Goal: Task Accomplishment & Management: Manage account settings

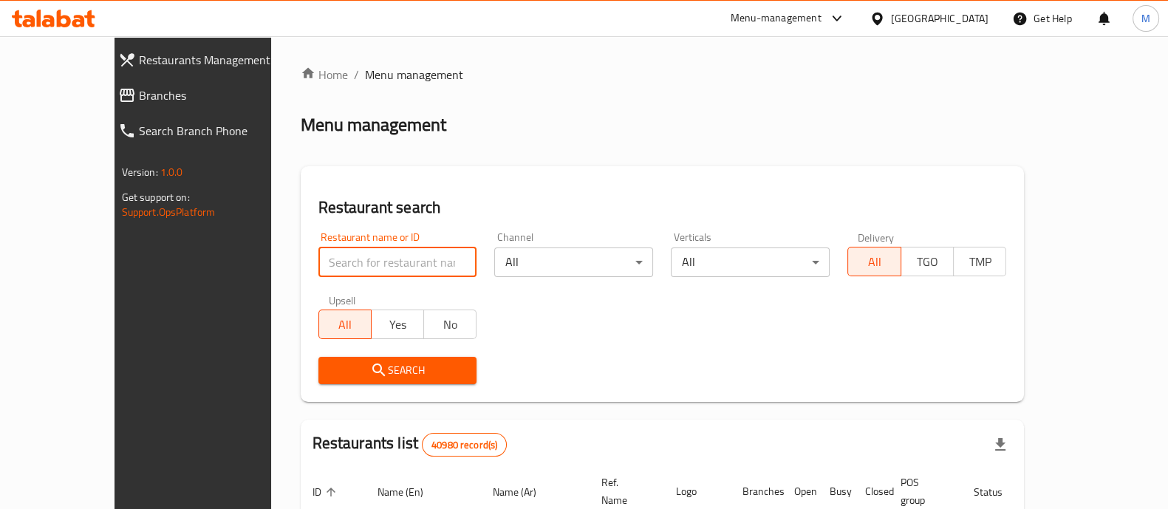
drag, startPoint x: 0, startPoint y: 0, endPoint x: 342, endPoint y: 268, distance: 434.8
click at [342, 268] on input "search" at bounding box center [398, 263] width 159 height 30
paste input "504198"
type input "504198"
click button "Search" at bounding box center [398, 370] width 159 height 27
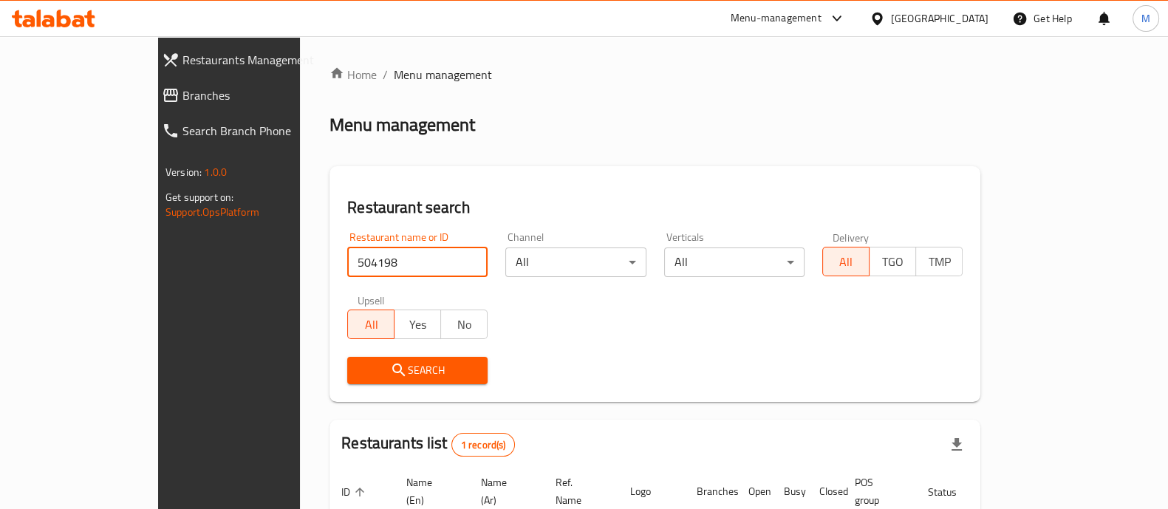
scroll to position [120, 0]
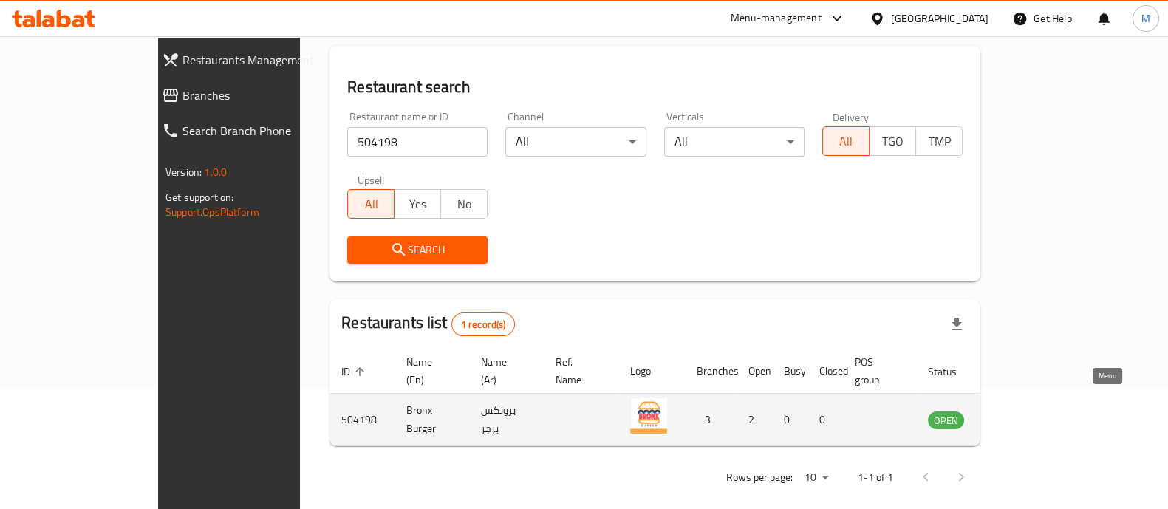
click at [1023, 415] on icon "enhanced table" at bounding box center [1015, 421] width 16 height 13
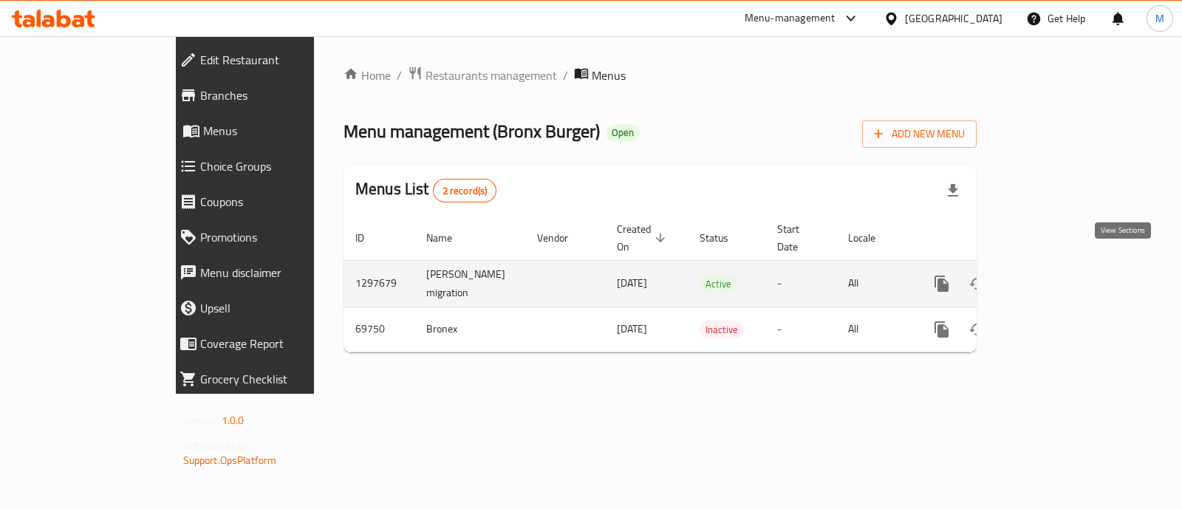
click at [1058, 275] on icon "enhanced table" at bounding box center [1049, 284] width 18 height 18
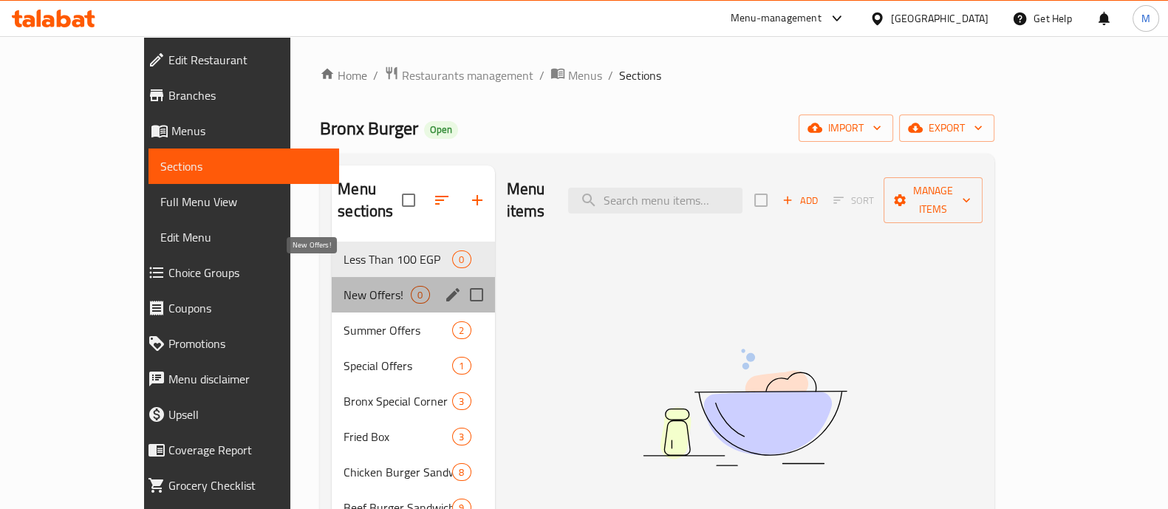
click at [344, 286] on span "New Offers!" at bounding box center [377, 295] width 67 height 18
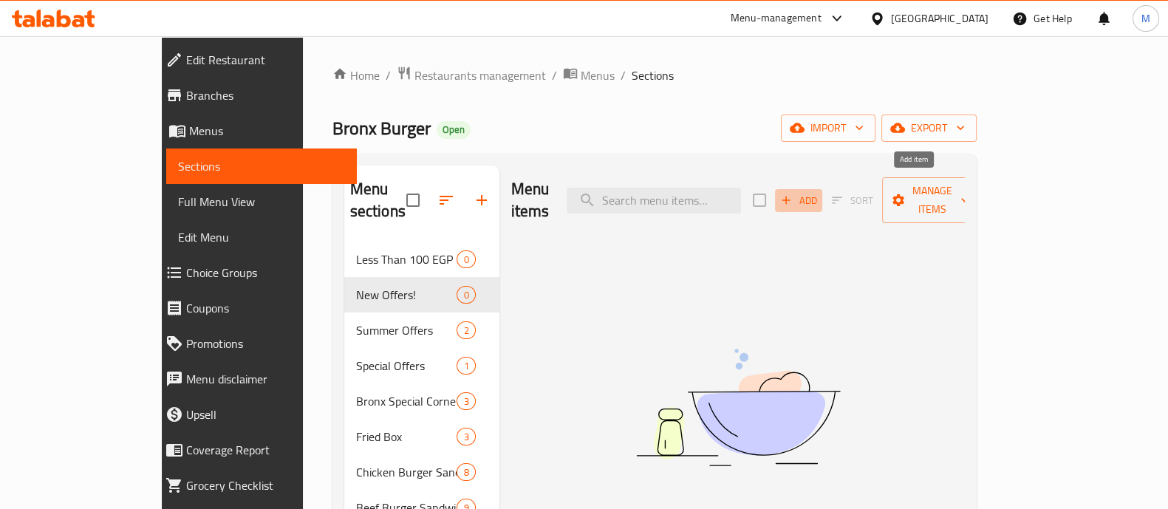
click at [819, 192] on span "Add" at bounding box center [799, 200] width 40 height 17
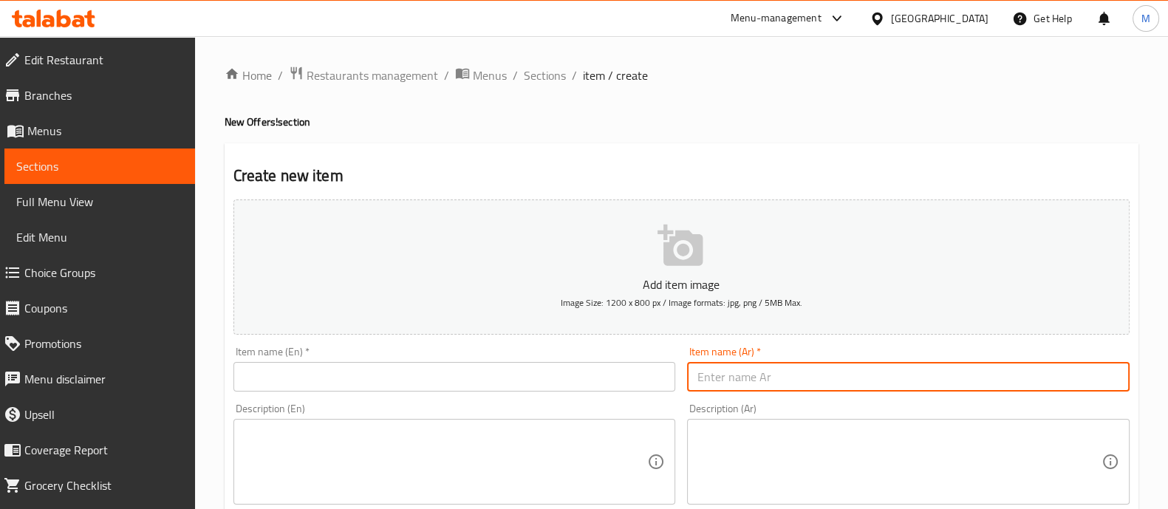
click at [744, 366] on input "text" at bounding box center [908, 377] width 443 height 30
paste input "باظظ ومتروس"
type input "باظظ ومتروس"
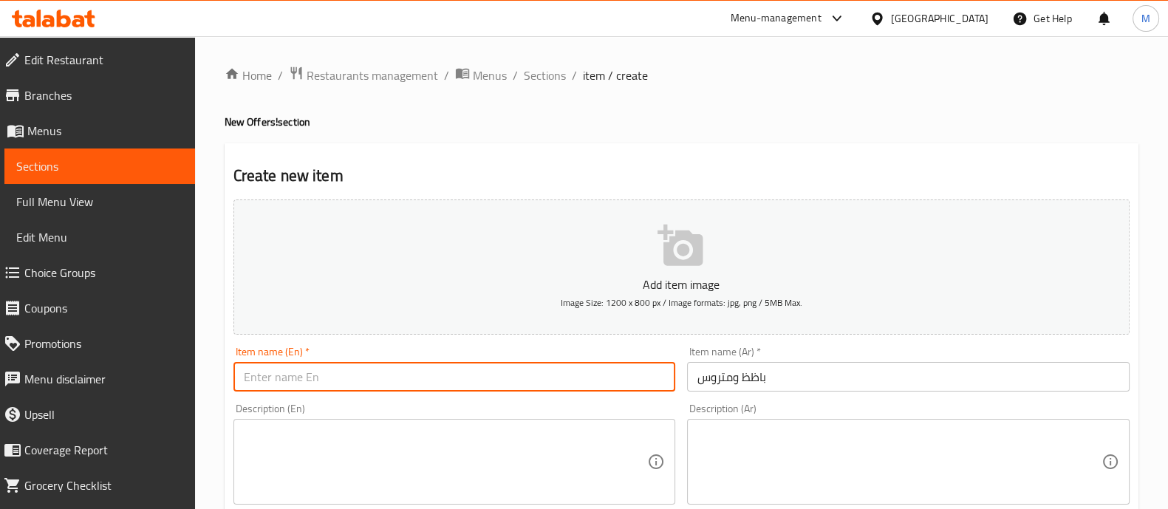
click at [443, 389] on input "text" at bounding box center [455, 377] width 443 height 30
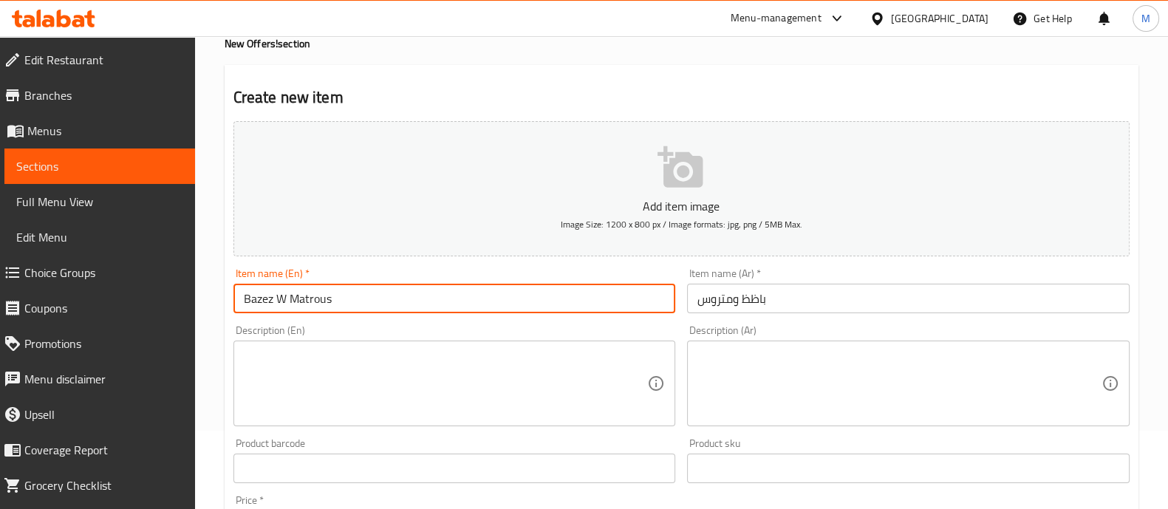
type input "Bazez W Matrous"
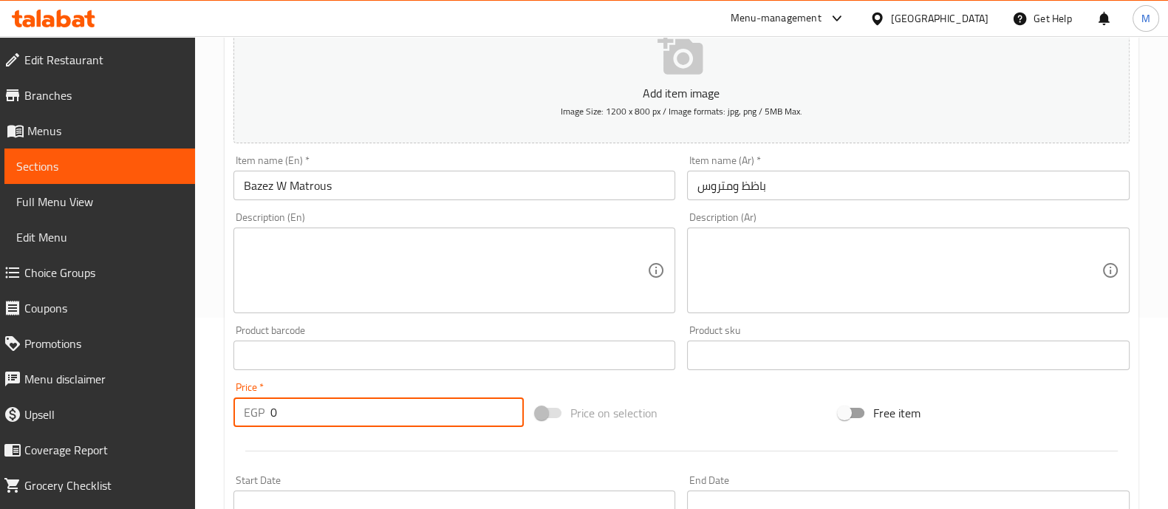
click at [328, 401] on input "0" at bounding box center [397, 413] width 254 height 30
type input "240"
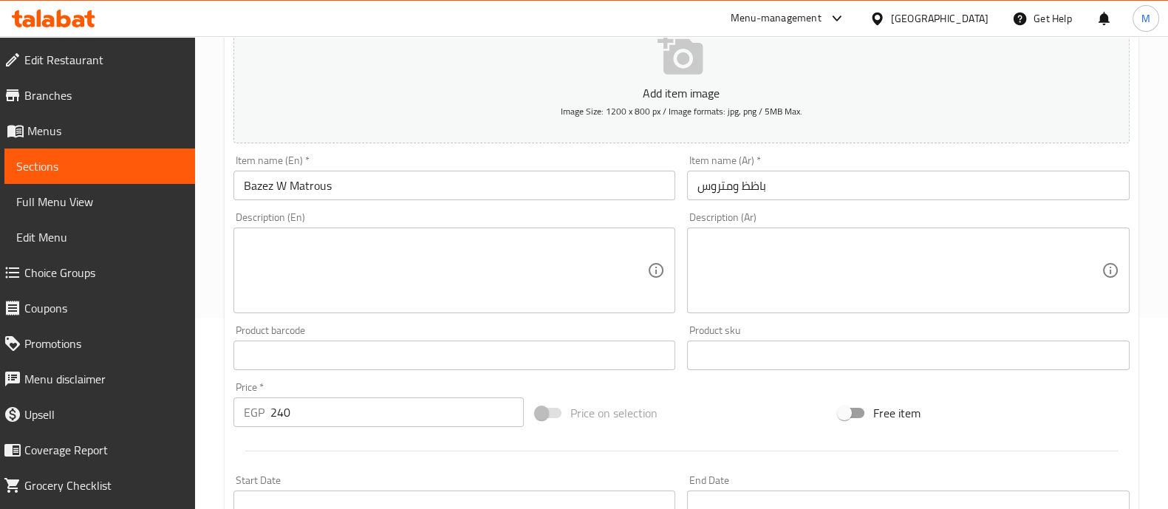
click at [389, 440] on div at bounding box center [682, 451] width 908 height 36
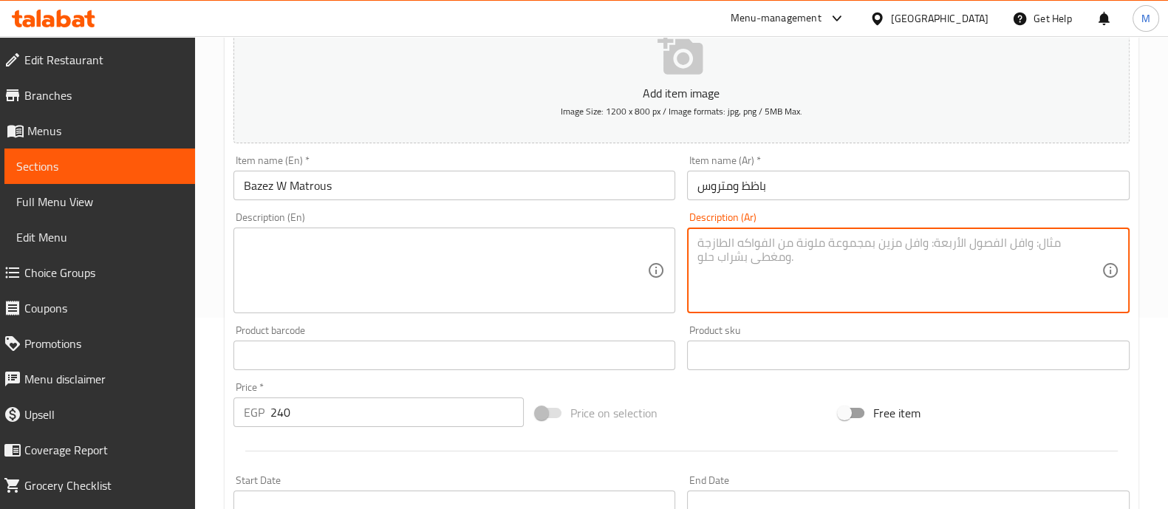
click at [733, 271] on textarea at bounding box center [900, 271] width 404 height 70
paste textarea "عدد سندوتش بيف سينجل(بيج تشيزي او تشيزي هيل) +سندوتش تشيكن سينجل (رومي او مولع …"
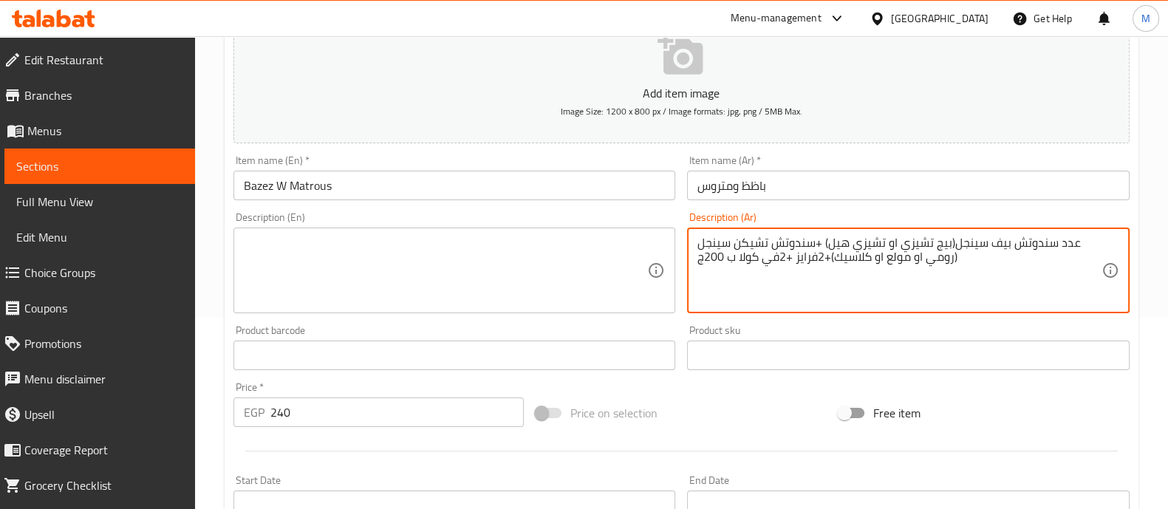
type textarea "عدد سندوتش بيف سينجل(بيج تشيزي او تشيزي هيل) +سندوتش تشيكن سينجل (رومي او مولع …"
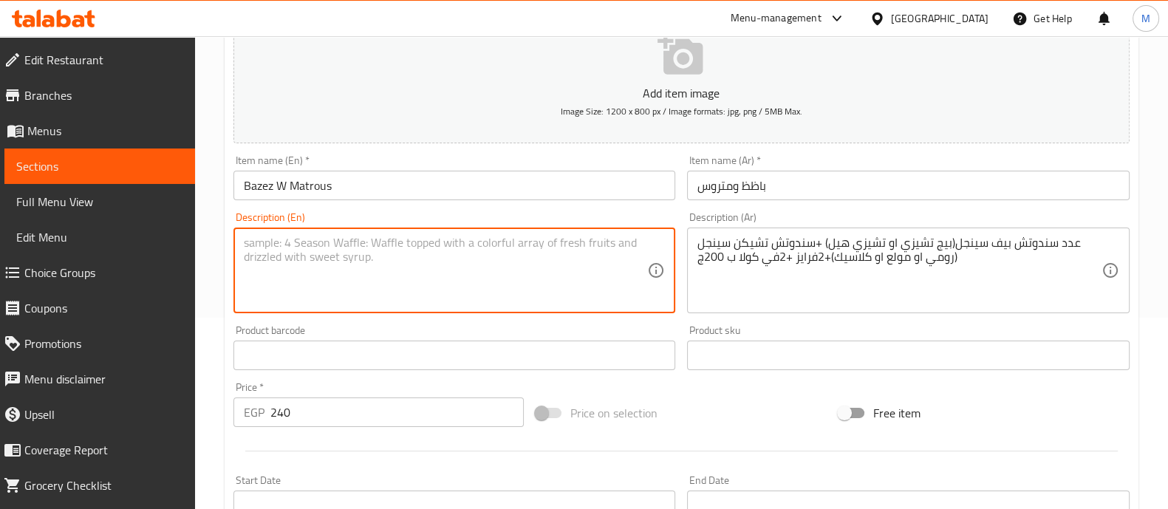
click at [418, 285] on textarea at bounding box center [446, 271] width 404 height 70
paste textarea "Single beef sandwich (Big Cheesy or Cheesy Hell) + Single chicken sandwich (Rom…"
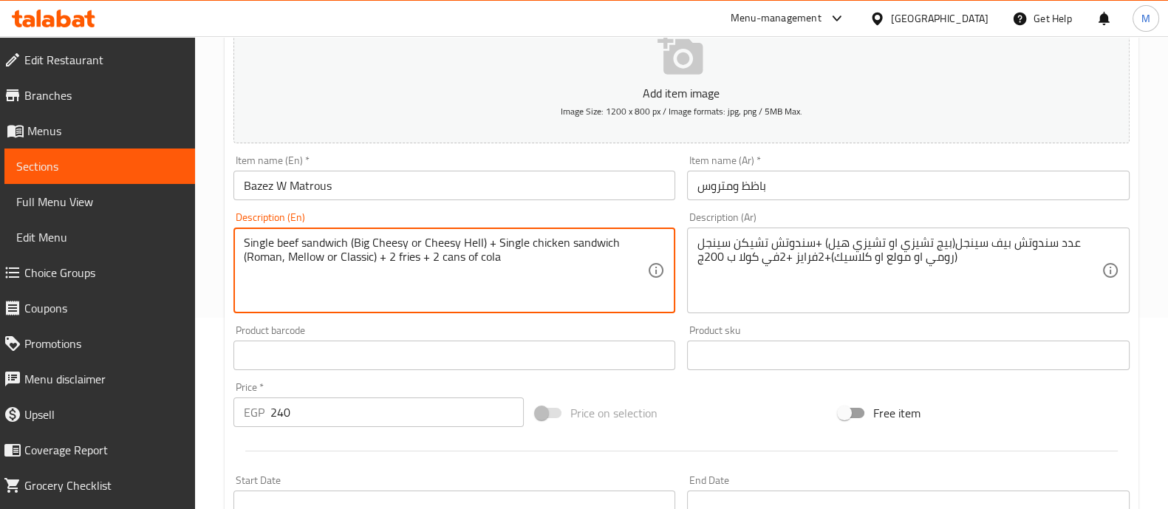
type textarea "Single beef sandwich (Big Cheesy or Cheesy Hell) + Single chicken sandwich (Rom…"
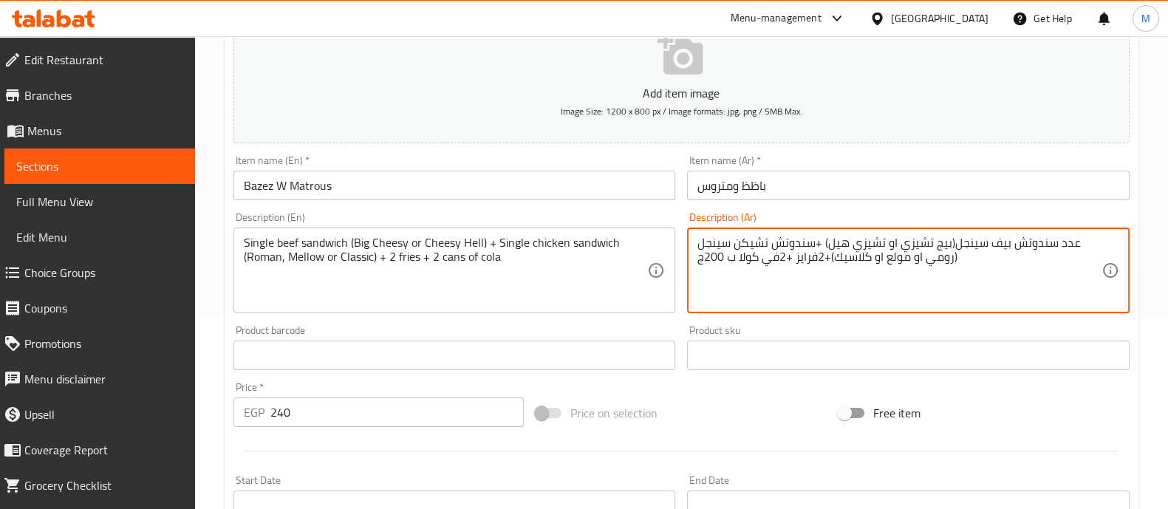
drag, startPoint x: 698, startPoint y: 256, endPoint x: 732, endPoint y: 257, distance: 34.0
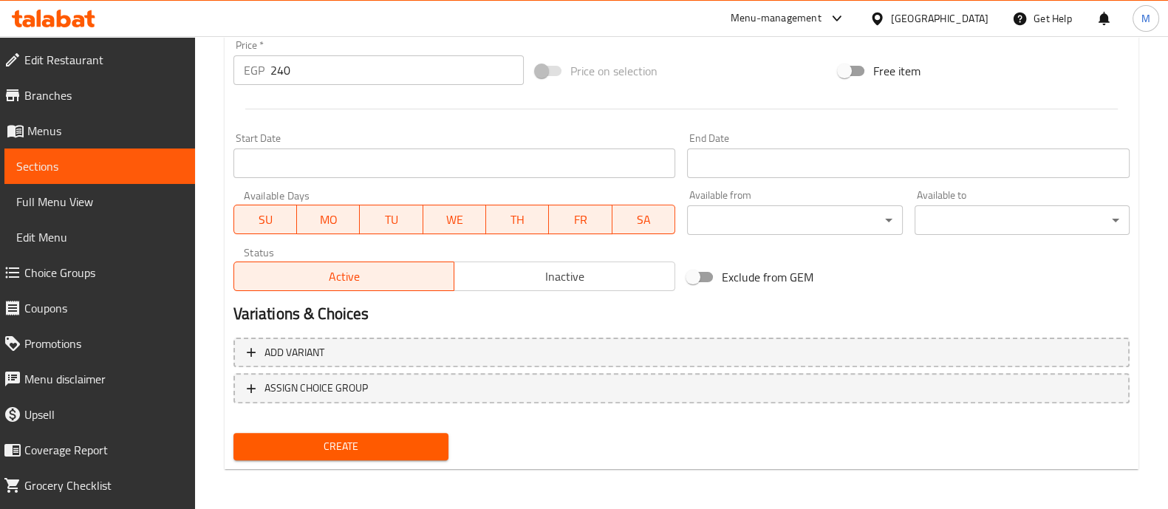
scroll to position [533, 0]
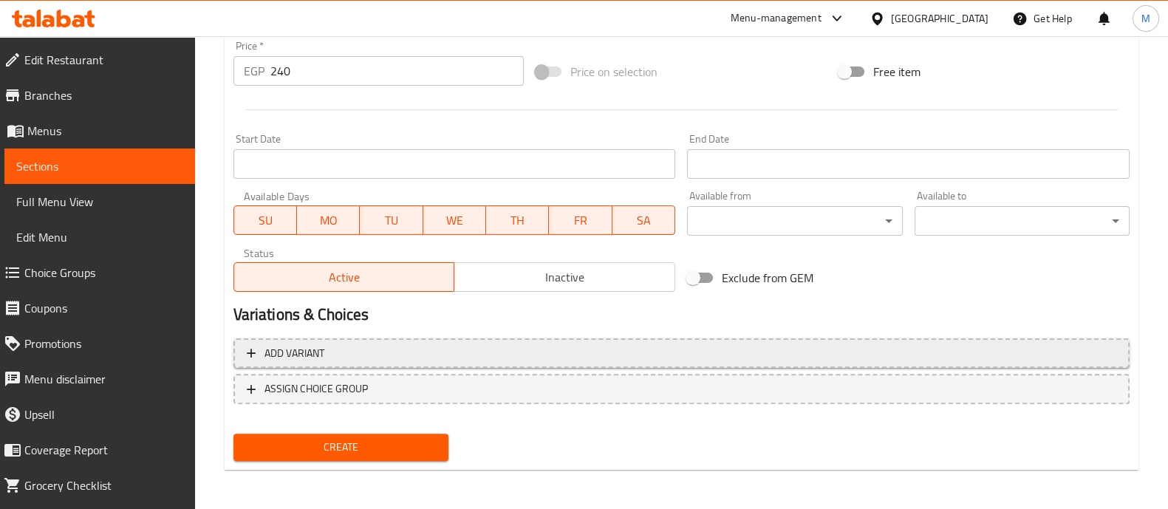
type textarea "عدد سندوتش بيف سينجل(بيج تشيزي او تشيزي هيل) +سندوتش تشيكن سينجل (رومي او مولع …"
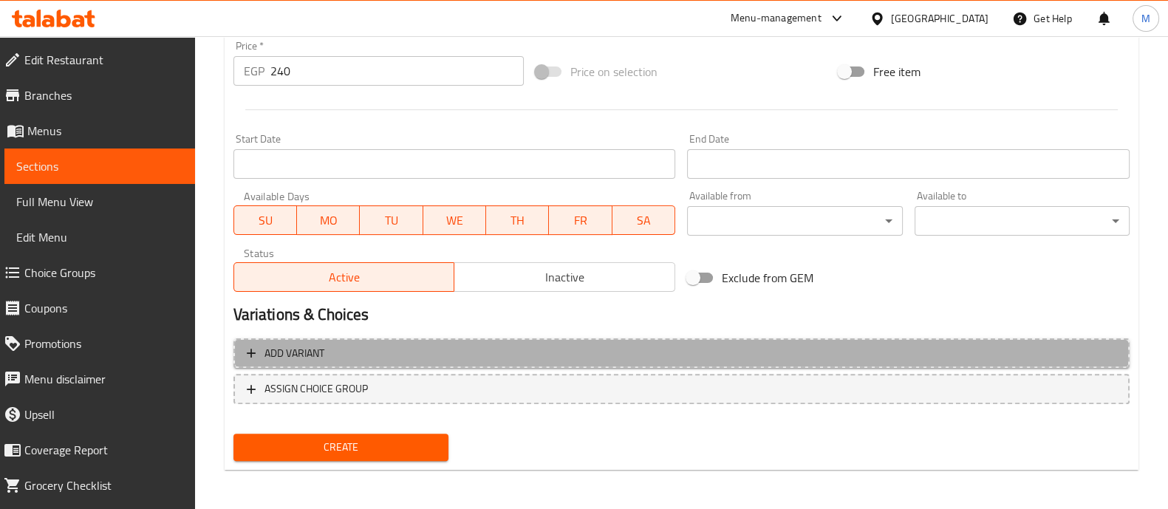
click at [429, 344] on span "Add variant" at bounding box center [682, 353] width 870 height 18
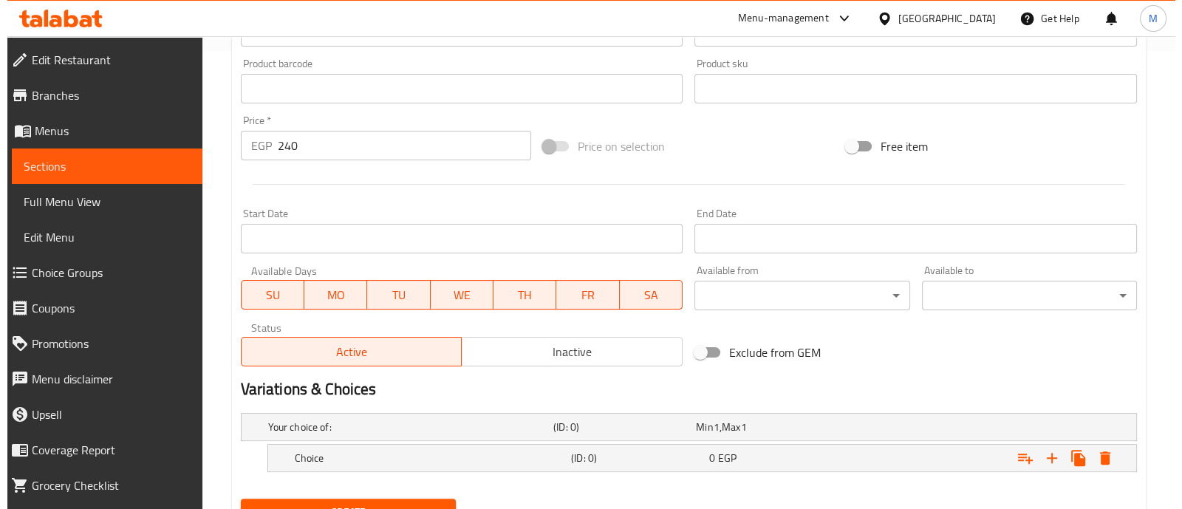
scroll to position [524, 0]
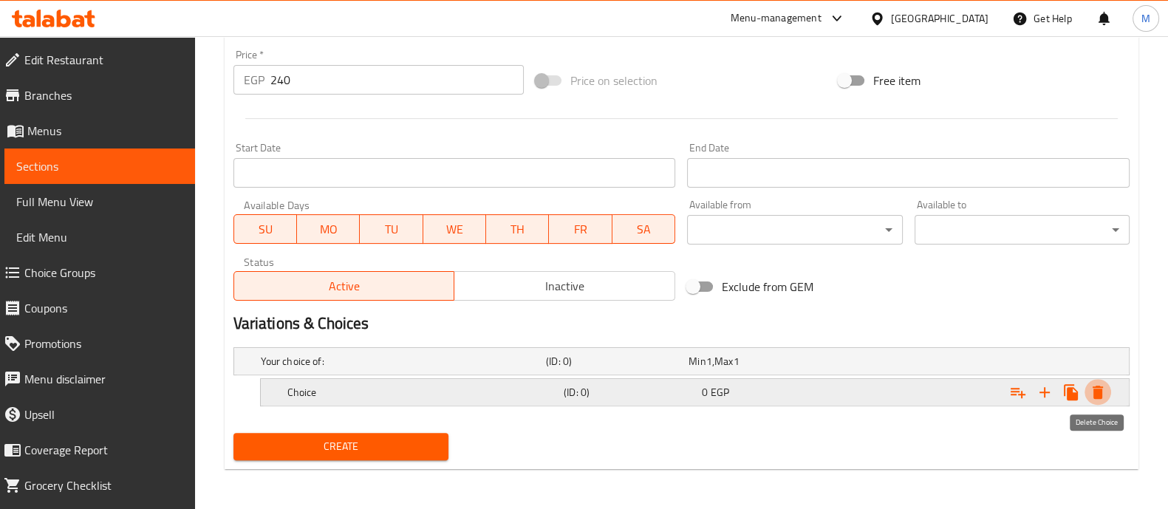
click at [1092, 389] on icon "Expand" at bounding box center [1098, 393] width 18 height 18
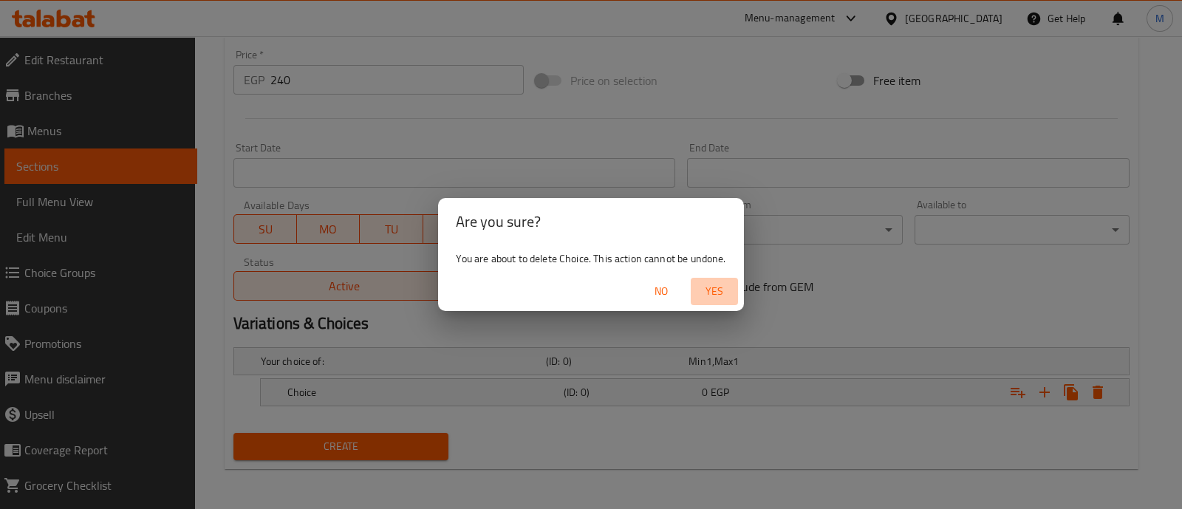
click at [721, 290] on span "Yes" at bounding box center [714, 291] width 35 height 18
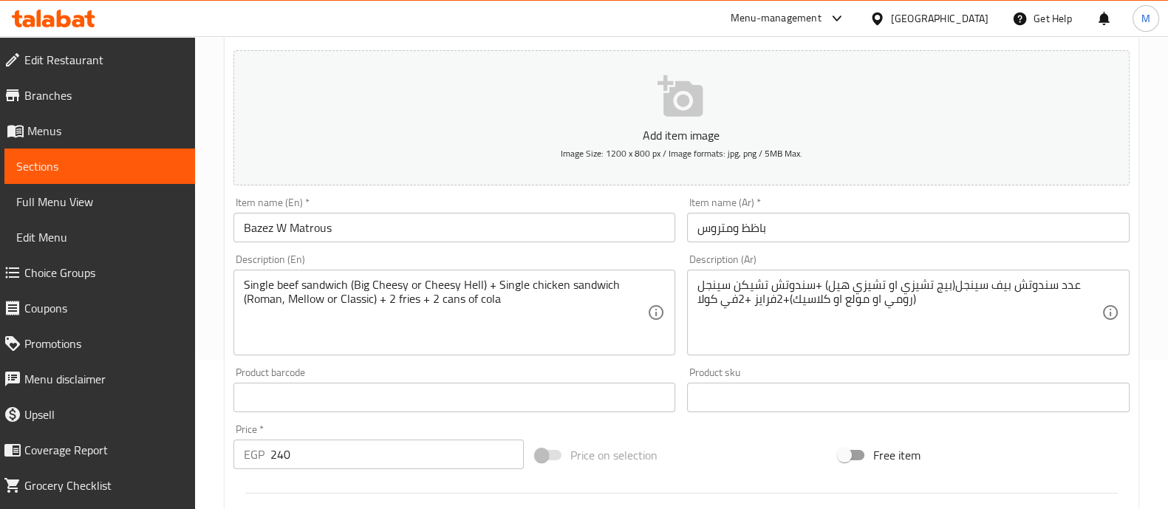
scroll to position [148, 0]
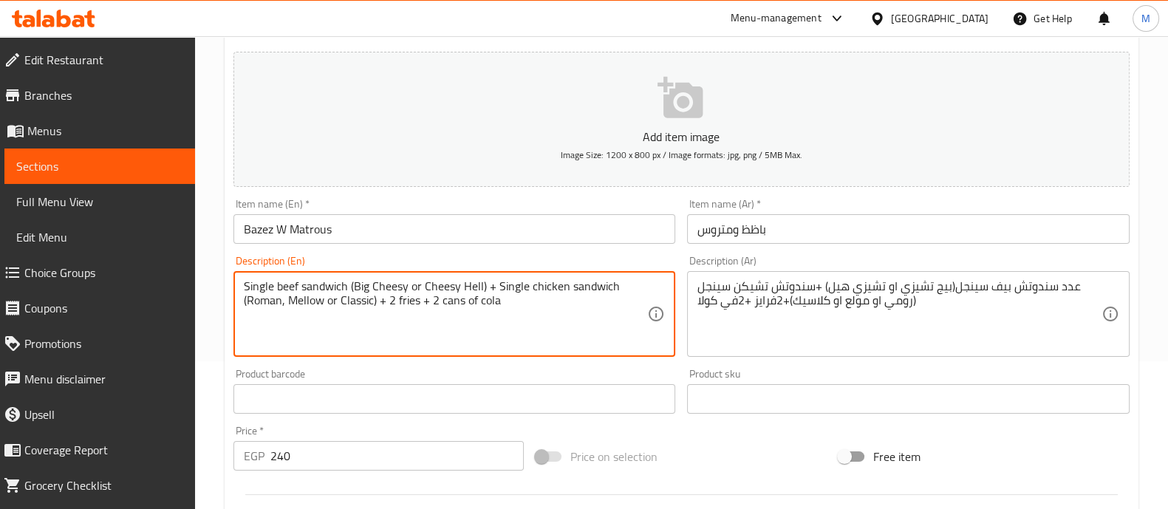
click at [270, 299] on textarea "Single beef sandwich (Big Cheesy or Cheesy Hell) + Single chicken sandwich (Rom…" at bounding box center [446, 314] width 404 height 70
click at [514, 311] on textarea "Single beef sandwich (Big Cheesy or Cheesy Hell) + Single chicken sandwich ([GE…" at bounding box center [446, 314] width 404 height 70
click at [249, 299] on textarea "Single beef sandwich (Big Cheesy or Cheesy Hell) + Single chicken sandwich ([GE…" at bounding box center [446, 314] width 404 height 70
click at [246, 299] on textarea "Single beef sandwich (Big Cheesy or Cheesy Hell) + Single chicken sandwich ([GE…" at bounding box center [446, 314] width 404 height 70
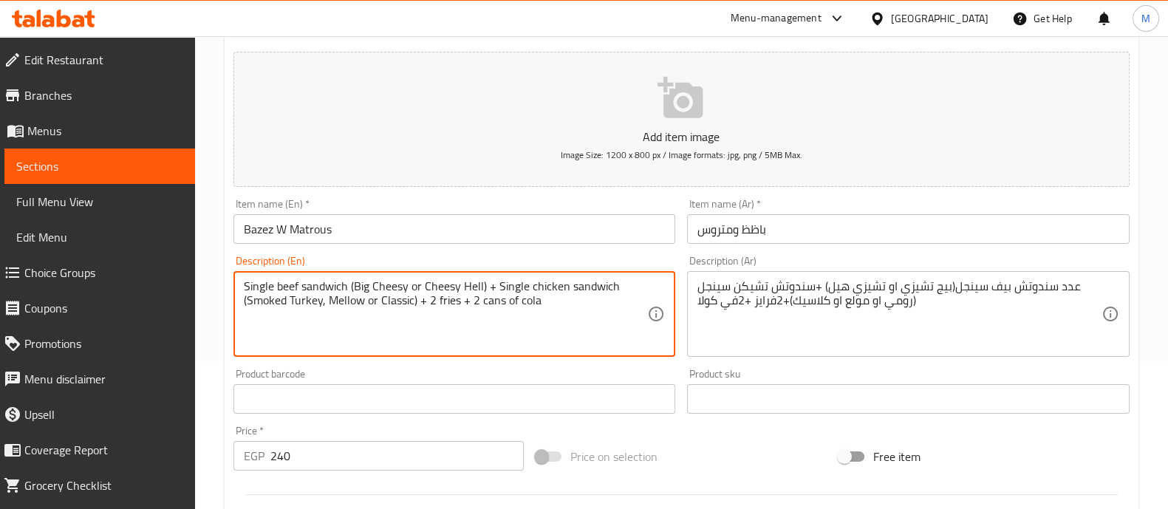
click at [325, 307] on textarea "Single beef sandwich (Big Cheesy or Cheesy Hell) + Single chicken sandwich (Smo…" at bounding box center [446, 314] width 404 height 70
click at [342, 298] on textarea "Single beef sandwich (Big Cheesy or Cheesy Hell) + Single chicken sandwich (Smo…" at bounding box center [446, 314] width 404 height 70
click at [553, 309] on textarea "Single beef sandwich (Big Cheesy or Cheesy Hell) + Single chicken sandwich (Smo…" at bounding box center [446, 314] width 404 height 70
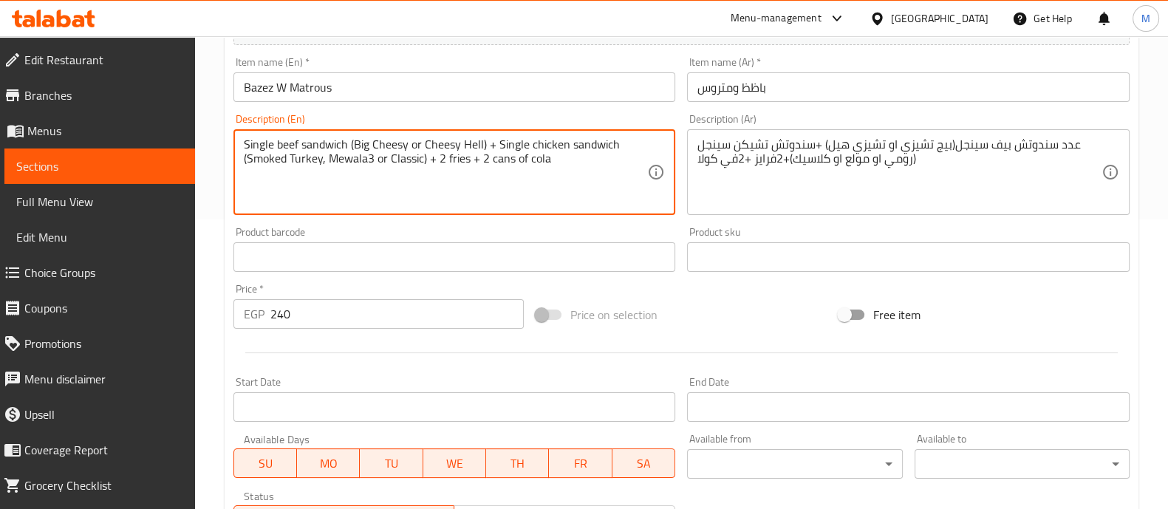
scroll to position [534, 0]
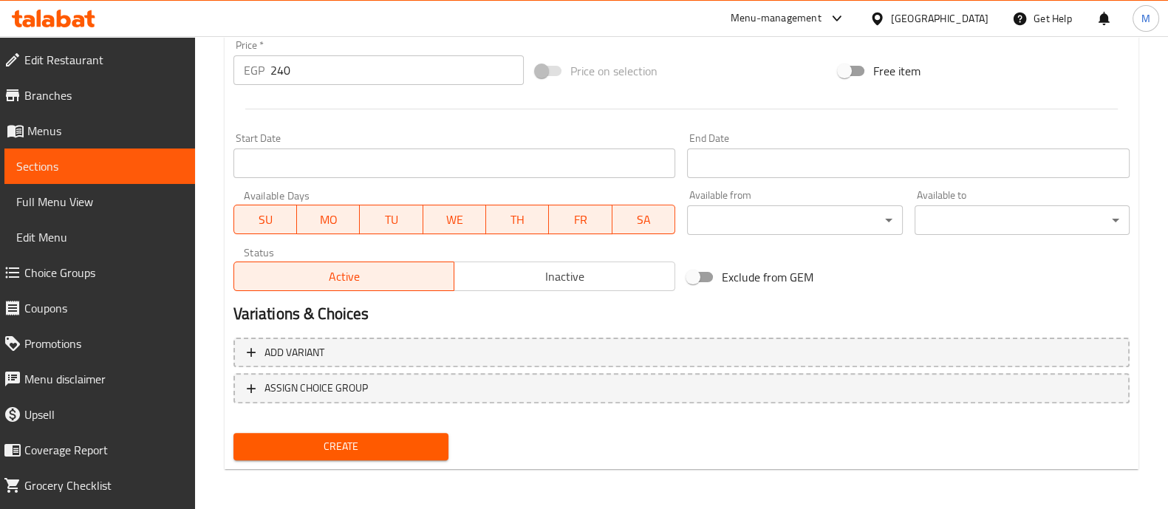
type textarea "Single beef sandwich (Big Cheesy or Cheesy Hell) + Single chicken sandwich (Smo…"
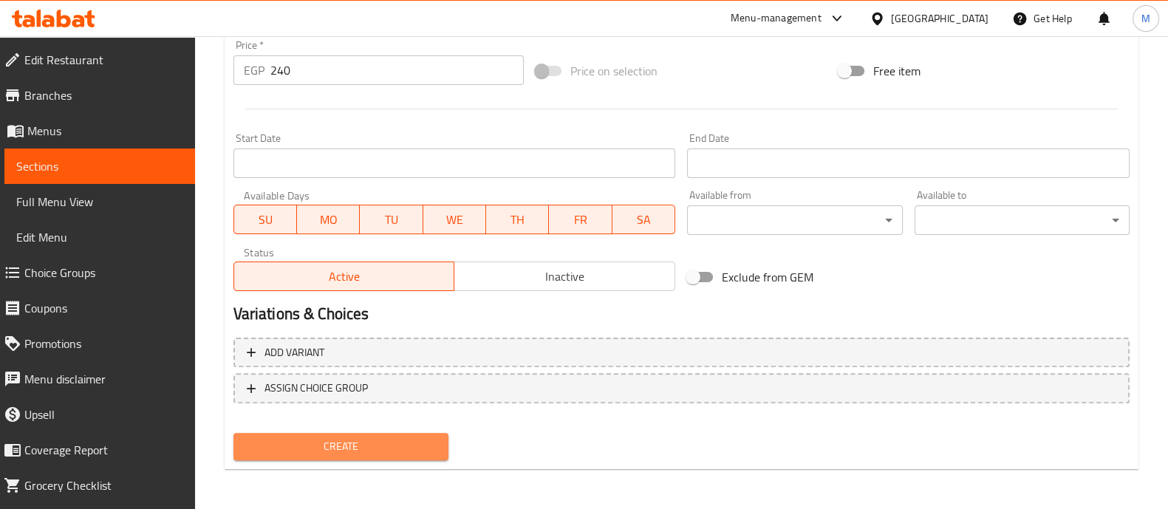
click at [407, 455] on button "Create" at bounding box center [341, 446] width 215 height 27
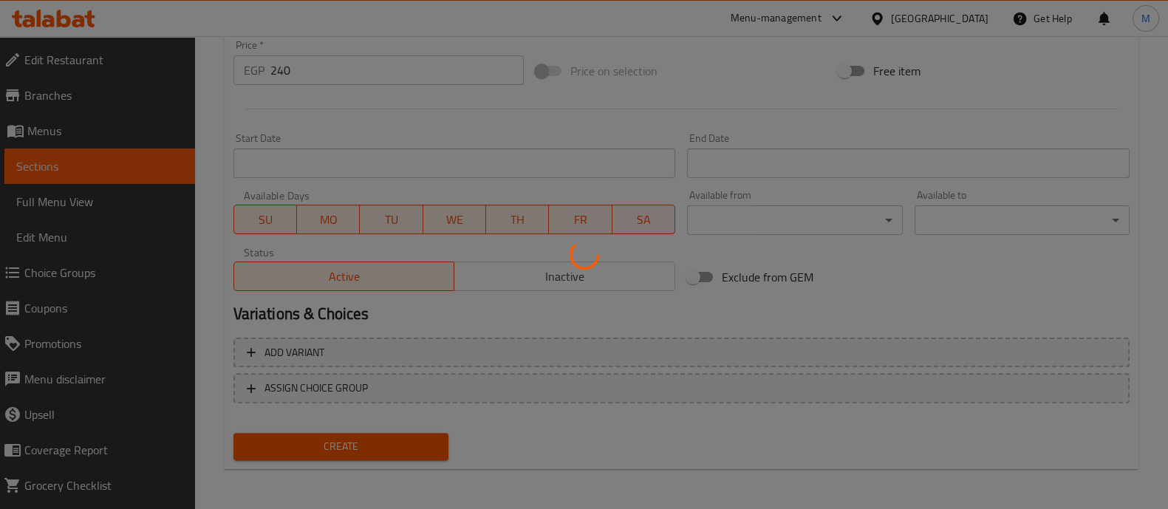
scroll to position [0, 0]
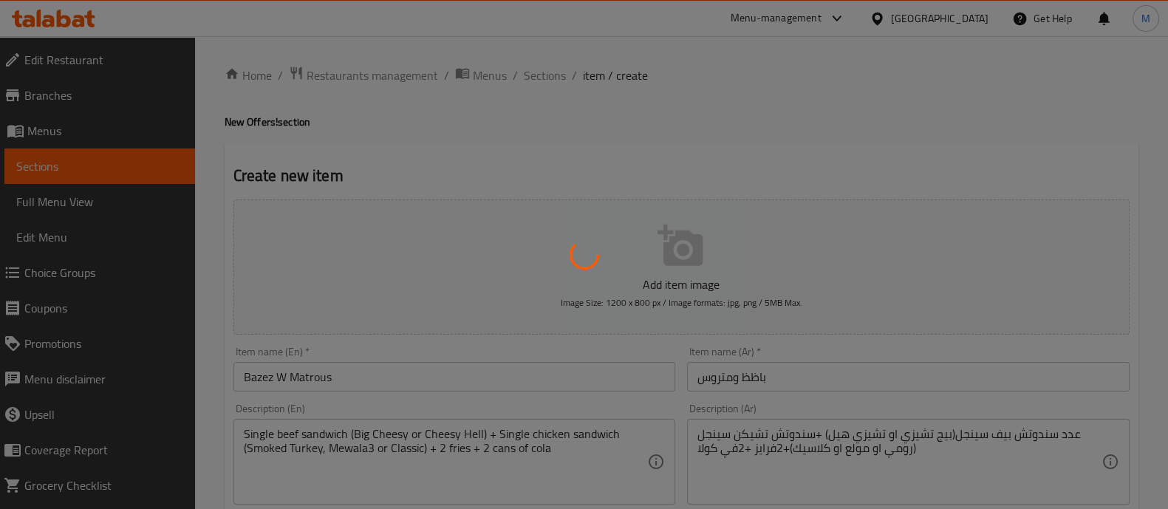
type input "0"
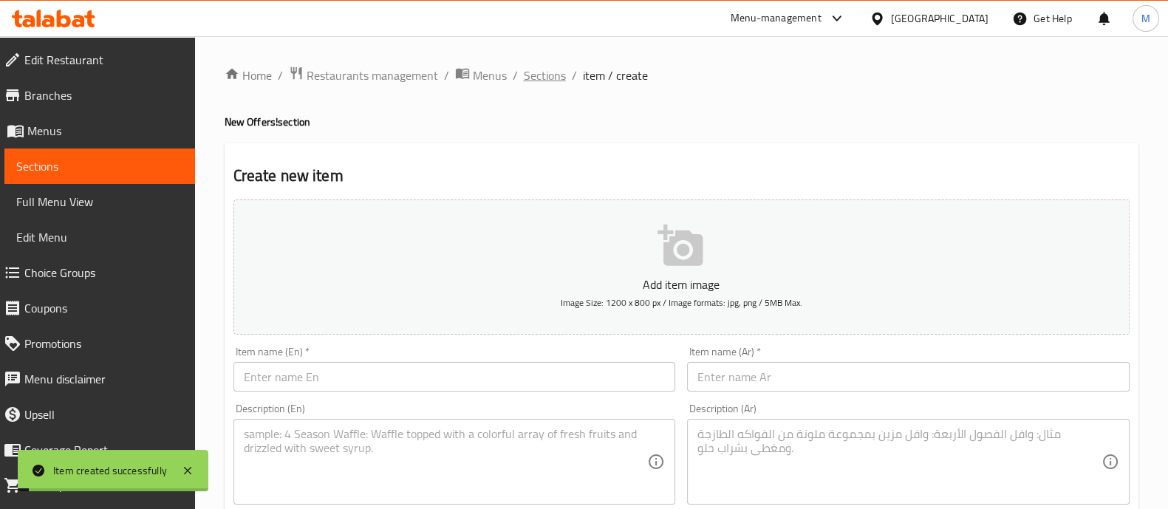
click at [549, 75] on span "Sections" at bounding box center [545, 76] width 42 height 18
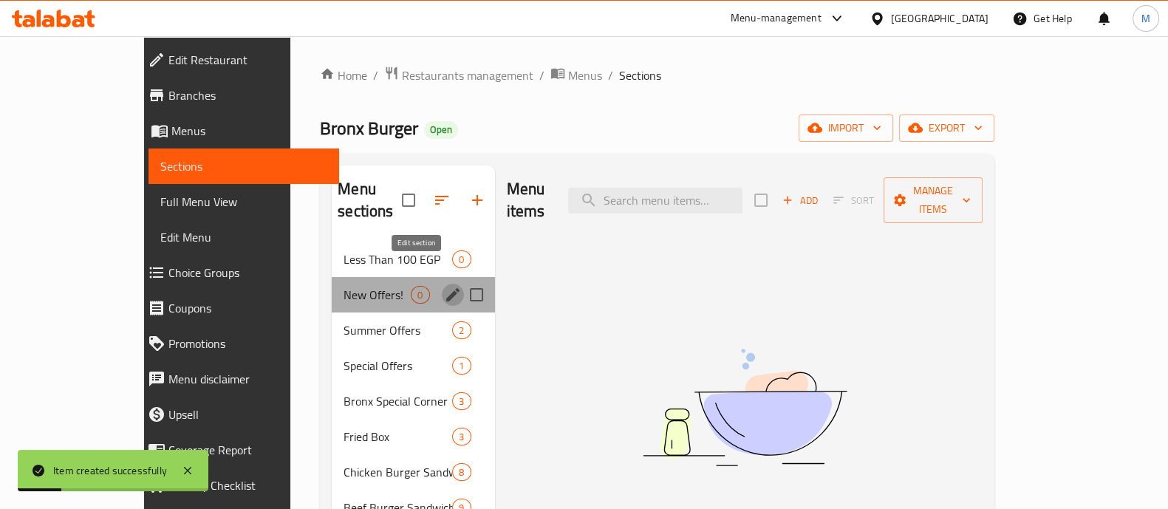
click at [444, 286] on icon "edit" at bounding box center [453, 295] width 18 height 18
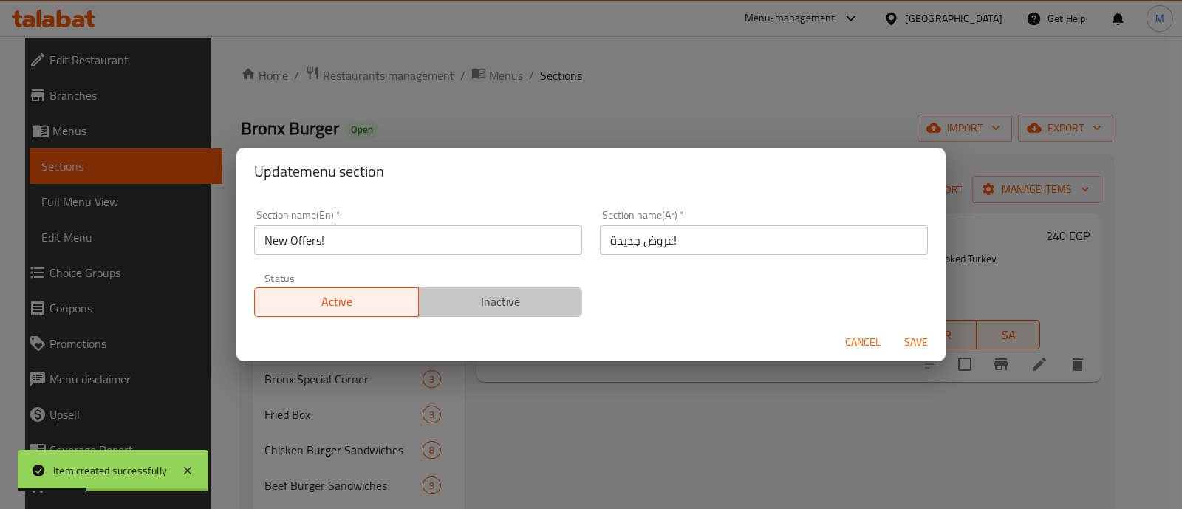
click at [536, 289] on button "Inactive" at bounding box center [500, 302] width 165 height 30
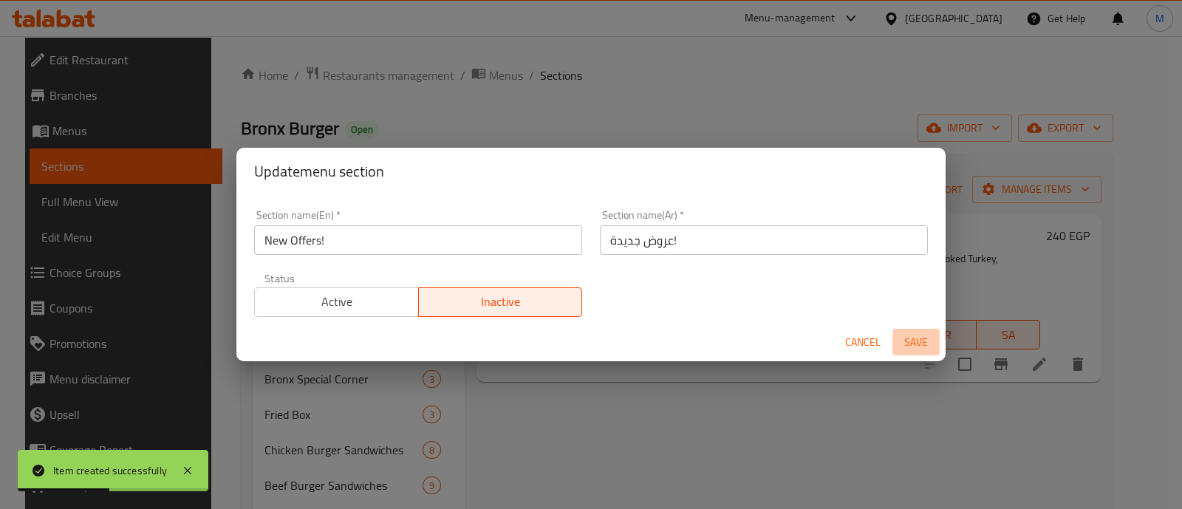
click at [925, 336] on span "Save" at bounding box center [916, 342] width 35 height 18
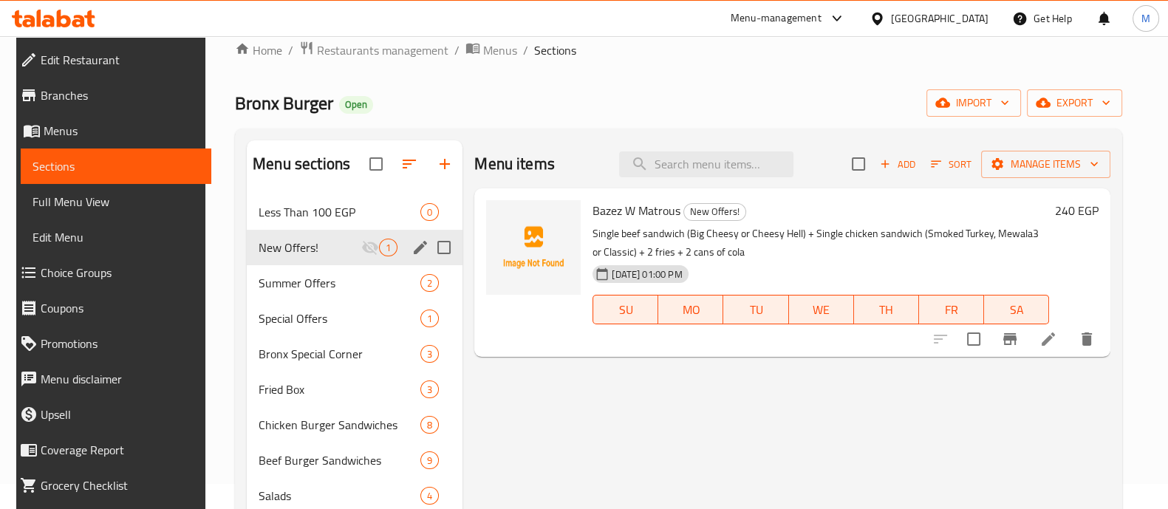
scroll to position [27, 0]
click at [1058, 340] on icon at bounding box center [1049, 338] width 18 height 18
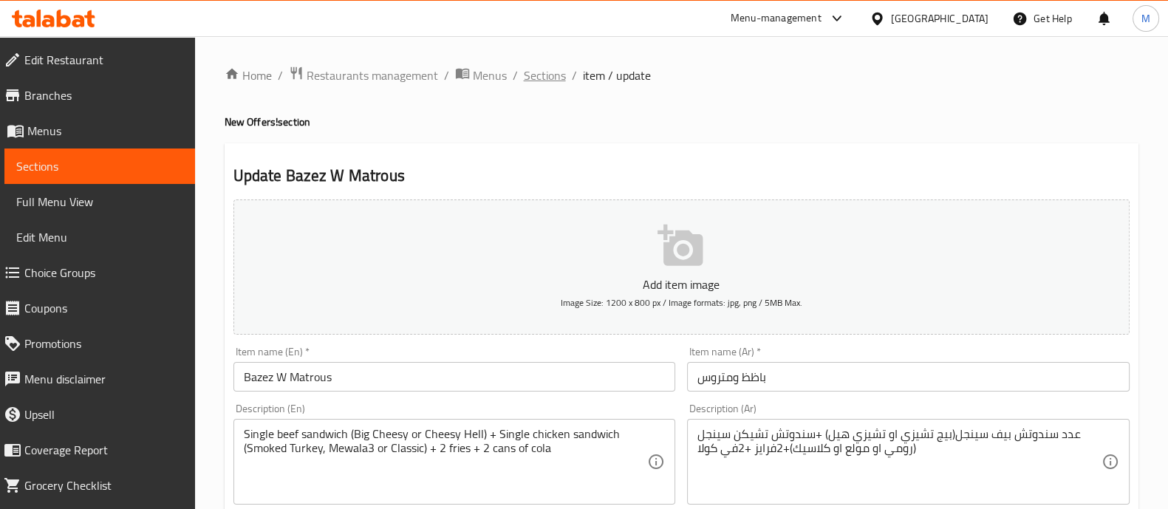
click at [554, 72] on span "Sections" at bounding box center [545, 76] width 42 height 18
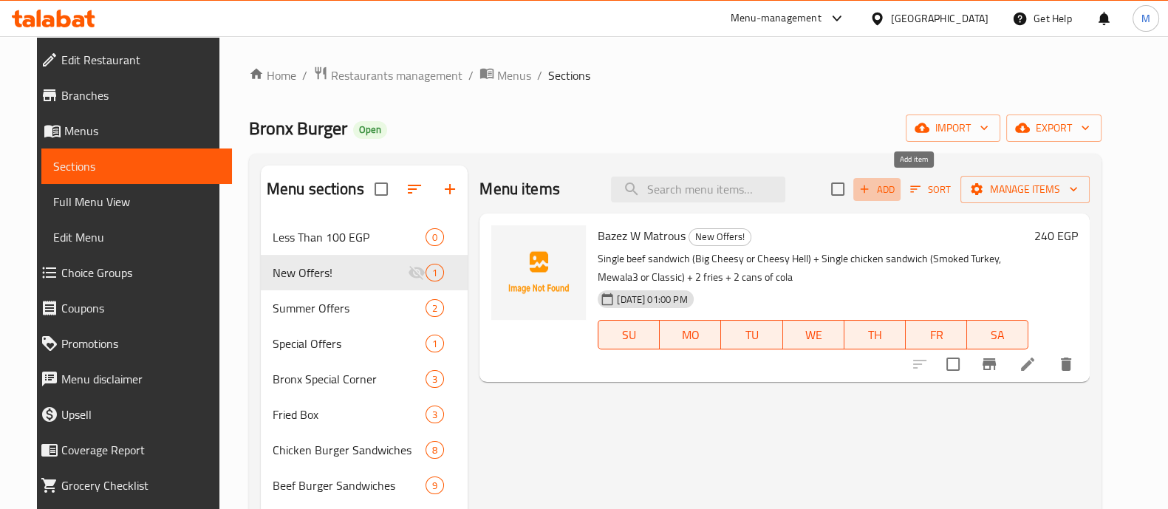
click at [897, 186] on span "Add" at bounding box center [877, 189] width 40 height 17
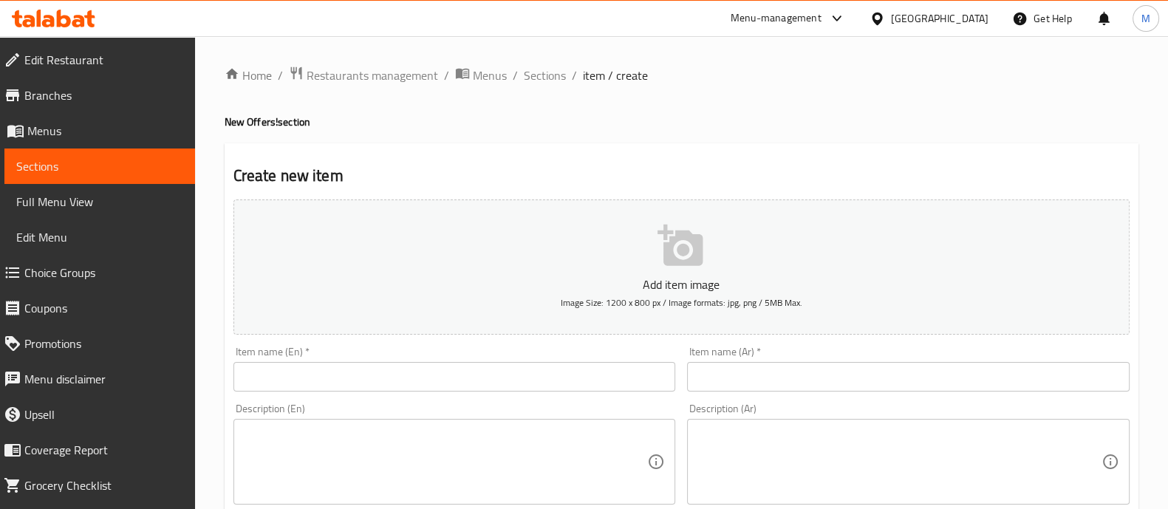
click at [828, 368] on input "text" at bounding box center [908, 377] width 443 height 30
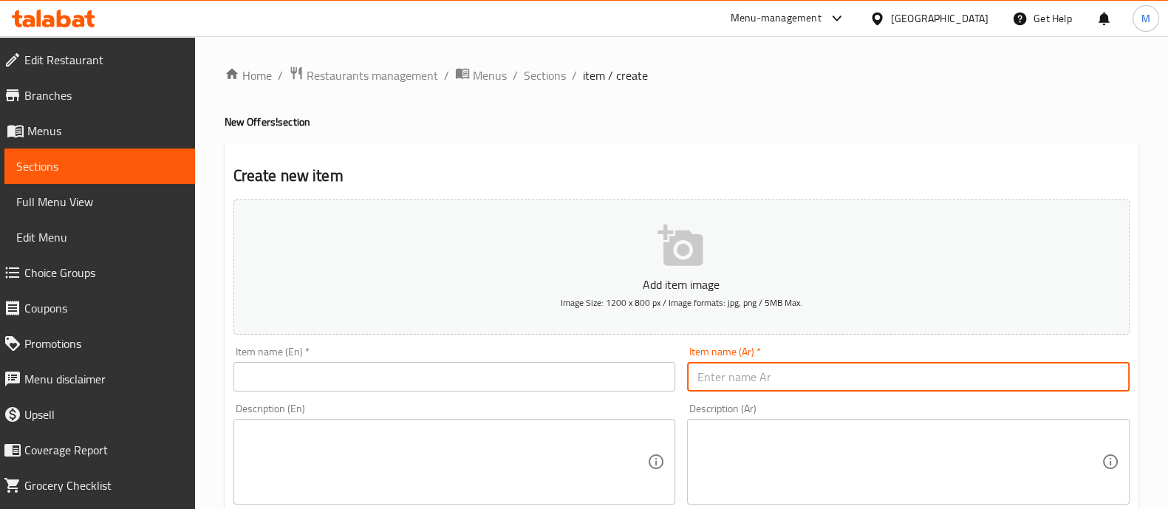
paste input "كومبو الوحش:"
drag, startPoint x: 764, startPoint y: 374, endPoint x: 772, endPoint y: 376, distance: 8.4
click at [772, 376] on input "كومبو الوحش:" at bounding box center [908, 377] width 443 height 30
type input "كومبو الوحش"
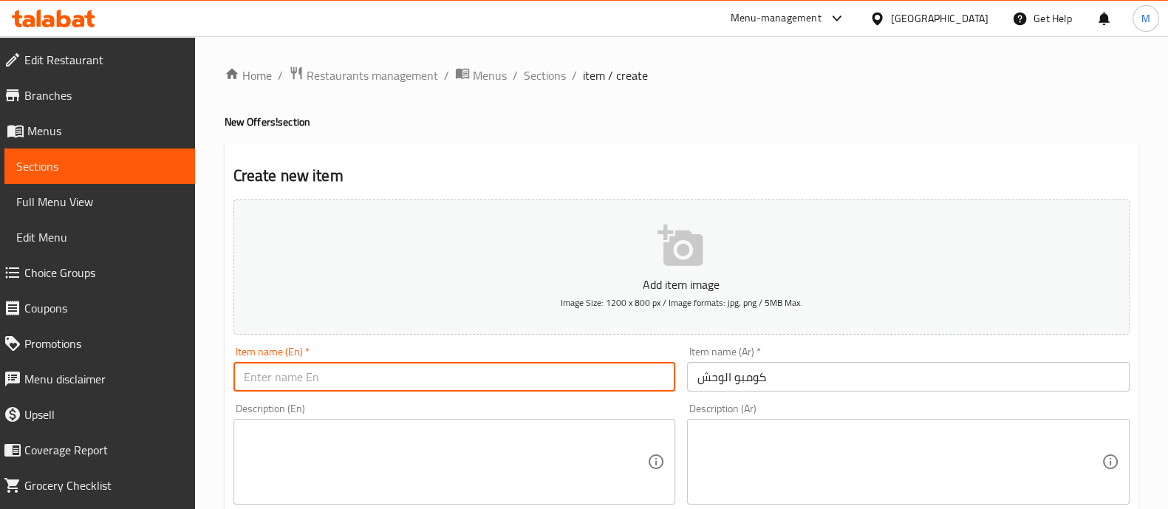
click at [531, 380] on input "text" at bounding box center [455, 377] width 443 height 30
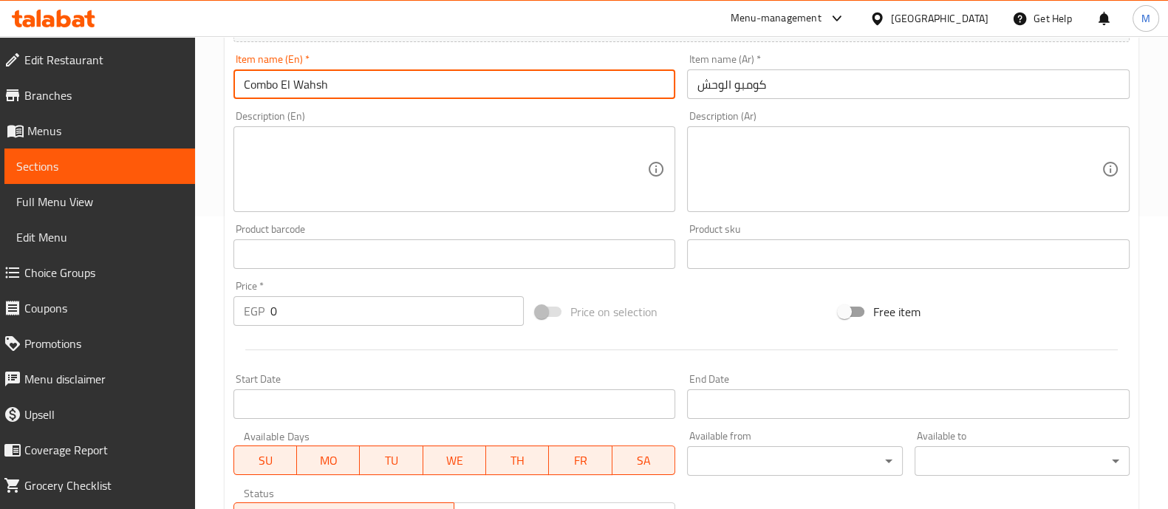
scroll to position [293, 0]
type input "Combo El Wahsh"
click at [302, 312] on input "0" at bounding box center [397, 311] width 254 height 30
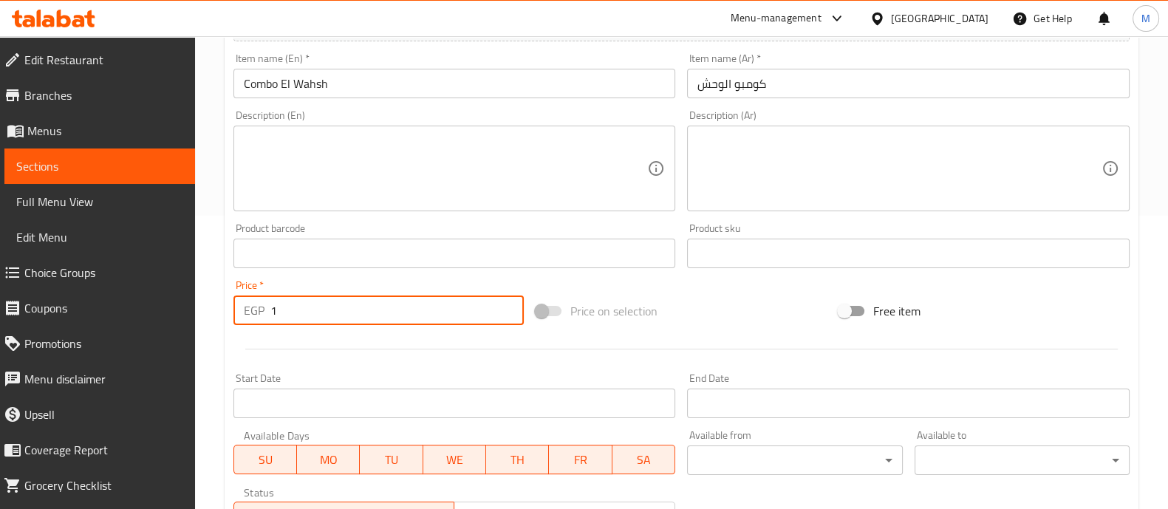
type input "15"
type input "150"
click at [313, 341] on div at bounding box center [682, 349] width 908 height 36
click at [738, 127] on div "Description (Ar)" at bounding box center [908, 169] width 443 height 86
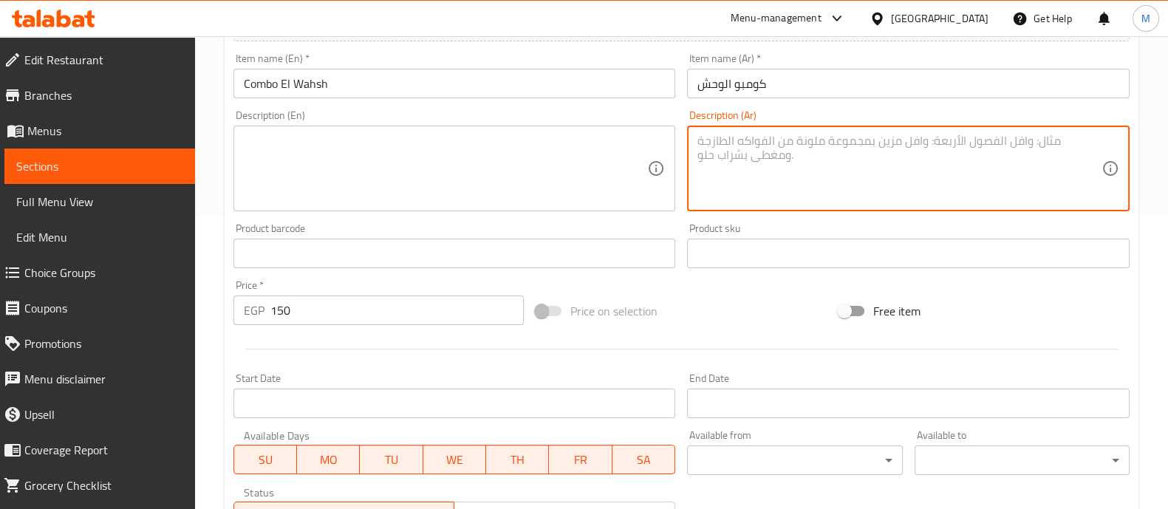
paste textarea "سندوتش تيشكن كريسبي +فرايز +مشروب غازي ب 125ج"
drag, startPoint x: 738, startPoint y: 138, endPoint x: 680, endPoint y: 139, distance: 58.4
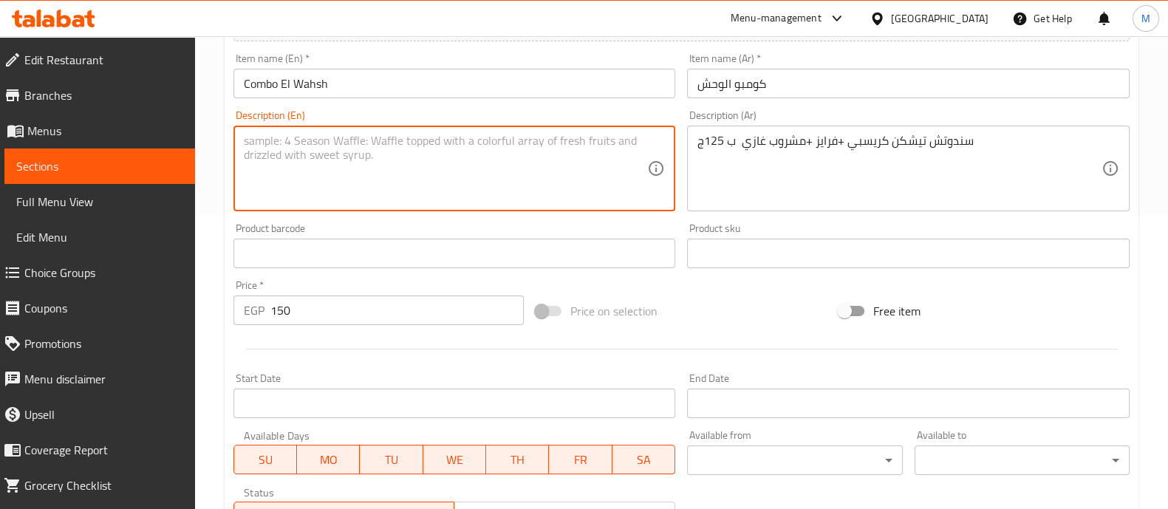
drag, startPoint x: 680, startPoint y: 139, endPoint x: 647, endPoint y: 133, distance: 33.1
click at [647, 133] on div "Description (En)" at bounding box center [455, 169] width 443 height 86
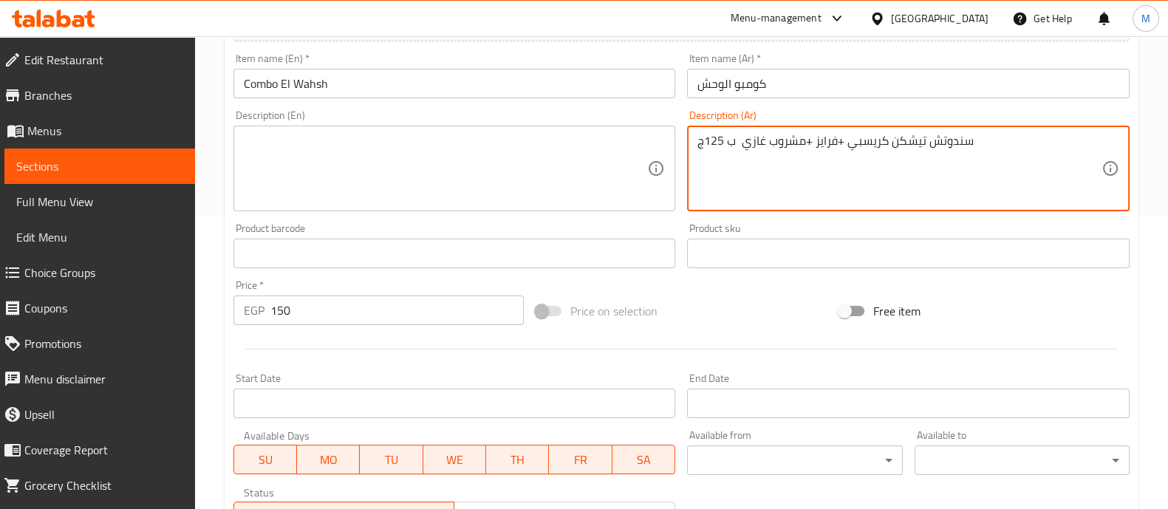
drag, startPoint x: 764, startPoint y: 142, endPoint x: 692, endPoint y: 141, distance: 72.4
click at [738, 144] on textarea "سندوتش تيشكن كريسبي +فرايز +مشروب" at bounding box center [900, 169] width 404 height 70
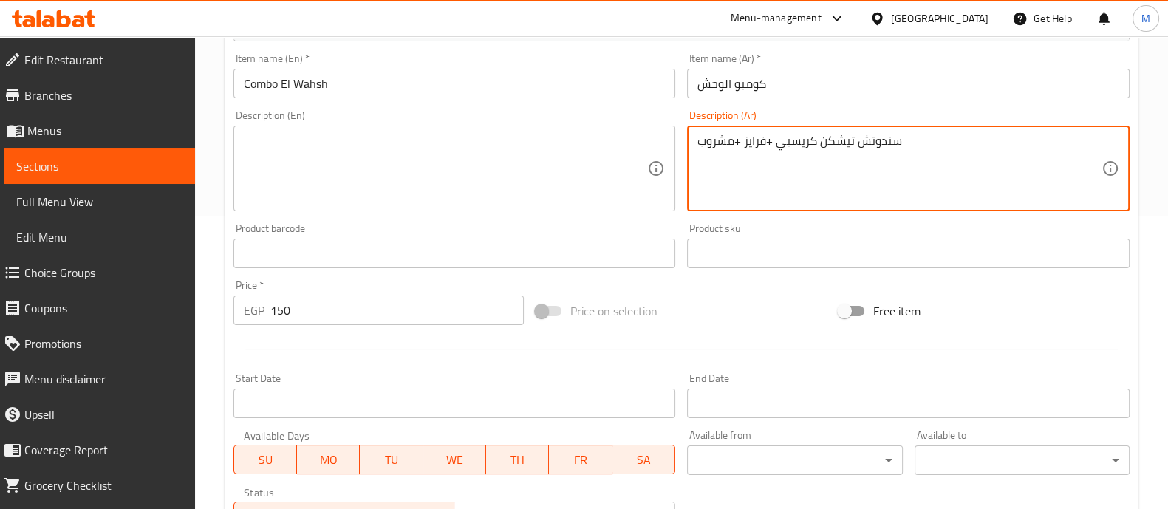
type textarea "سندوتش تيشكن كريسبي +فرايز +مشروب"
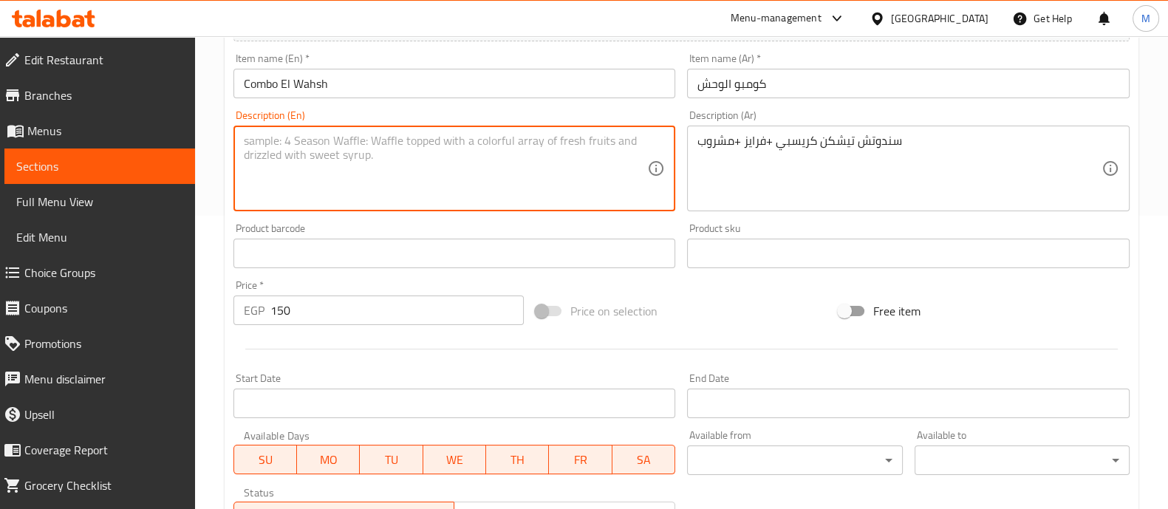
click at [384, 158] on textarea at bounding box center [446, 169] width 404 height 70
paste textarea "Chicken Crispy Sandwich + Fries + Drink"
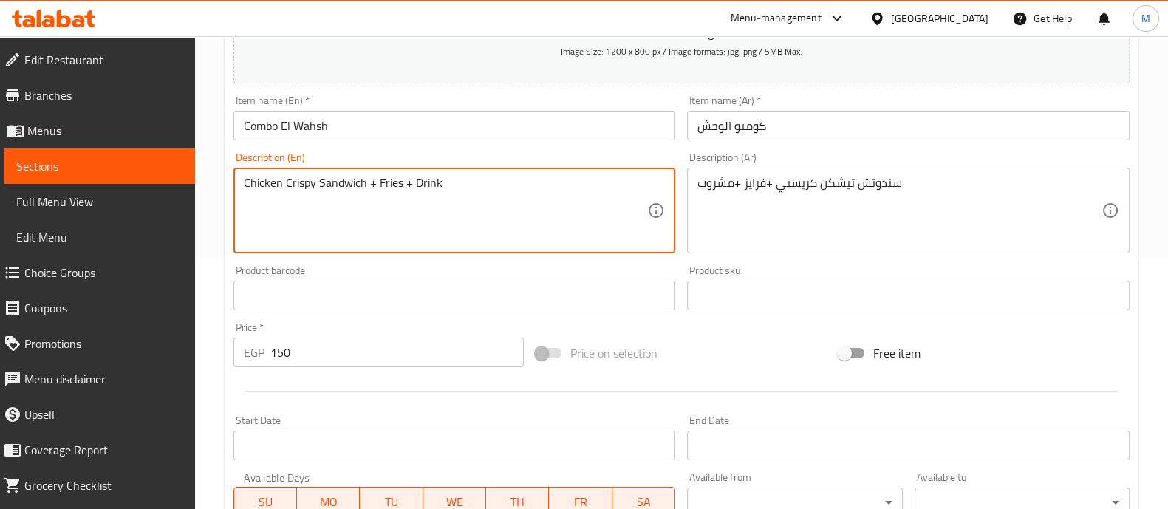
scroll to position [534, 0]
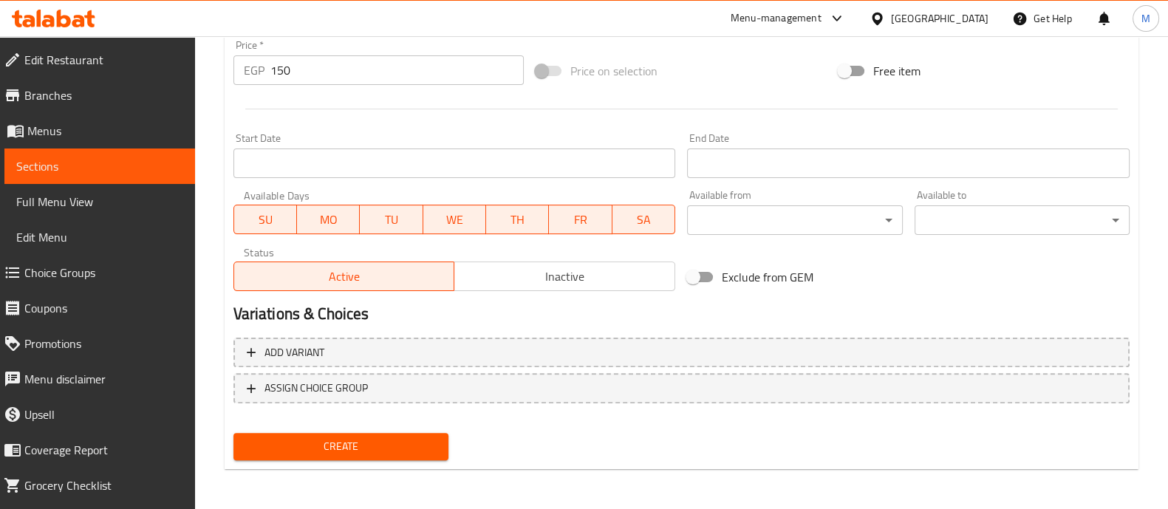
type textarea "Chicken Crispy Sandwich + Fries + Drink"
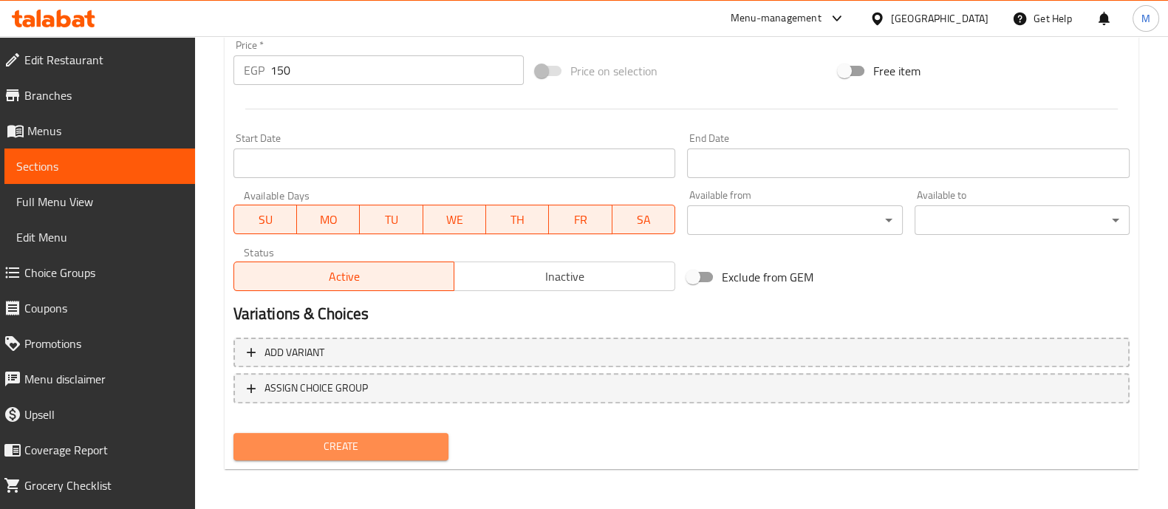
click at [390, 444] on span "Create" at bounding box center [340, 447] width 191 height 18
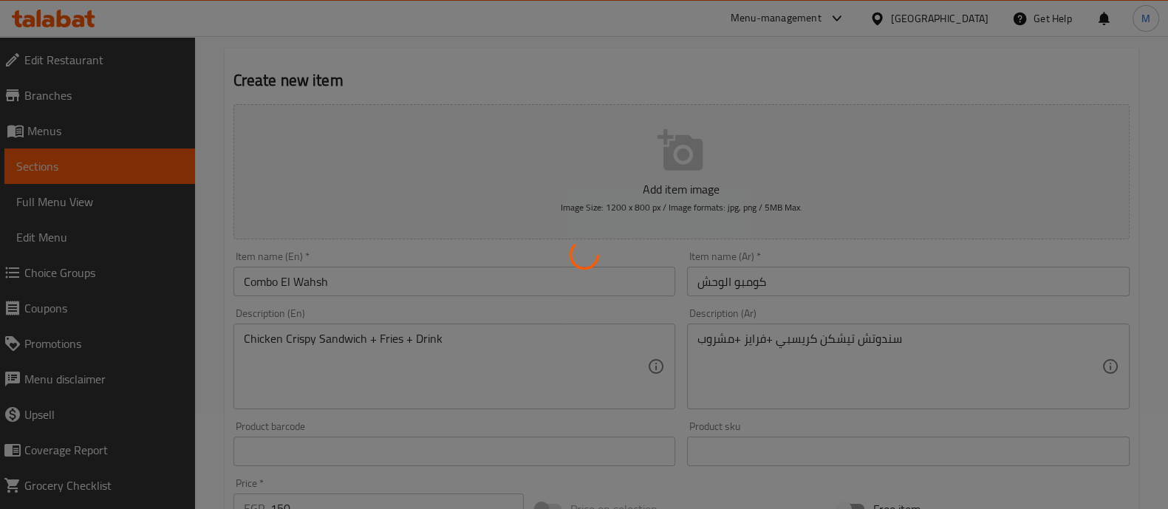
scroll to position [94, 0]
type input "0"
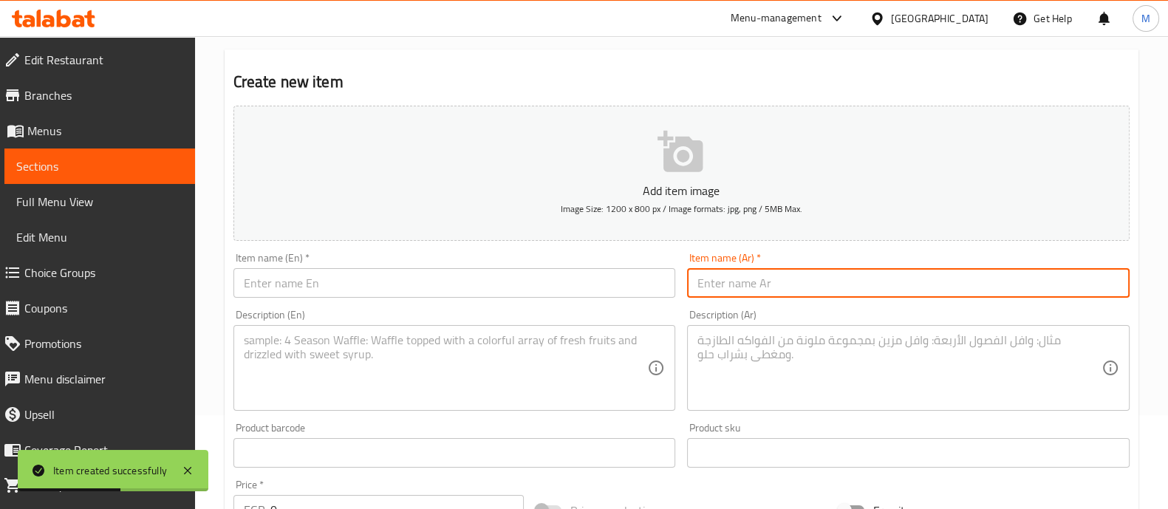
click at [712, 293] on input "text" at bounding box center [908, 283] width 443 height 30
paste input "بيج دابل"
type input "بيج دابل"
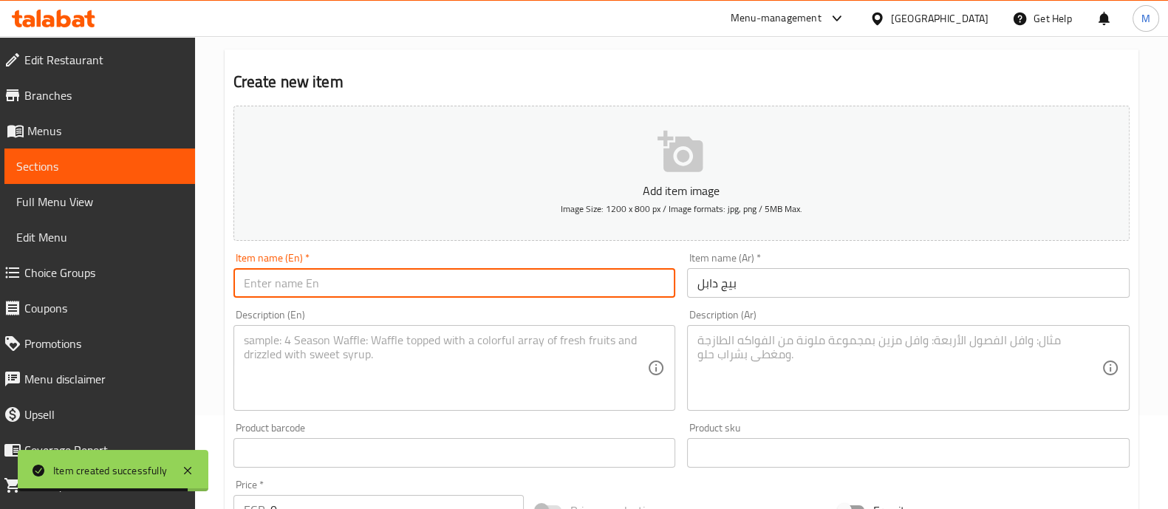
click at [463, 279] on input "text" at bounding box center [455, 283] width 443 height 30
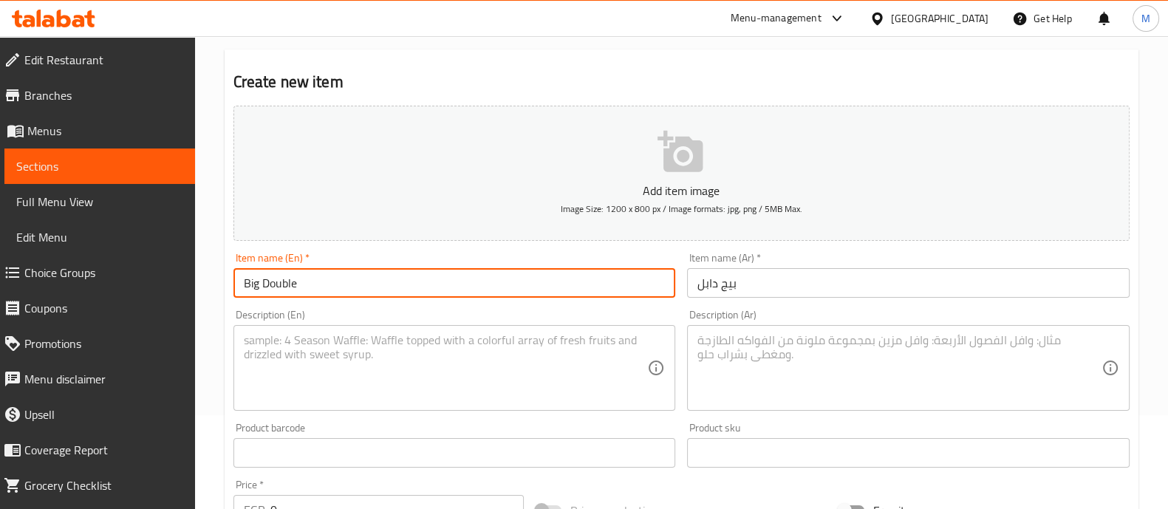
type input "Big Double"
click at [462, 354] on textarea at bounding box center [446, 368] width 404 height 70
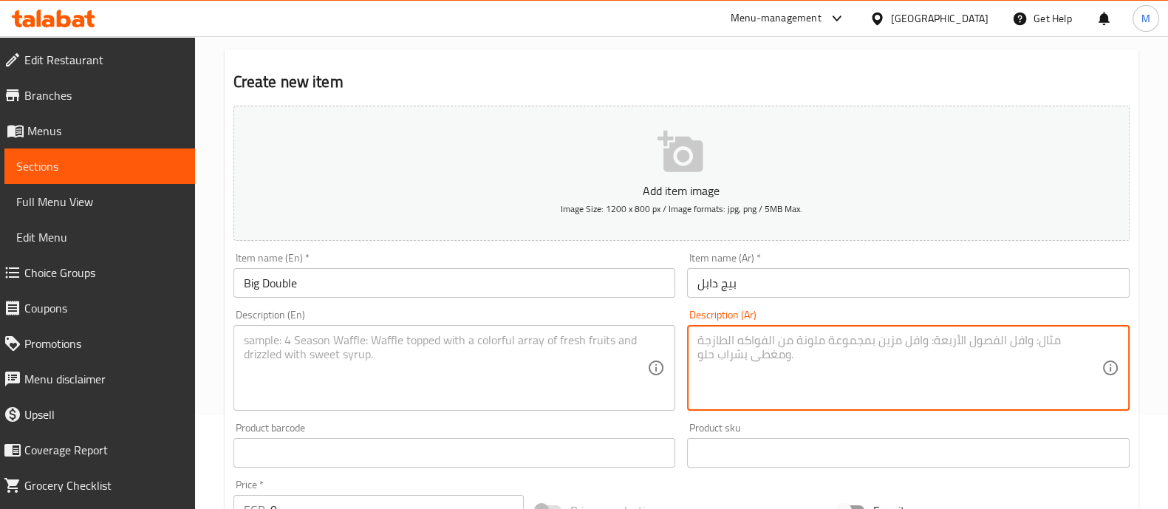
click at [854, 338] on textarea at bounding box center [900, 368] width 404 height 70
paste textarea "سندوتش تشيكن دابل ([PERSON_NAME] او تشيلي تشكين)+سندوتش بيف دابل (بيج تشيزي او …"
drag, startPoint x: 698, startPoint y: 358, endPoint x: 718, endPoint y: 364, distance: 20.8
click at [718, 364] on textarea "سندوتش تشيكن دابل ([PERSON_NAME] او تشيلي تشكين)+سندوتش بيف دابل (بيج تشيزي او …" at bounding box center [900, 368] width 404 height 70
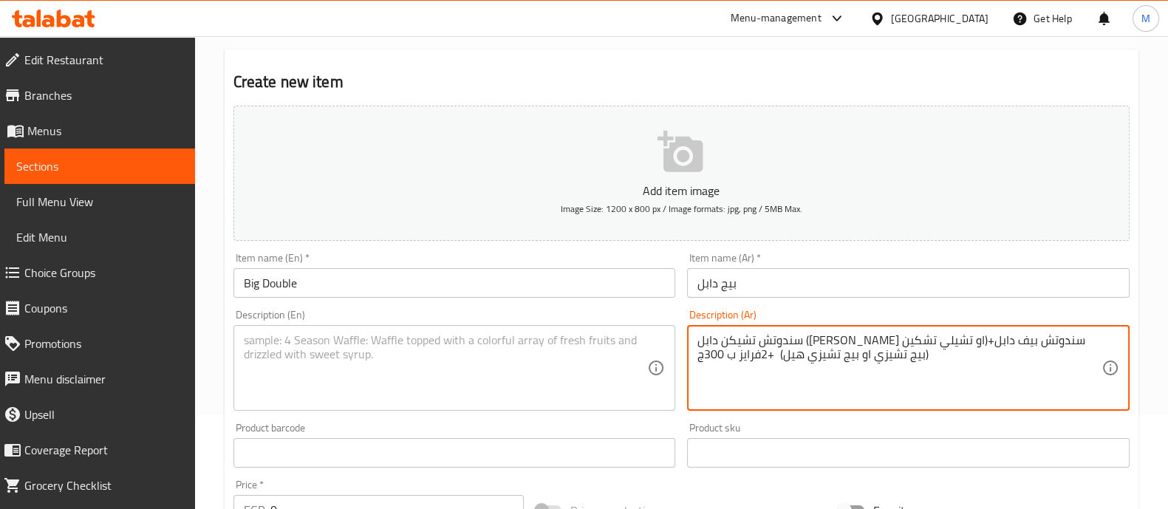
click at [718, 364] on textarea "سندوتش تشيكن دابل ([PERSON_NAME] او تشيلي تشكين)+سندوتش بيف دابل (بيج تشيزي او …" at bounding box center [900, 368] width 404 height 70
drag, startPoint x: 703, startPoint y: 351, endPoint x: 695, endPoint y: 356, distance: 9.6
click at [695, 356] on div "سندوتش تشيكن دابل ([PERSON_NAME] او تشيلي تشكين)+سندوتش بيف دابل (بيج تشيزي او …" at bounding box center [908, 368] width 443 height 86
type textarea "سندوتش تشيكن دابل ([PERSON_NAME] او تشيلي تشكين)+سندوتش بيف دابل (بيج تشيزي او …"
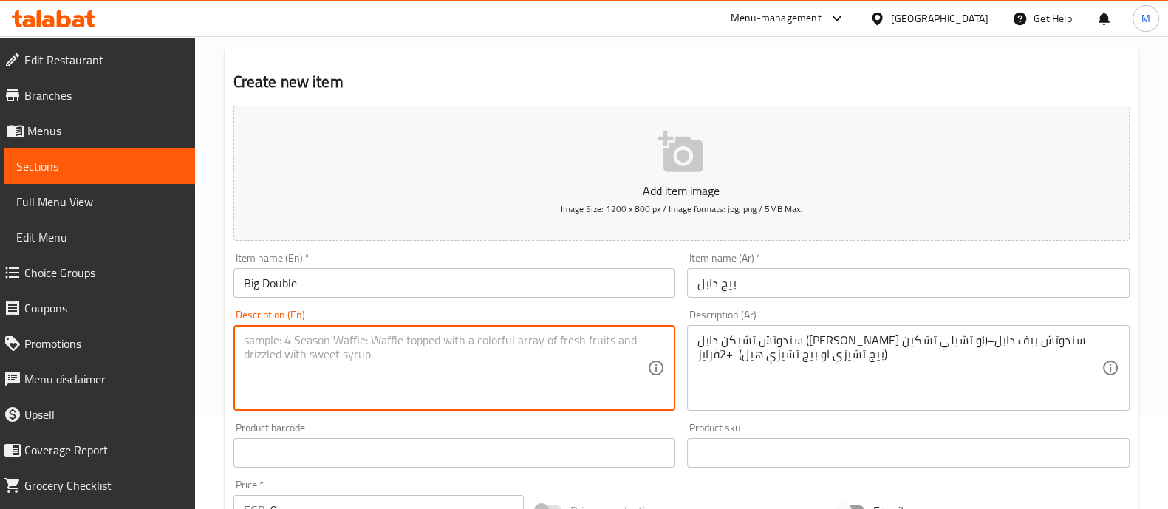
click at [500, 339] on textarea at bounding box center [446, 368] width 404 height 70
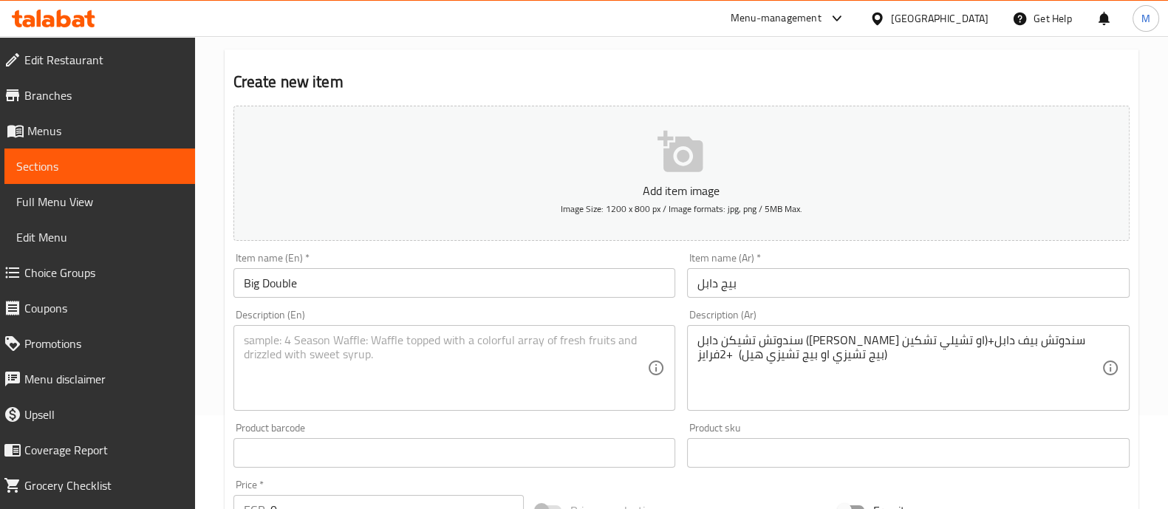
drag, startPoint x: 695, startPoint y: 358, endPoint x: 905, endPoint y: 327, distance: 212.2
click at [905, 327] on div "سندوتش تشيكن دابل ([PERSON_NAME] او تشيلي تشكين)+سندوتش بيف دابل (بيج تشيزي او …" at bounding box center [908, 368] width 443 height 86
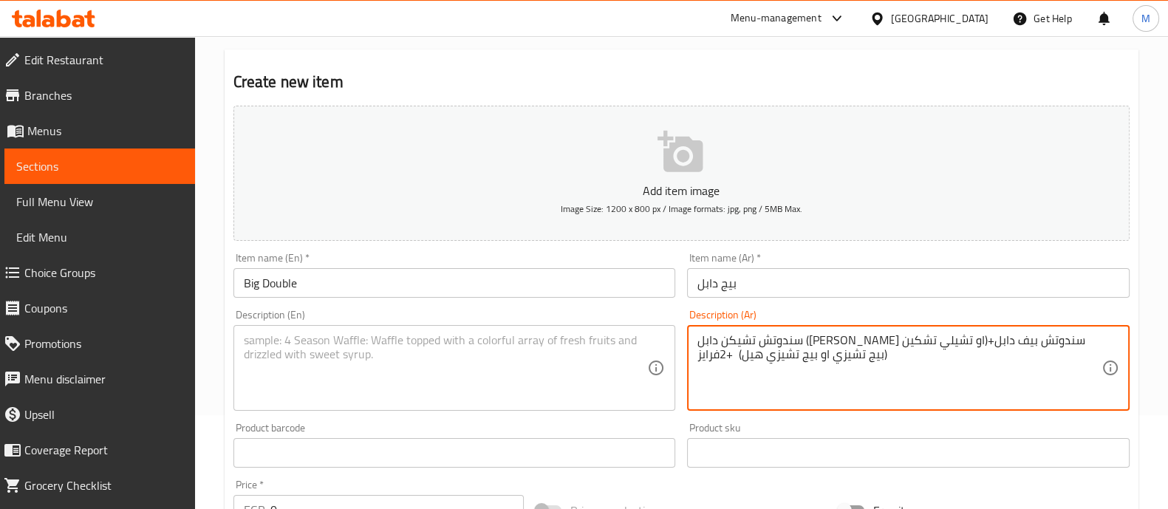
click at [857, 377] on textarea "سندوتش تشيكن دابل ([PERSON_NAME] او تشيلي تشكين)+سندوتش بيف دابل (بيج تشيزي او …" at bounding box center [900, 368] width 404 height 70
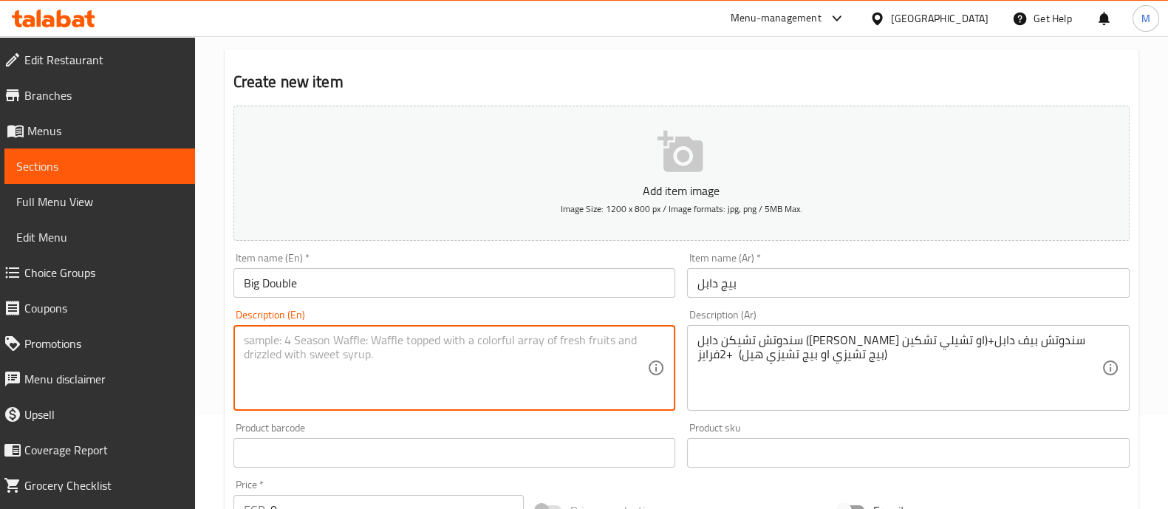
click at [327, 341] on textarea at bounding box center [446, 368] width 404 height 70
paste textarea "Double Chicken Sandwich (Crispy Chicken or Chili Chicken) + Double Beef Sandwic…"
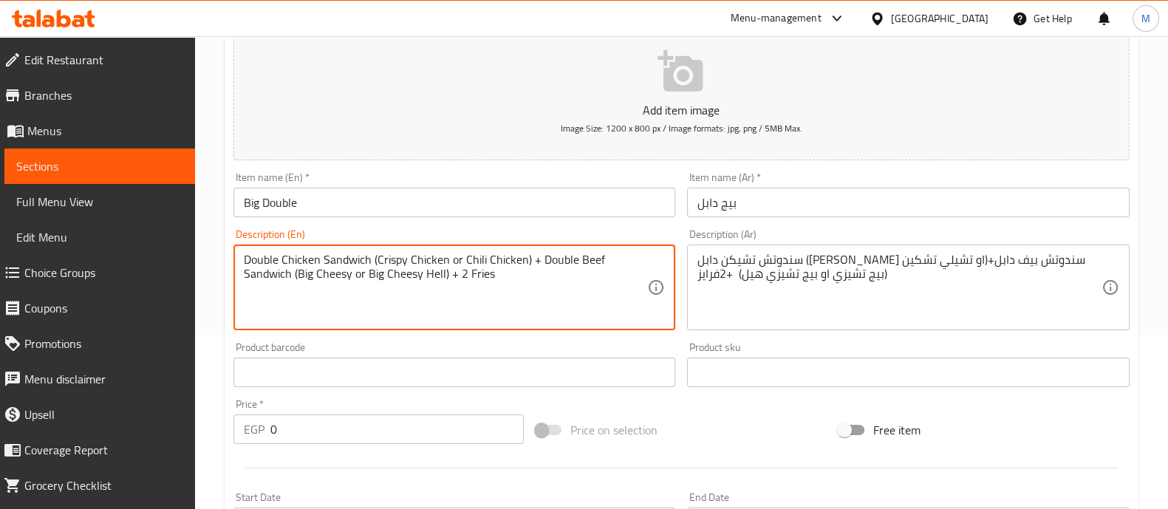
scroll to position [0, 0]
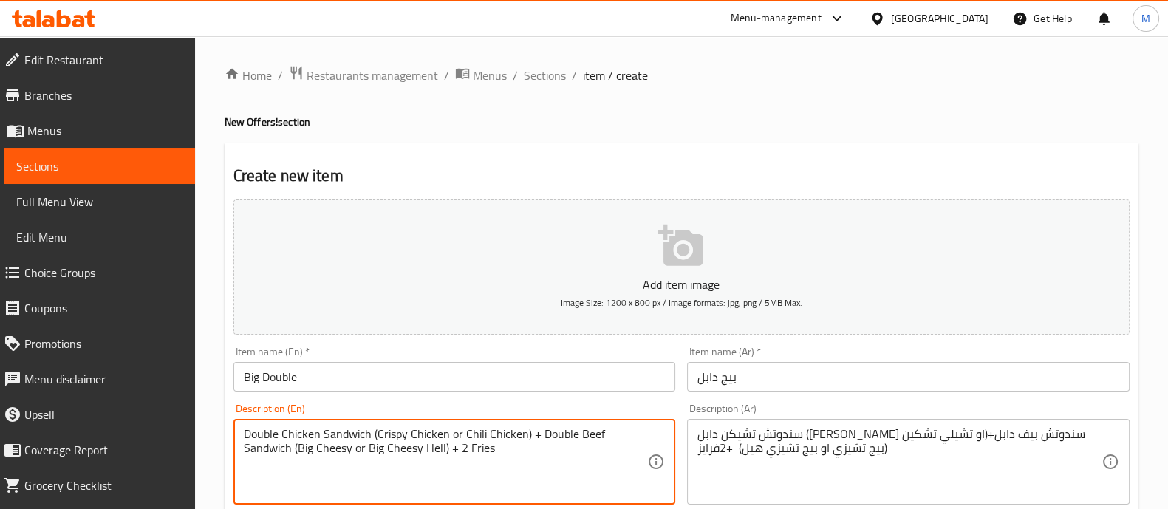
type textarea "Double Chicken Sandwich (Crispy Chicken or Chili Chicken) + Double Beef Sandwic…"
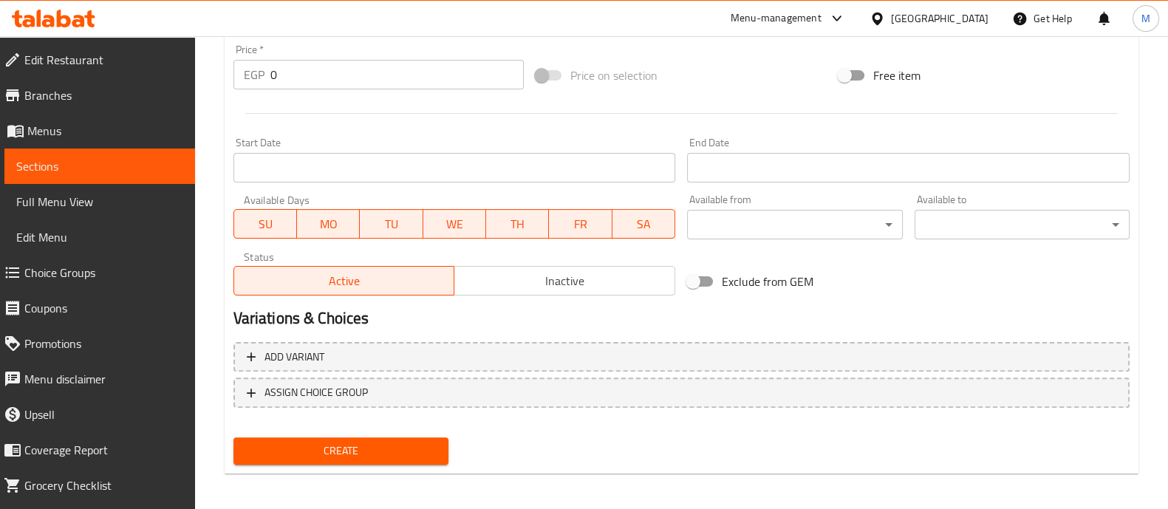
scroll to position [534, 0]
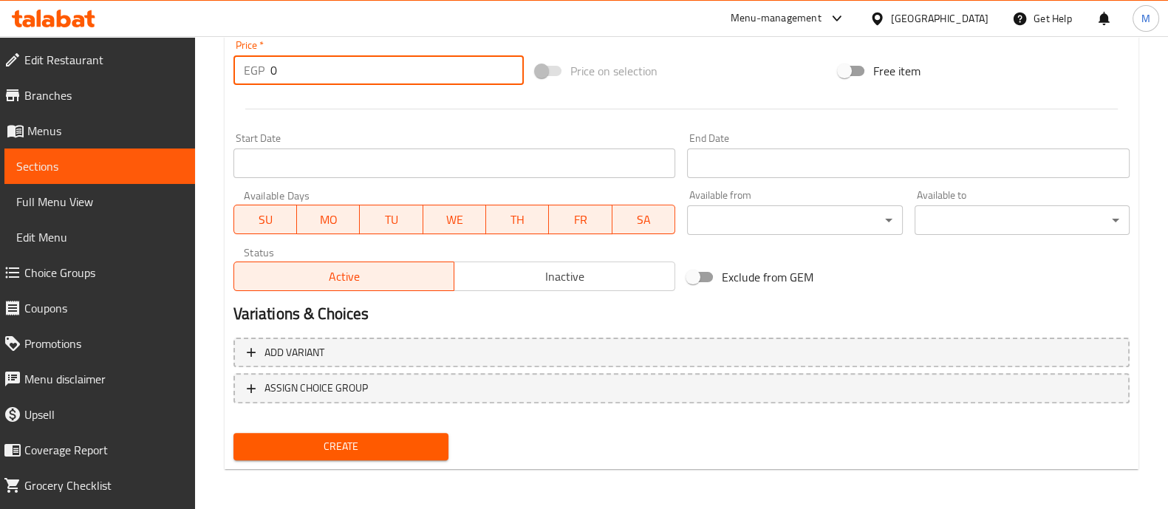
click at [340, 55] on input "0" at bounding box center [397, 70] width 254 height 30
type input "360"
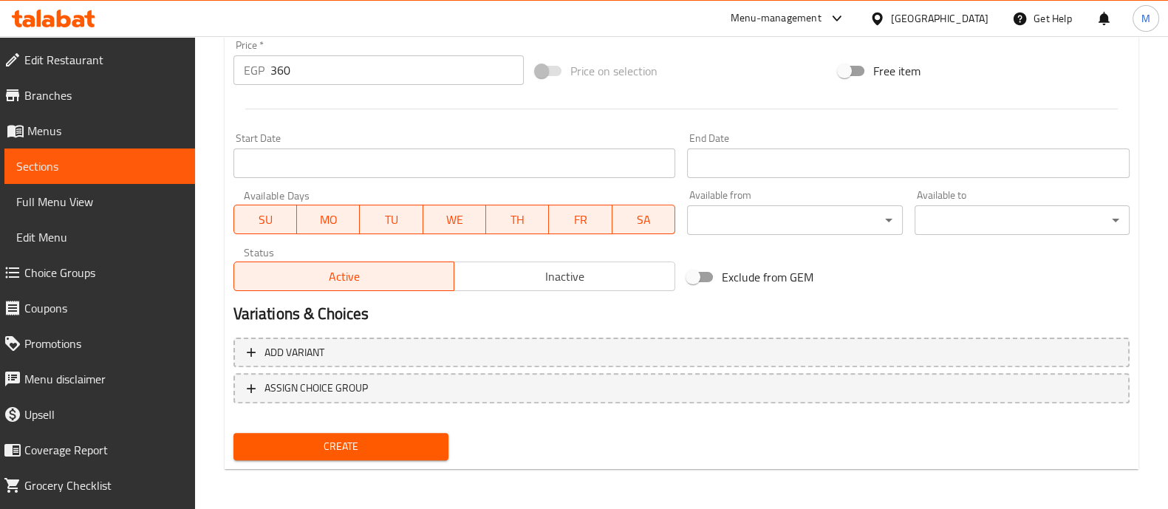
click at [352, 119] on div at bounding box center [682, 109] width 908 height 36
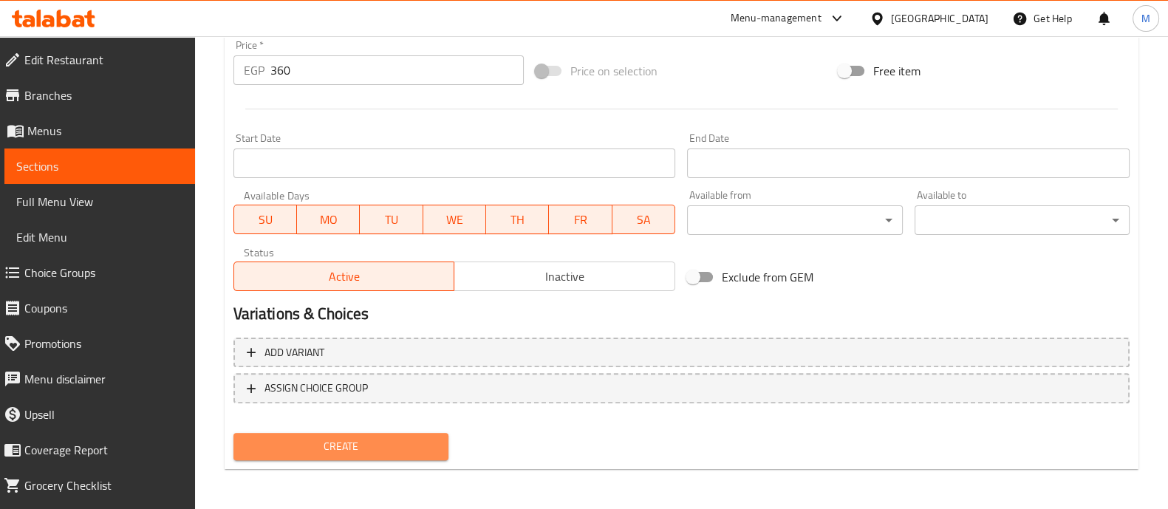
click at [367, 439] on span "Create" at bounding box center [340, 447] width 191 height 18
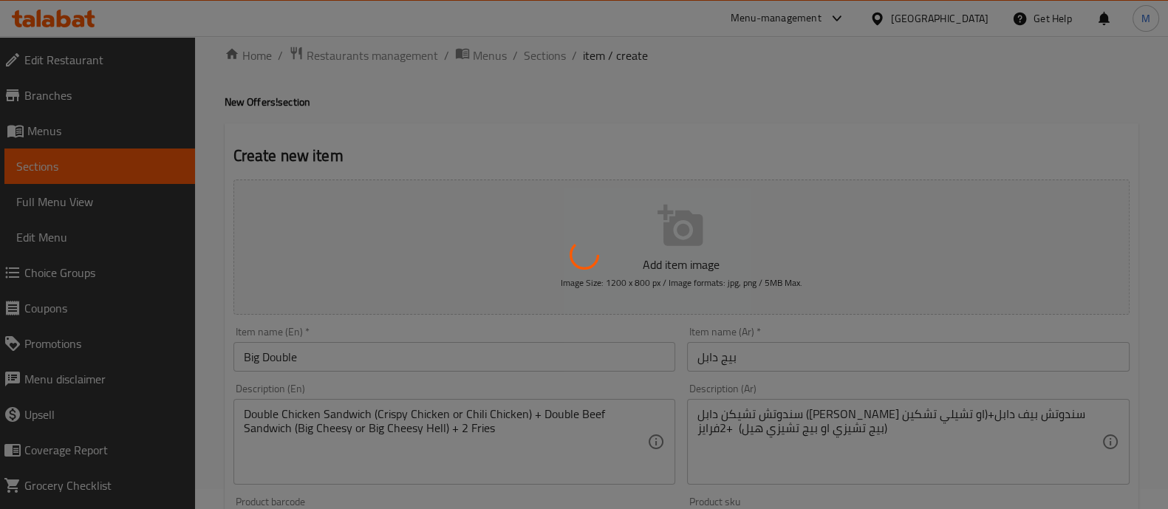
scroll to position [0, 0]
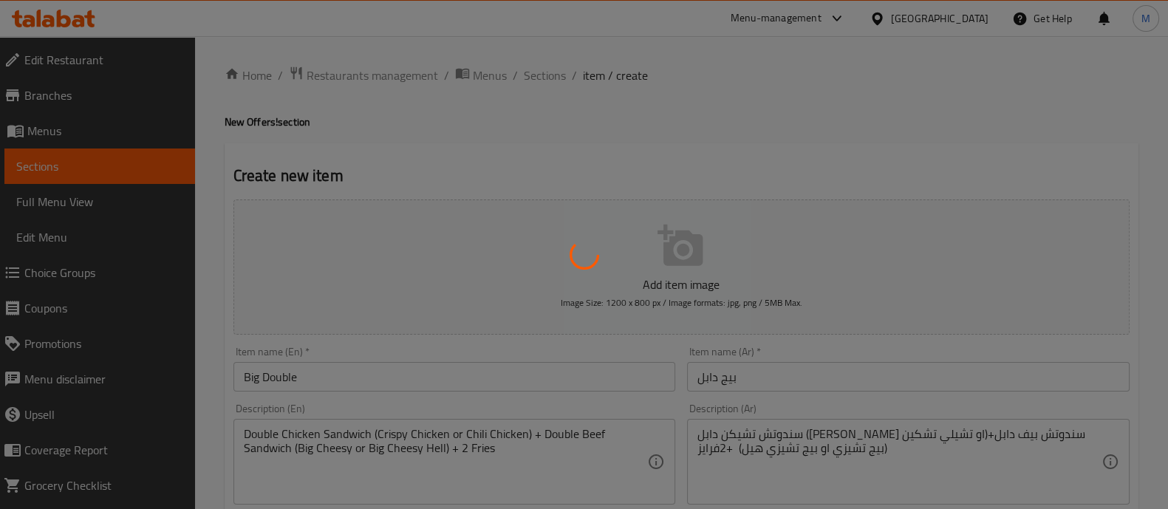
type input "0"
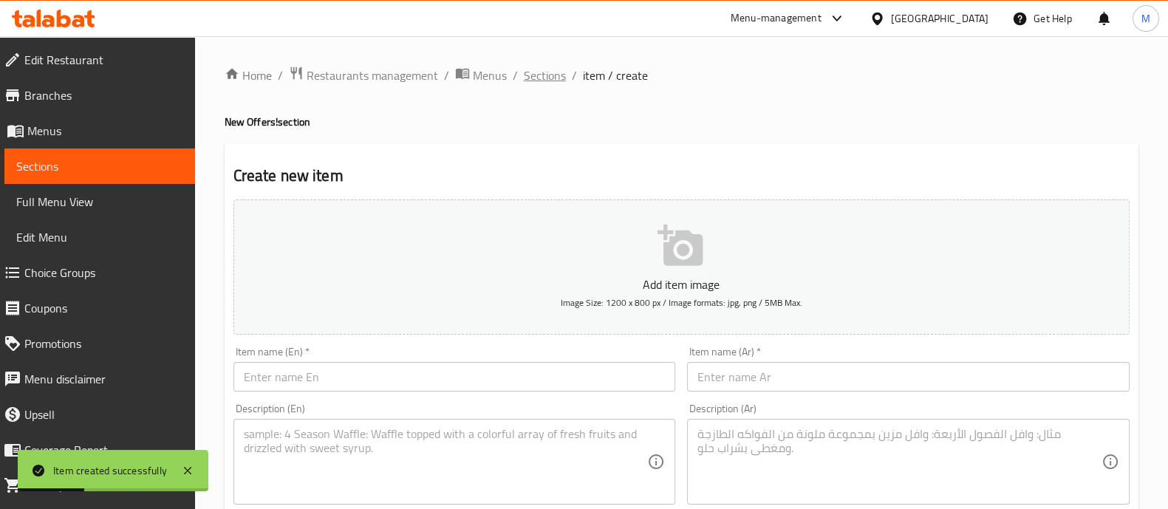
click at [547, 67] on span "Sections" at bounding box center [545, 76] width 42 height 18
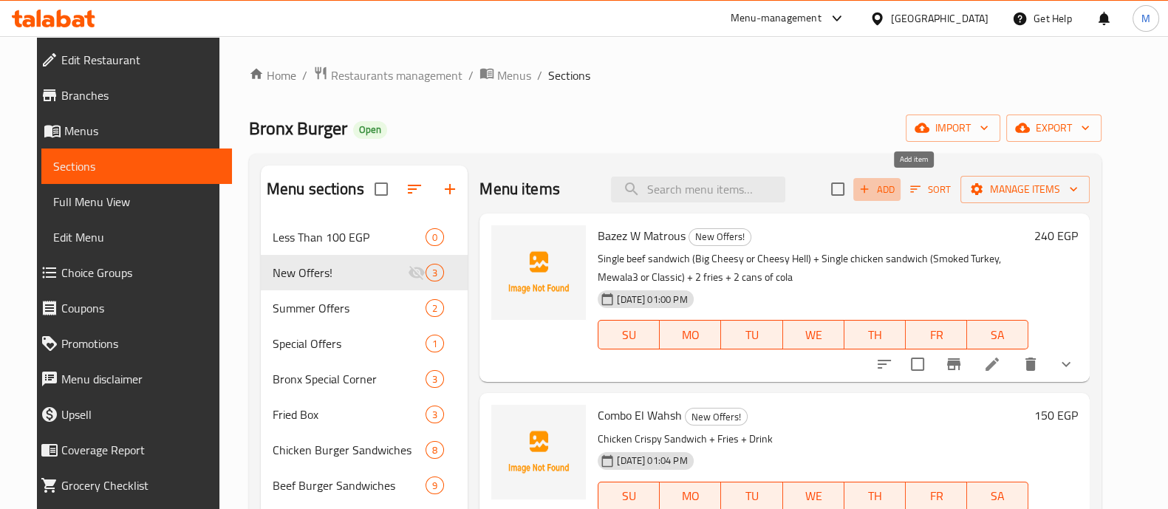
click at [897, 185] on span "Add" at bounding box center [877, 189] width 40 height 17
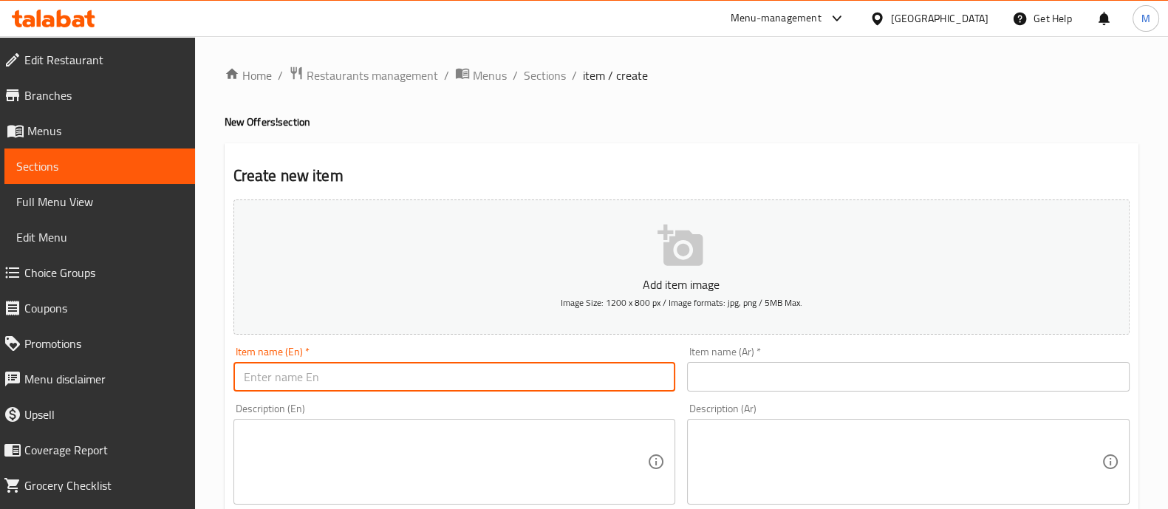
click at [616, 387] on input "text" at bounding box center [455, 377] width 443 height 30
click at [760, 389] on input "text" at bounding box center [908, 377] width 443 height 30
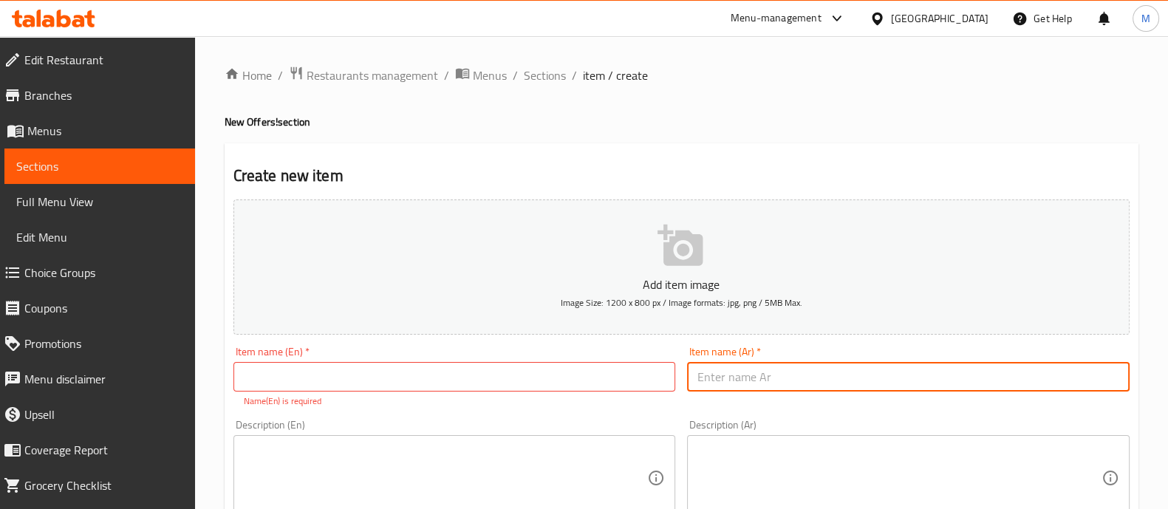
paste input "سندوتش بيف +ماك اند تشيز +فرايز +مشروب غازي ب 200ج"
type input "سندوتش بيف +ماك اند تشيز +فرايز +مشروب غازي ب 200ج"
drag, startPoint x: 695, startPoint y: 382, endPoint x: 712, endPoint y: 386, distance: 18.1
click at [712, 386] on input "سندوتش بيف +ماك اند تشيز +فرايز +مشروب غازي ب 200ج" at bounding box center [908, 377] width 443 height 30
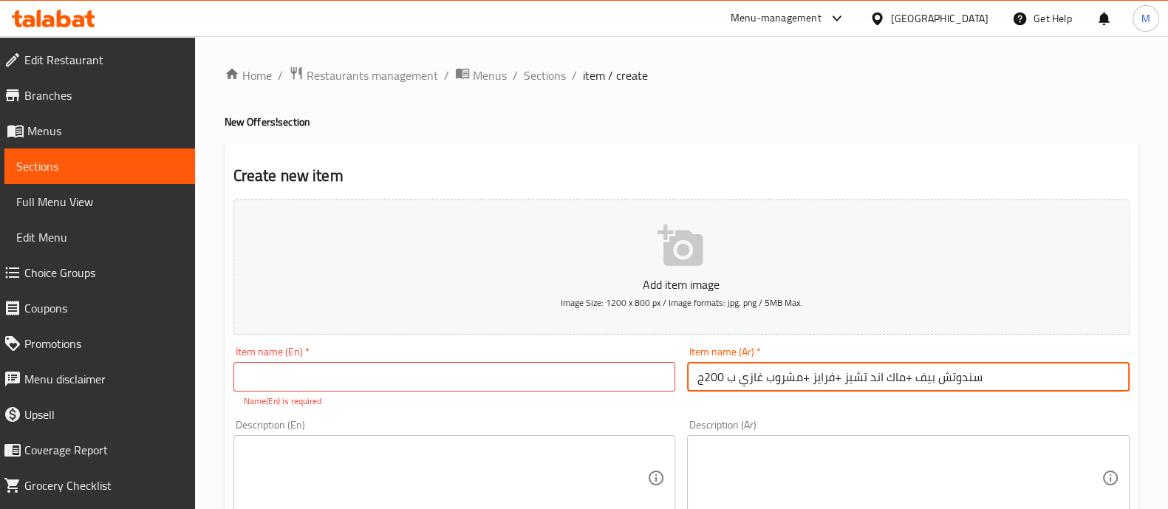
click at [712, 386] on input "سندوتش بيف +ماك اند تشيز +فرايز +مشروب غازي ب 200ج" at bounding box center [908, 377] width 443 height 30
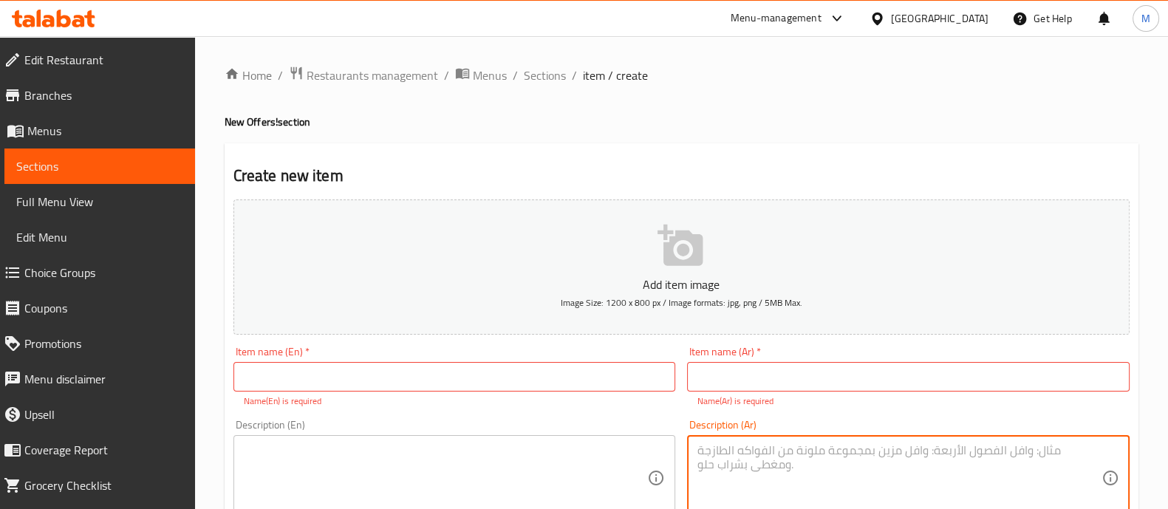
click at [719, 448] on textarea at bounding box center [900, 478] width 404 height 70
paste textarea "سندوتش بيف +ماك اند تشيز +فرايز +مشروب غازي ب 200ج"
type textarea "سندوتش بيف +ماك اند تشيز +فرايز +مشروب غازي"
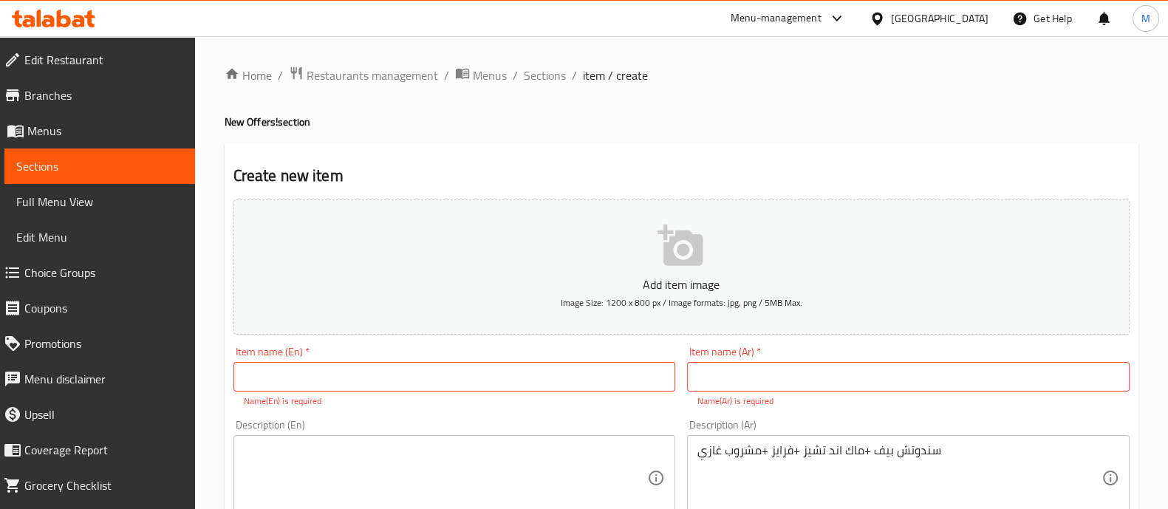
click at [375, 438] on div "Description (En)" at bounding box center [455, 478] width 443 height 86
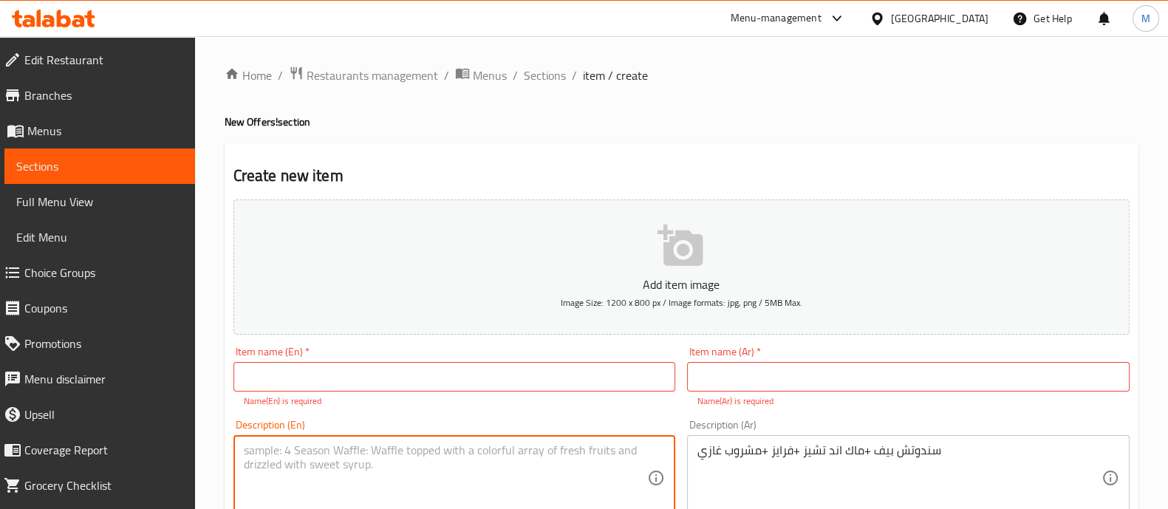
paste textarea "Beef sandwich + Mac & Cheese + Fries + Soft drink for 200 EGP"
type textarea "Beef sandwich + Mac & Cheese + Fries + Soft drink"
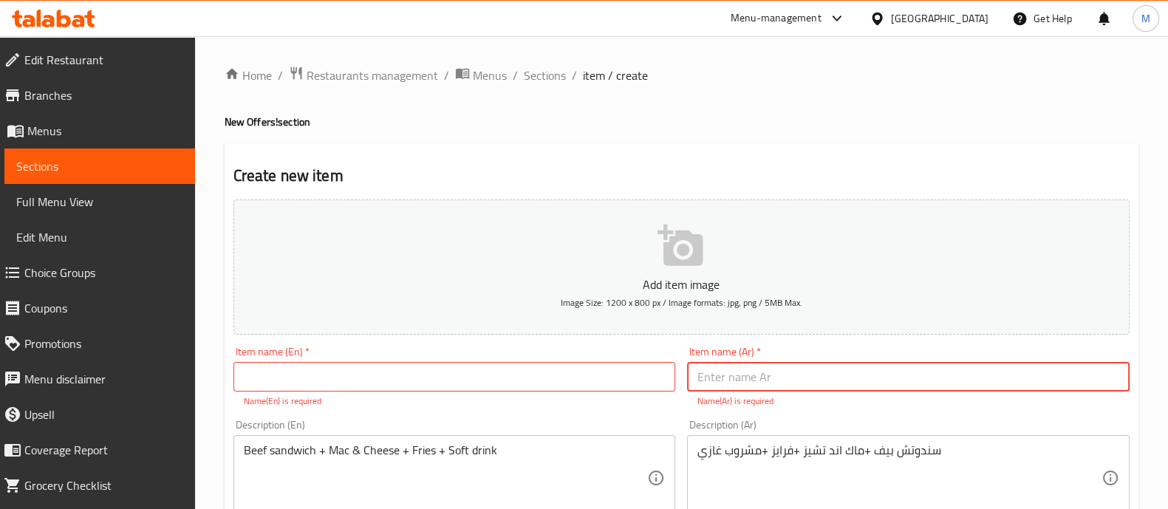
click at [726, 367] on input "text" at bounding box center [908, 377] width 443 height 30
paste input "سوبر ماك ميل:"
type input "سوبر ماك ميل:"
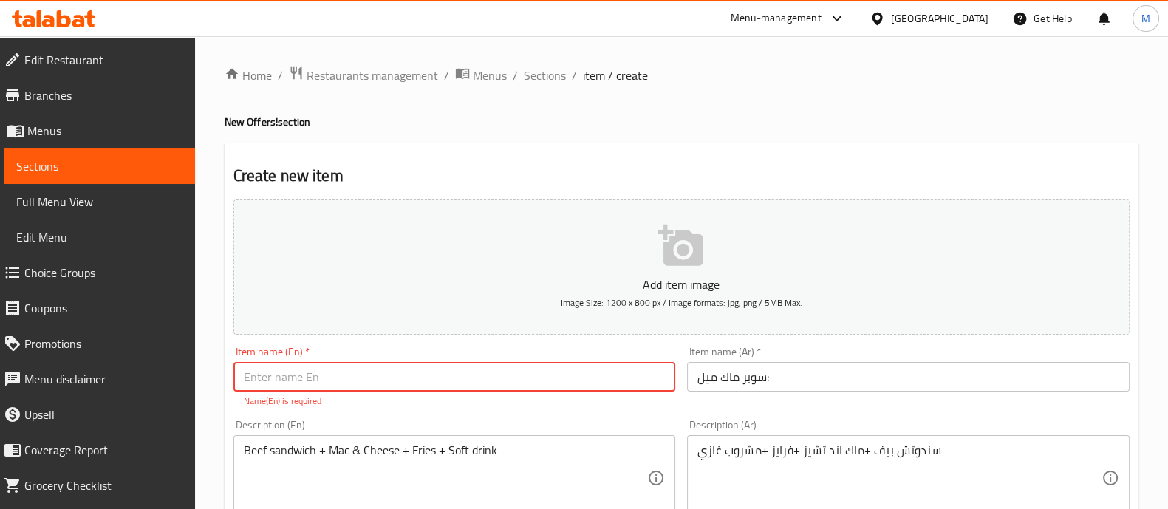
click at [562, 369] on input "text" at bounding box center [455, 377] width 443 height 30
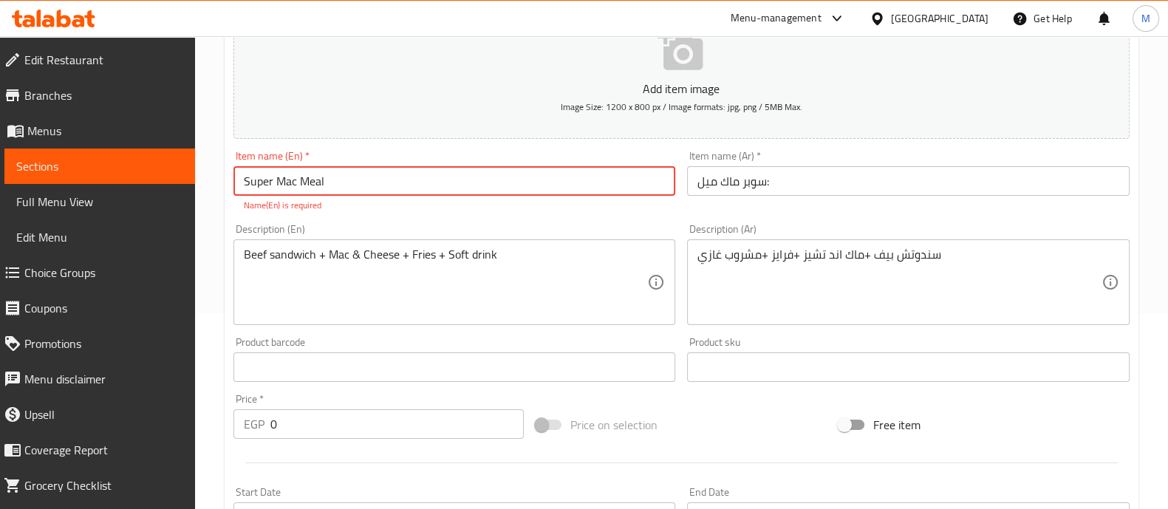
scroll to position [200, 0]
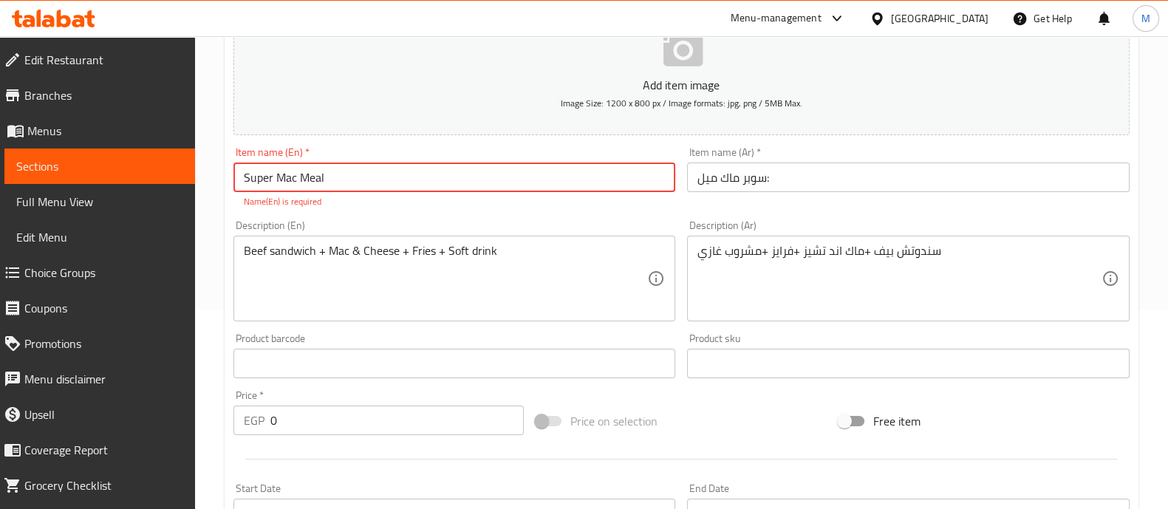
type input "Super Mac Meal"
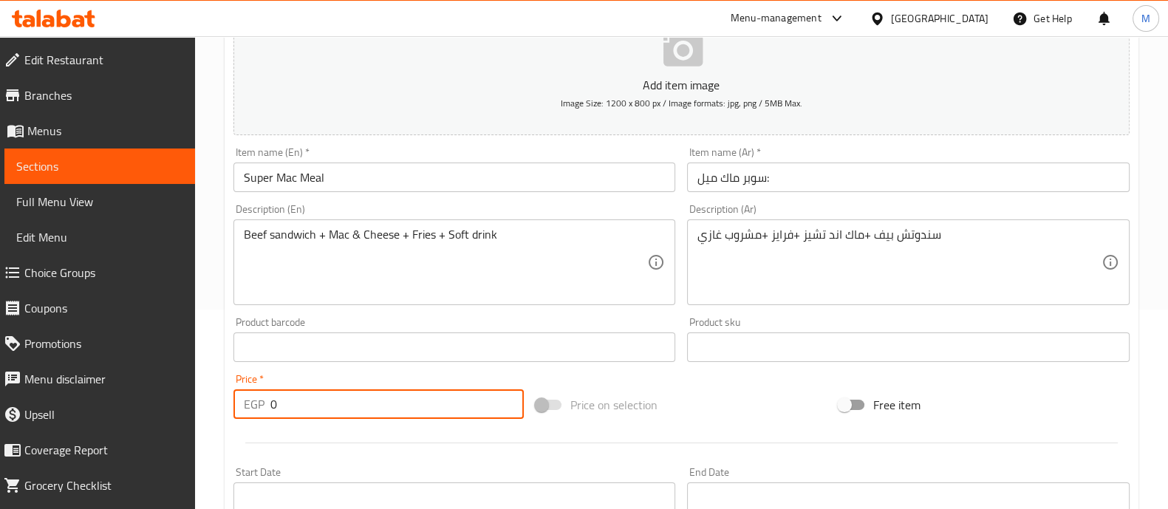
click at [341, 414] on input "0" at bounding box center [397, 404] width 254 height 30
type input "240"
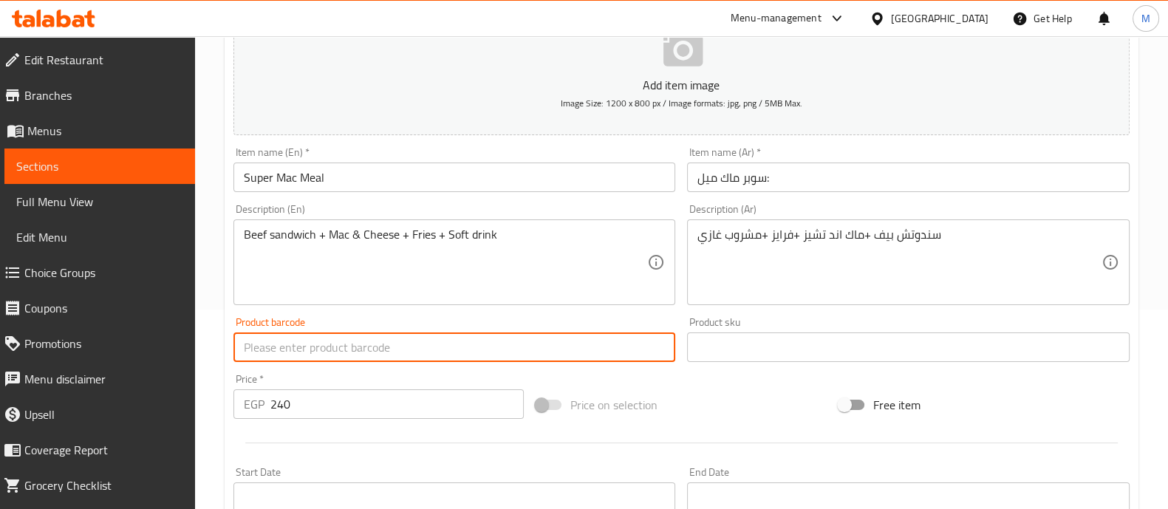
click at [329, 361] on input "text" at bounding box center [455, 348] width 443 height 30
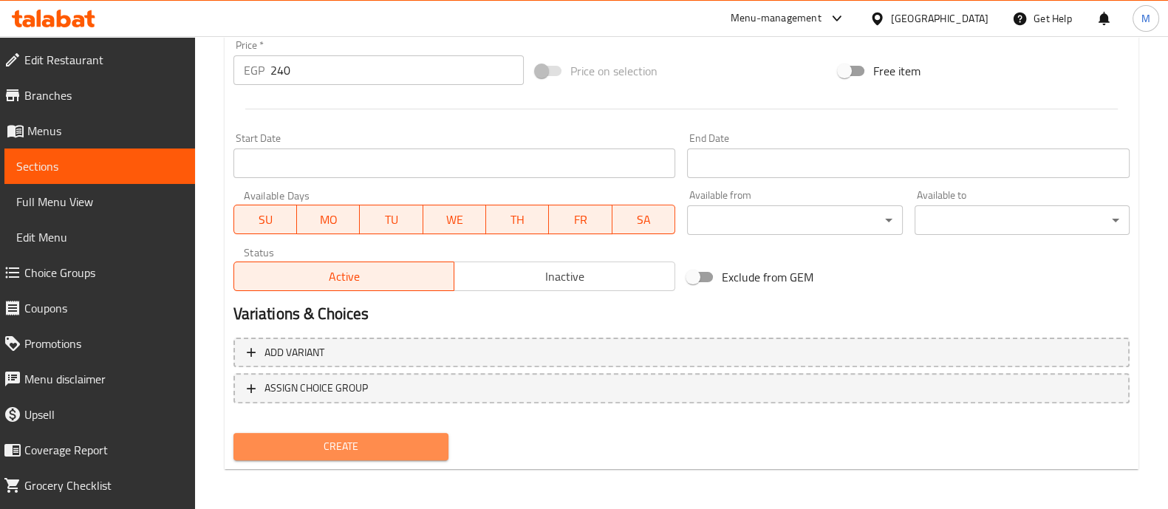
click at [376, 438] on span "Create" at bounding box center [340, 447] width 191 height 18
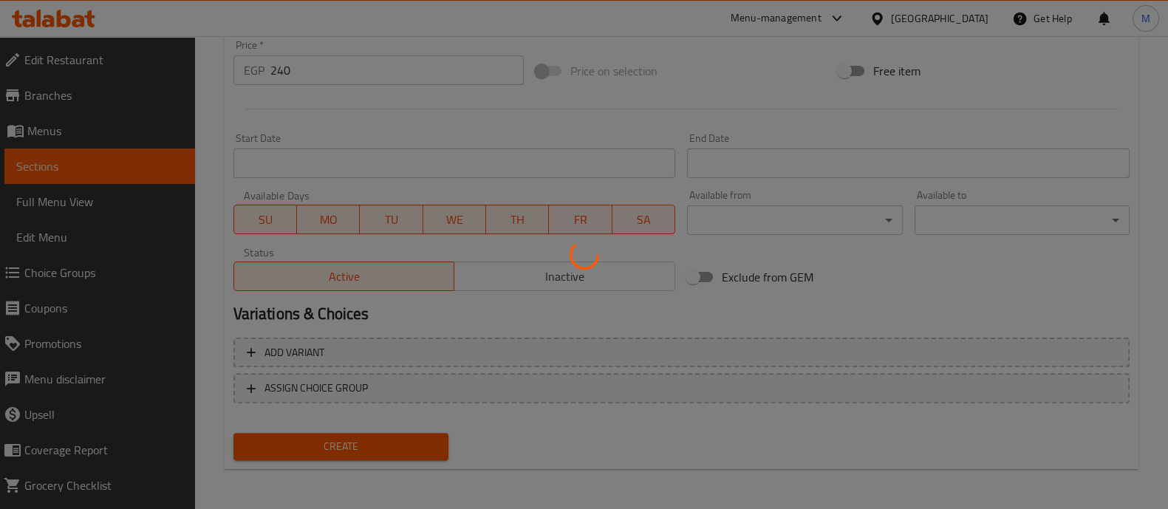
type input "0"
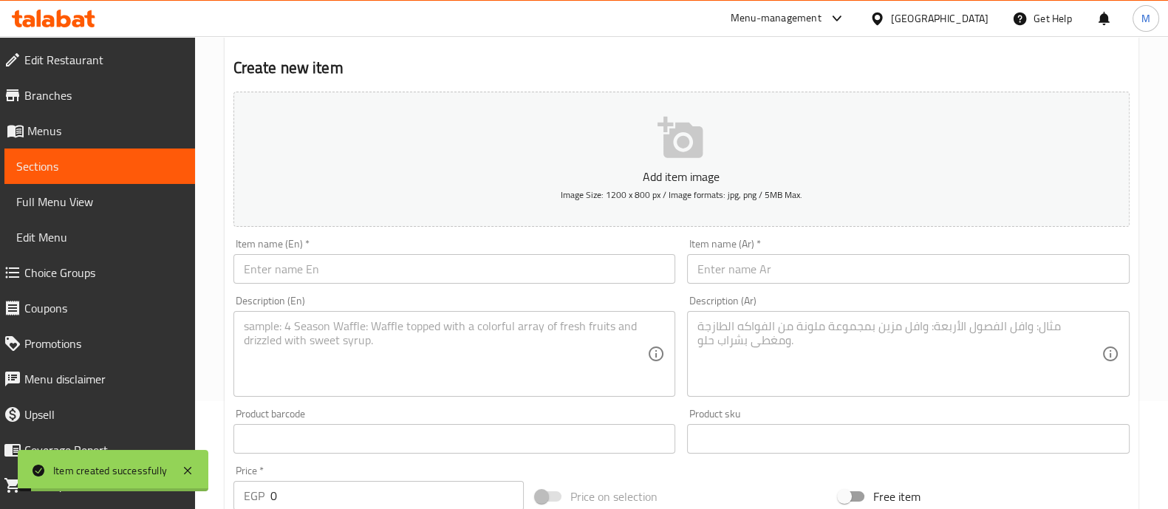
scroll to position [105, 0]
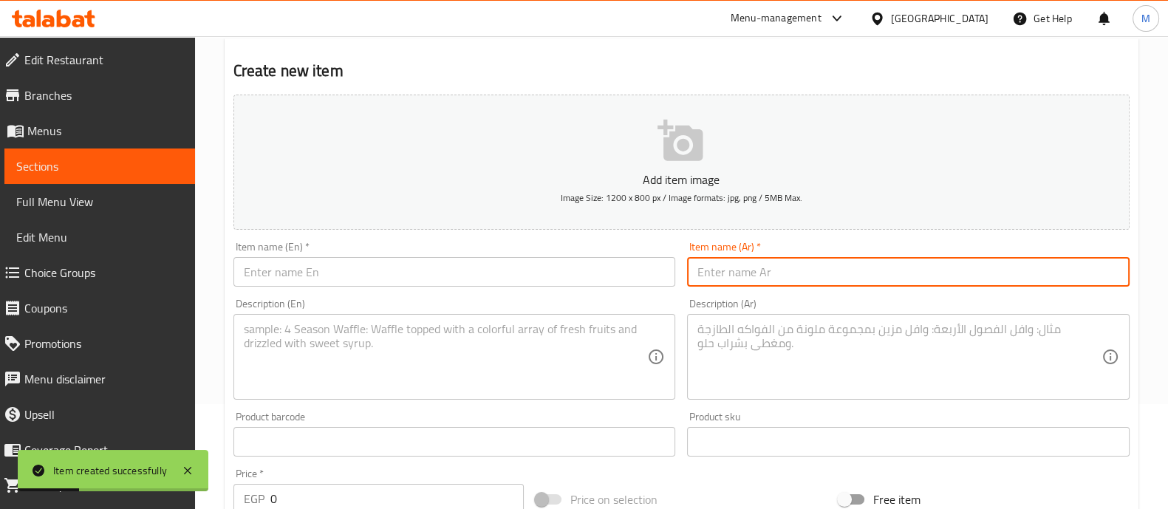
click at [761, 279] on input "text" at bounding box center [908, 272] width 443 height 30
paste input "سوبر برونكس"
type input "سوبر برونكس"
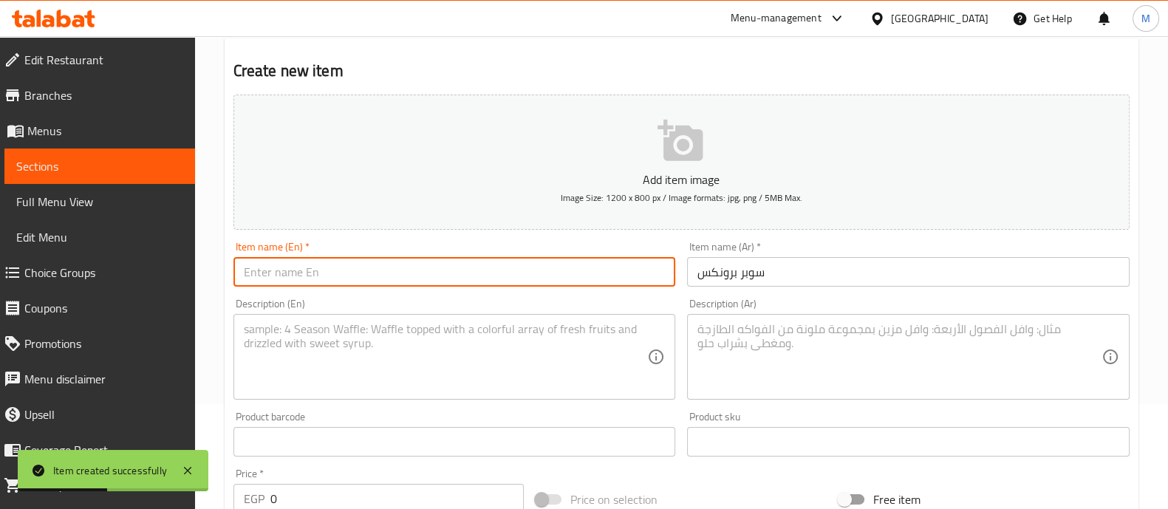
click at [495, 280] on input "text" at bounding box center [455, 272] width 443 height 30
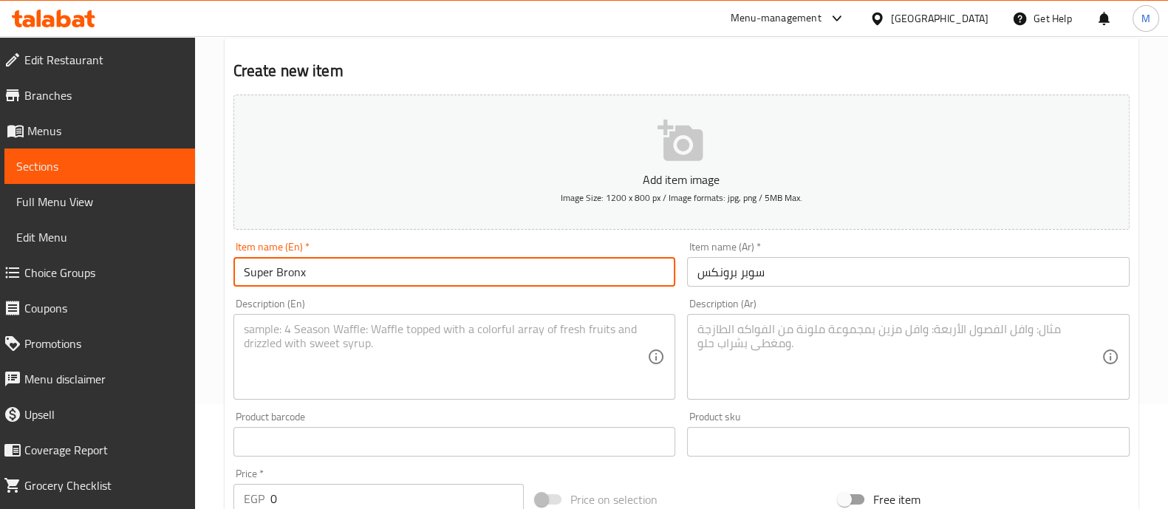
type input "Super Bronx"
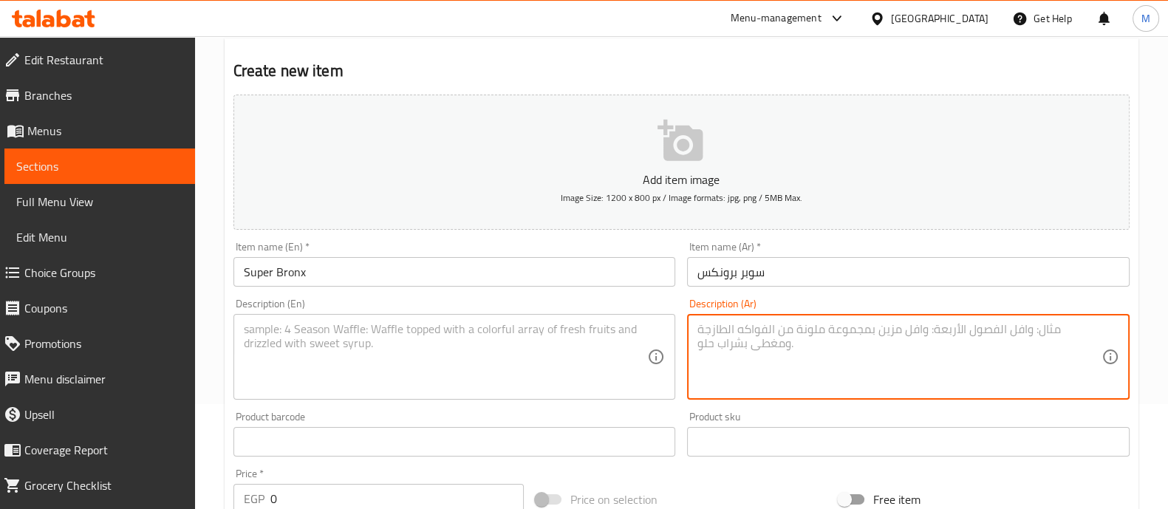
click at [768, 351] on textarea at bounding box center [900, 357] width 404 height 70
paste textarea "عدد 2سندوت بيف +2سندوتش تشكين +2 فرايز +2مشروب غازي 400ج"
drag, startPoint x: 699, startPoint y: 330, endPoint x: 712, endPoint y: 330, distance: 13.3
click at [712, 330] on textarea "عدد 2سندوت بيف +2سندوتش تشكين +2 فرايز +2مشروب غازي 400ج" at bounding box center [900, 357] width 404 height 70
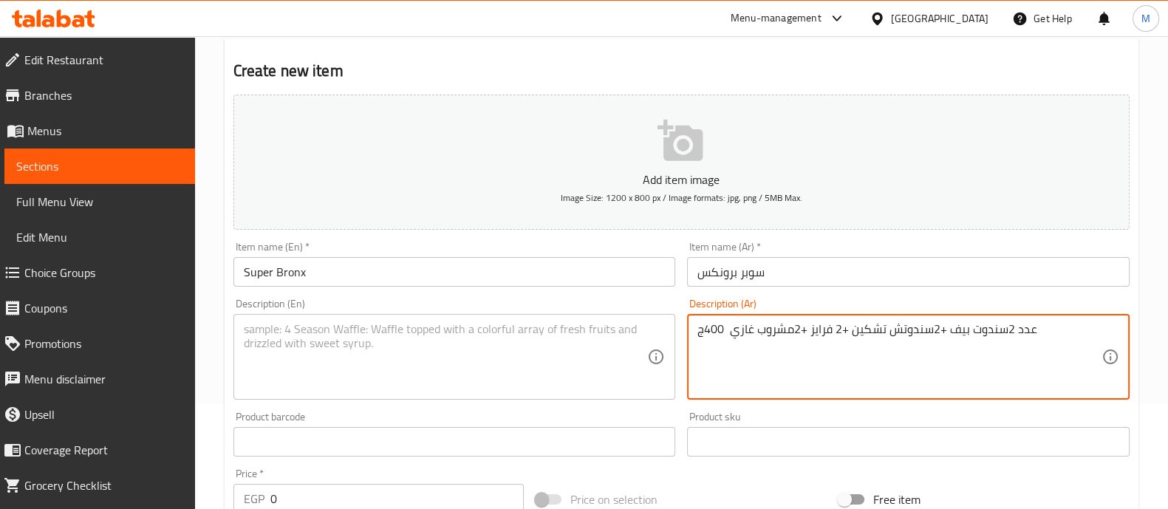
click at [712, 330] on textarea "عدد 2سندوت بيف +2سندوتش تشكين +2 فرايز +2مشروب غازي 400ج" at bounding box center [900, 357] width 404 height 70
click at [754, 334] on textarea "عدد 2سندوت بيف +2سندوتش تشكين +2 فرايز +2مشروب غازي" at bounding box center [900, 357] width 404 height 70
type textarea "عدد 2سندوت بيف +2سندوتش تشكين +2 فرايز +2مشروب غازي"
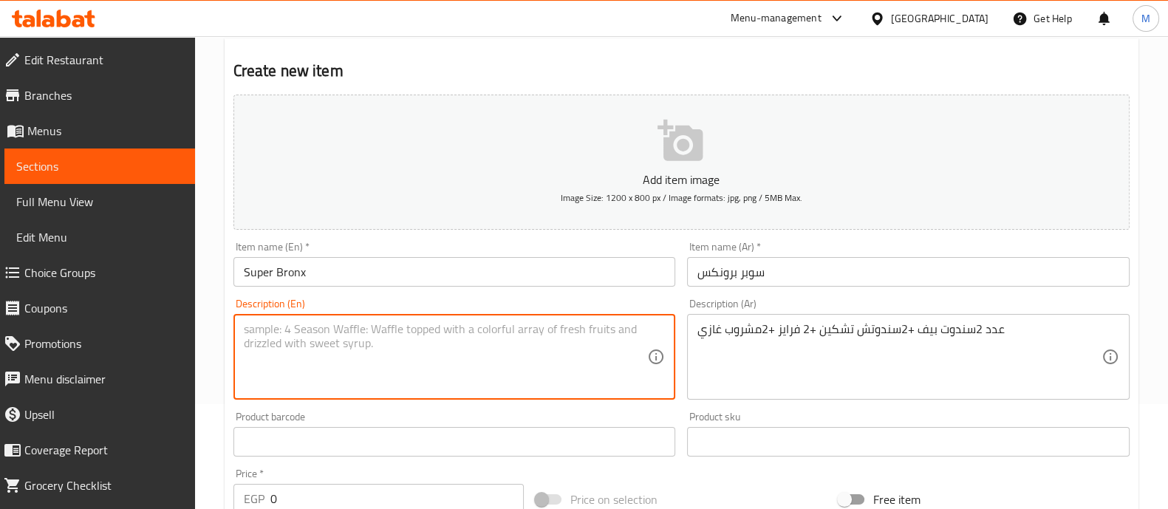
click at [360, 370] on textarea at bounding box center [446, 357] width 404 height 70
paste textarea "2 beef sandwiches + 2 chicken sandwiches + 2 fries + 2 soft drinks"
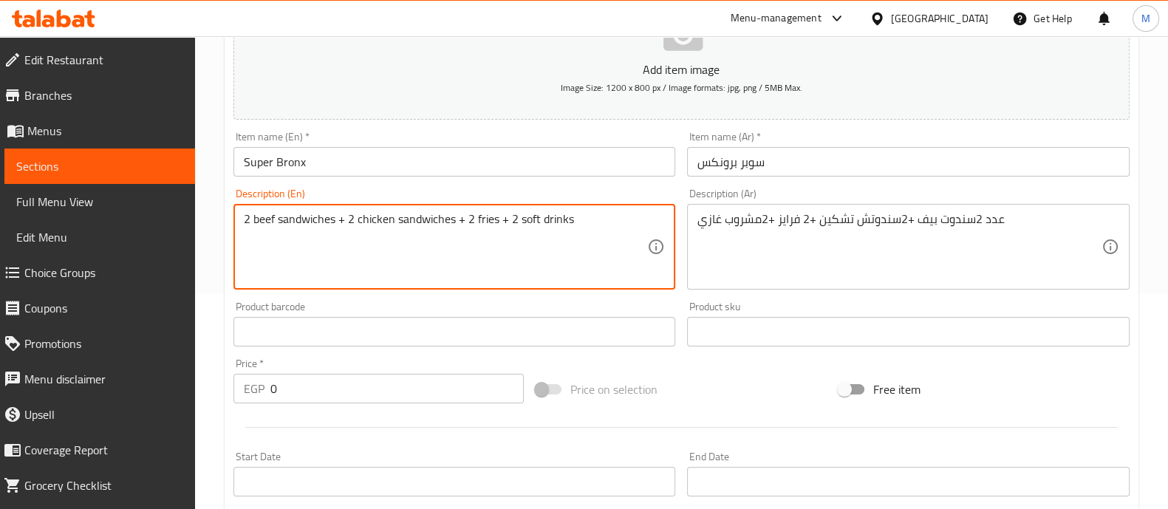
type textarea "2 beef sandwiches + 2 chicken sandwiches + 2 fries + 2 soft drinks"
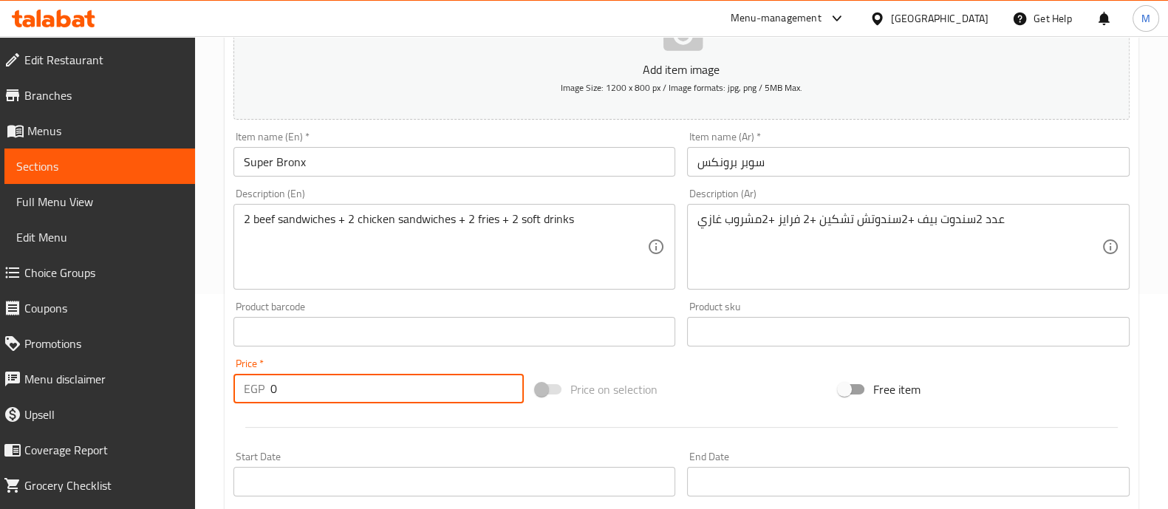
click at [340, 378] on input "0" at bounding box center [397, 389] width 254 height 30
type input "480"
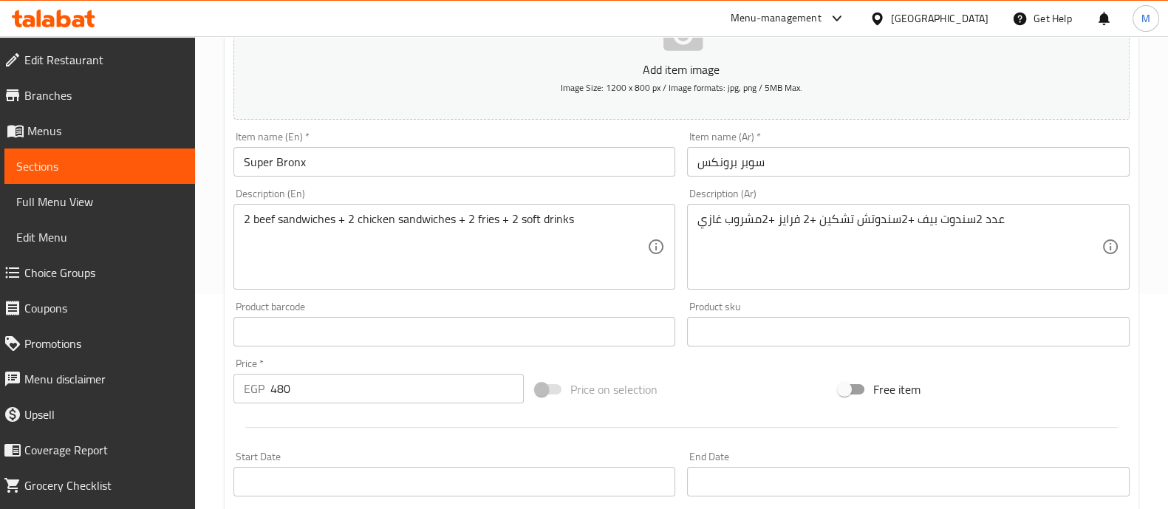
click at [321, 353] on div "Price   * EGP 480 Price *" at bounding box center [379, 381] width 303 height 57
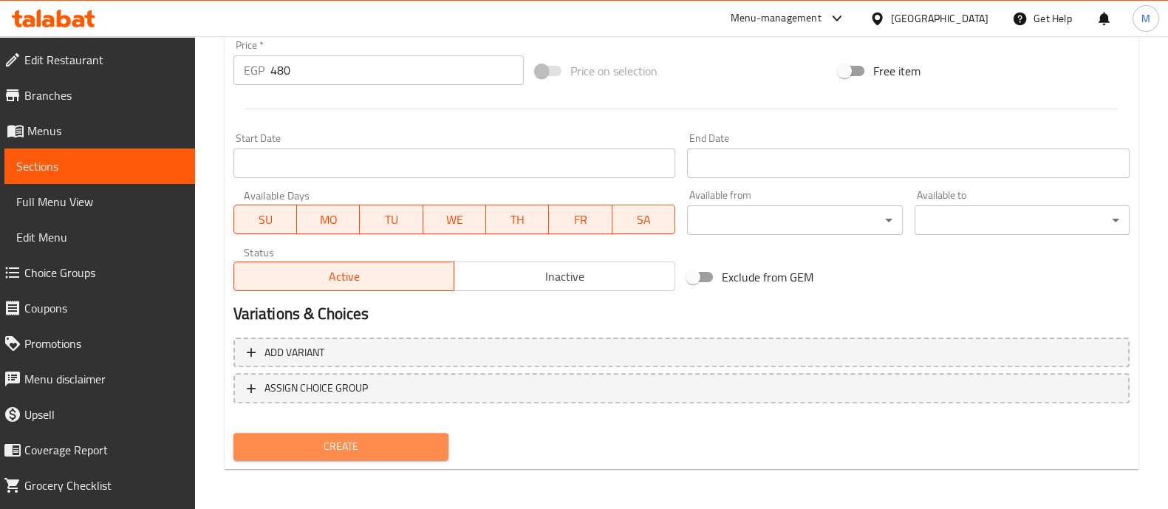
click at [388, 438] on span "Create" at bounding box center [340, 447] width 191 height 18
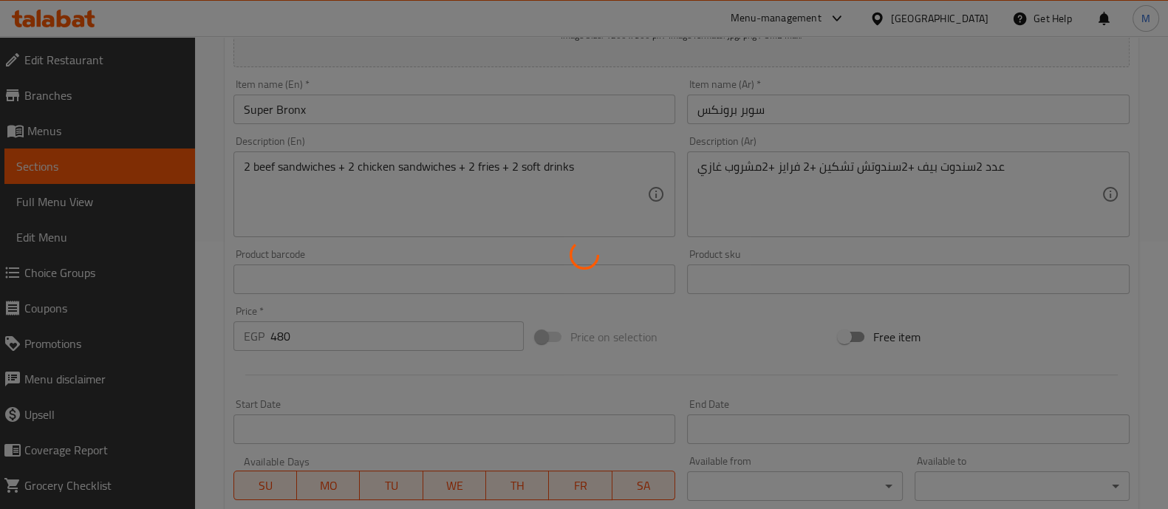
type input "0"
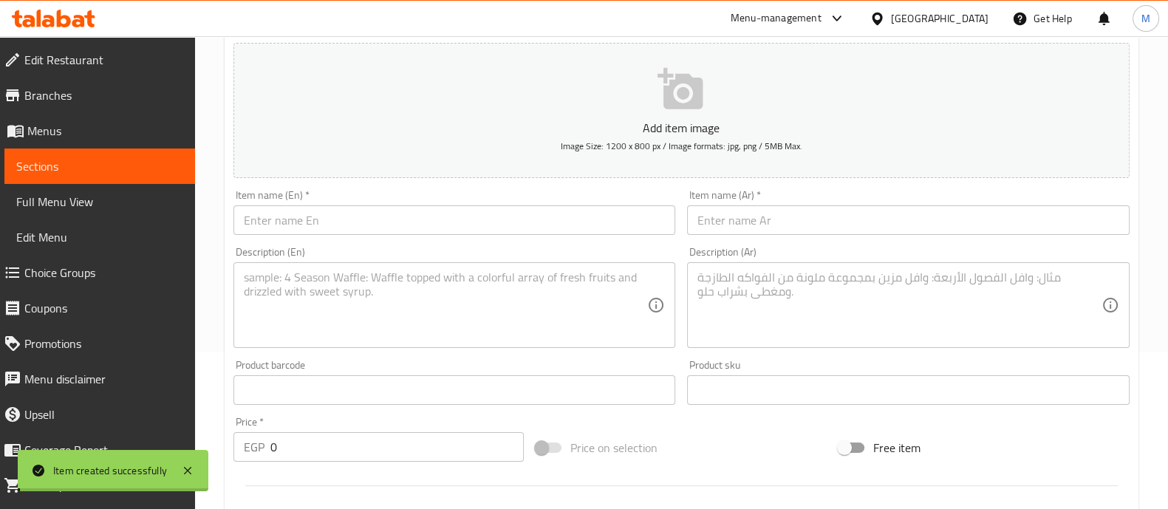
scroll to position [154, 0]
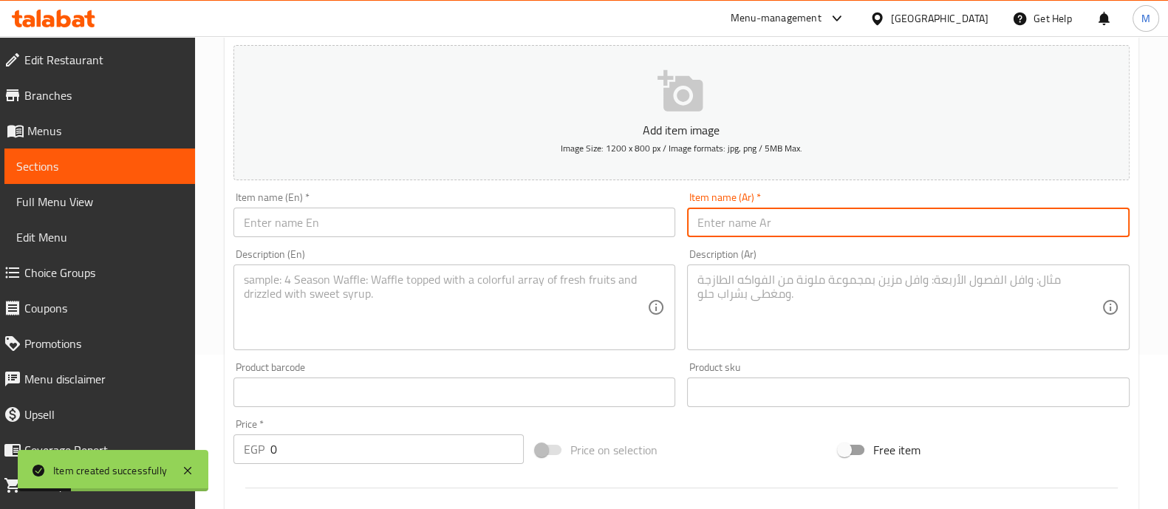
click at [756, 220] on input "text" at bounding box center [908, 223] width 443 height 30
paste input "سوبر باظظ"
type input "سوبر باظظ"
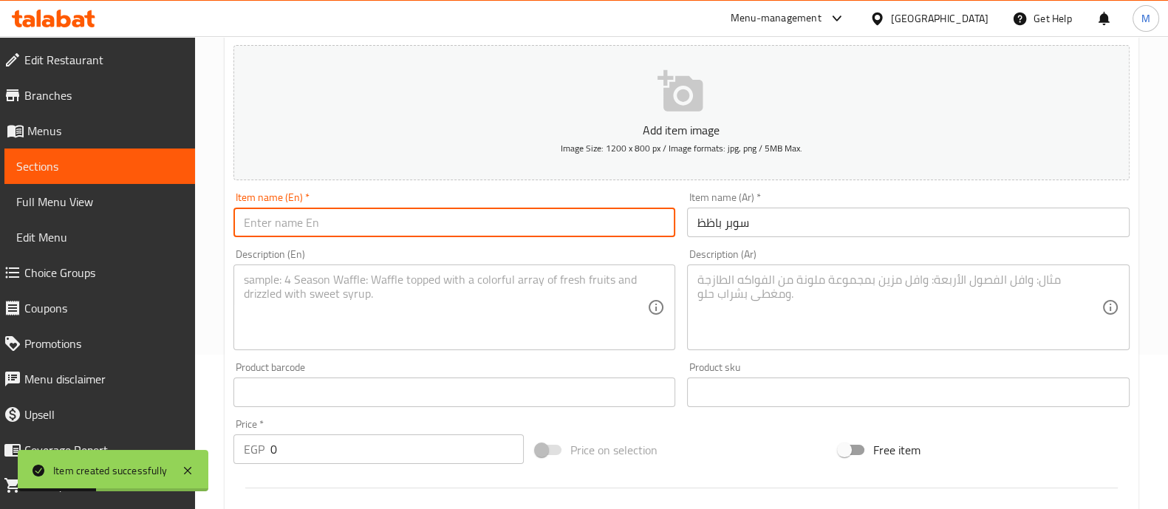
click at [576, 213] on input "text" at bounding box center [455, 223] width 443 height 30
type input "Super Bazez"
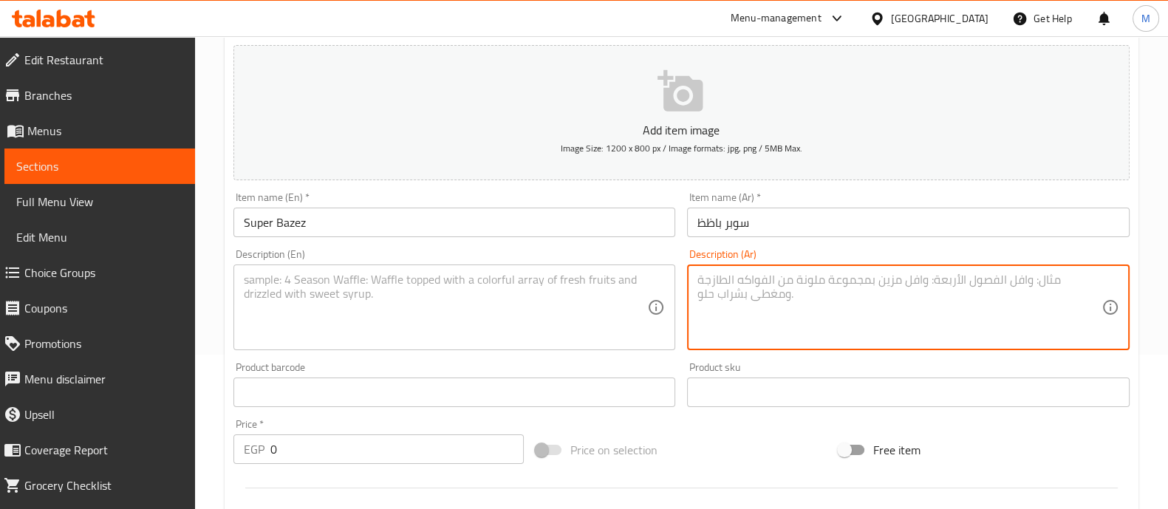
click at [780, 302] on textarea at bounding box center [900, 308] width 404 height 70
paste textarea "سندوتش بيف دابل (بيكون او كلاسيك او مولع)+ فرايز +مشروب غازي 165ج"
type textarea "سندوتش بيف دابل (بيكون او كلاسيك او مولع)+ فرايز +مشروب غازي"
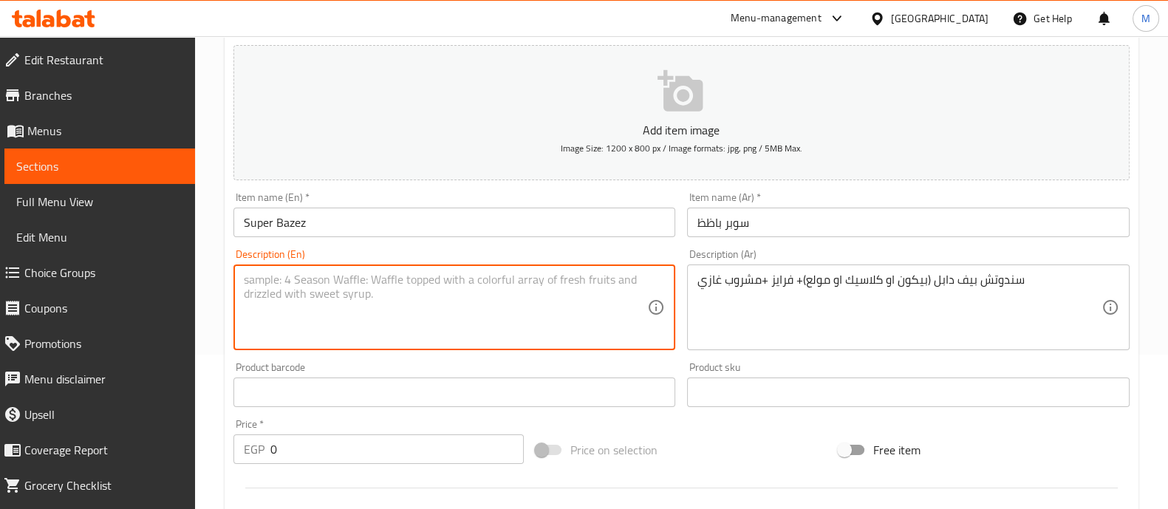
click at [348, 275] on textarea at bounding box center [446, 308] width 404 height 70
paste textarea "Double beef sandwich (bacon, classic or hamburger) + fries + 165g soft drink"
type textarea "Double beef sandwich (bacon, classic or hamburger) + fries + 165g soft drink"
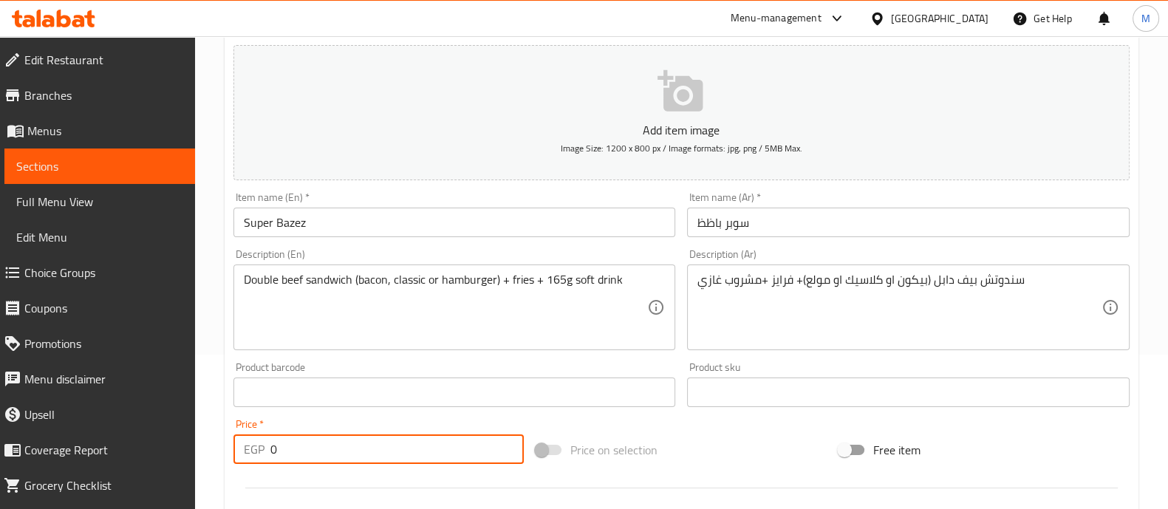
click at [406, 441] on input "0" at bounding box center [397, 450] width 254 height 30
type input "198"
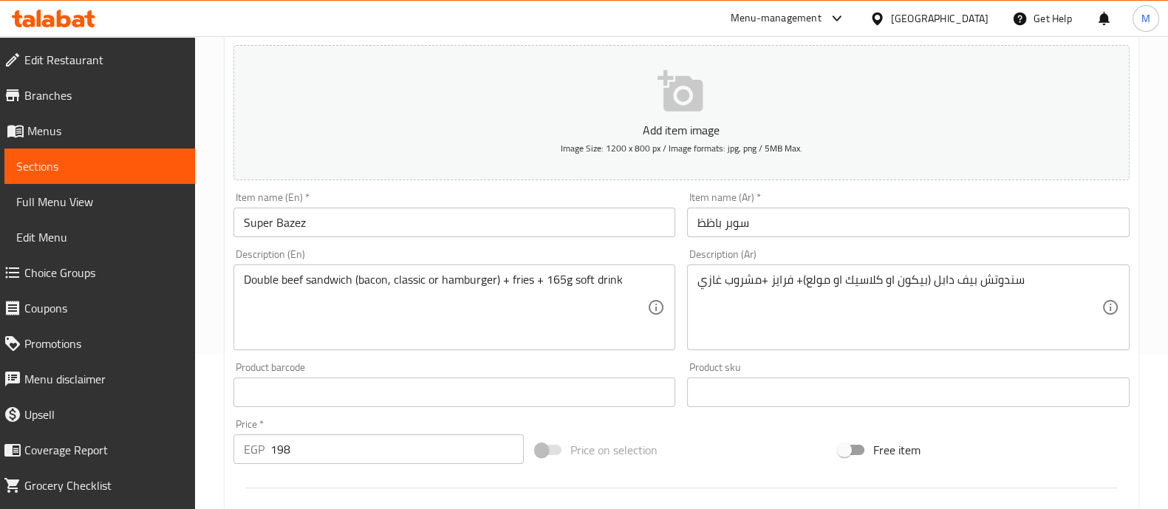
click at [390, 418] on div "Price   * EGP 198 Price *" at bounding box center [379, 441] width 303 height 57
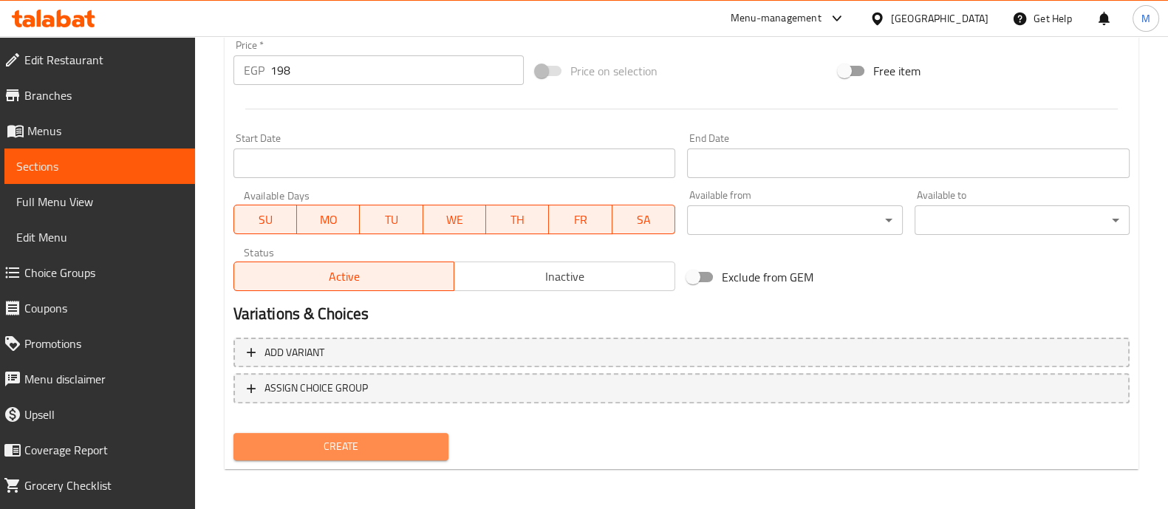
click at [375, 455] on button "Create" at bounding box center [341, 446] width 215 height 27
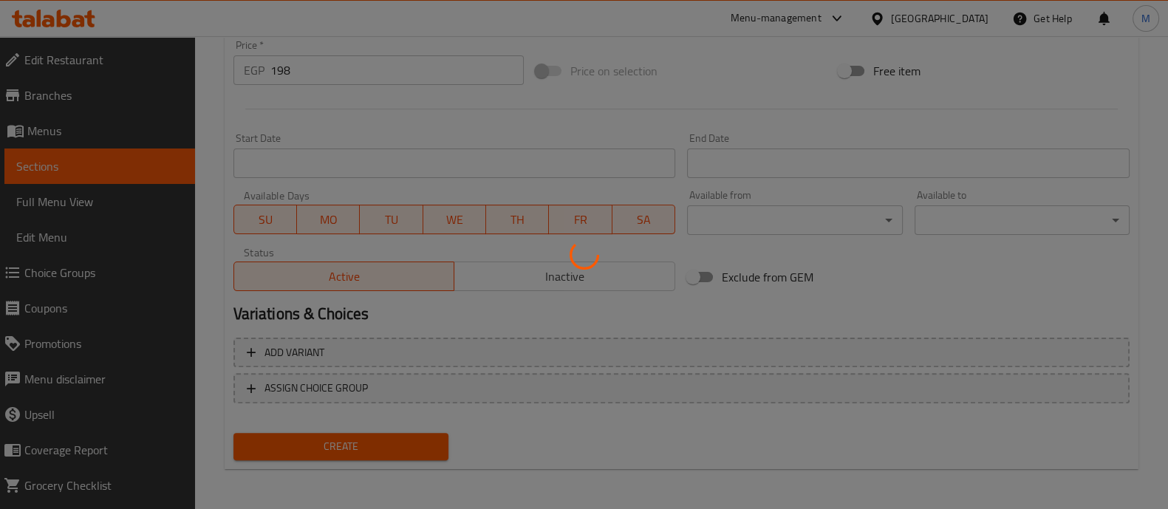
scroll to position [195, 0]
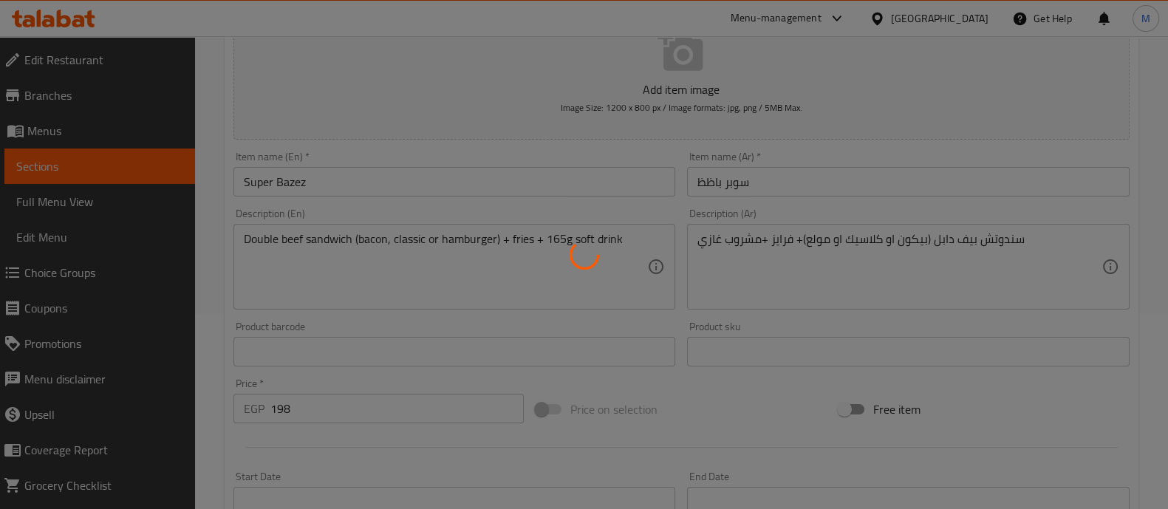
type input "0"
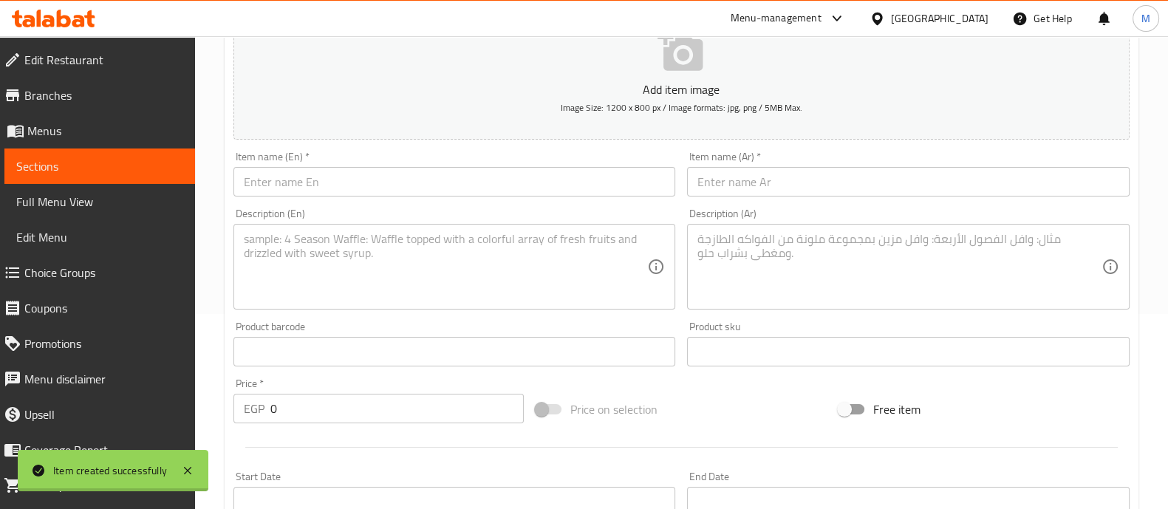
scroll to position [0, 0]
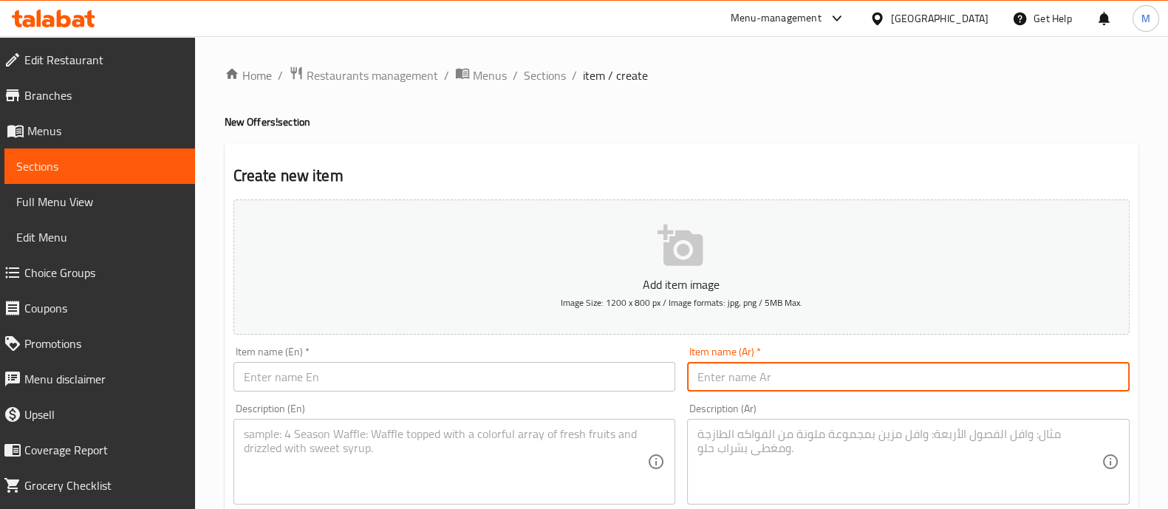
click at [746, 375] on input "text" at bounding box center [908, 377] width 443 height 30
paste input "باظظ ماكس"
type input "باظظ ماكس"
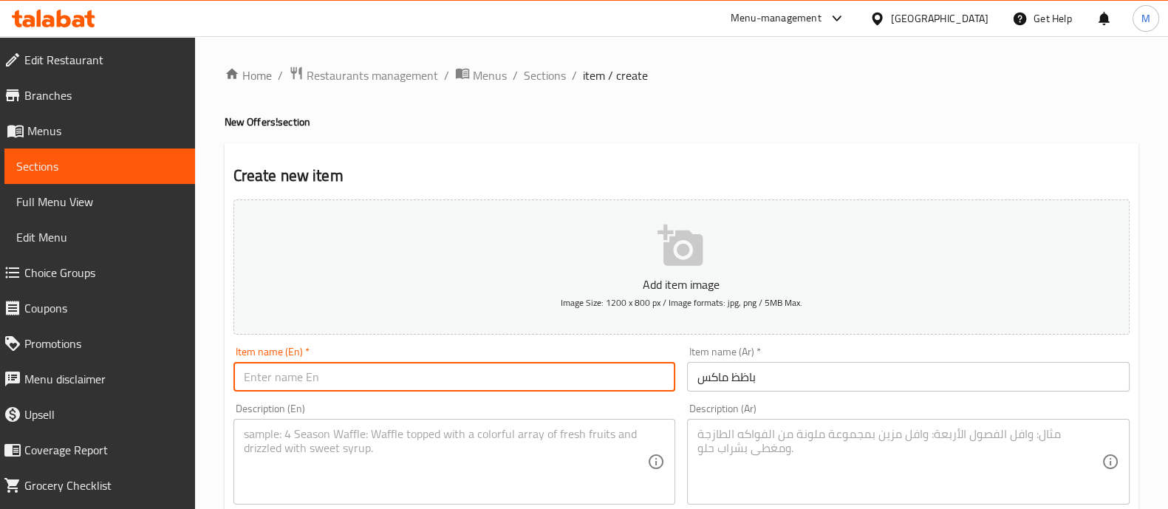
click at [588, 367] on input "text" at bounding box center [455, 377] width 443 height 30
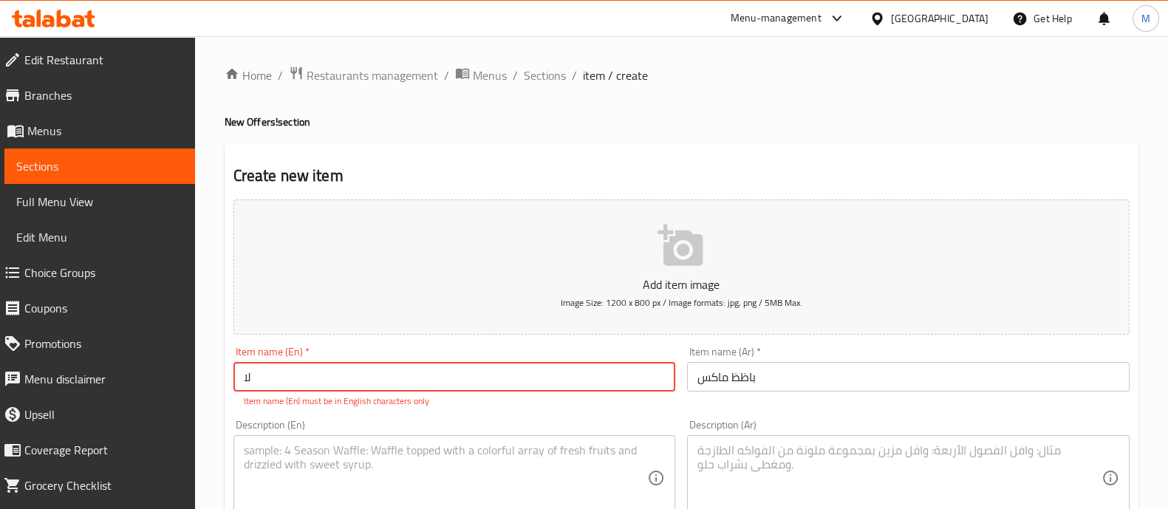
type input "ل"
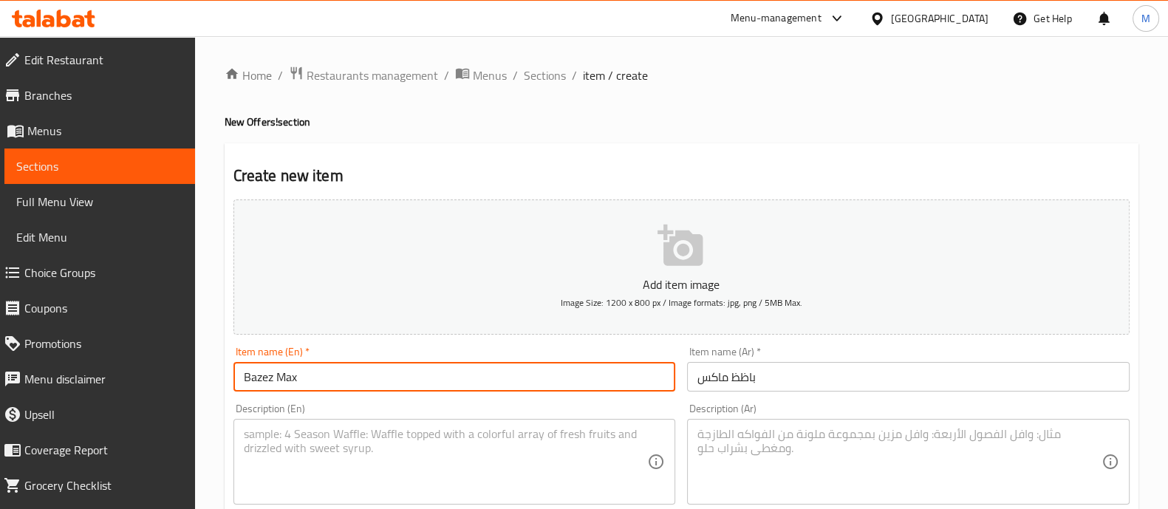
type input "Bazez Max"
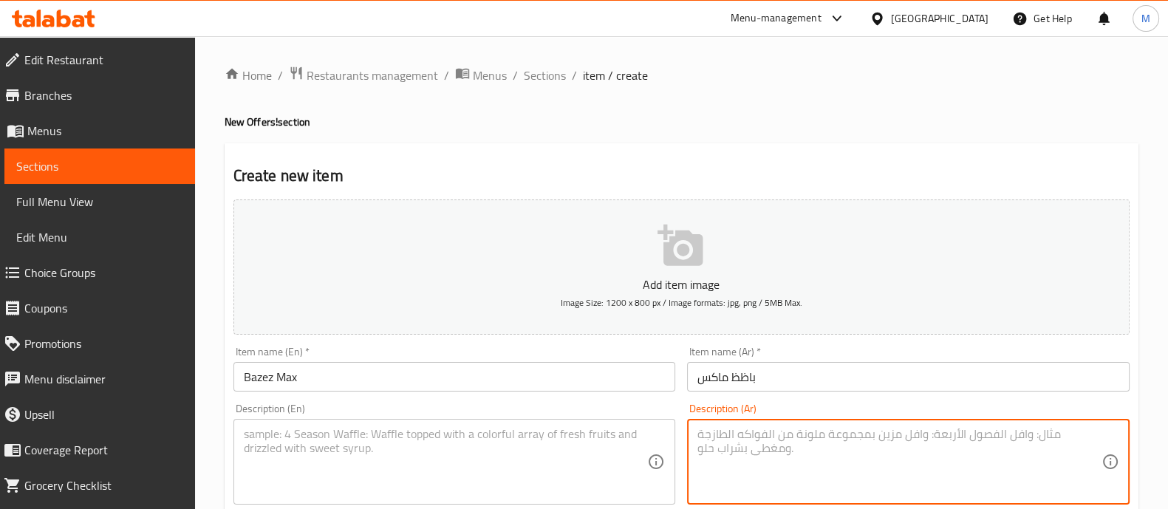
click at [796, 455] on textarea at bounding box center [900, 462] width 404 height 70
paste textarea "عدد 2سندوتش بيكون وميكس+ 2فرايز +2مشروب غازي ب 299ج"
type textarea "عدد 2سندوتش بيكون وميكس+ 2فرايز +2مشروب غازي"
click at [430, 434] on textarea at bounding box center [446, 462] width 404 height 70
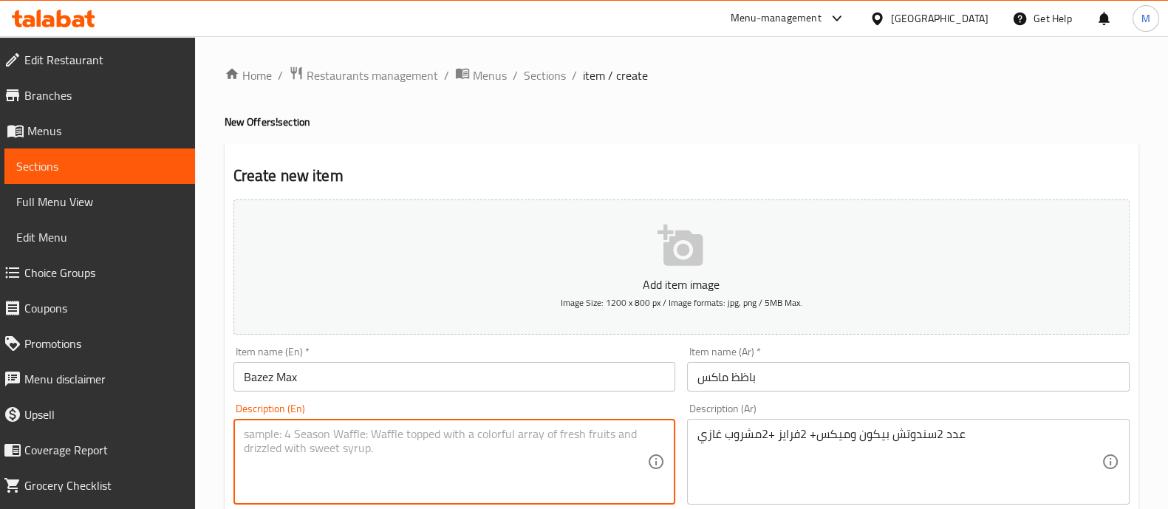
paste textarea "2 bacon and mix sandwiches + 2 fries + 2 soft drinks for 299 EGP"
type textarea "2 bacon and mix sandwiches + 2 fries + 2 soft drinks"
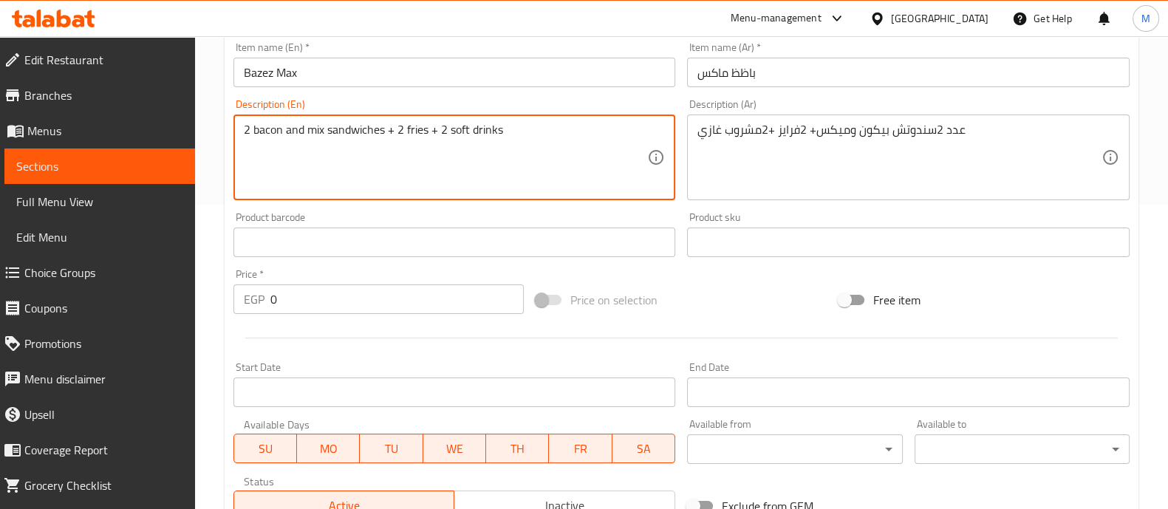
scroll to position [307, 0]
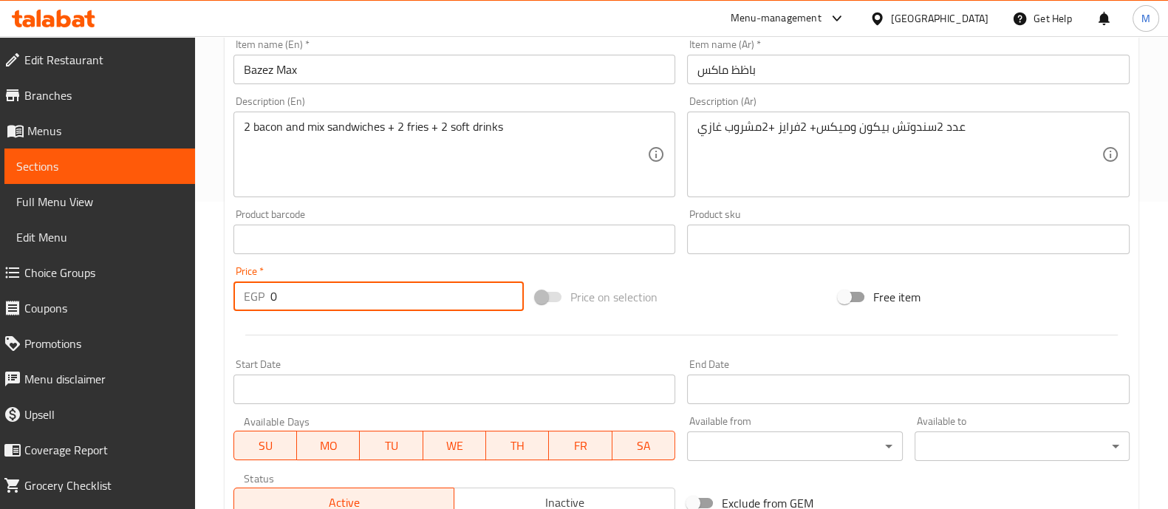
click at [330, 288] on input "0" at bounding box center [397, 297] width 254 height 30
type input "359"
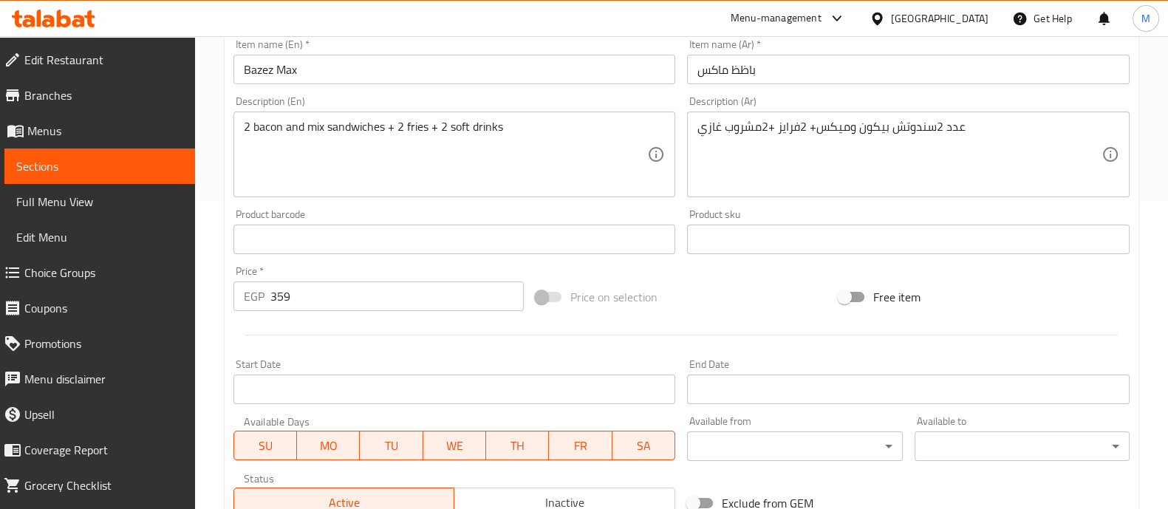
click at [358, 349] on div at bounding box center [682, 335] width 908 height 36
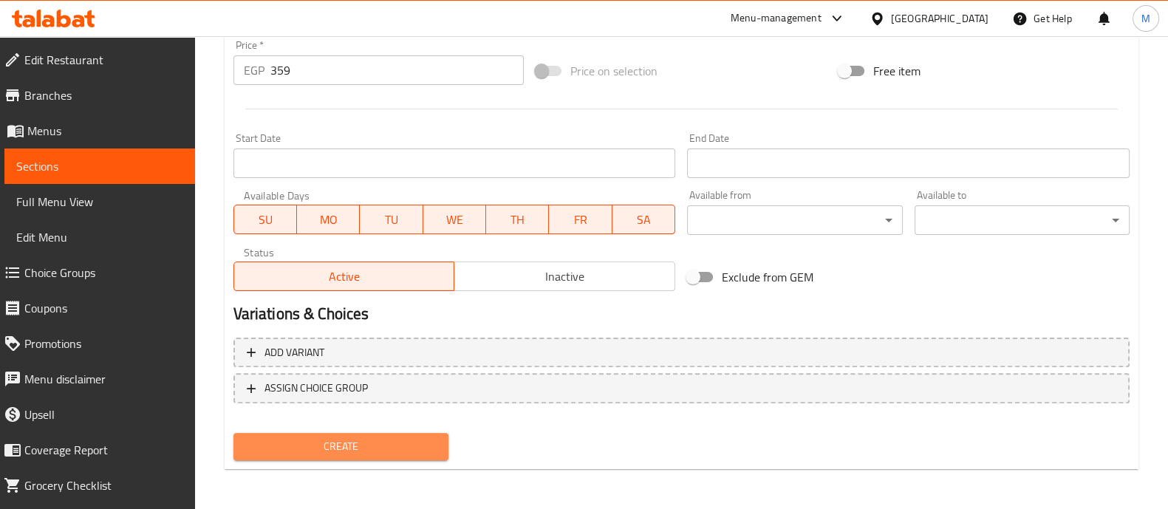
click at [382, 450] on span "Create" at bounding box center [340, 447] width 191 height 18
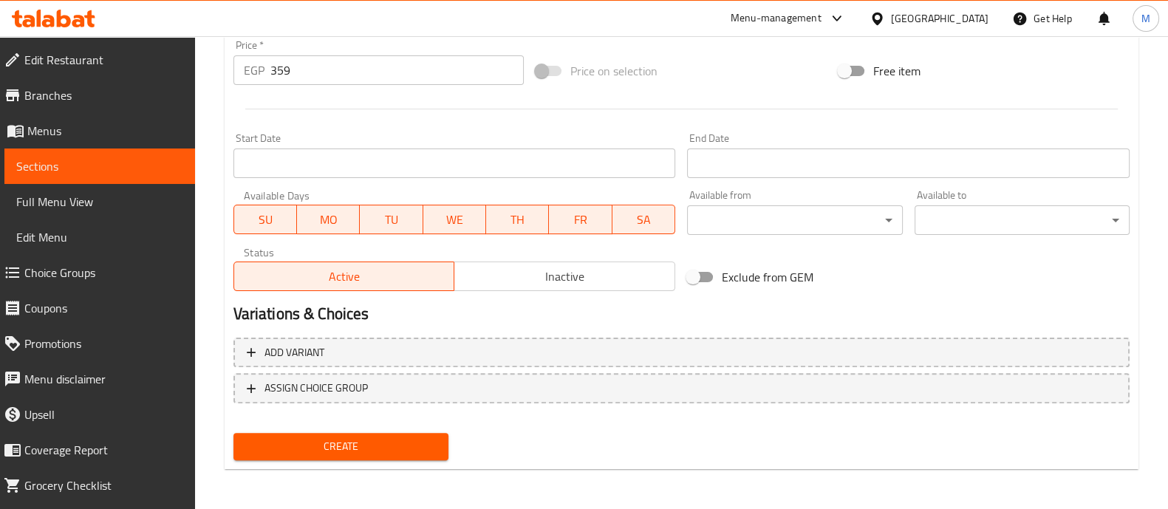
scroll to position [500, 0]
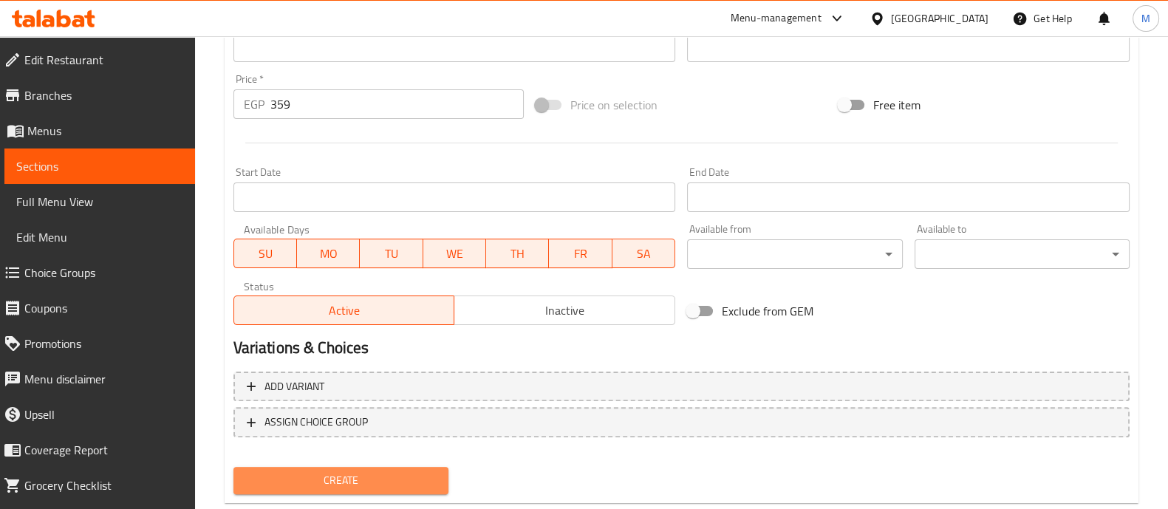
click at [367, 482] on span "Create" at bounding box center [340, 481] width 191 height 18
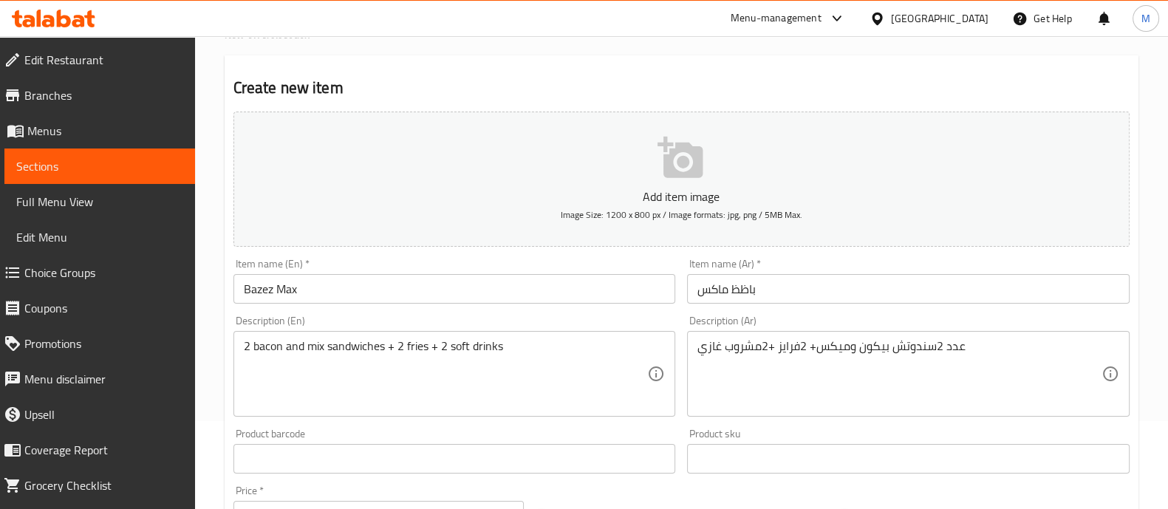
scroll to position [534, 0]
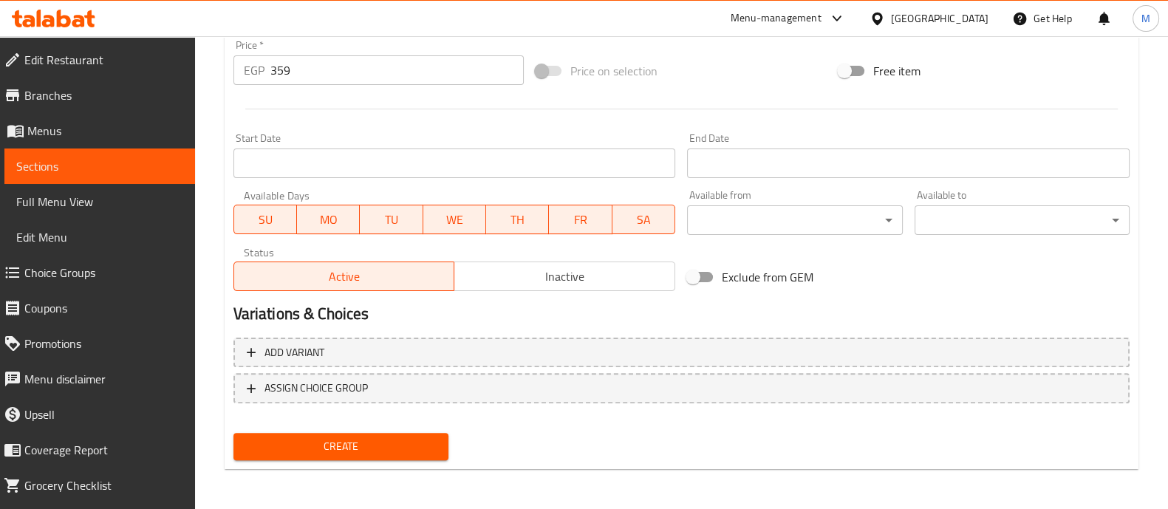
drag, startPoint x: 398, startPoint y: 460, endPoint x: 390, endPoint y: 448, distance: 13.9
click at [390, 448] on div "Create" at bounding box center [341, 446] width 227 height 39
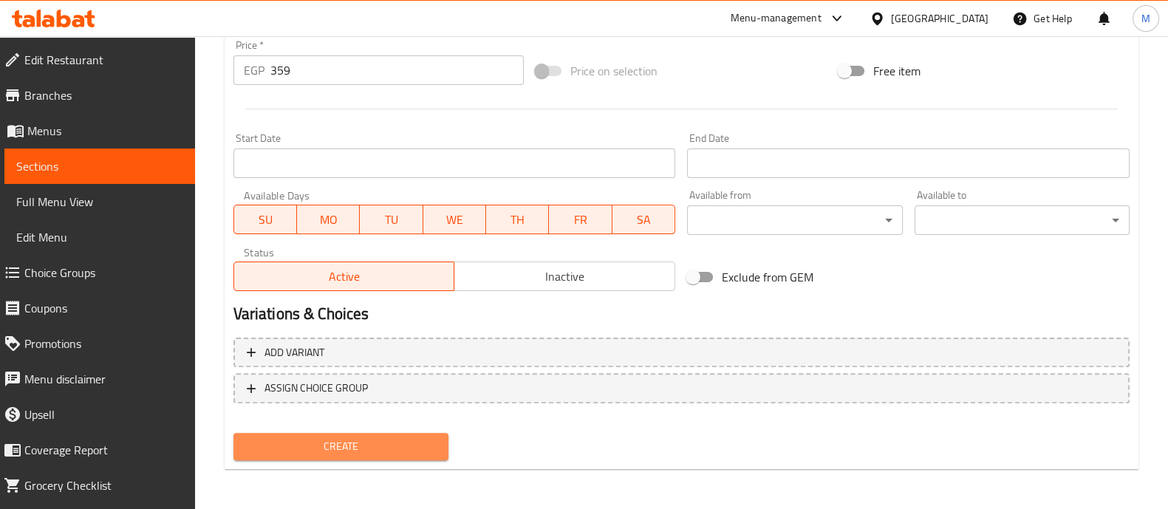
click at [390, 448] on span "Create" at bounding box center [340, 447] width 191 height 18
click at [351, 452] on span "Create" at bounding box center [340, 447] width 191 height 18
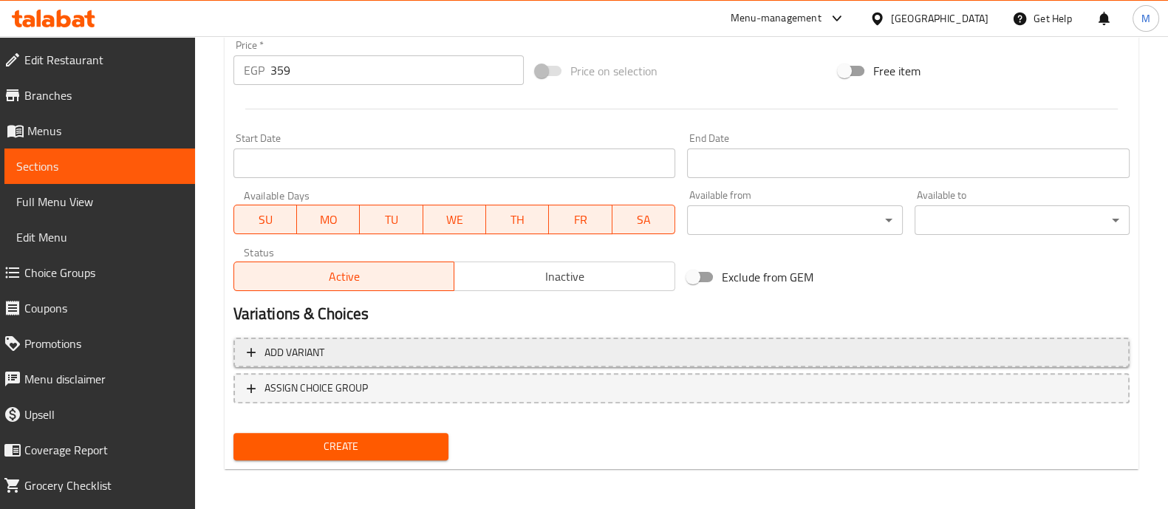
scroll to position [0, 0]
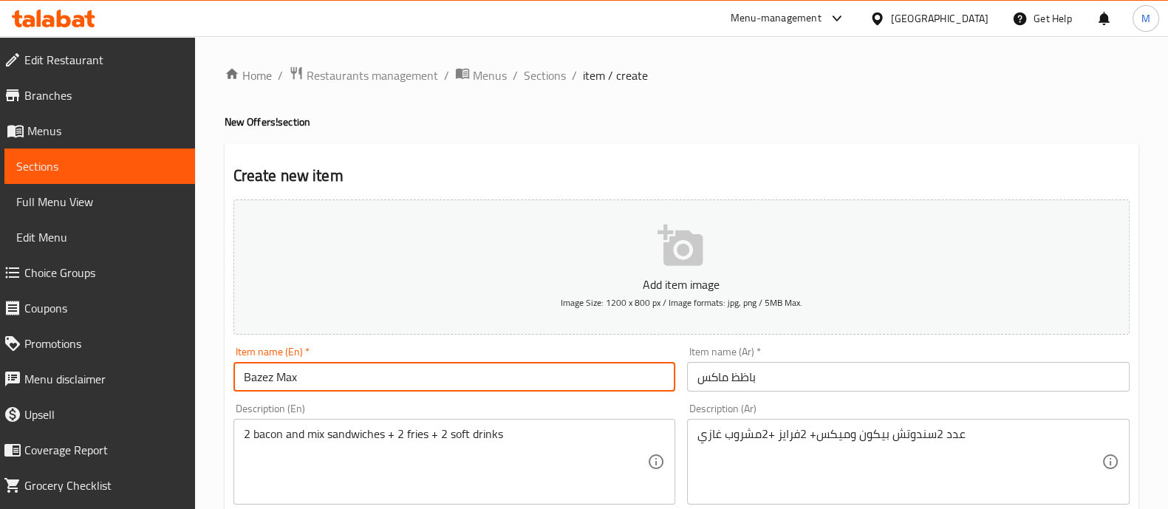
click at [449, 384] on input "Bazez Max" at bounding box center [455, 377] width 443 height 30
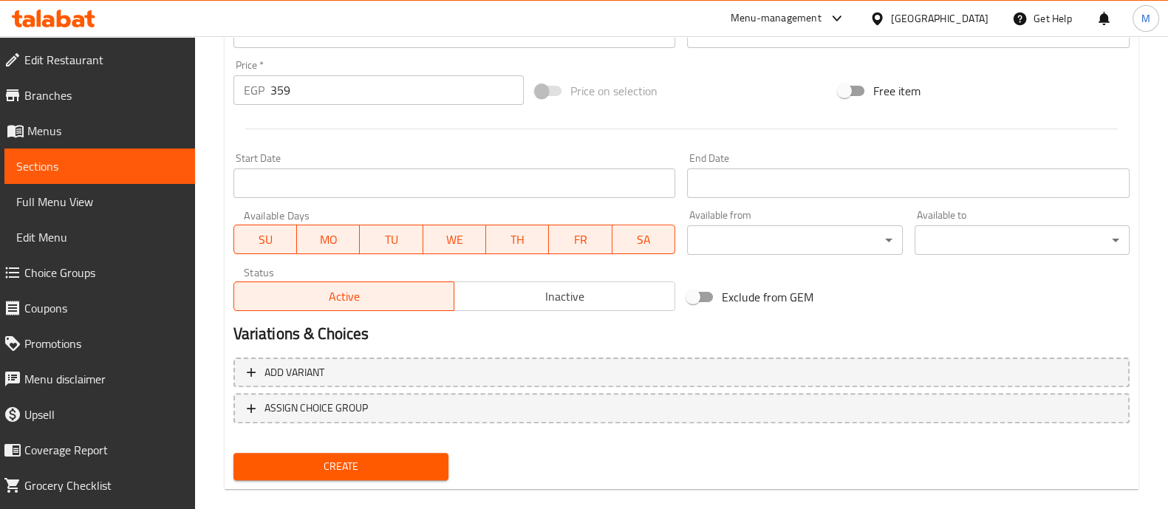
scroll to position [534, 0]
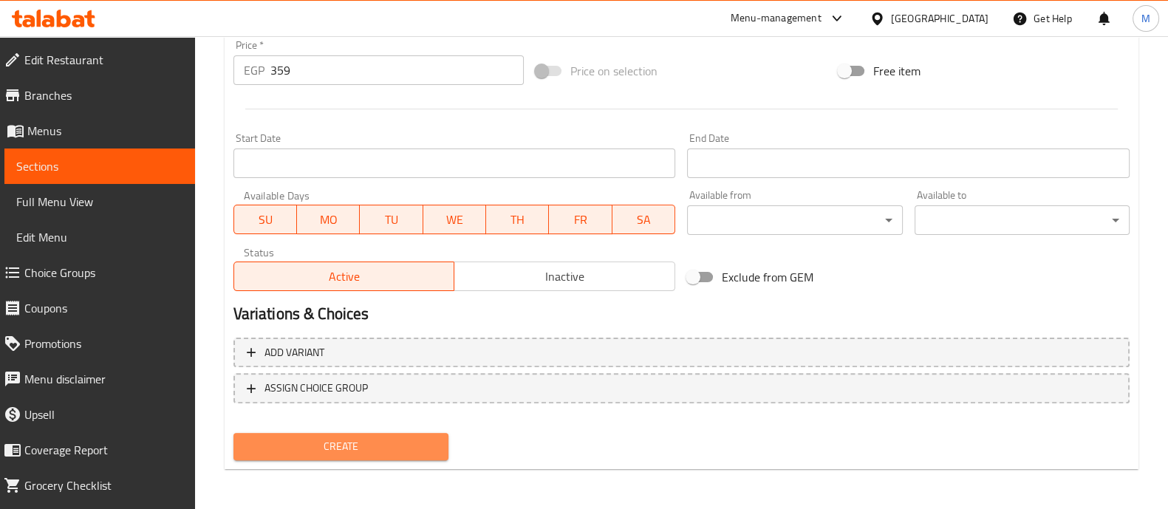
click at [355, 449] on span "Create" at bounding box center [340, 447] width 191 height 18
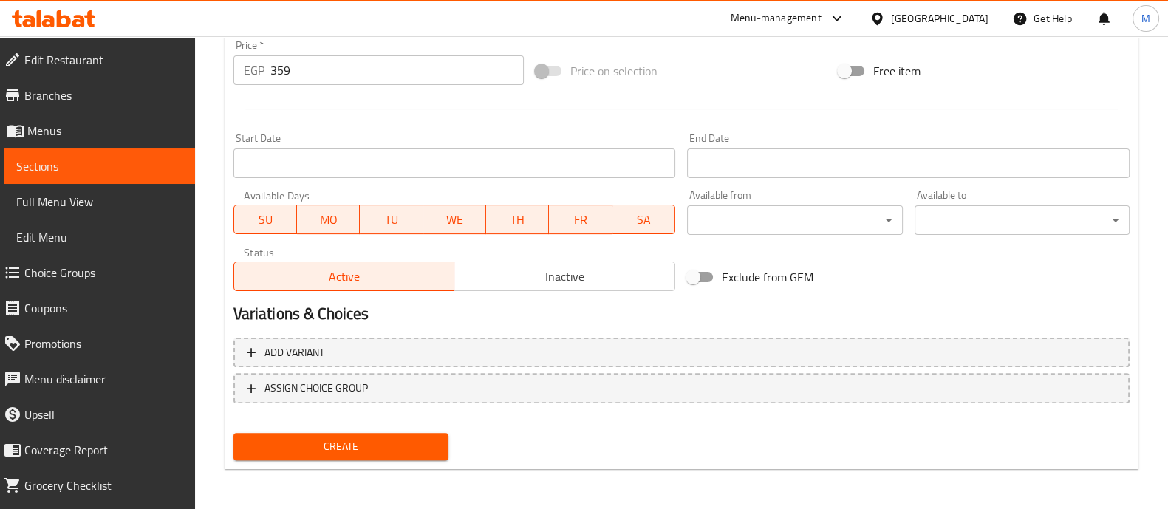
click at [355, 449] on span "Create" at bounding box center [340, 447] width 191 height 18
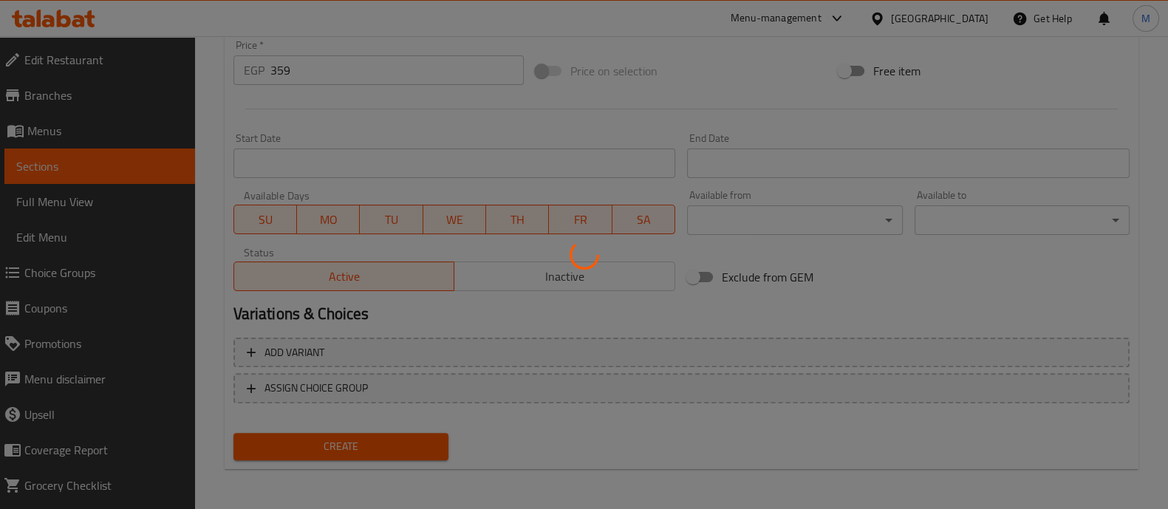
type input "0"
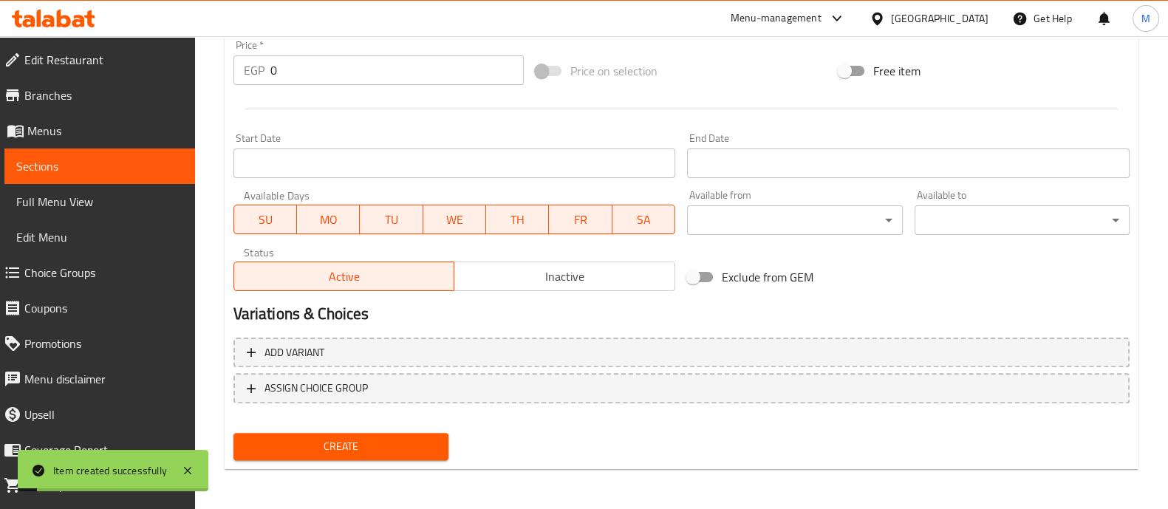
scroll to position [0, 0]
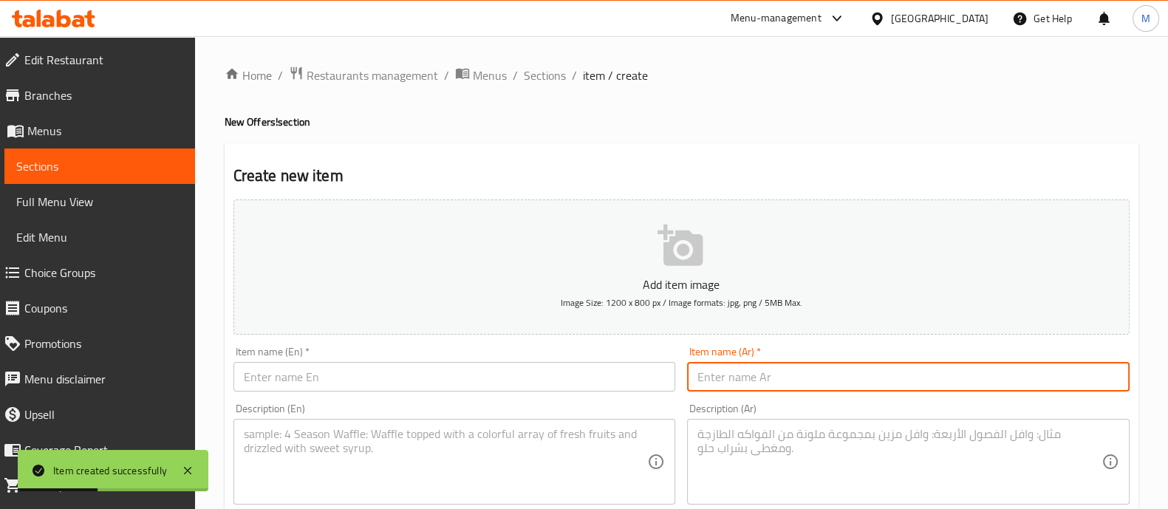
click at [719, 389] on input "text" at bounding box center [908, 377] width 443 height 30
paste input "ماك توفير:"
type input "ماك توفير:"
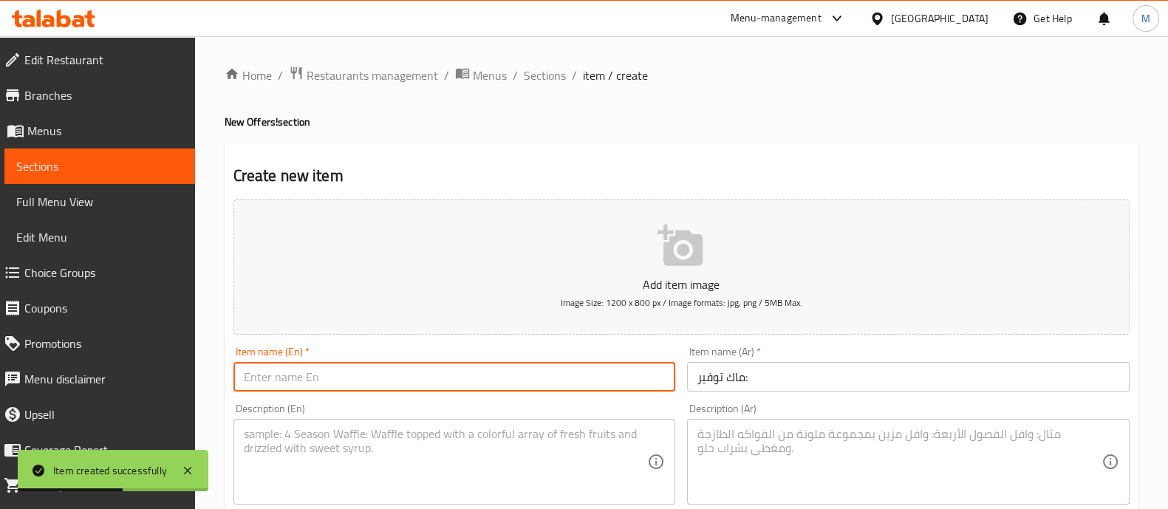
click at [622, 380] on input "text" at bounding box center [455, 377] width 443 height 30
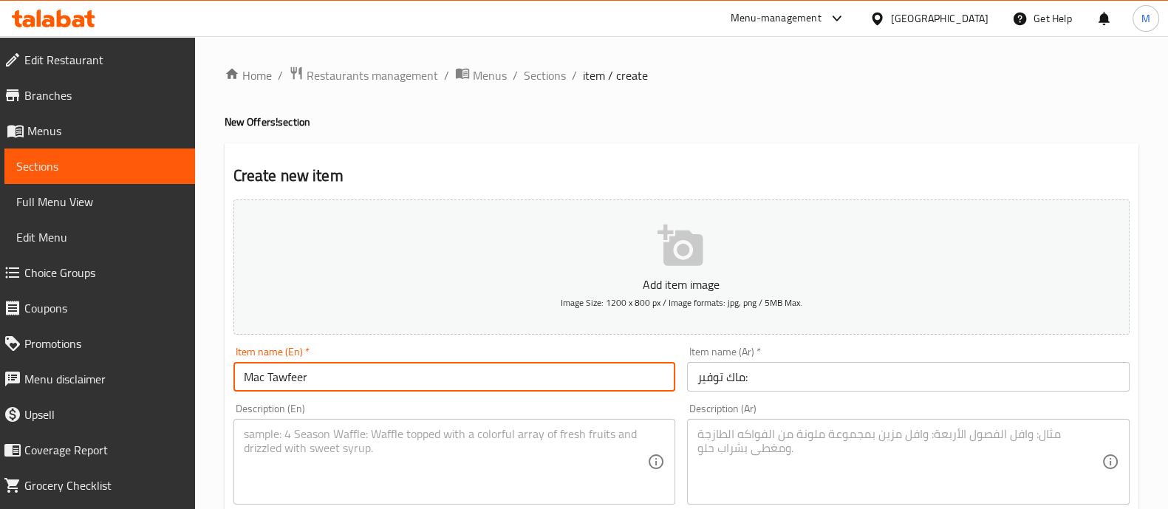
type input "Mac Tawfeer"
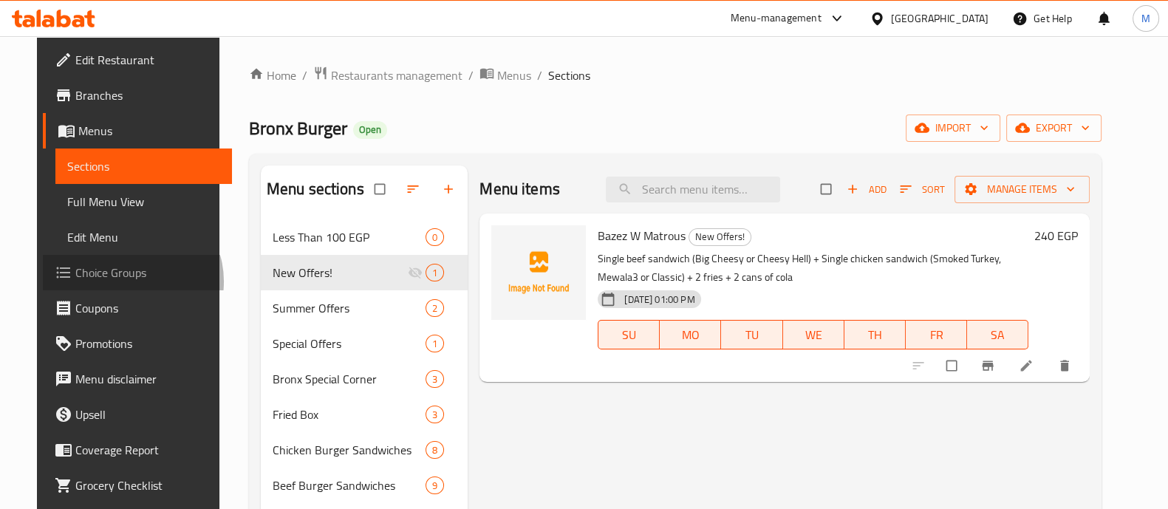
click at [94, 282] on span "Choice Groups" at bounding box center [147, 273] width 145 height 18
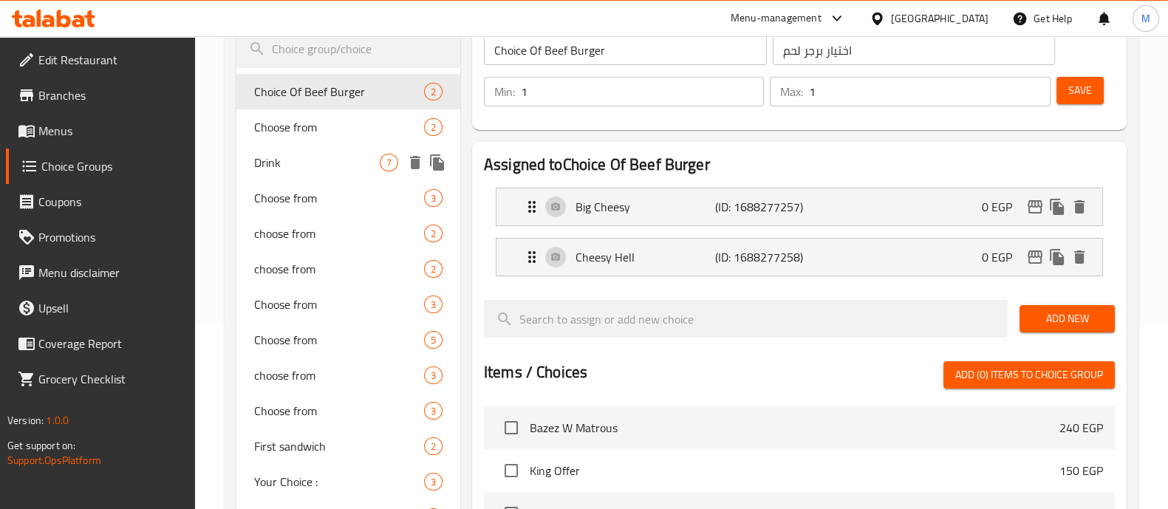
scroll to position [184, 0]
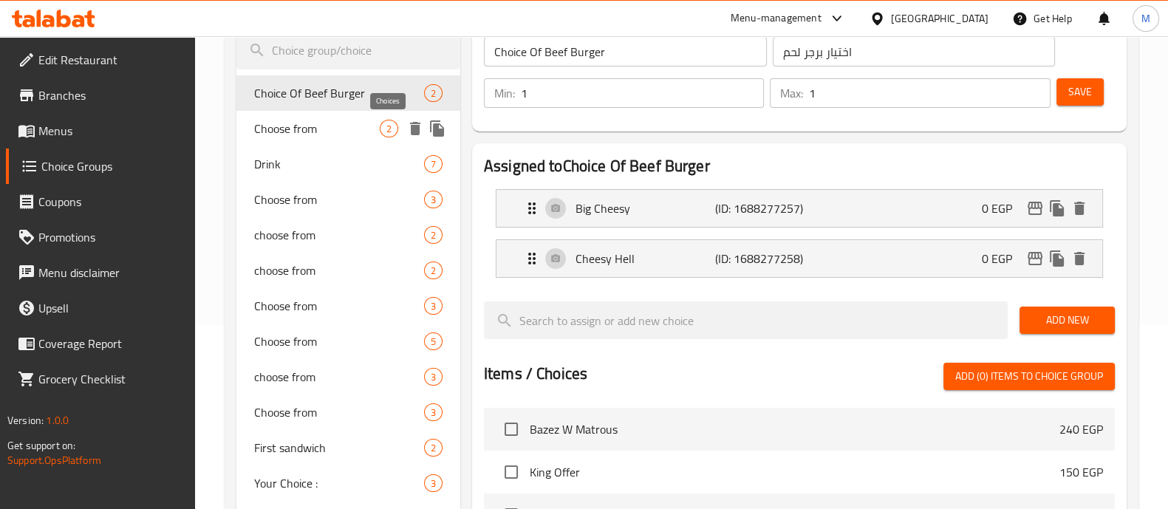
click at [390, 129] on span "2" at bounding box center [389, 129] width 17 height 14
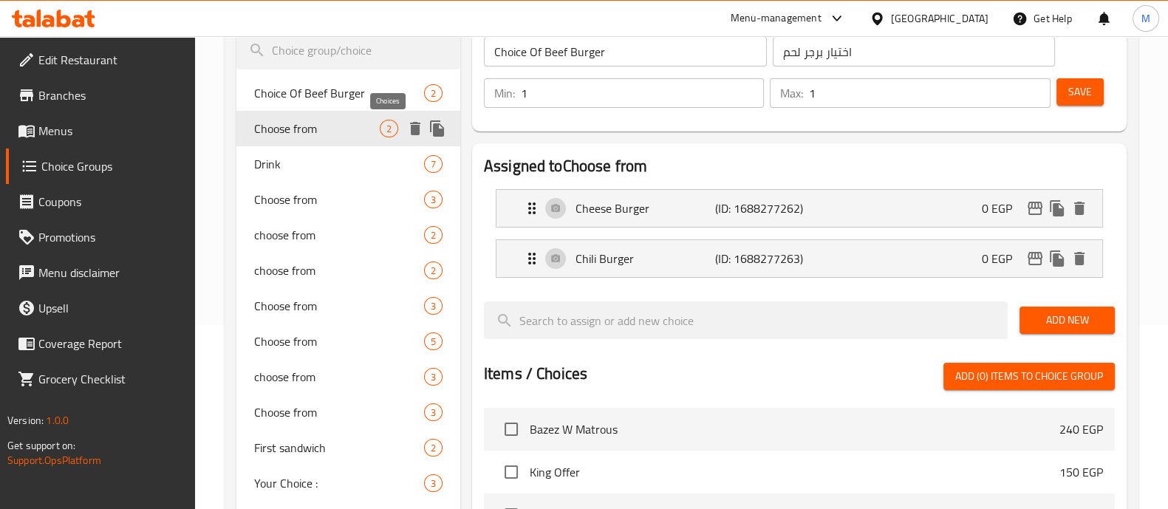
type input "Choose from"
type input "اختار من"
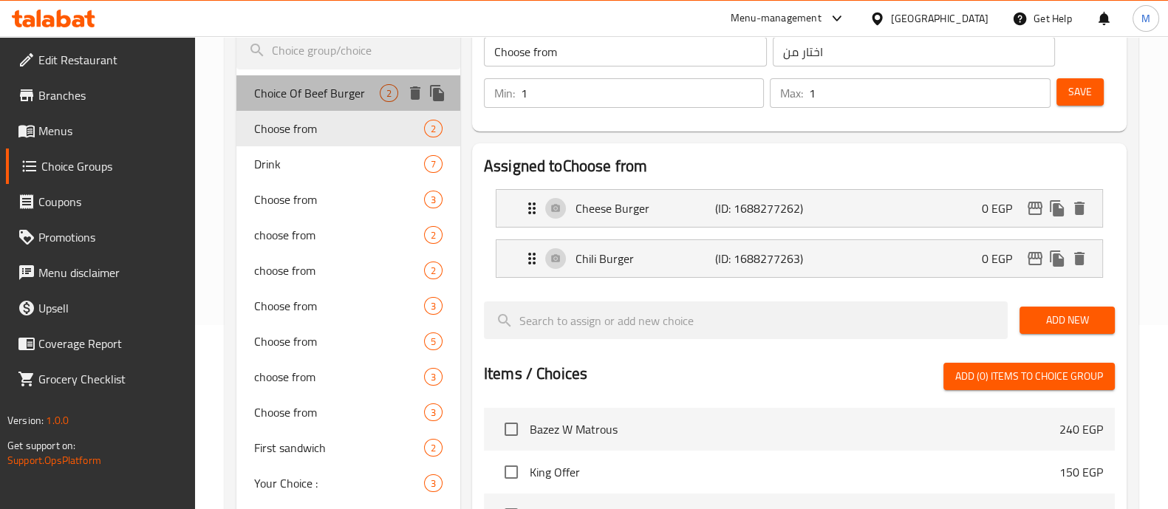
click at [338, 105] on div "Choice Of Beef Burger 2" at bounding box center [348, 92] width 224 height 35
type input "Choice Of Beef Burger"
type input "اختيار برجر لحم"
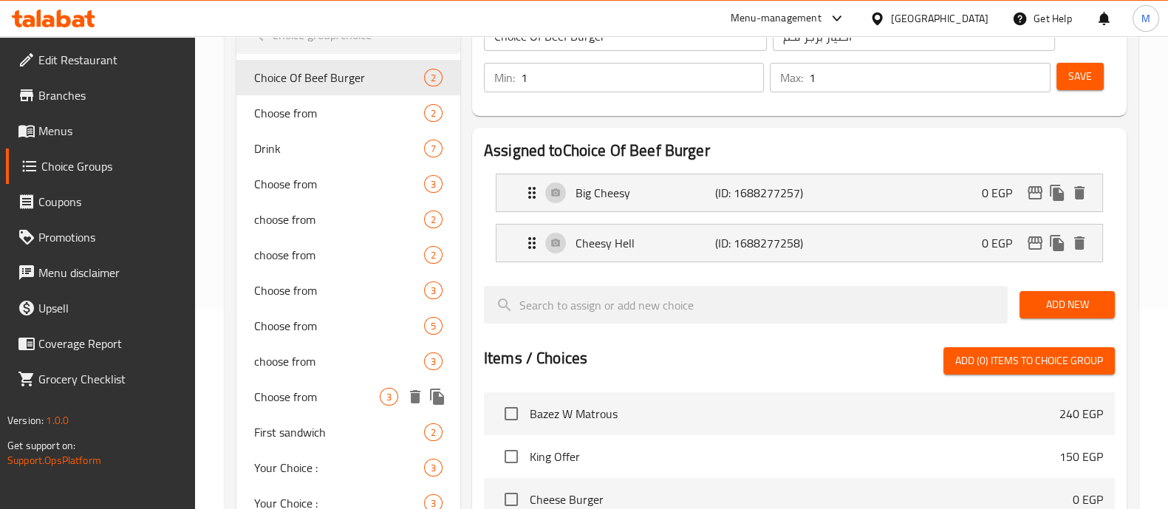
scroll to position [207, 0]
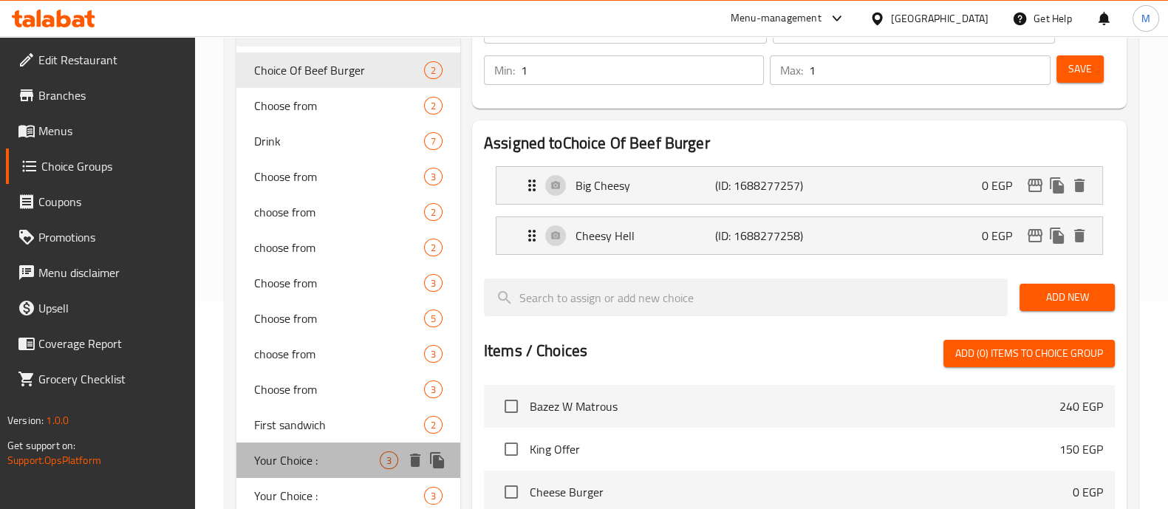
click at [336, 445] on div "Your Choice : 3" at bounding box center [348, 460] width 224 height 35
type input "Your Choice :"
type input "اختيارك من:"
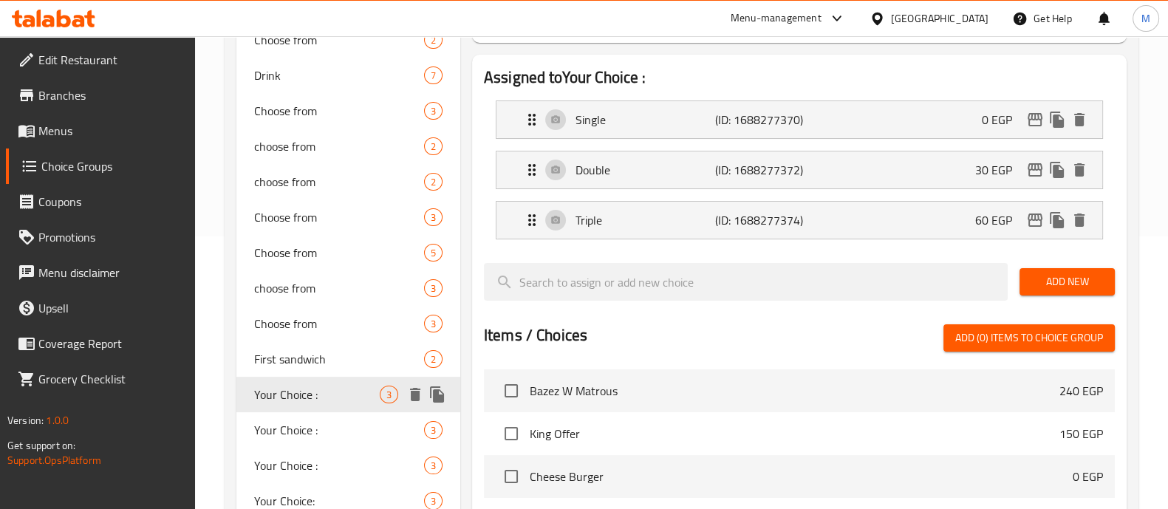
scroll to position [275, 0]
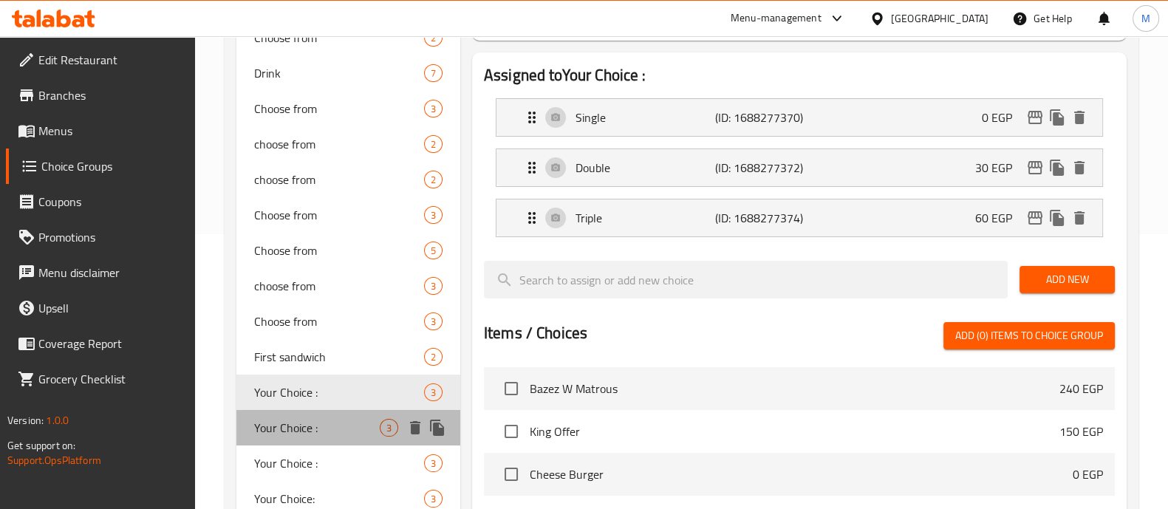
click at [329, 435] on span "Your Choice :" at bounding box center [317, 428] width 126 height 18
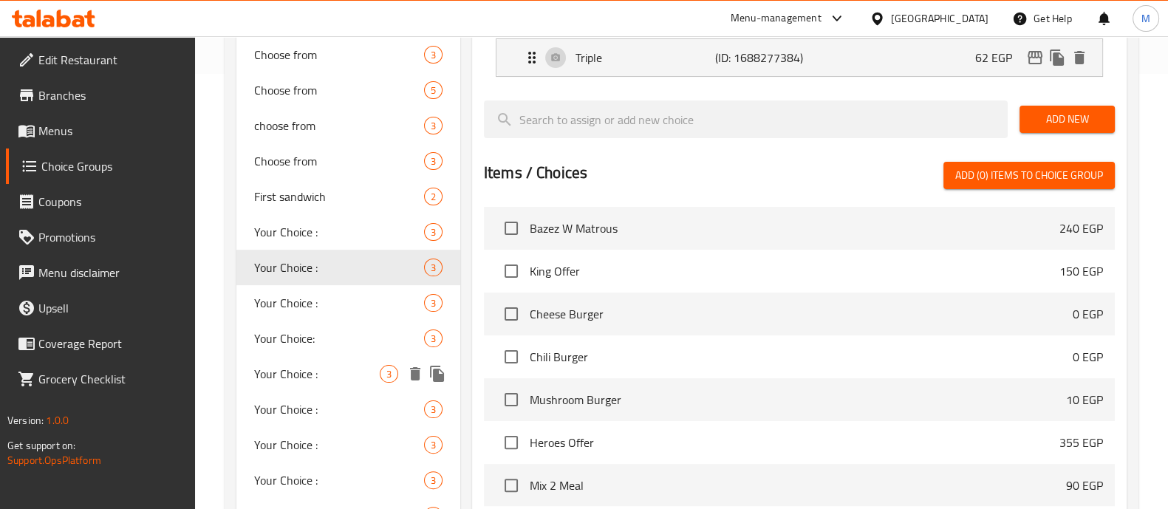
scroll to position [436, 0]
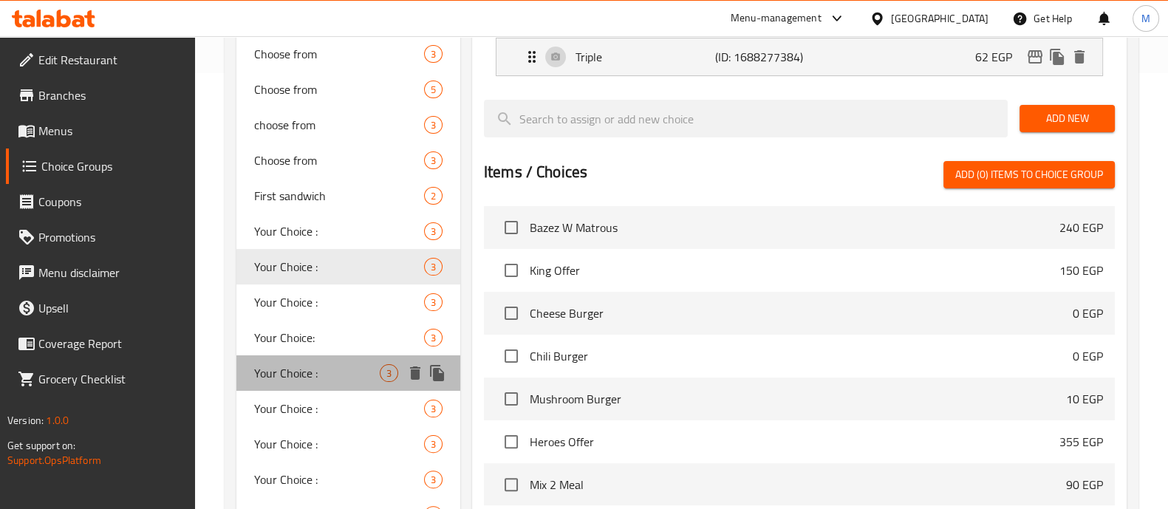
click at [302, 386] on div "Your Choice : 3" at bounding box center [348, 372] width 224 height 35
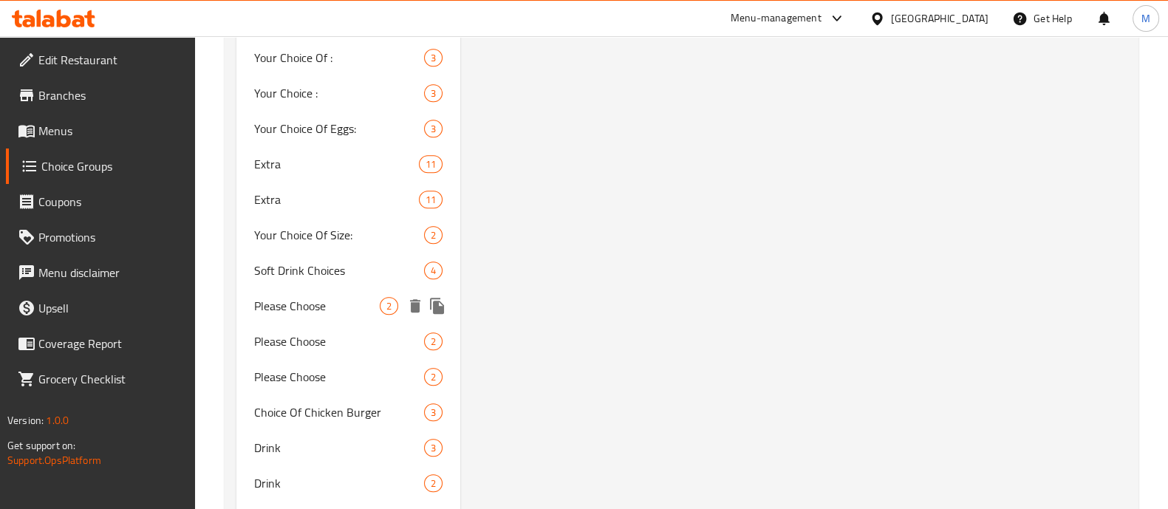
scroll to position [1036, 0]
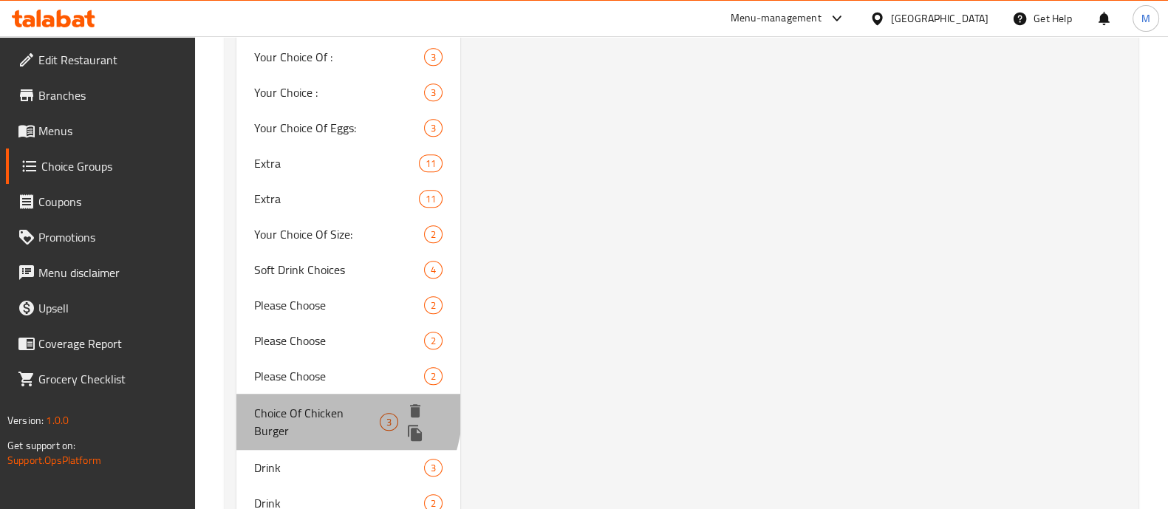
click at [306, 407] on span "Choice Of Chicken Burger" at bounding box center [317, 421] width 126 height 35
type input "Choice Of Chicken Burger"
type input "اختيار برجر الدجاج"
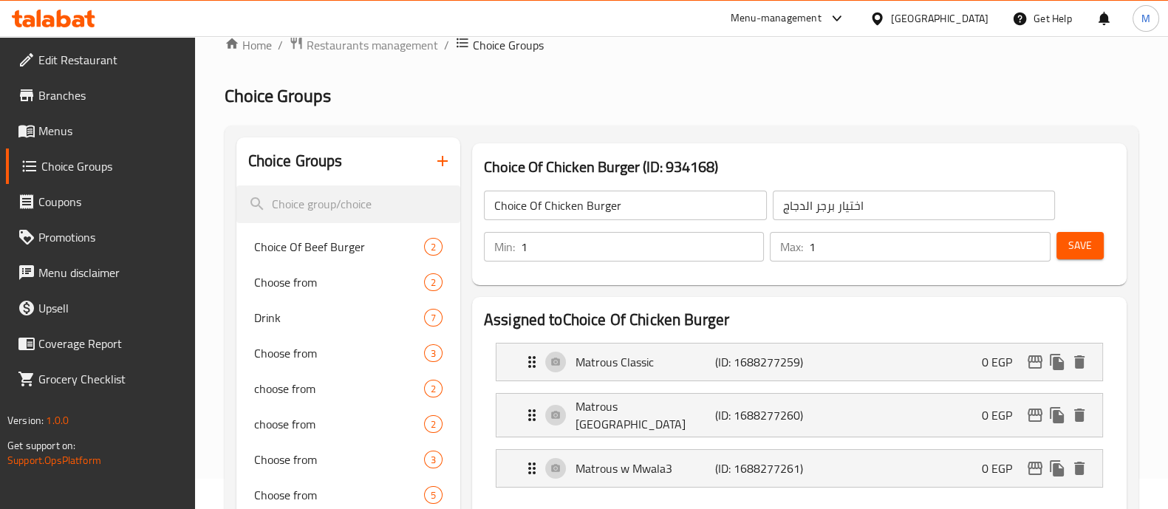
scroll to position [30, 0]
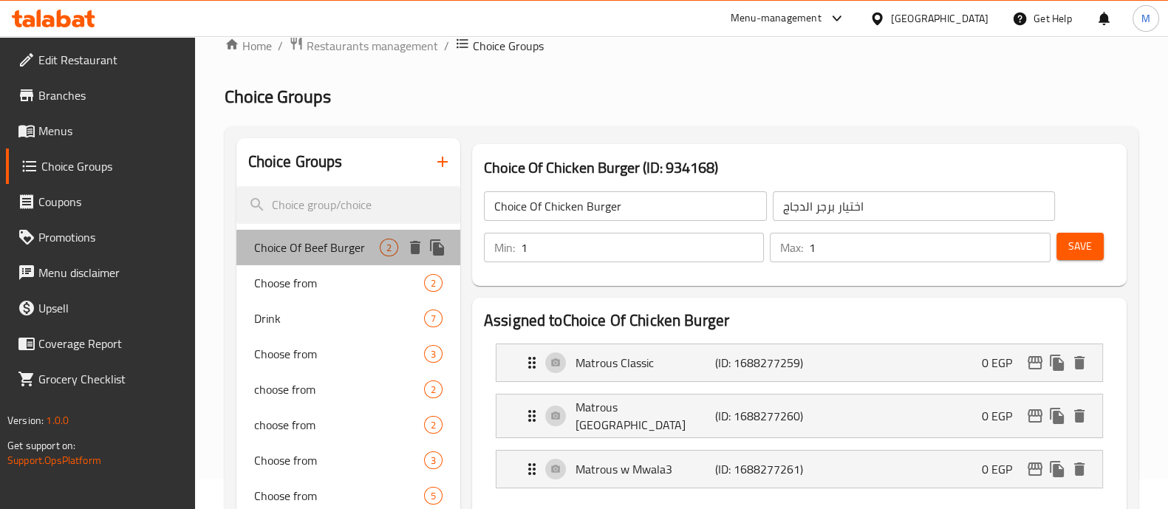
click at [318, 242] on span "Choice Of Beef Burger" at bounding box center [317, 248] width 126 height 18
type input "Choice Of Beef Burger"
type input "اختيار برجر لحم"
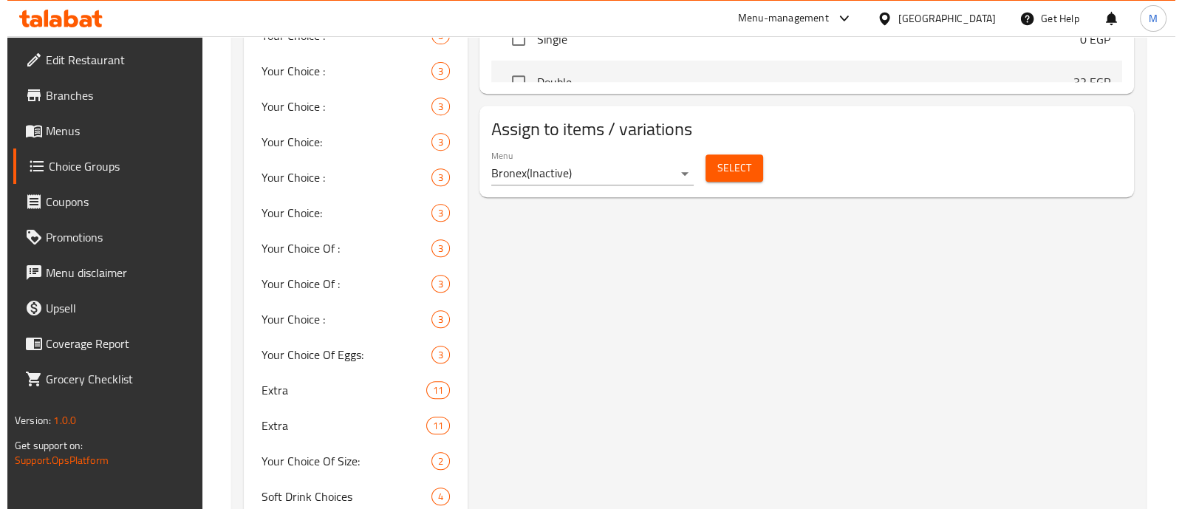
scroll to position [810, 0]
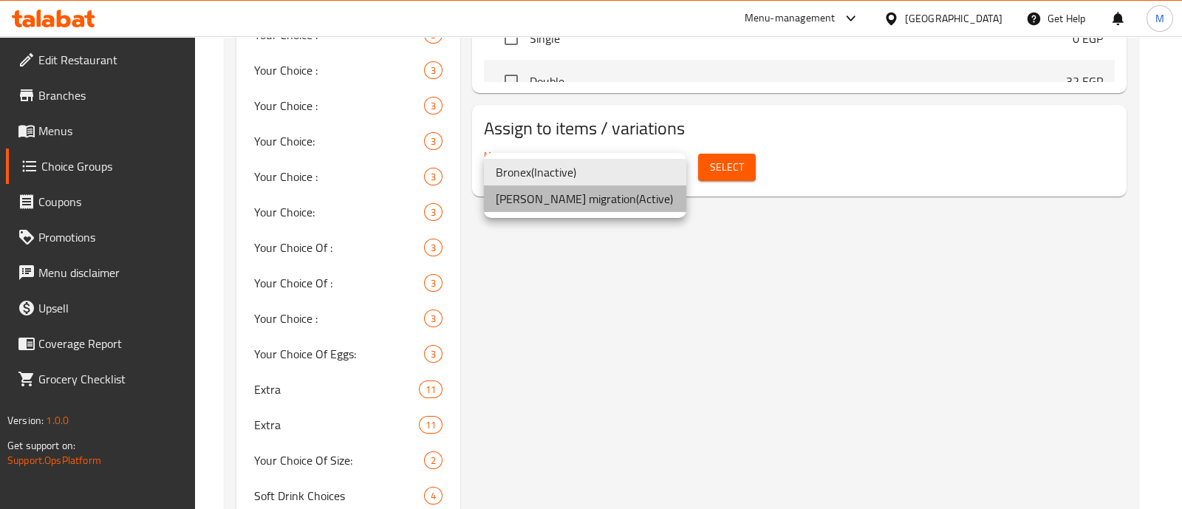
click at [615, 201] on li "Bronex-cg migration ( Active )" at bounding box center [585, 198] width 202 height 27
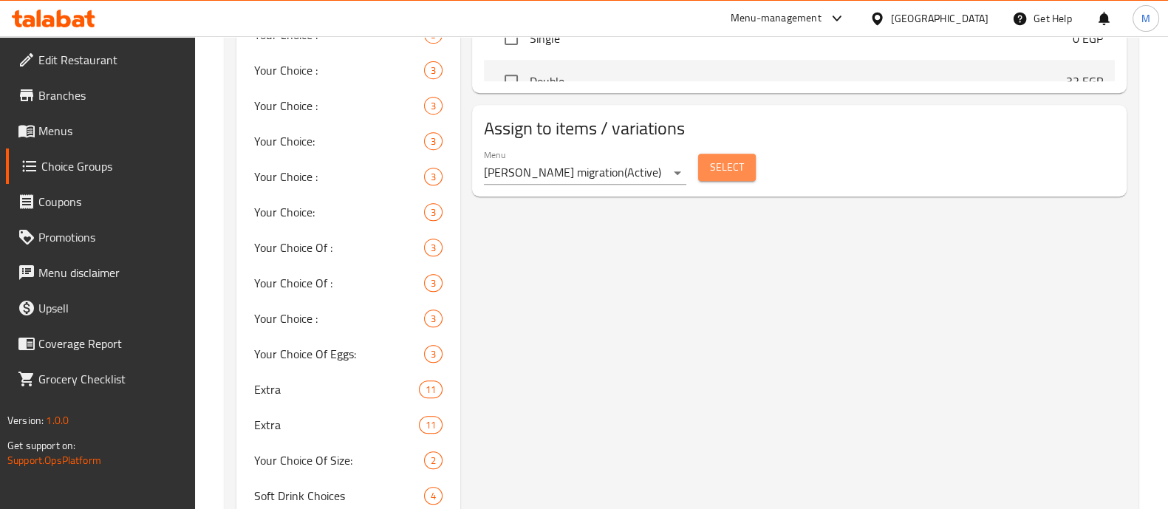
click at [739, 171] on span "Select" at bounding box center [727, 167] width 34 height 18
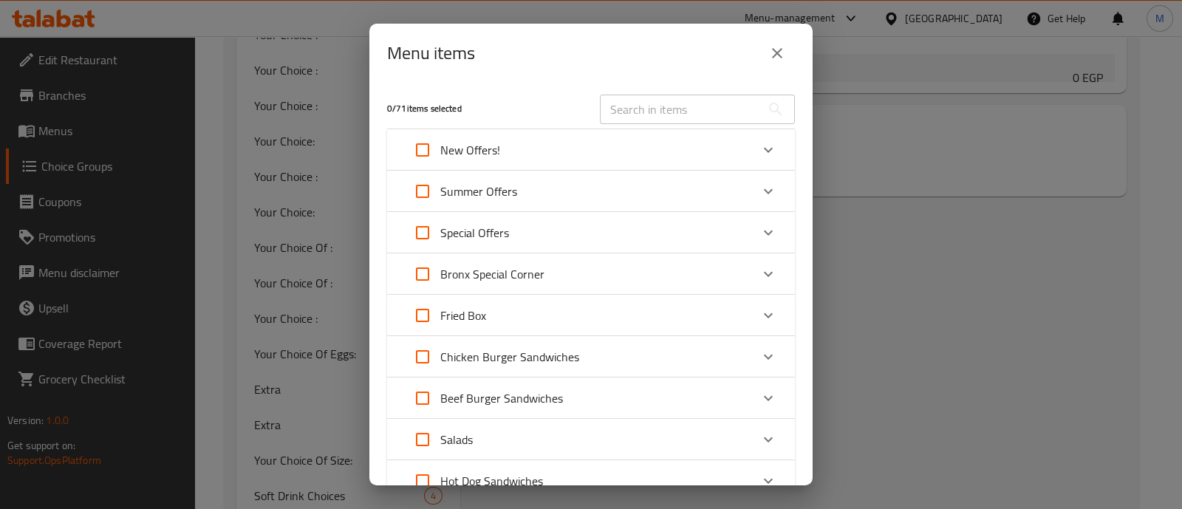
scroll to position [15, 0]
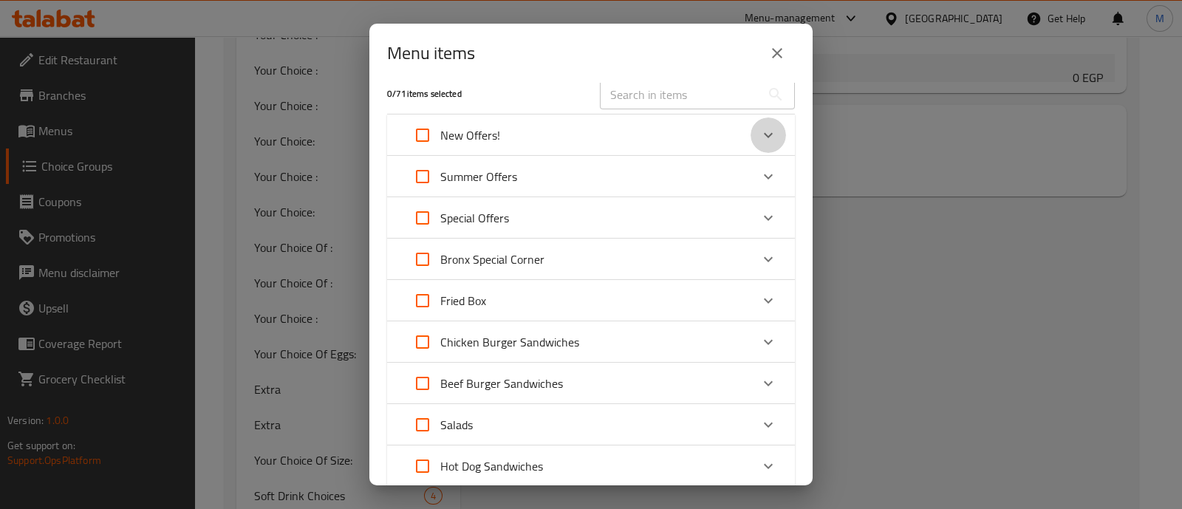
click at [751, 123] on div "Expand" at bounding box center [768, 135] width 35 height 35
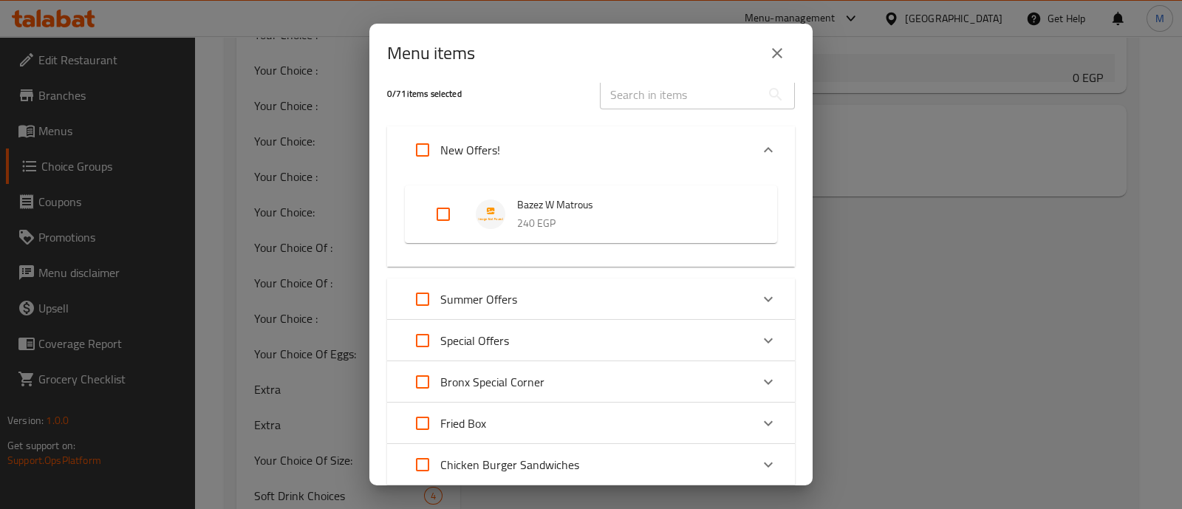
click at [453, 197] on input "Expand" at bounding box center [443, 214] width 35 height 35
checkbox input "true"
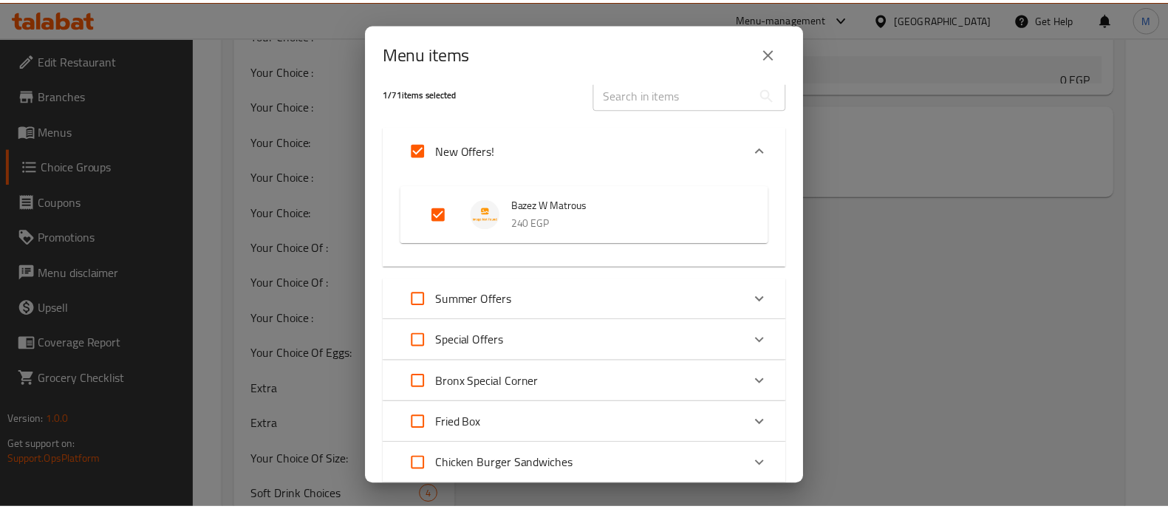
scroll to position [531, 0]
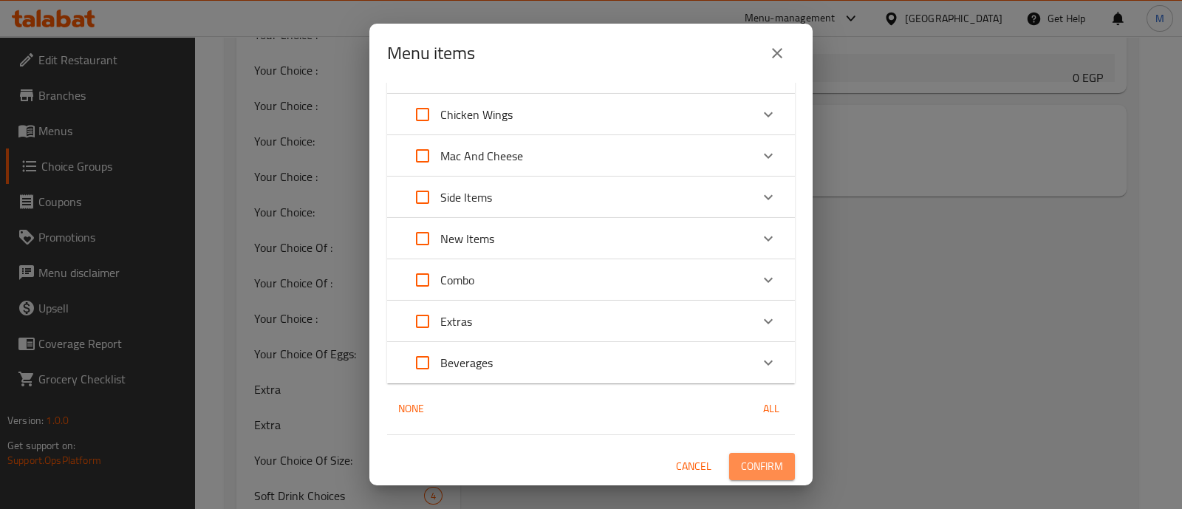
click at [760, 469] on span "Confirm" at bounding box center [762, 466] width 42 height 18
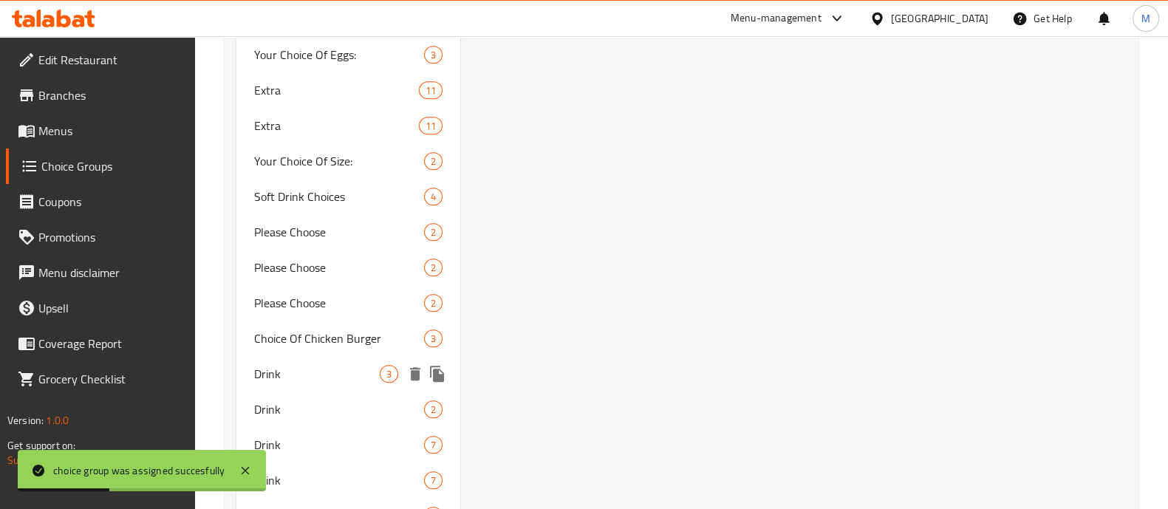
scroll to position [1110, 0]
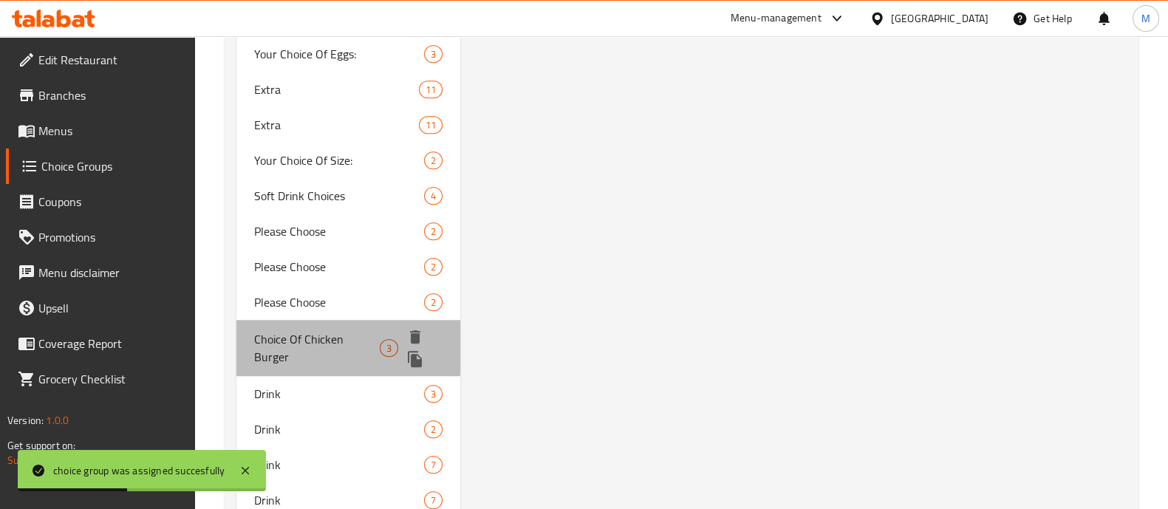
click at [273, 345] on span "Choice Of Chicken Burger" at bounding box center [317, 347] width 126 height 35
type input "Choice Of Chicken Burger"
type input "اختيار برجر الدجاج"
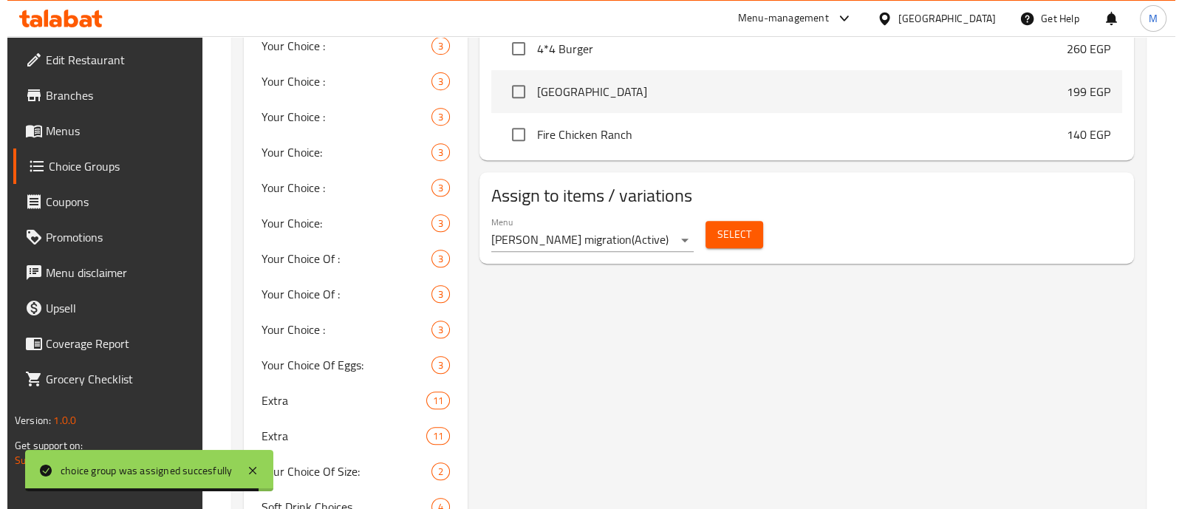
scroll to position [796, 0]
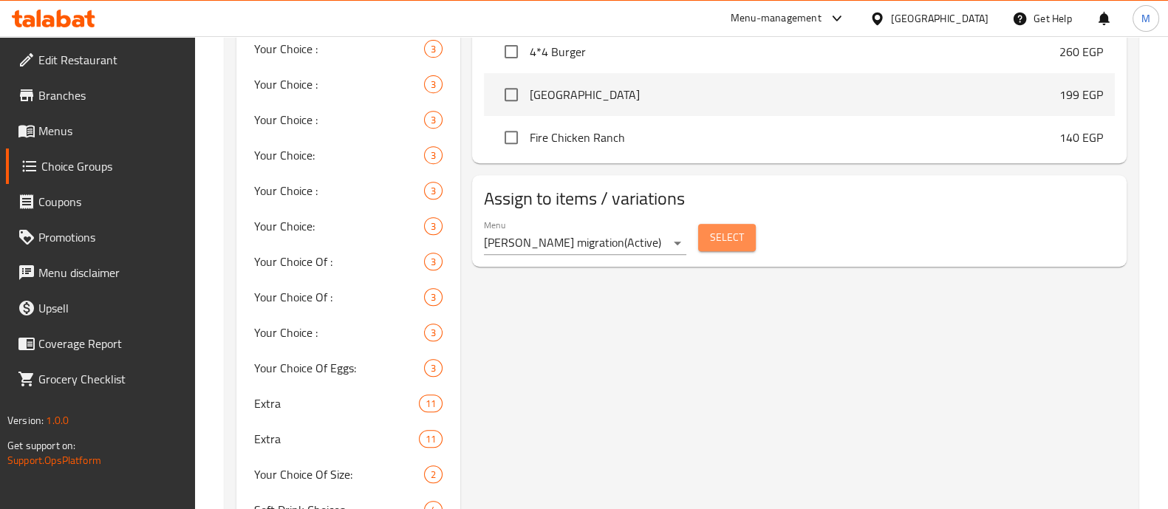
click at [724, 228] on span "Select" at bounding box center [727, 237] width 34 height 18
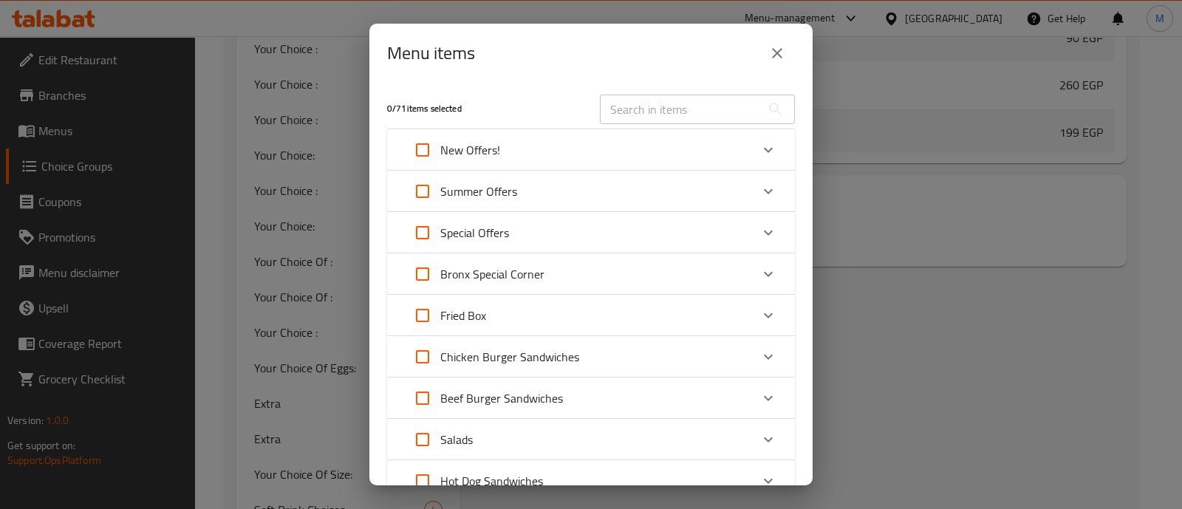
click at [641, 168] on div "New Offers!" at bounding box center [591, 149] width 408 height 41
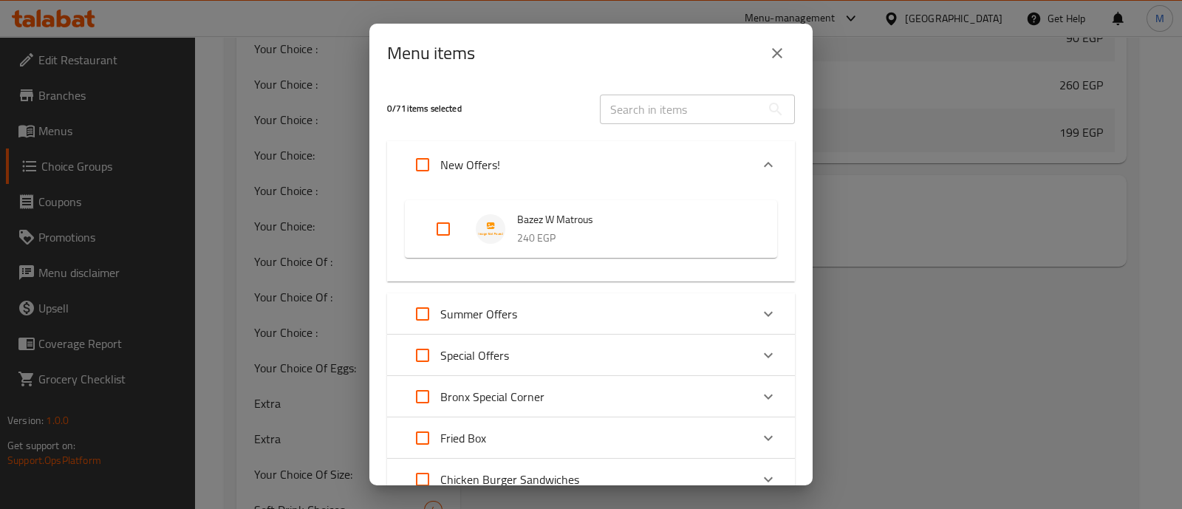
click at [432, 231] on input "Expand" at bounding box center [443, 228] width 35 height 35
checkbox input "true"
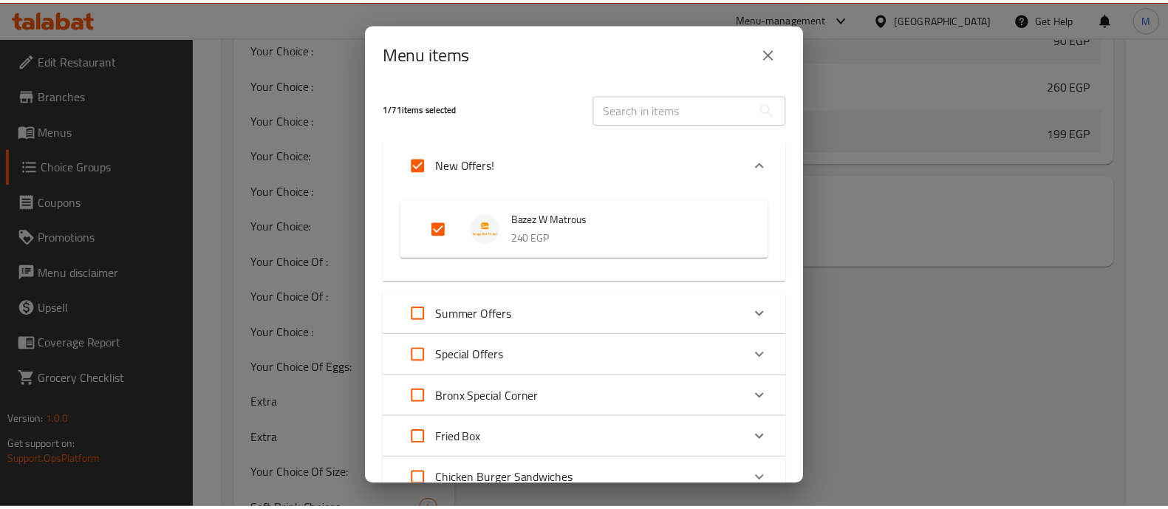
scroll to position [531, 0]
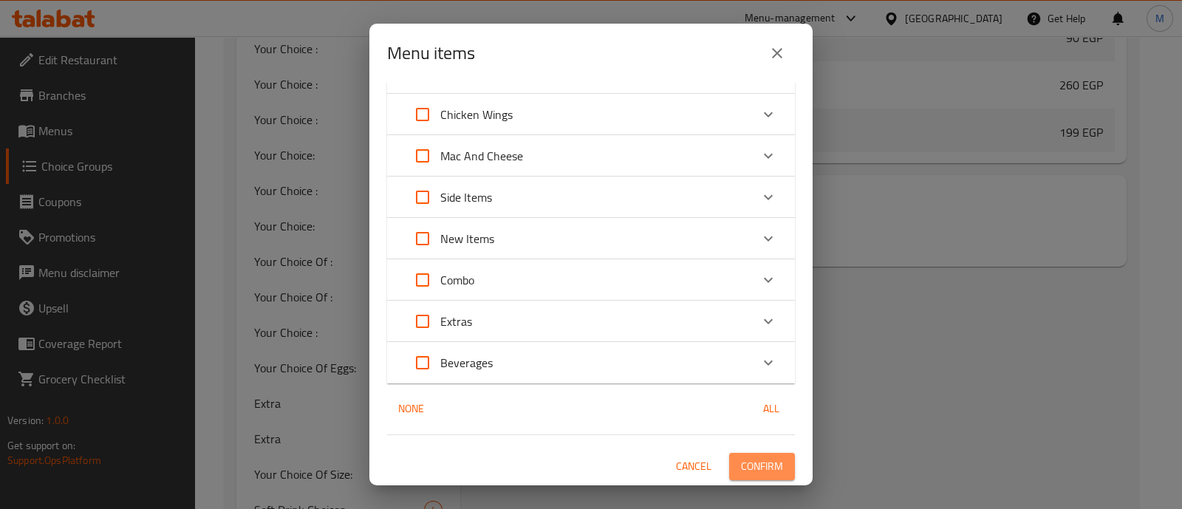
click at [744, 466] on span "Confirm" at bounding box center [762, 466] width 42 height 18
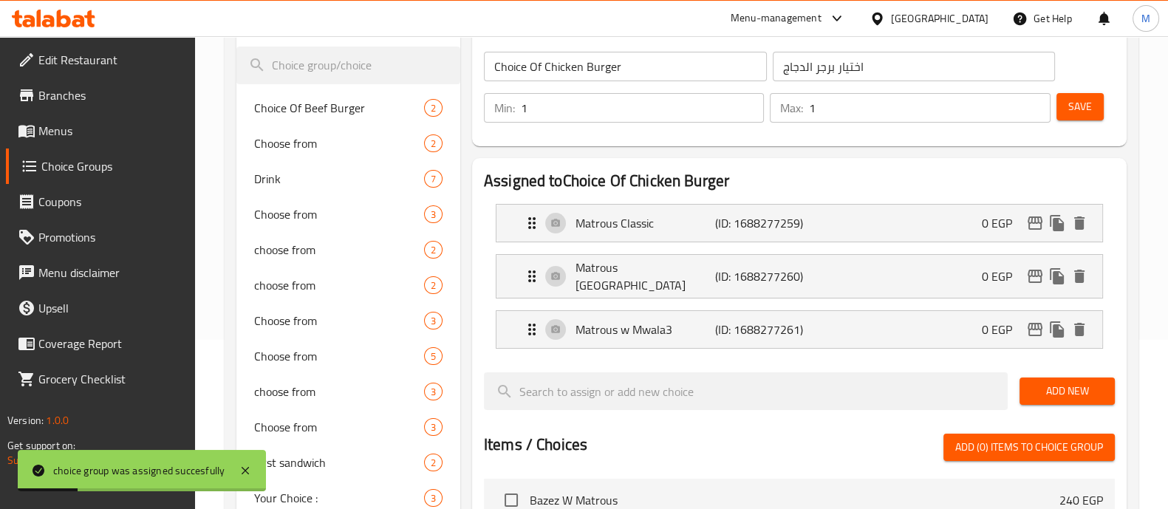
scroll to position [163, 0]
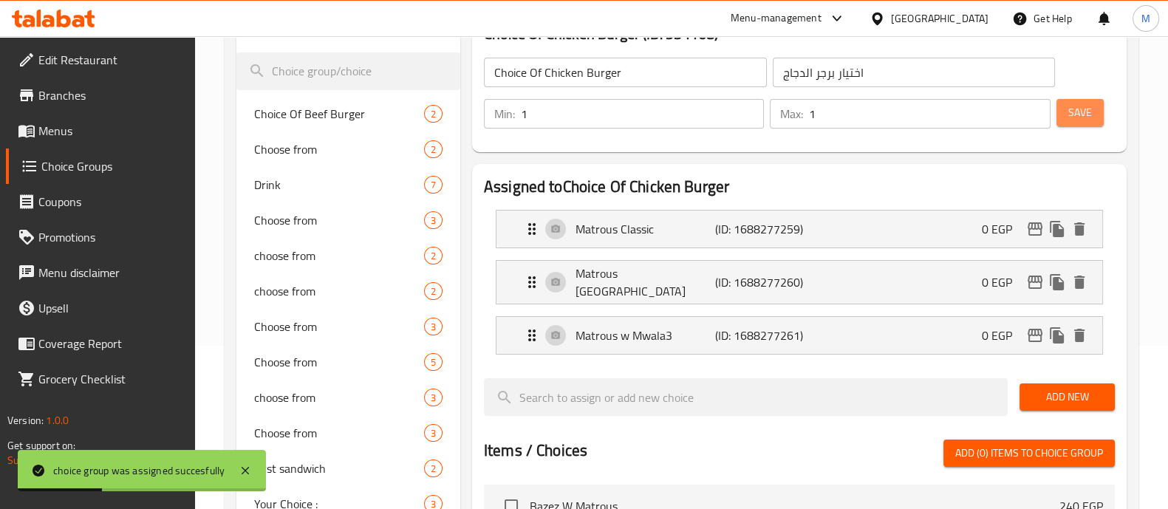
click at [1086, 108] on span "Save" at bounding box center [1081, 112] width 24 height 18
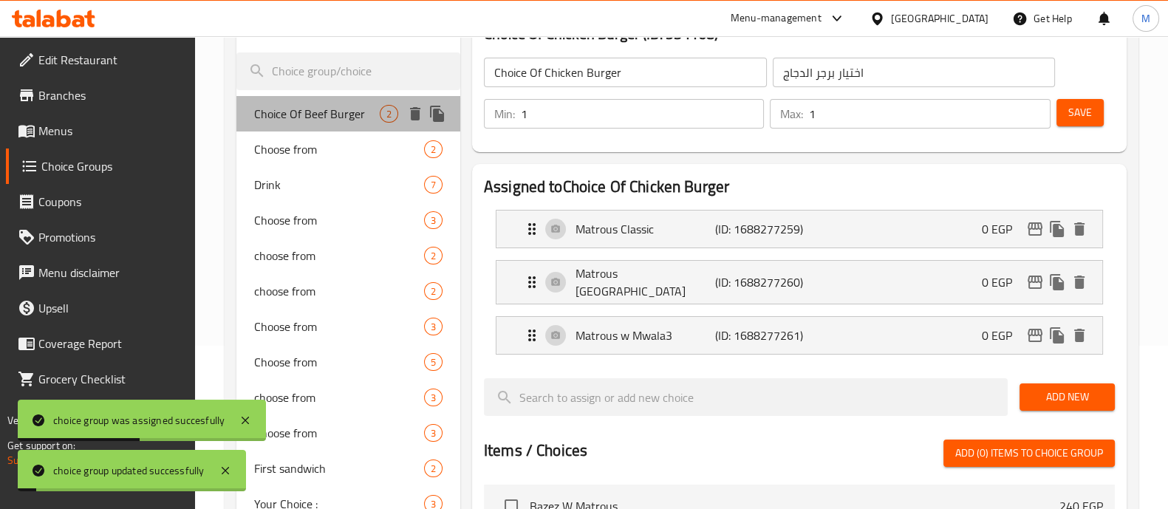
click at [287, 122] on span "Choice Of Beef Burger" at bounding box center [317, 114] width 126 height 18
type input "Choice Of Beef Burger"
type input "اختيار برجر لحم"
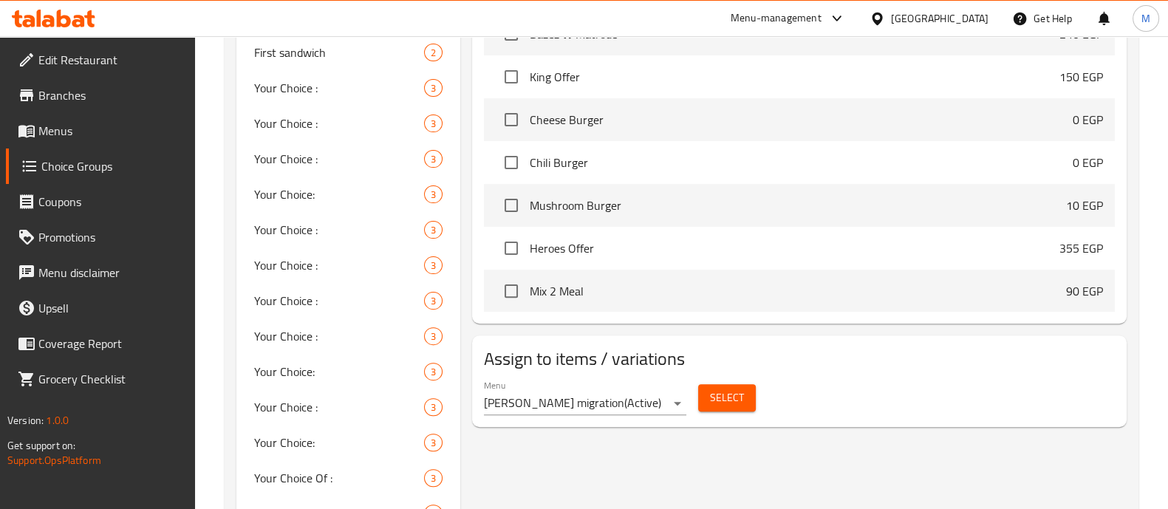
scroll to position [583, 0]
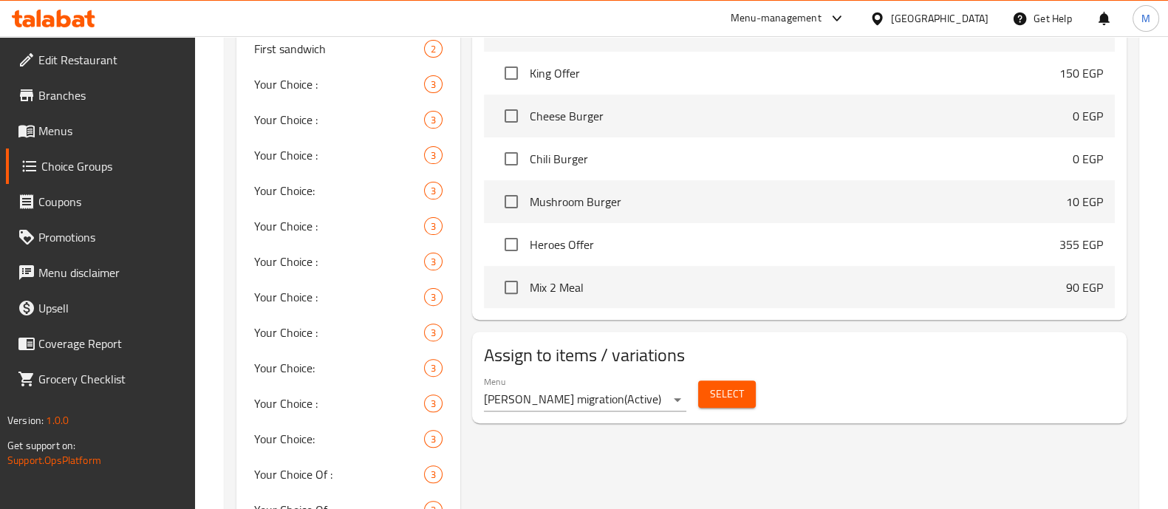
click at [747, 381] on button "Select" at bounding box center [727, 394] width 58 height 27
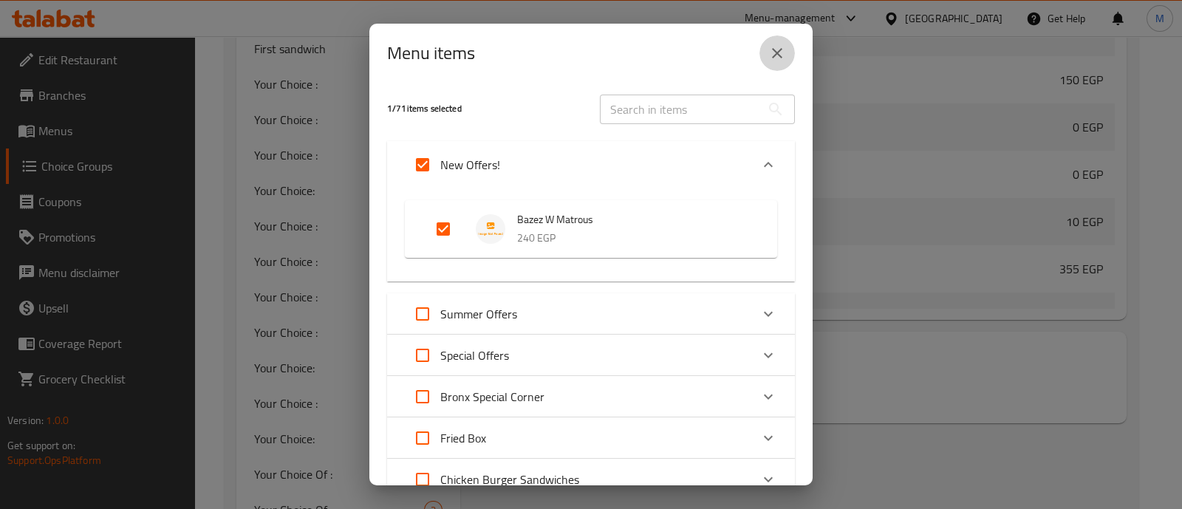
click at [769, 57] on icon "close" at bounding box center [778, 53] width 18 height 18
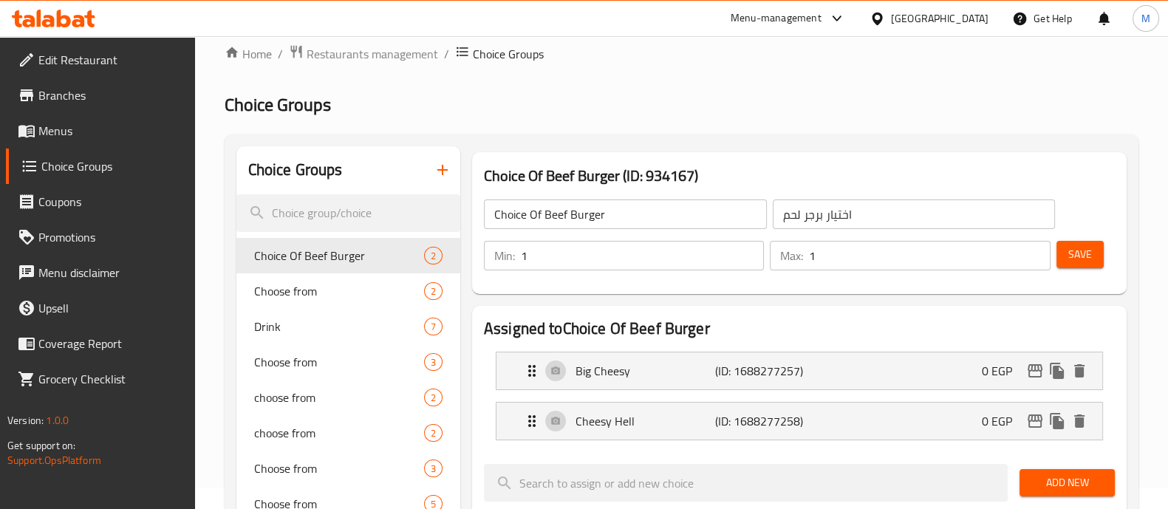
scroll to position [0, 0]
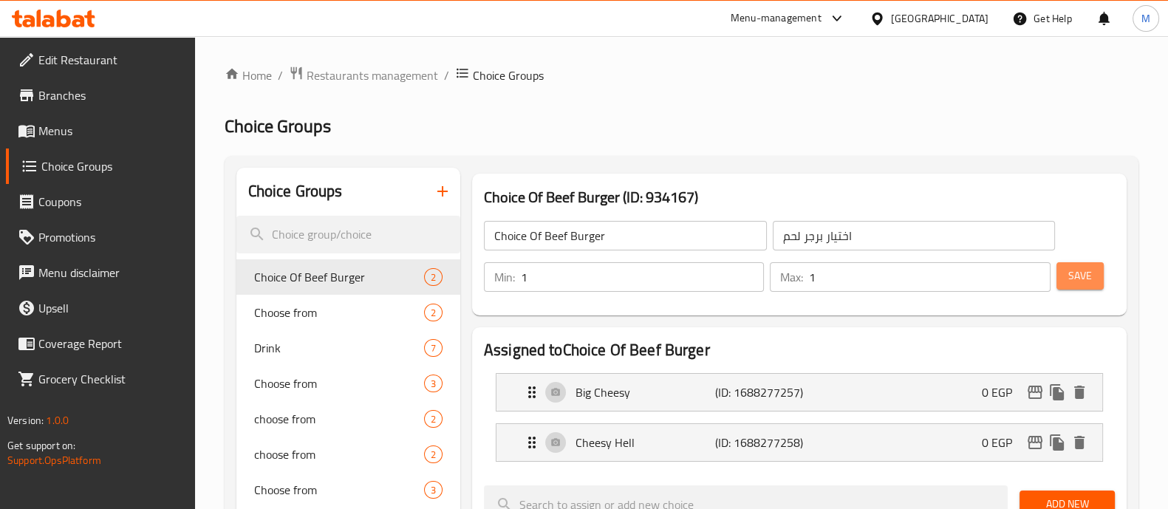
click at [1094, 281] on button "Save" at bounding box center [1080, 275] width 47 height 27
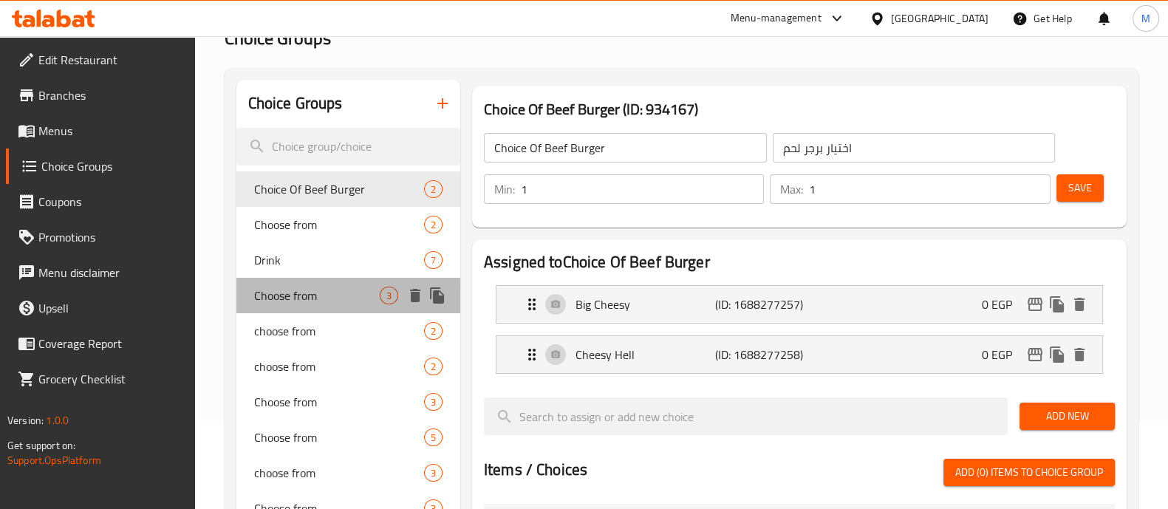
click at [314, 295] on span "Choose from" at bounding box center [317, 296] width 126 height 18
type input "Choose from"
type input "اختار من"
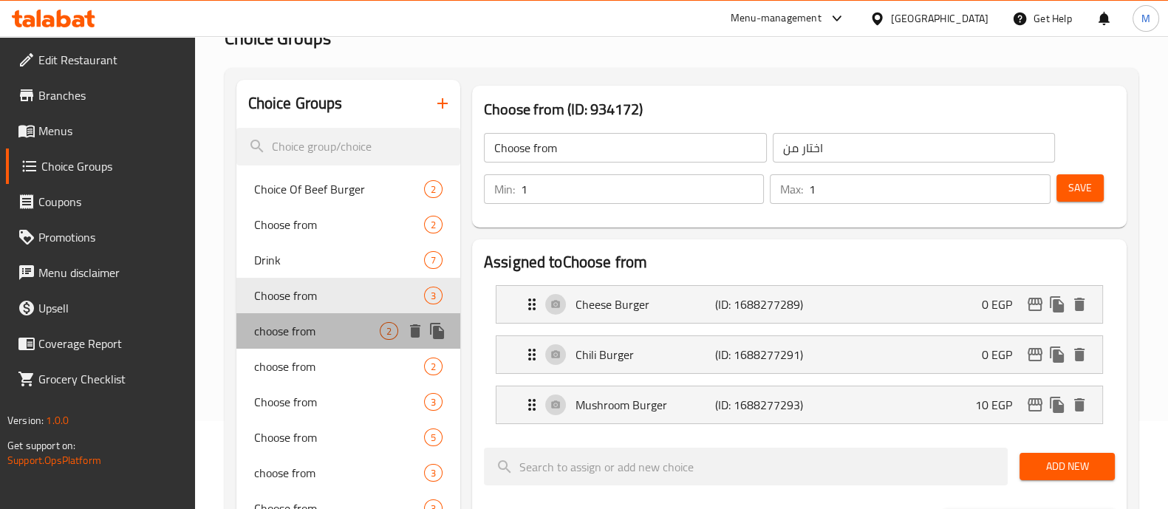
click at [316, 316] on div "choose from 2" at bounding box center [348, 330] width 224 height 35
type input "choose from"
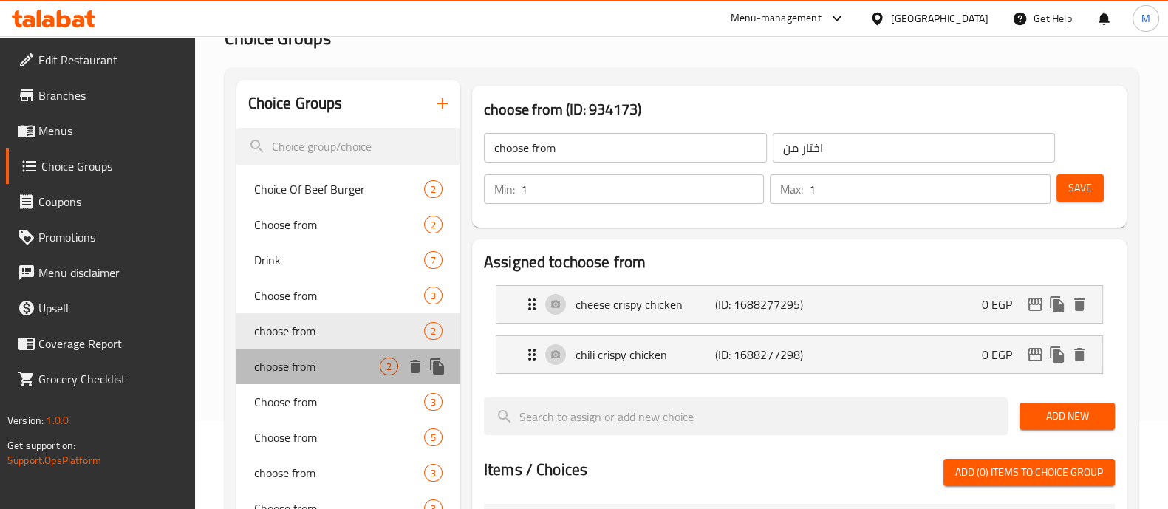
click at [310, 364] on span "choose from" at bounding box center [317, 367] width 126 height 18
type input "0"
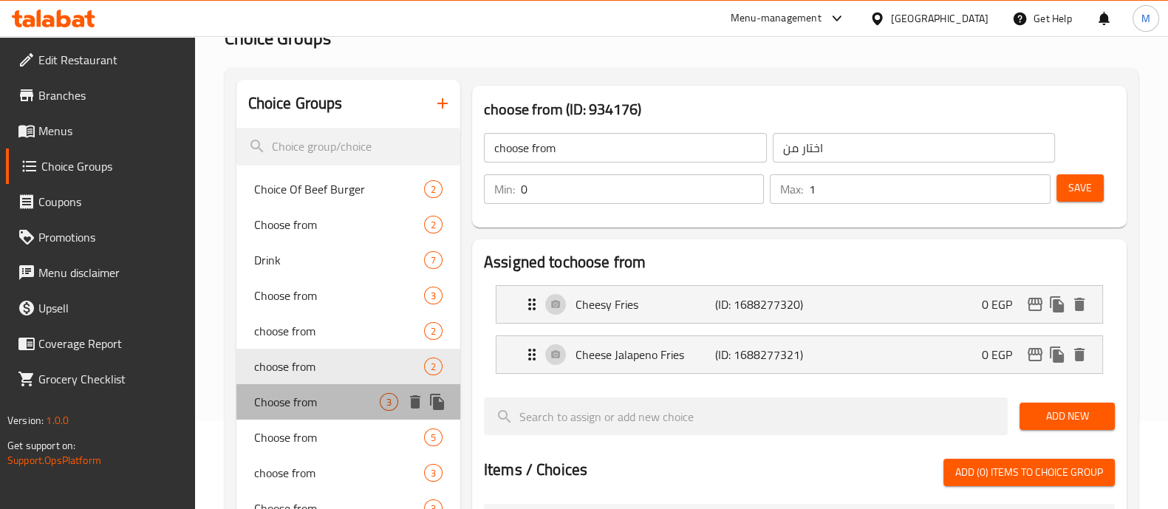
click at [310, 393] on span "Choose from" at bounding box center [317, 402] width 126 height 18
type input "Choose from"
type input "1"
type input "2"
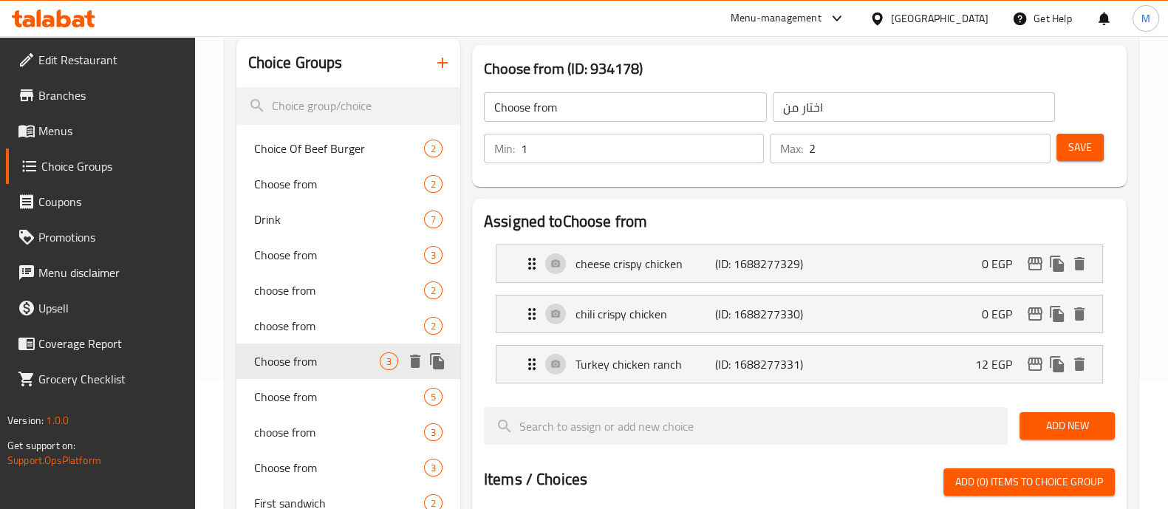
scroll to position [129, 0]
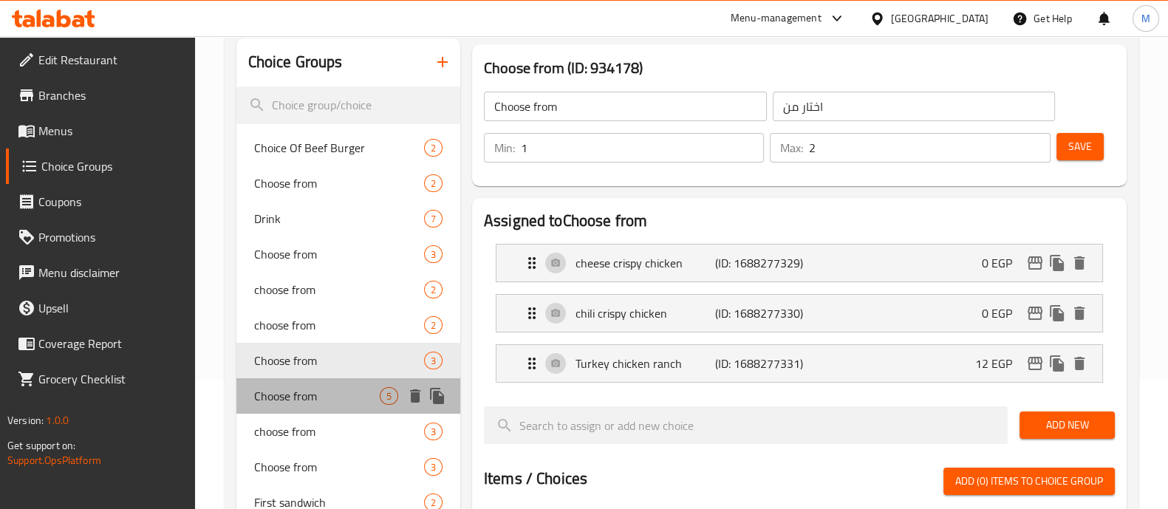
click at [310, 393] on span "Choose from" at bounding box center [317, 396] width 126 height 18
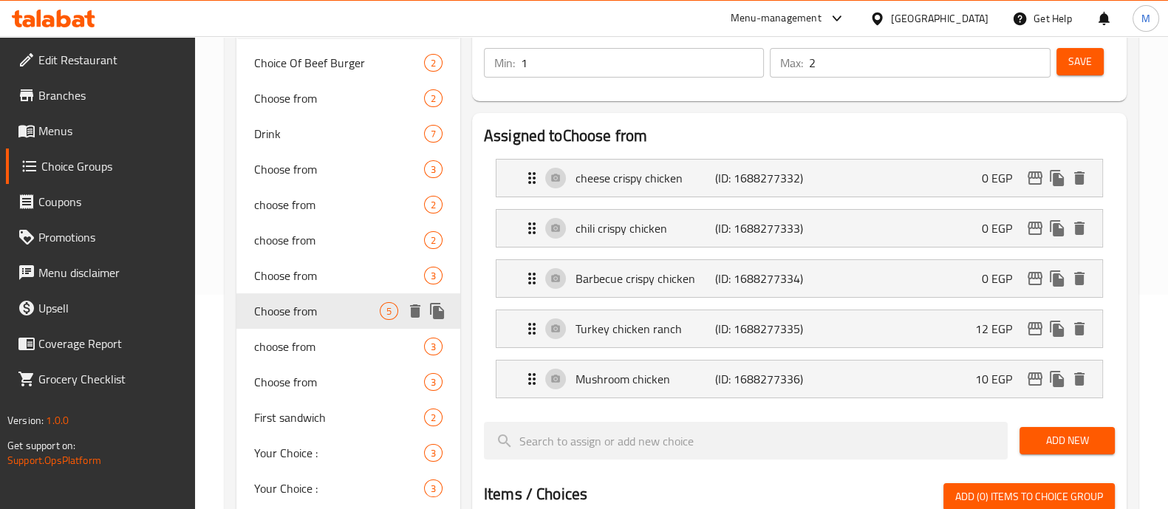
scroll to position [219, 0]
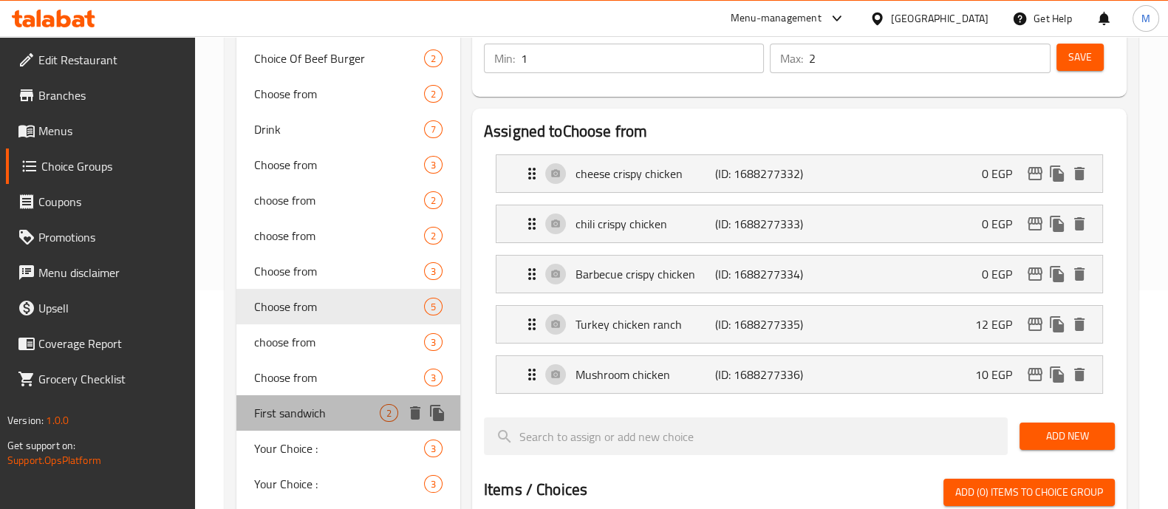
click at [296, 404] on span "First sandwich" at bounding box center [317, 413] width 126 height 18
type input "First sandwich"
type input "السندوتش الاول"
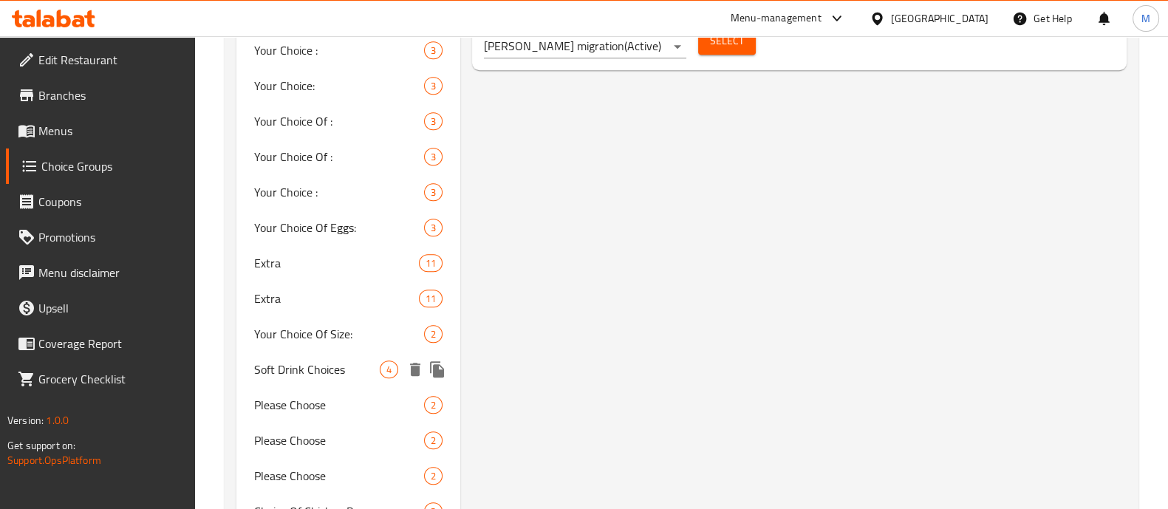
scroll to position [939, 0]
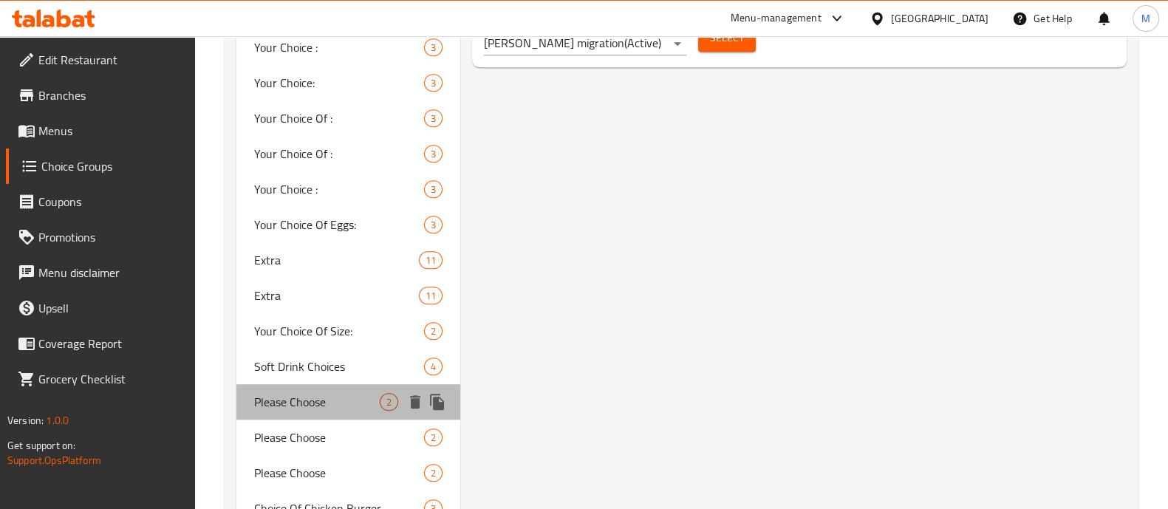
click at [312, 398] on span "Please Choose" at bounding box center [317, 402] width 126 height 18
type input "Please Choose"
type input "برجاء الاختيار"
type input "1"
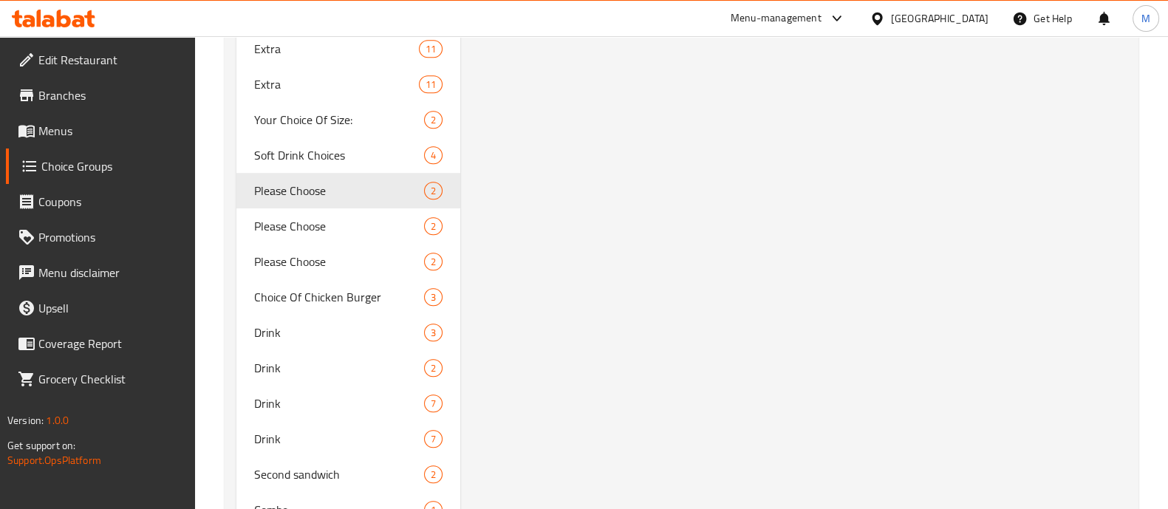
scroll to position [1168, 0]
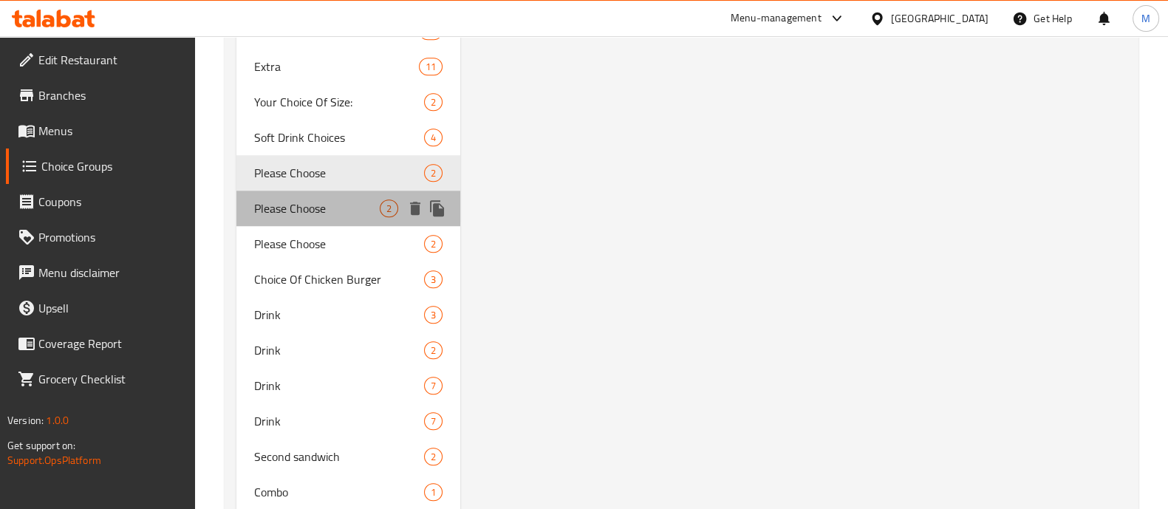
click at [313, 205] on span "Please Choose" at bounding box center [317, 209] width 126 height 18
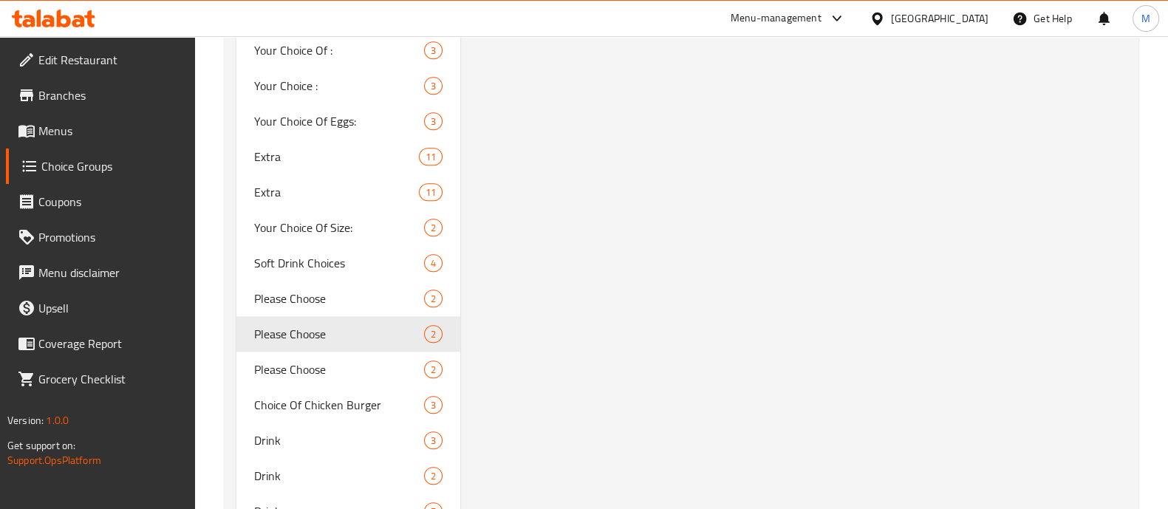
scroll to position [1108, 0]
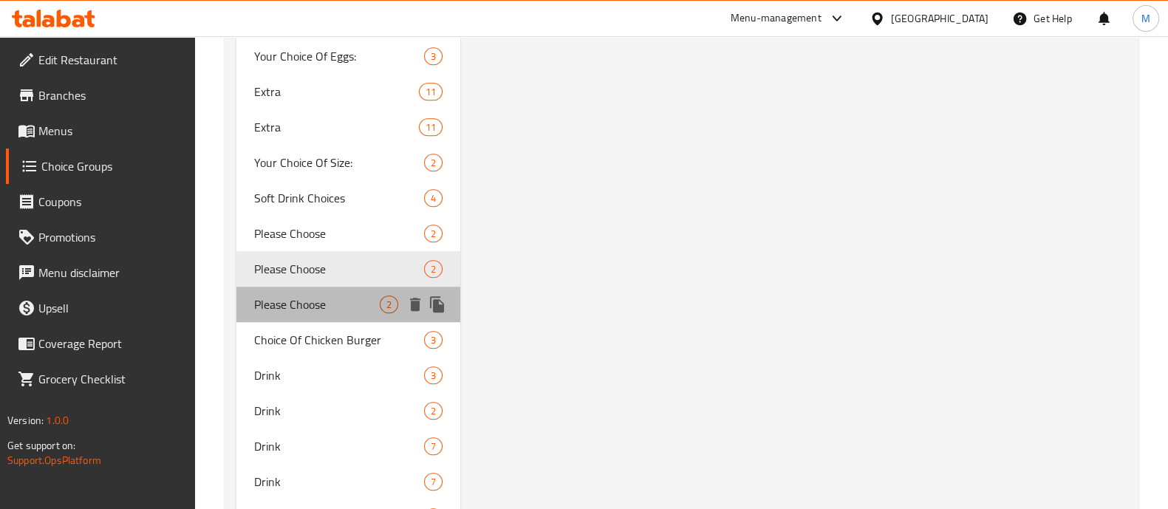
click at [308, 306] on span "Please Choose" at bounding box center [317, 305] width 126 height 18
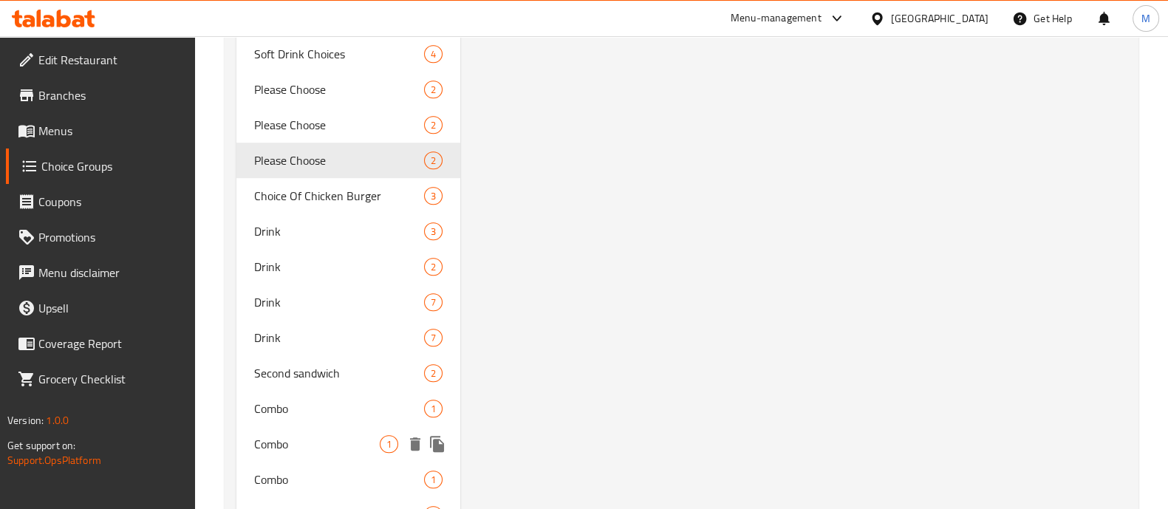
scroll to position [1253, 0]
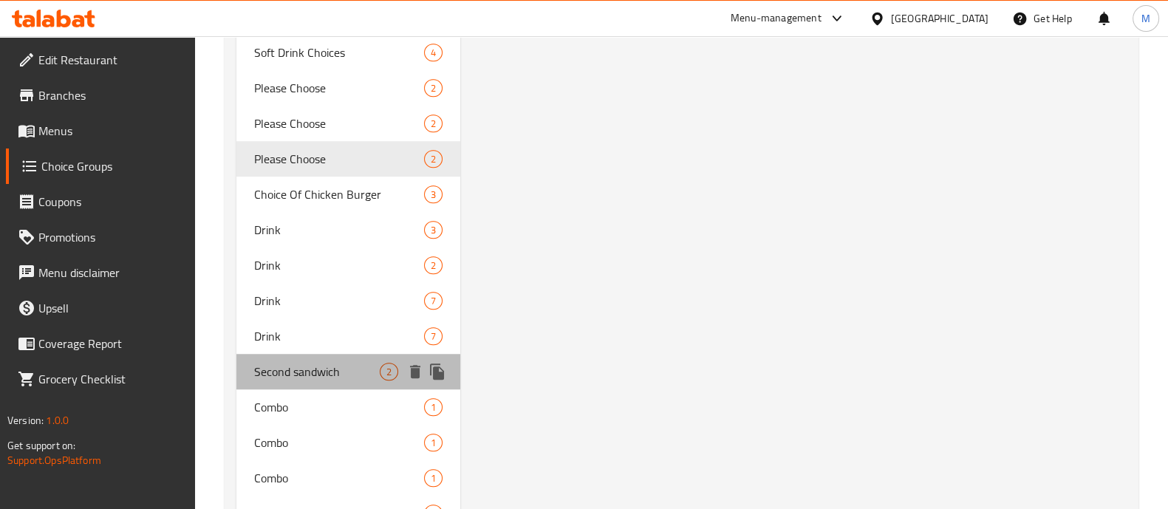
click at [314, 356] on div "Second sandwich 2" at bounding box center [348, 371] width 224 height 35
type input "Second sandwich"
type input "السندوتش الثاني"
type input "2"
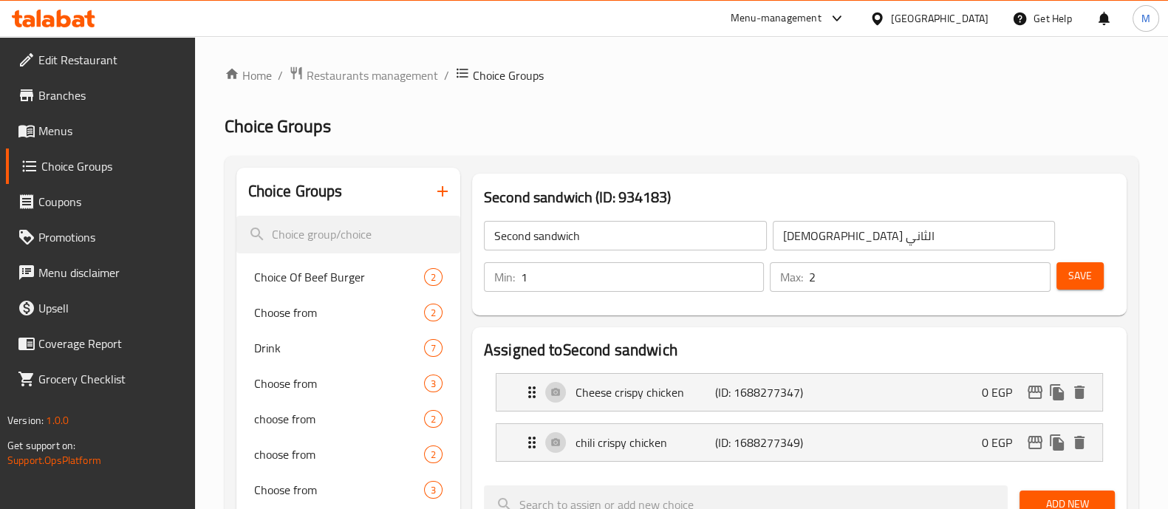
scroll to position [100, 0]
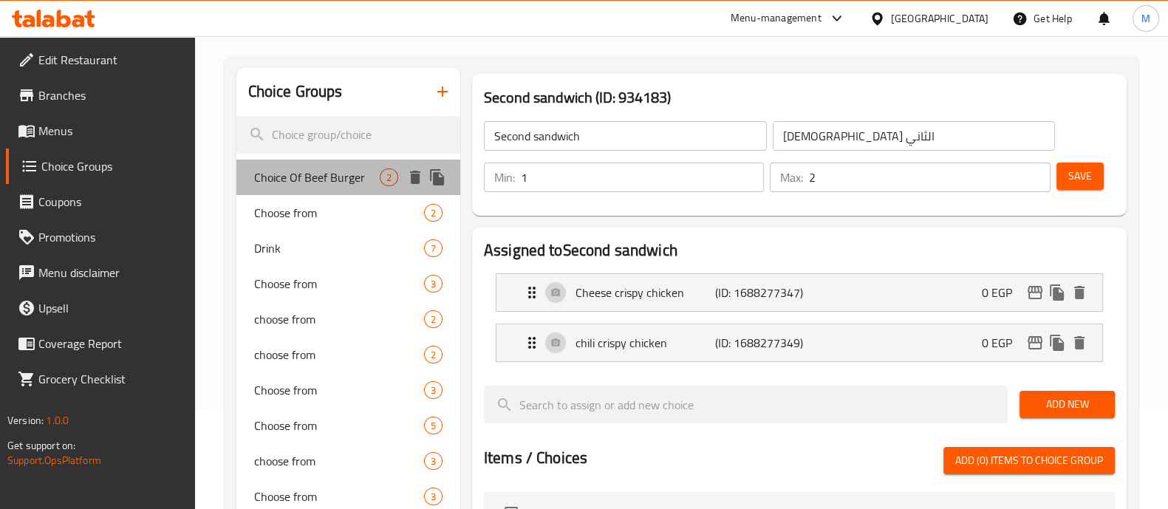
click at [366, 177] on span "Choice Of Beef Burger" at bounding box center [317, 178] width 126 height 18
type input "Choice Of Beef Burger"
type input "اختيار برجر لحم"
type input "1"
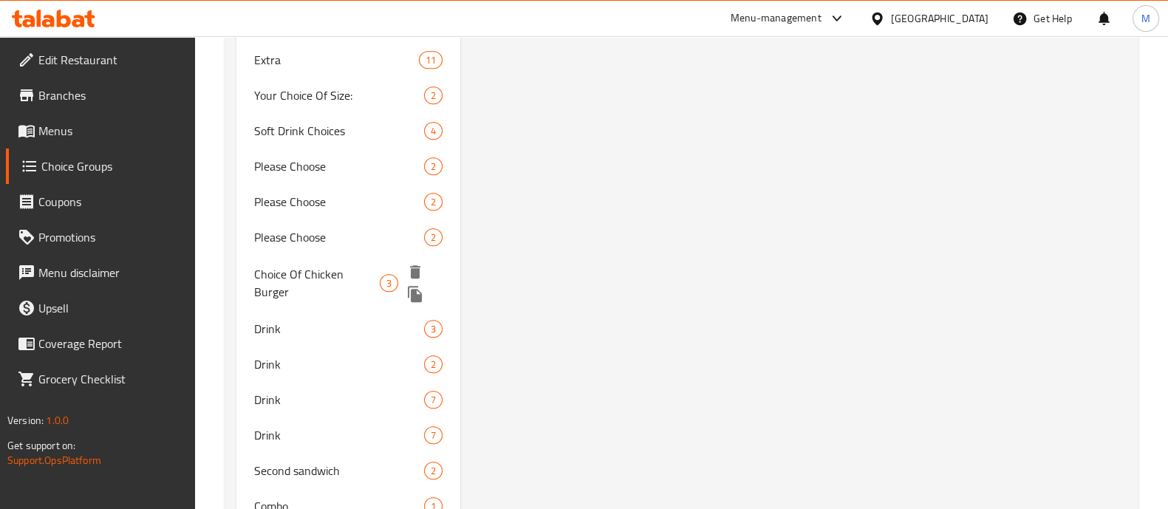
scroll to position [1174, 0]
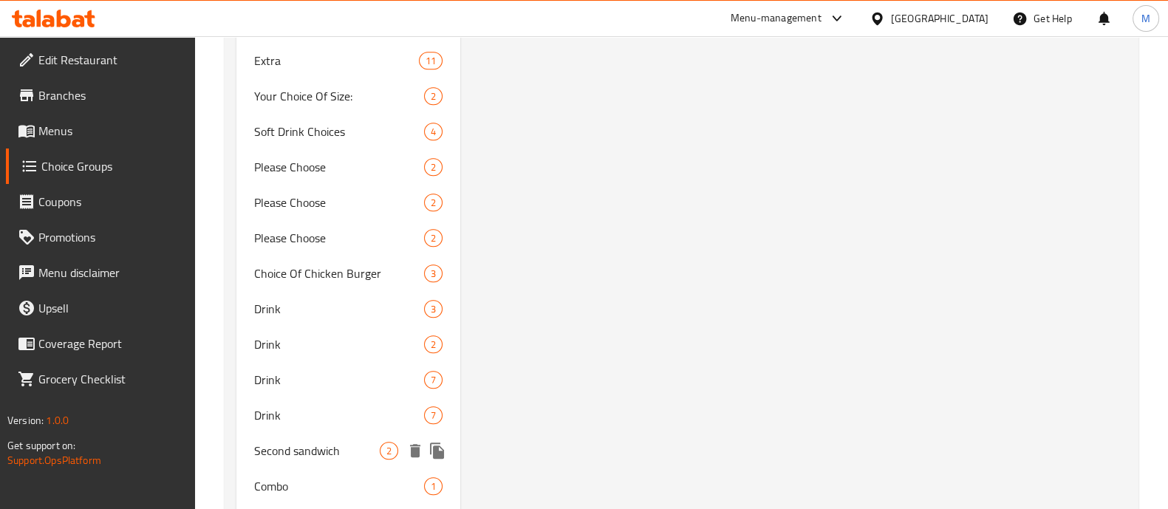
click at [340, 443] on span "Second sandwich" at bounding box center [317, 451] width 126 height 18
type input "Second sandwich"
type input "السندوتش الثاني"
type input "2"
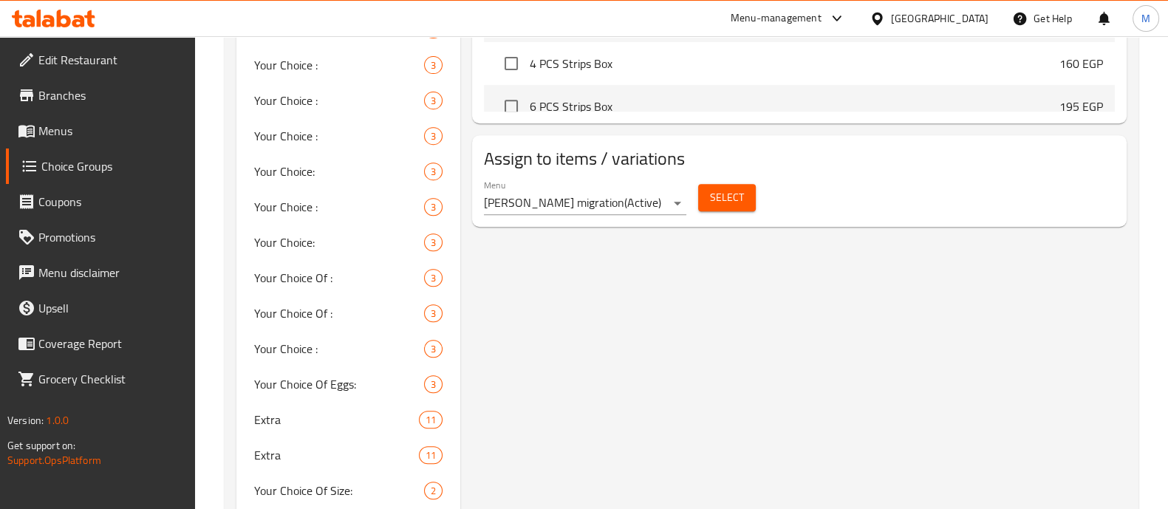
scroll to position [782, 0]
click at [717, 191] on span "Select" at bounding box center [727, 195] width 34 height 18
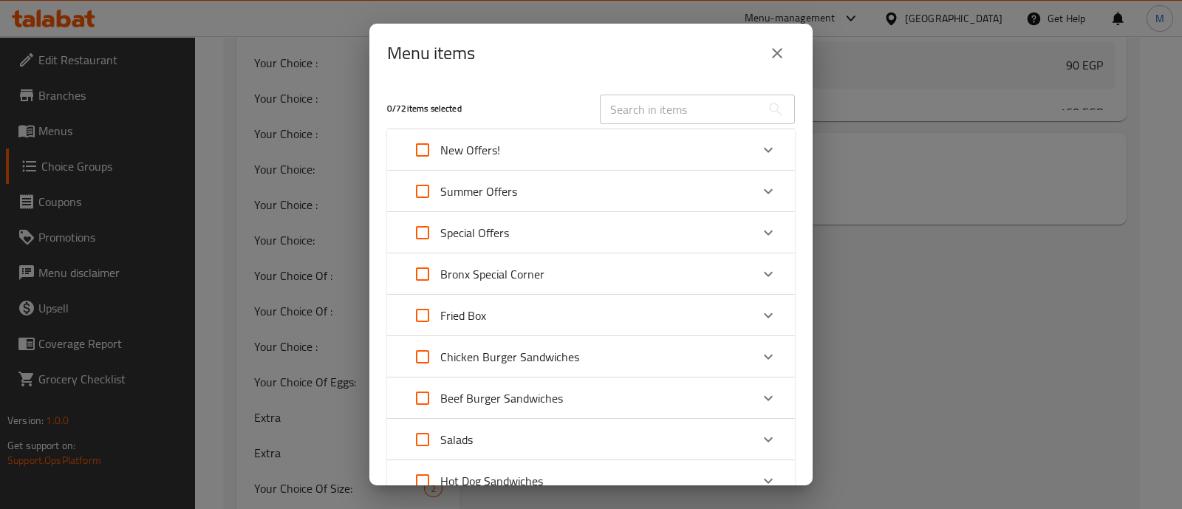
click at [506, 154] on div "New Offers!" at bounding box center [578, 149] width 346 height 35
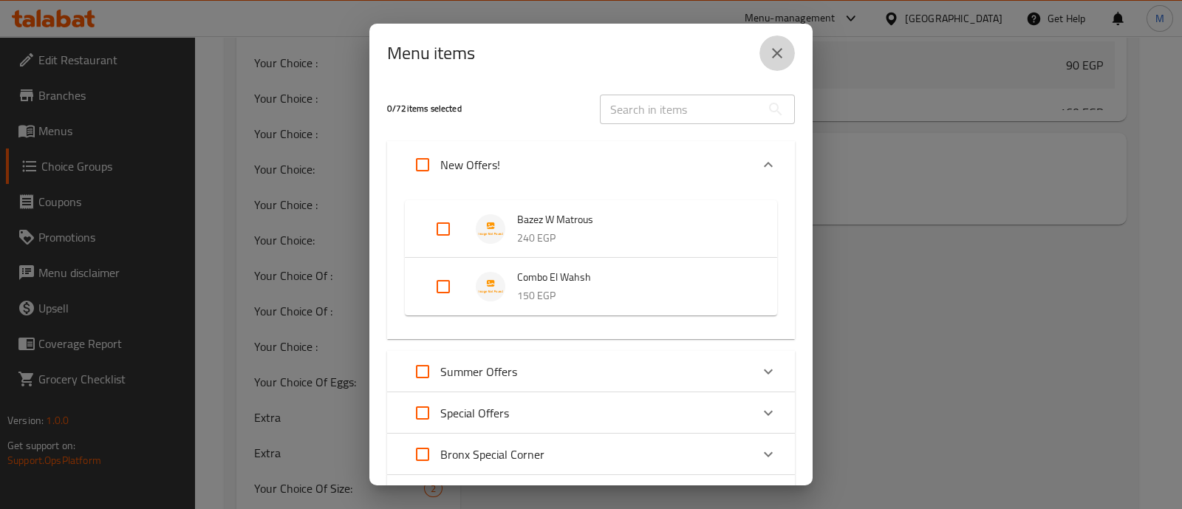
click at [781, 61] on icon "close" at bounding box center [778, 53] width 18 height 18
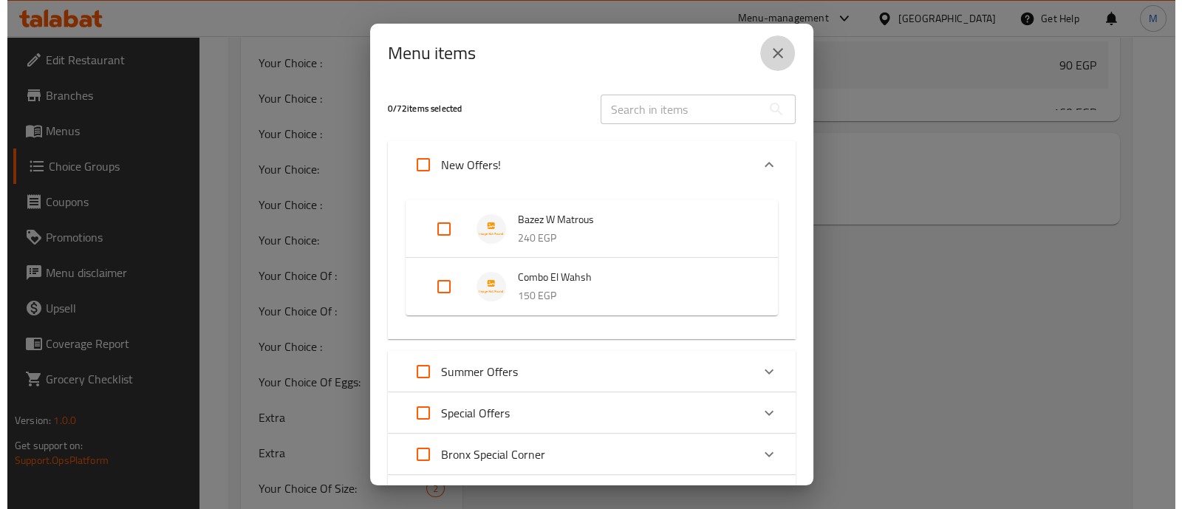
scroll to position [224, 0]
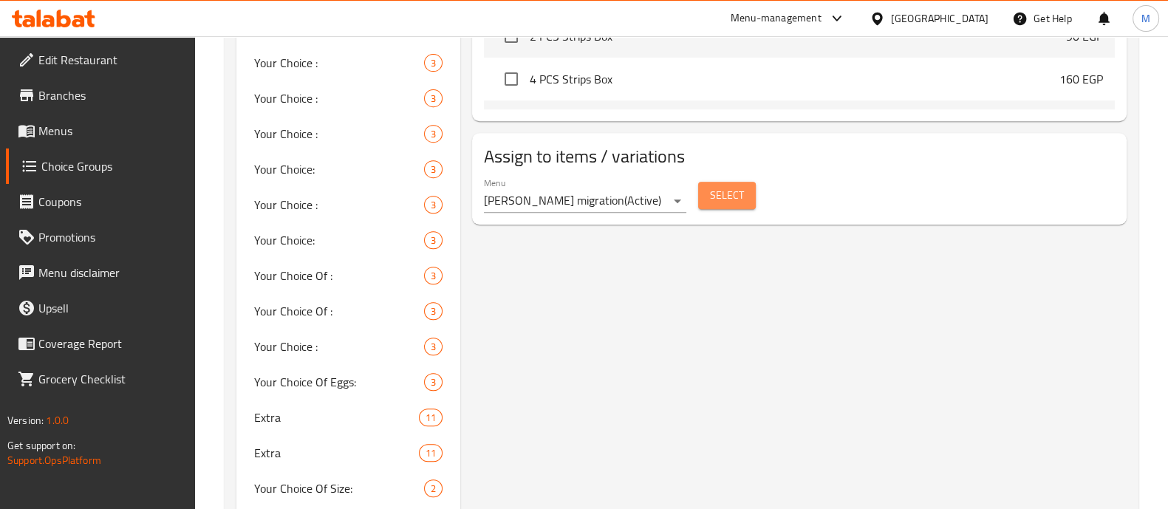
click at [721, 186] on span "Select" at bounding box center [727, 195] width 34 height 18
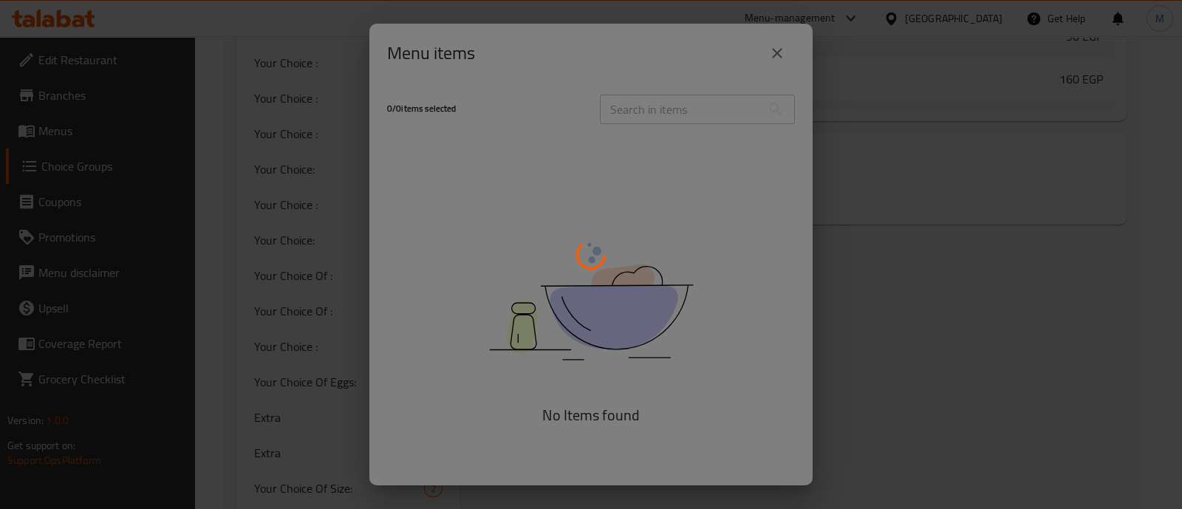
click at [775, 47] on div at bounding box center [591, 254] width 1182 height 509
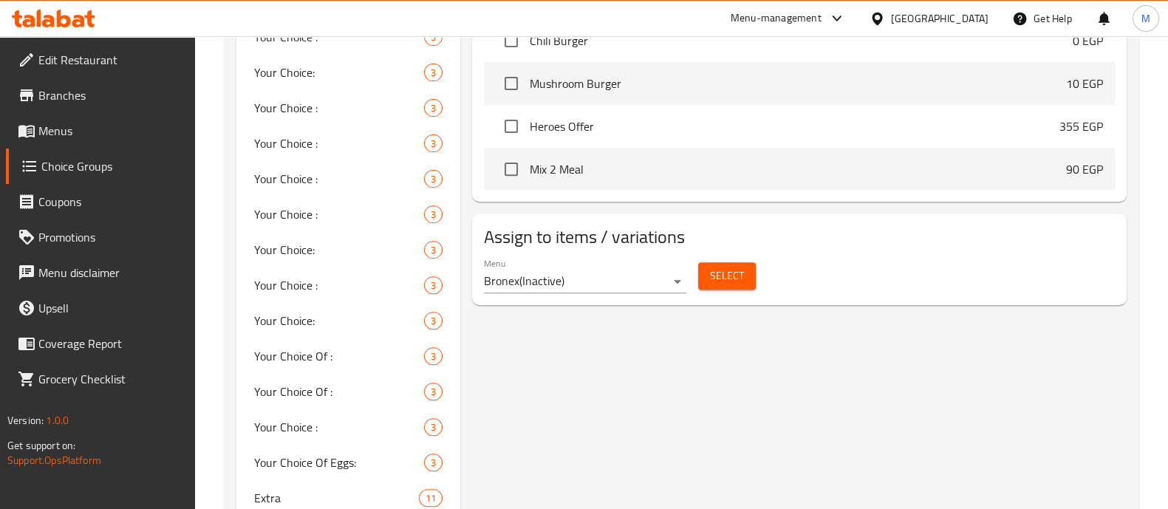
scroll to position [700, 0]
click at [711, 261] on div "Select" at bounding box center [726, 277] width 69 height 39
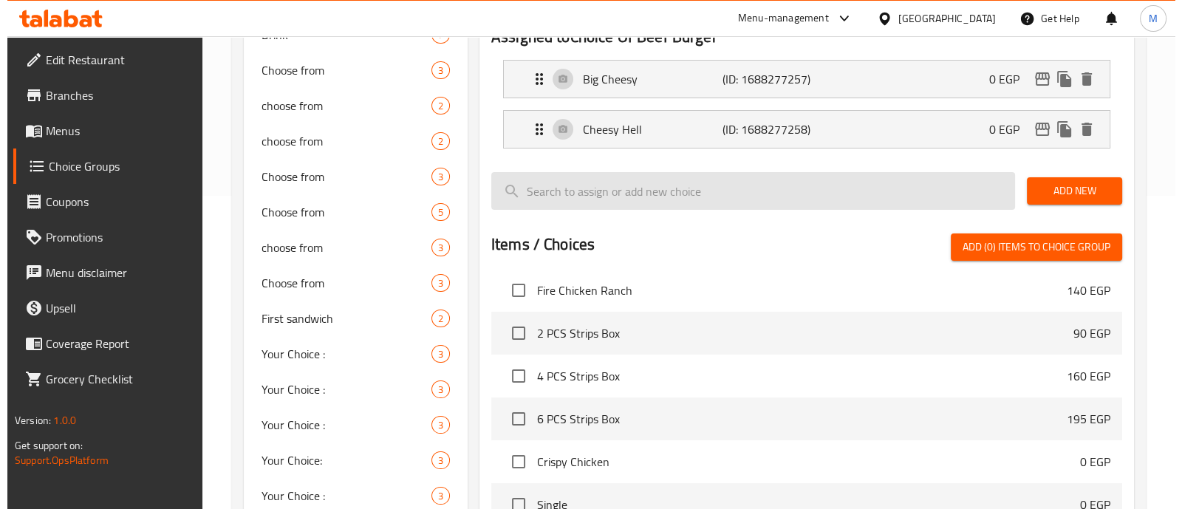
scroll to position [666, 0]
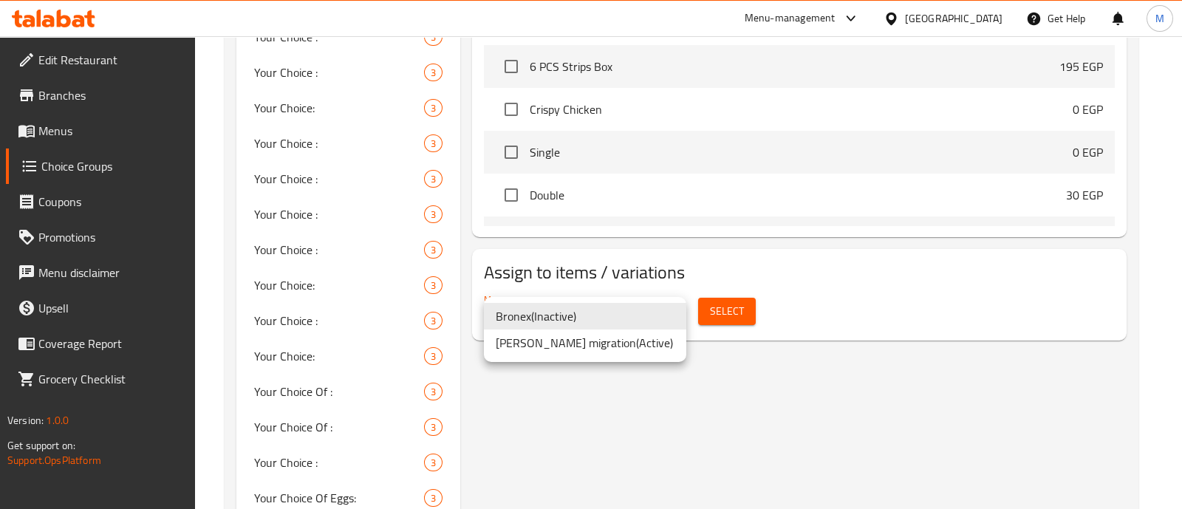
click at [633, 349] on li "Bronex-cg migration ( Active )" at bounding box center [585, 343] width 202 height 27
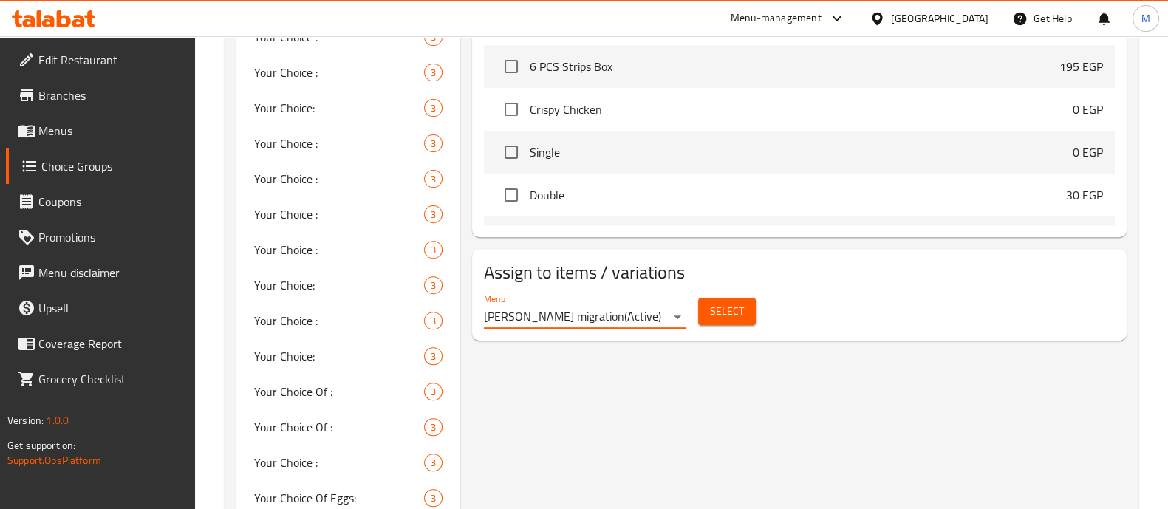
click at [723, 316] on span "Select" at bounding box center [727, 311] width 34 height 18
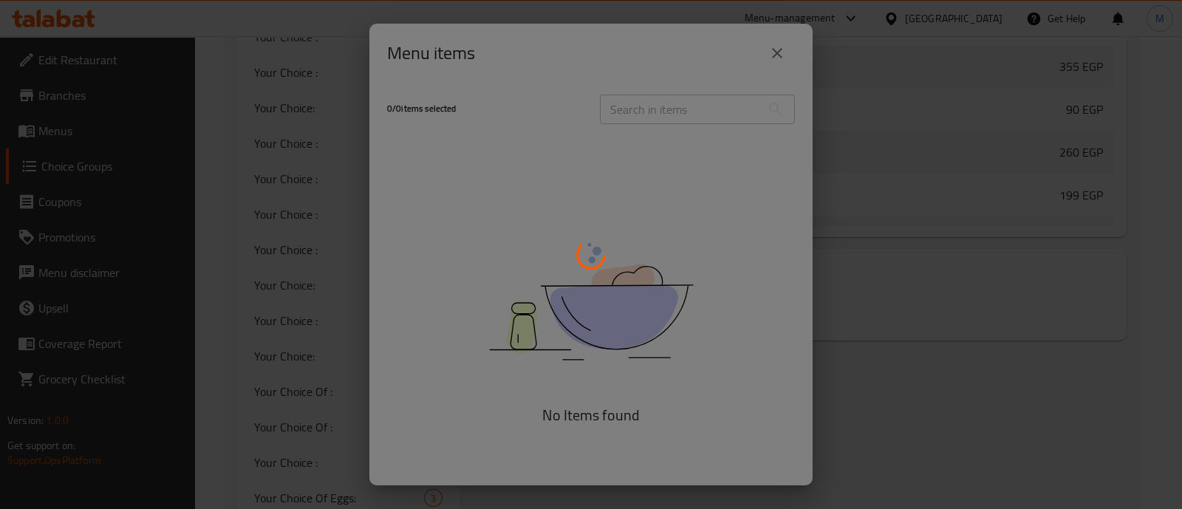
scroll to position [695, 0]
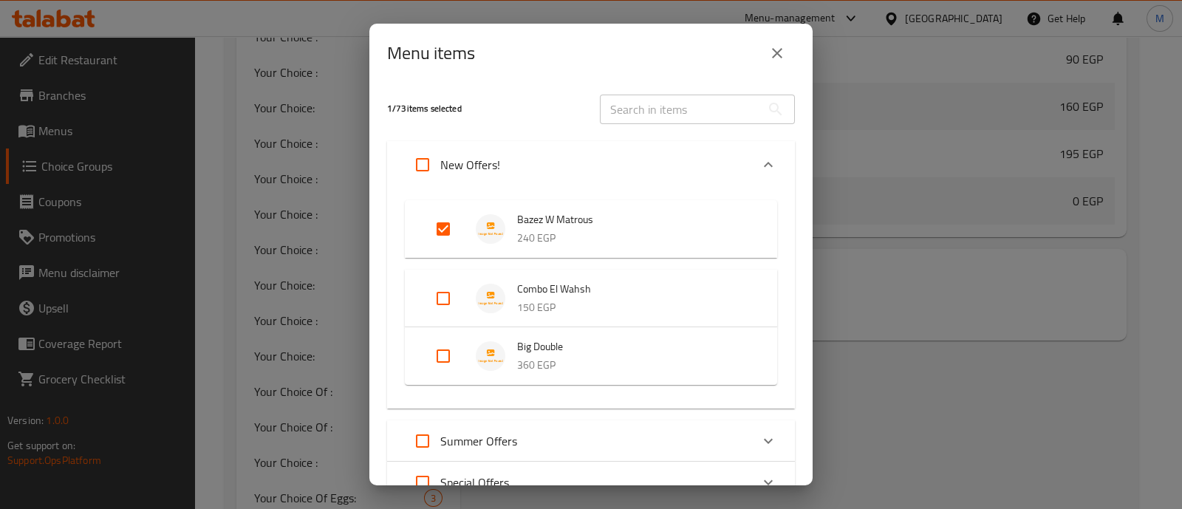
click at [443, 348] on input "Expand" at bounding box center [443, 355] width 35 height 35
checkbox input "true"
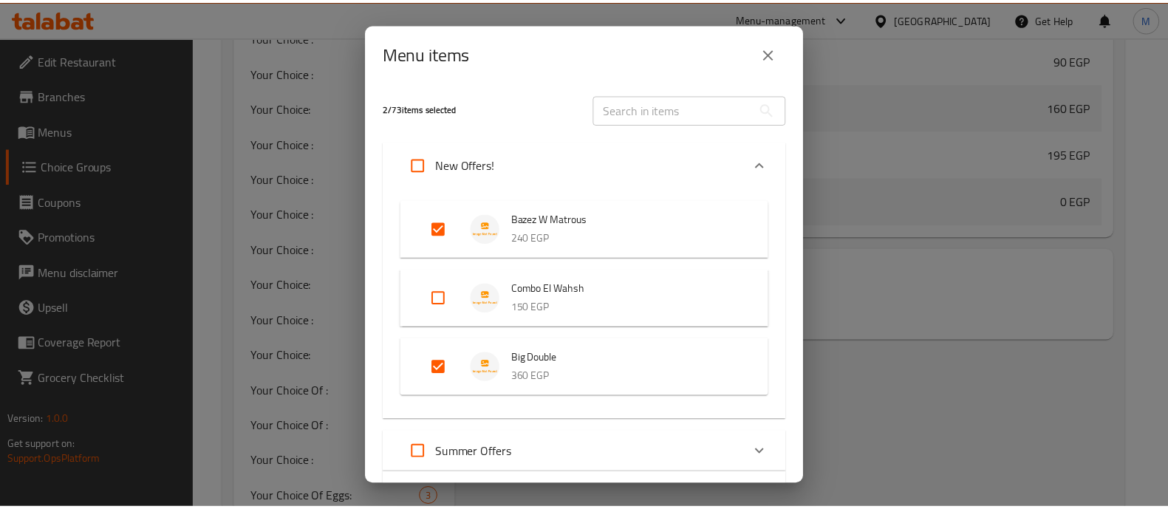
scroll to position [669, 0]
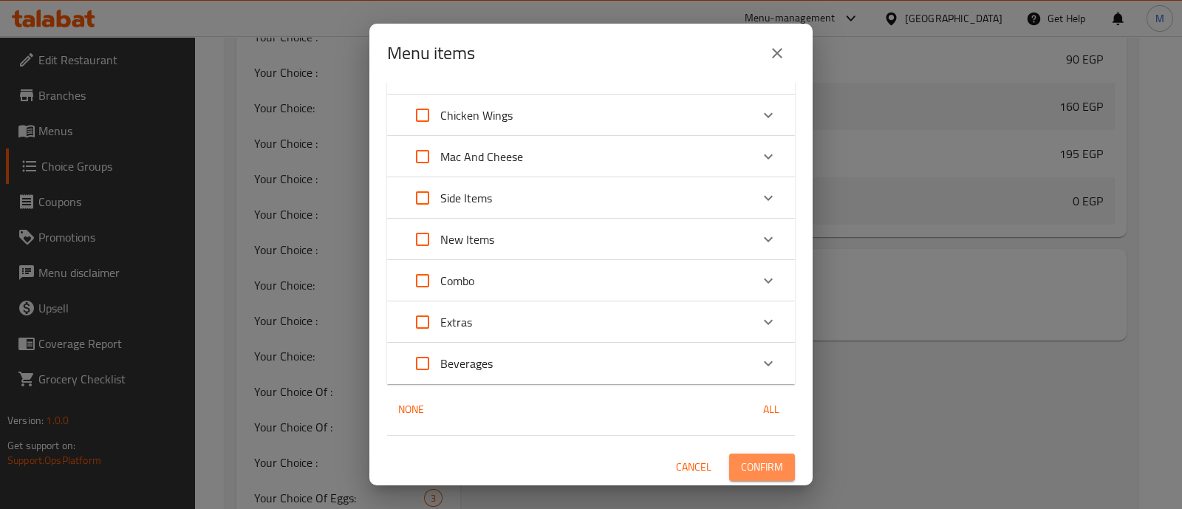
click at [762, 467] on span "Confirm" at bounding box center [762, 467] width 42 height 18
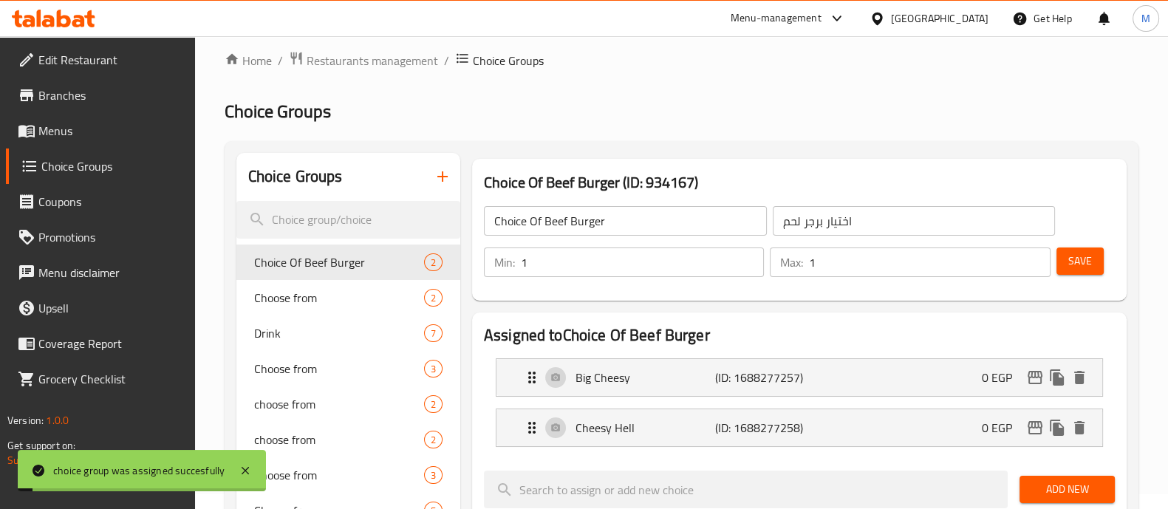
scroll to position [0, 0]
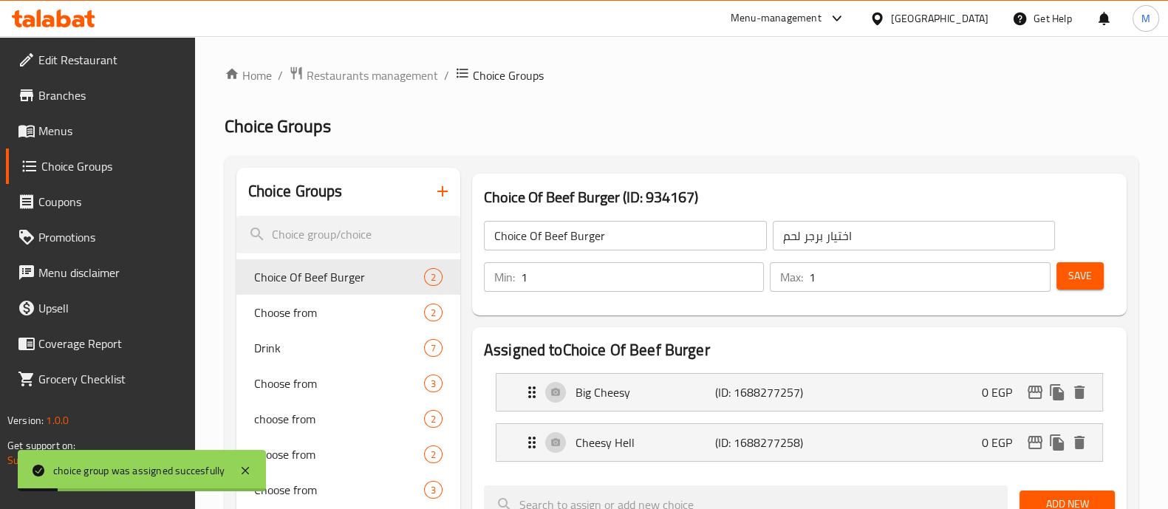
click at [1082, 259] on div "Min: 1 ​ Max: 1 ​ Save" at bounding box center [796, 276] width 643 height 47
click at [1082, 273] on span "Save" at bounding box center [1081, 276] width 24 height 18
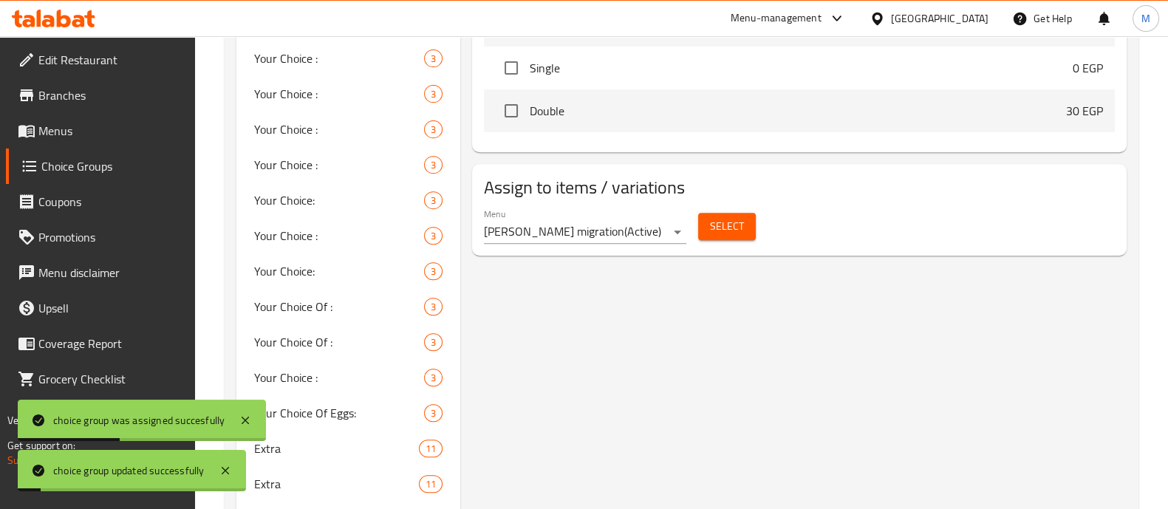
scroll to position [1321, 0]
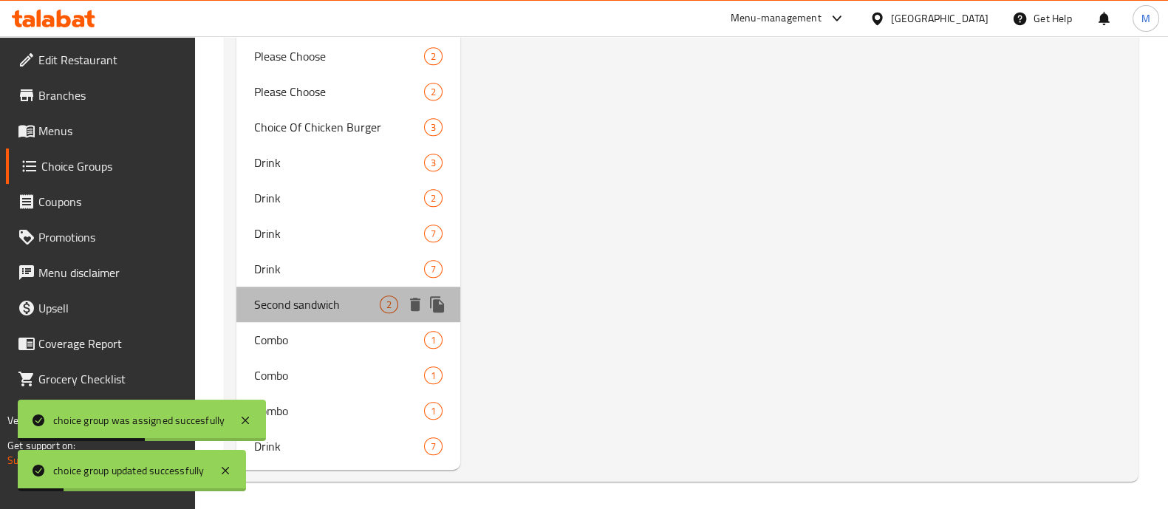
click at [289, 319] on div "Second sandwich 2" at bounding box center [348, 304] width 224 height 35
type input "Second sandwich"
type input "السندوتش الثاني"
type input "2"
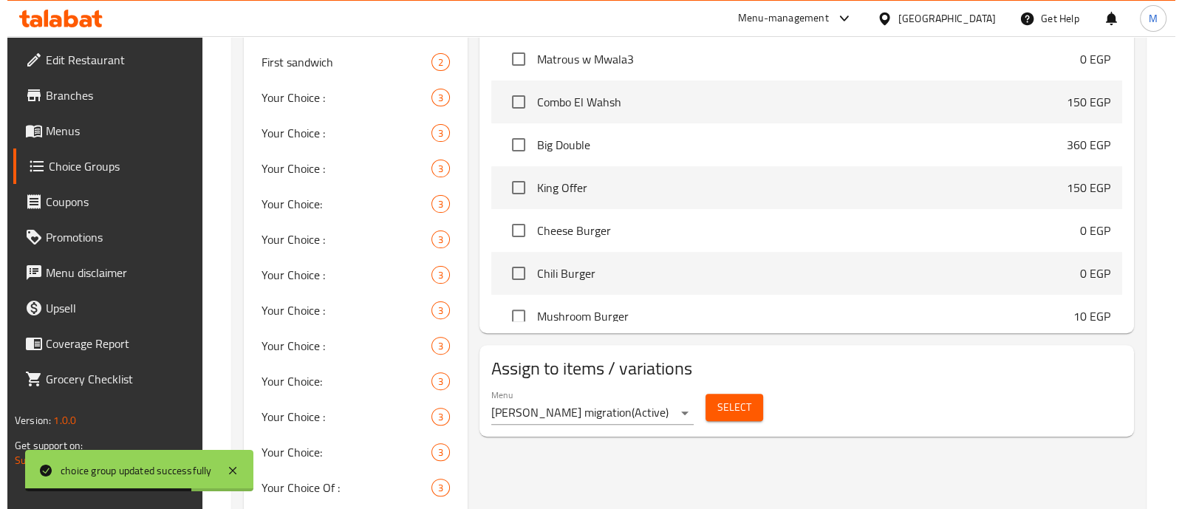
scroll to position [571, 0]
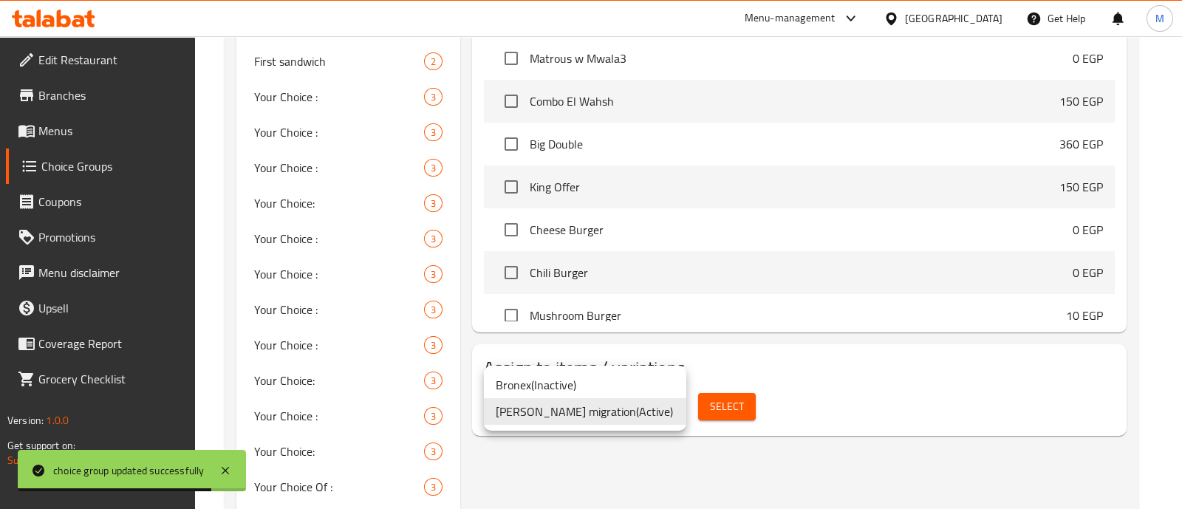
click at [738, 408] on div at bounding box center [591, 254] width 1182 height 509
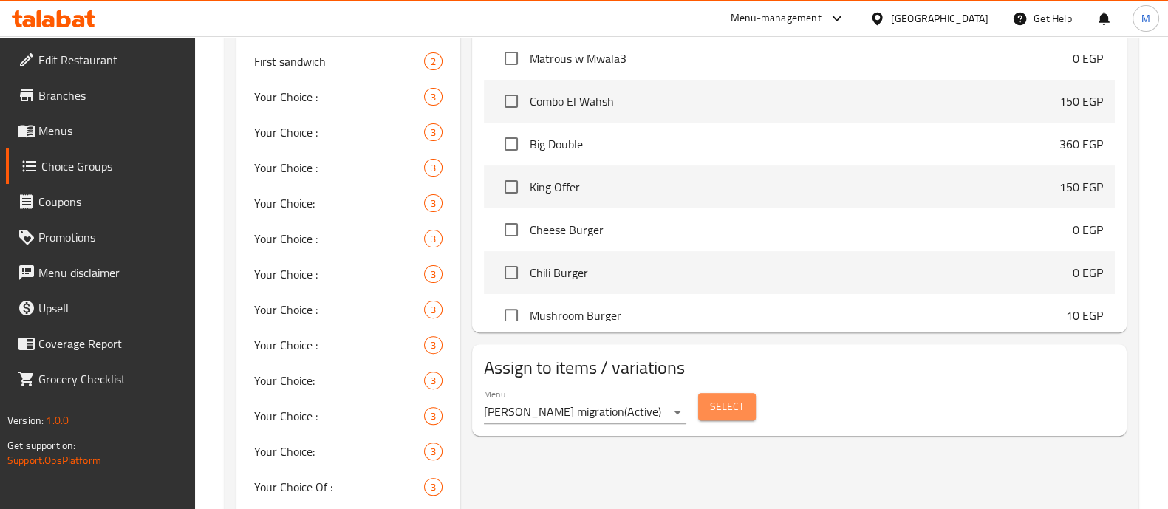
click at [738, 408] on span "Select" at bounding box center [727, 407] width 34 height 18
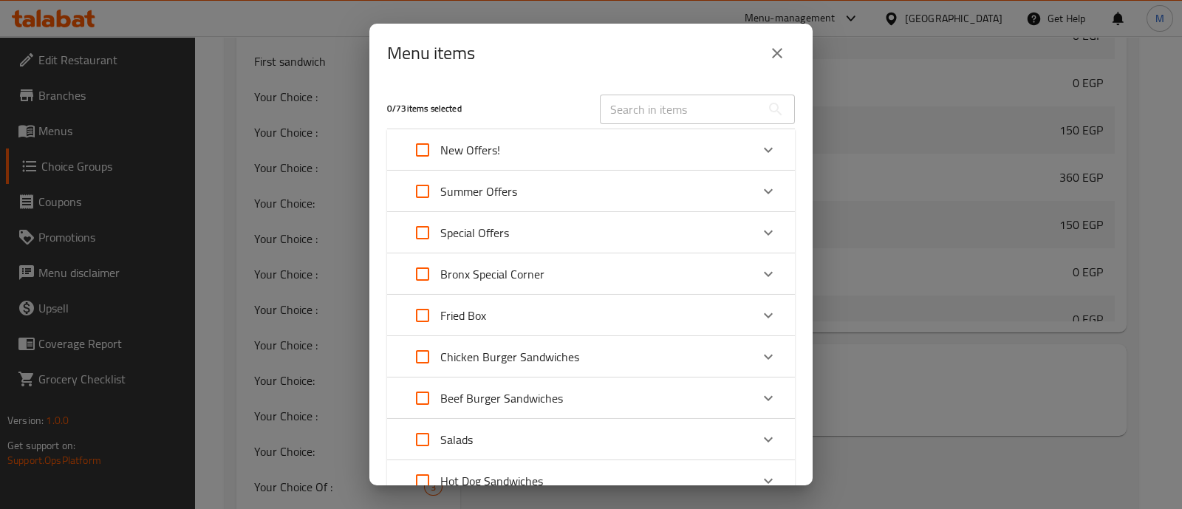
click at [610, 146] on div "New Offers!" at bounding box center [578, 149] width 346 height 35
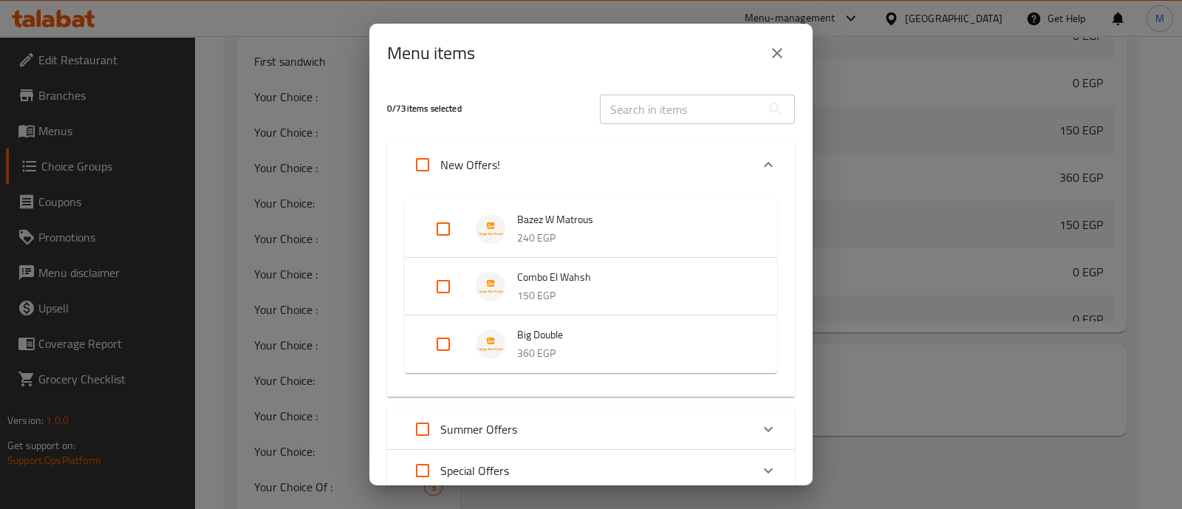
click at [442, 330] on input "Expand" at bounding box center [443, 344] width 35 height 35
checkbox input "true"
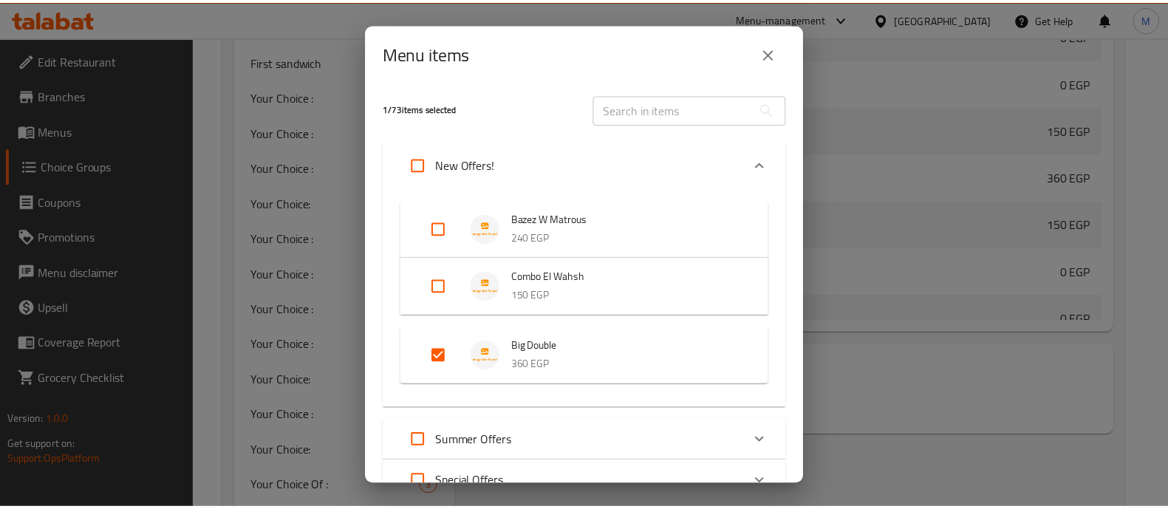
scroll to position [657, 0]
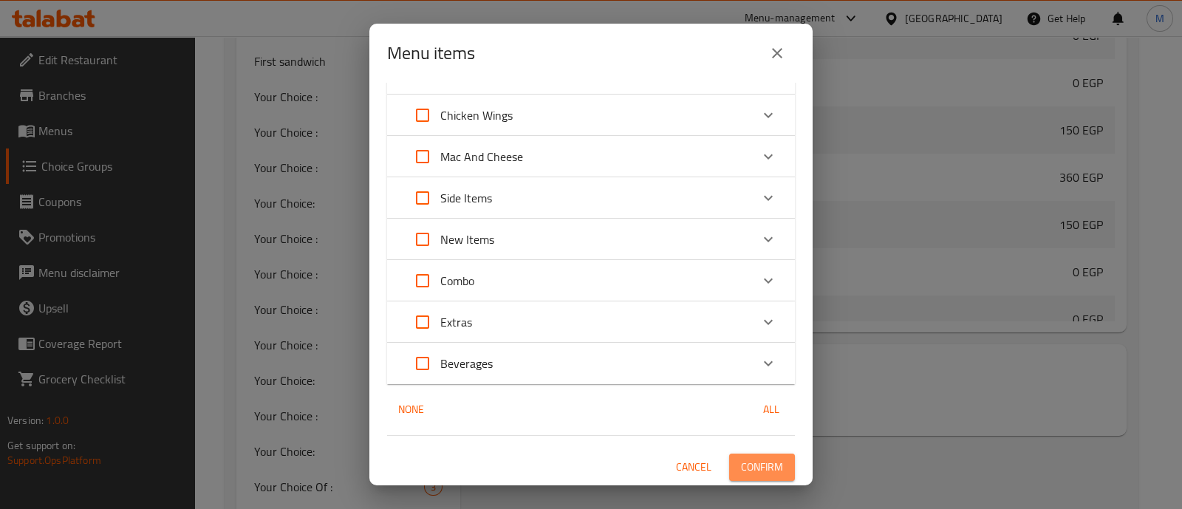
click at [746, 461] on span "Confirm" at bounding box center [762, 467] width 42 height 18
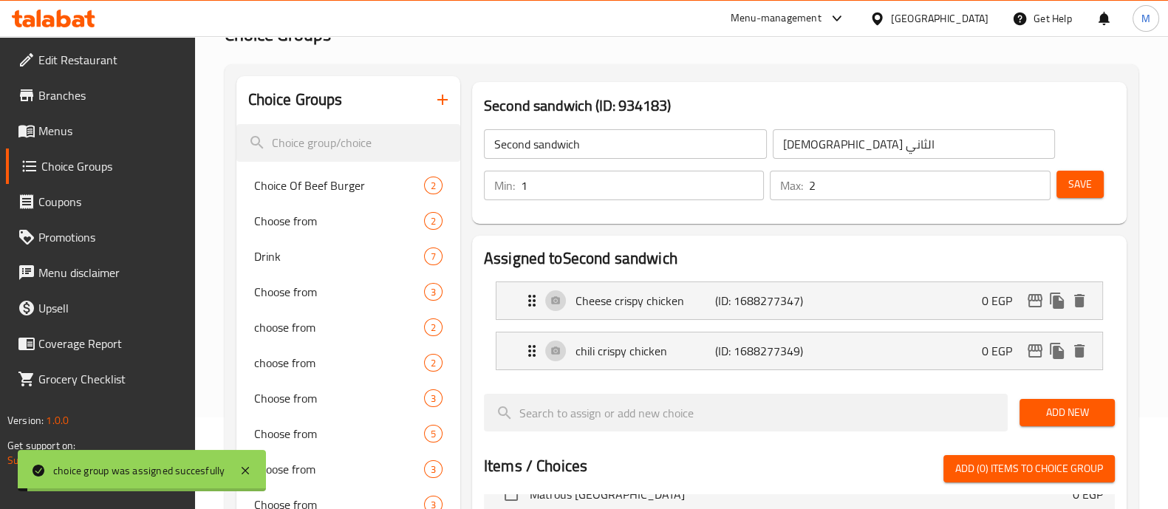
scroll to position [0, 0]
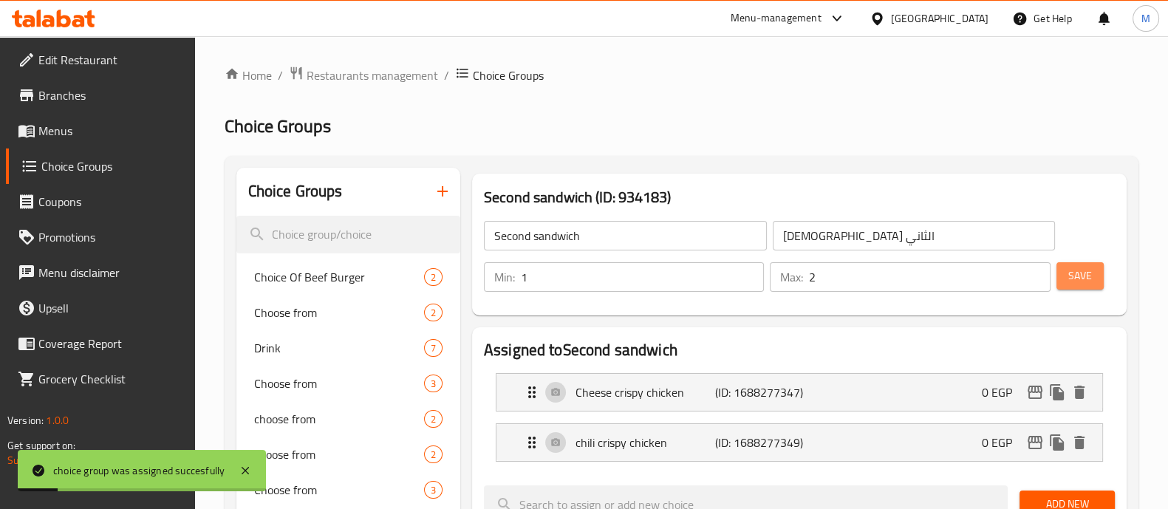
click at [1092, 264] on button "Save" at bounding box center [1080, 275] width 47 height 27
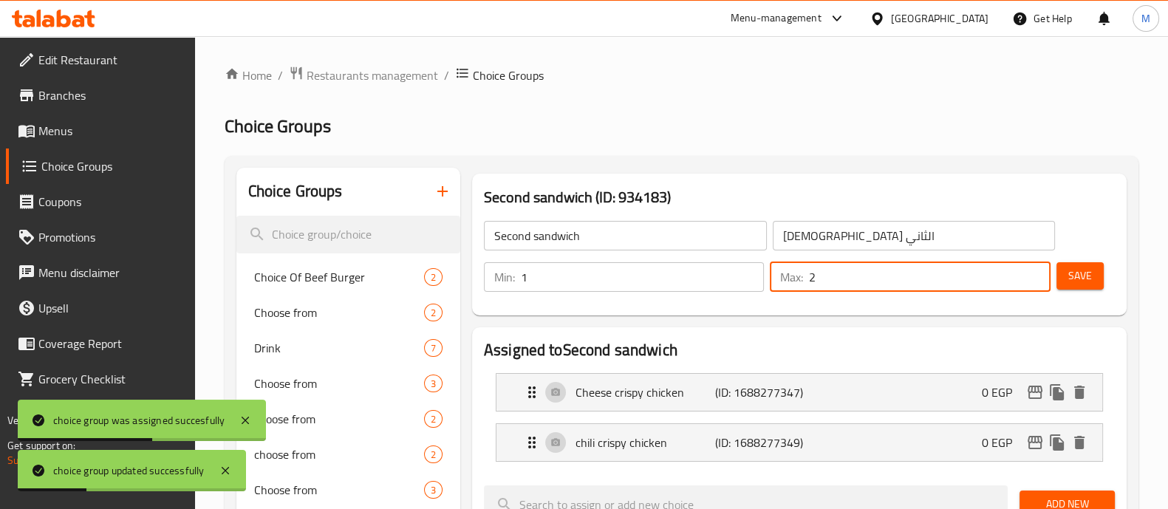
click at [844, 287] on input "2" at bounding box center [929, 277] width 241 height 30
type input "1"
click at [1080, 270] on span "Save" at bounding box center [1081, 276] width 24 height 18
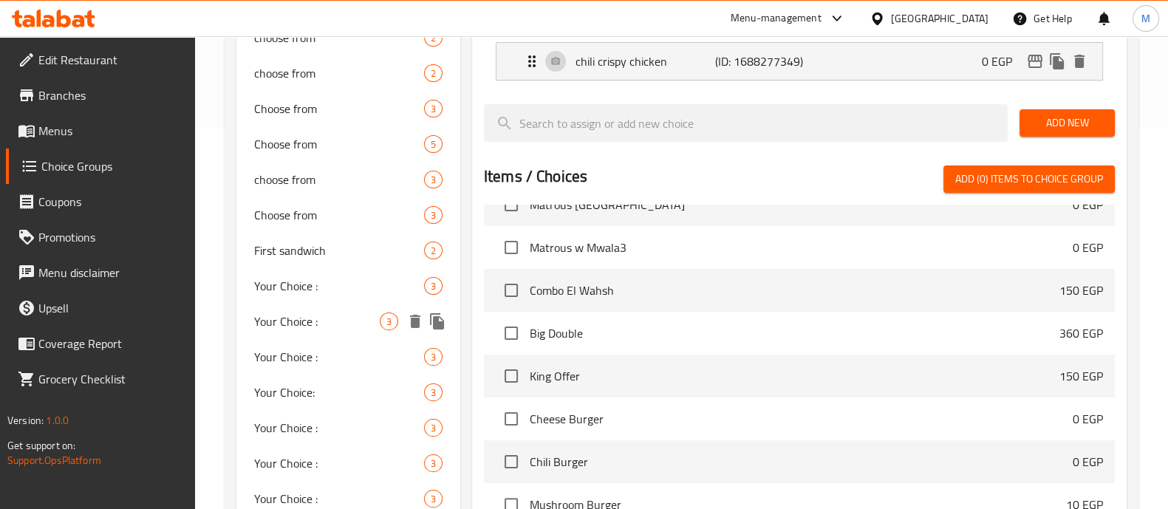
scroll to position [381, 0]
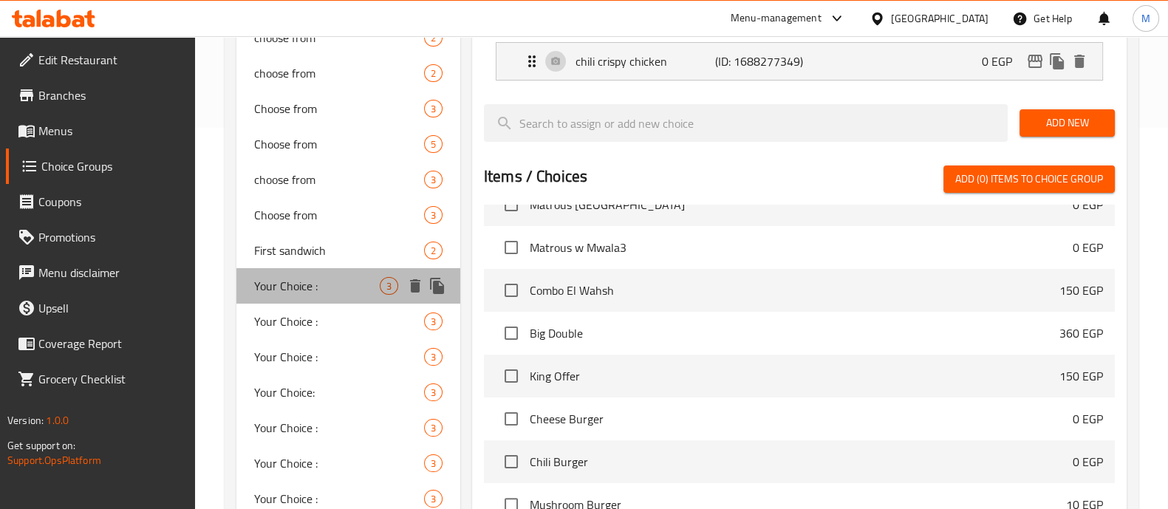
click at [331, 301] on div "Your Choice : 3" at bounding box center [348, 285] width 224 height 35
type input "Your Choice :"
type input "اختيارك من:"
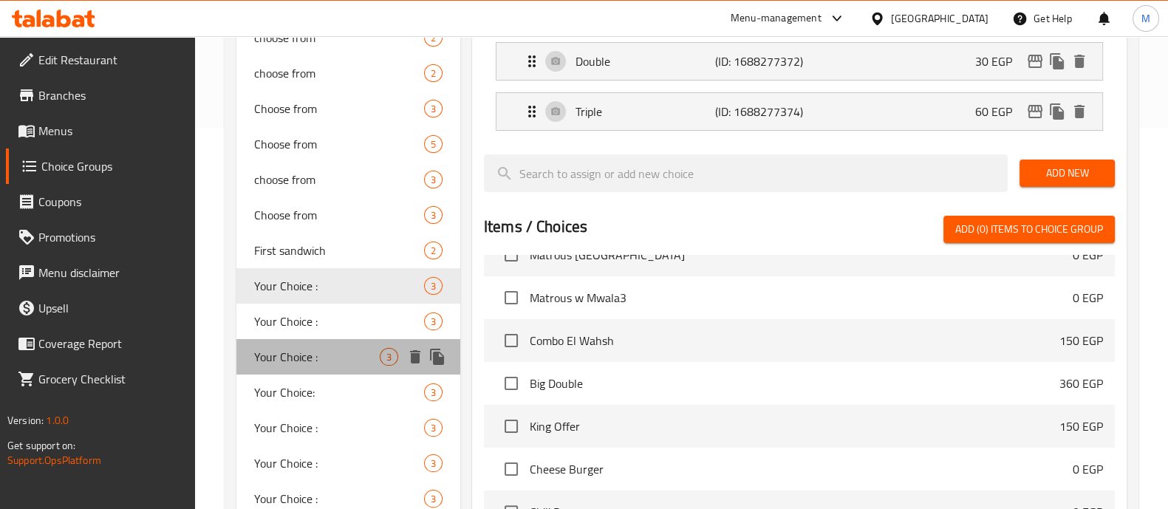
click at [327, 340] on div "Your Choice : 3" at bounding box center [348, 356] width 224 height 35
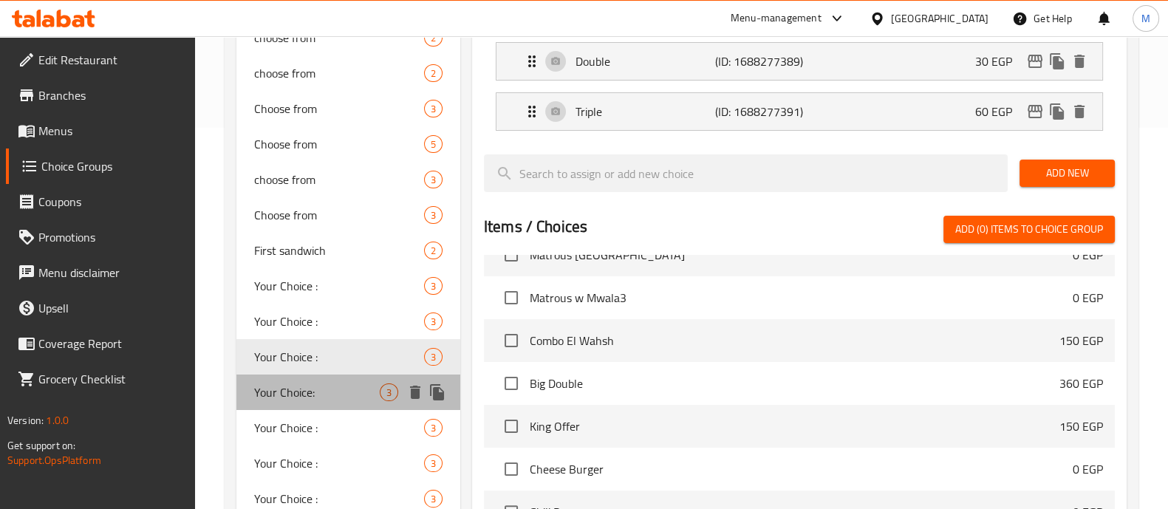
click at [321, 389] on span "Your Choice:" at bounding box center [317, 393] width 126 height 18
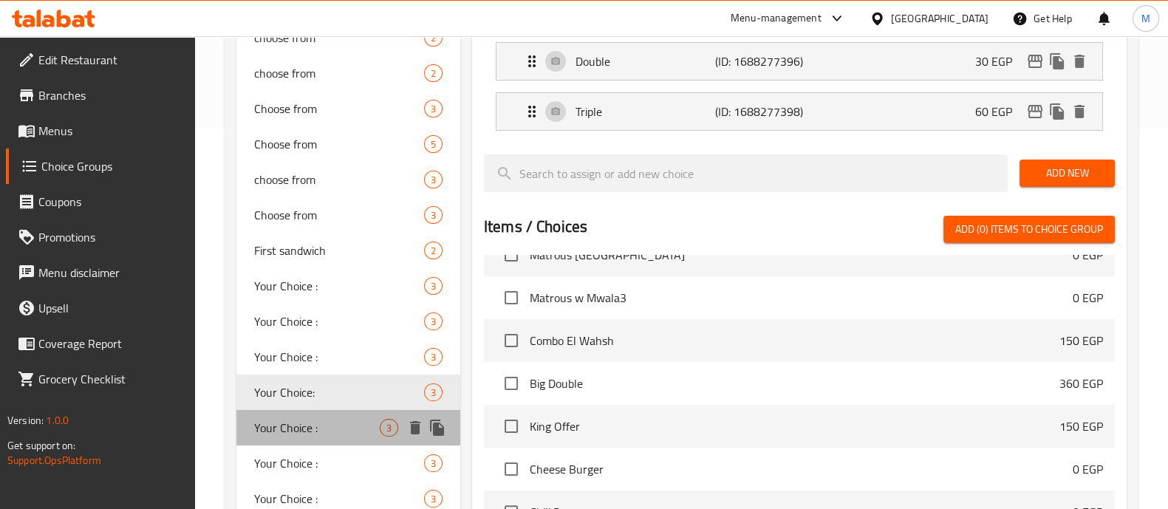
click at [307, 434] on span "Your Choice :" at bounding box center [317, 428] width 126 height 18
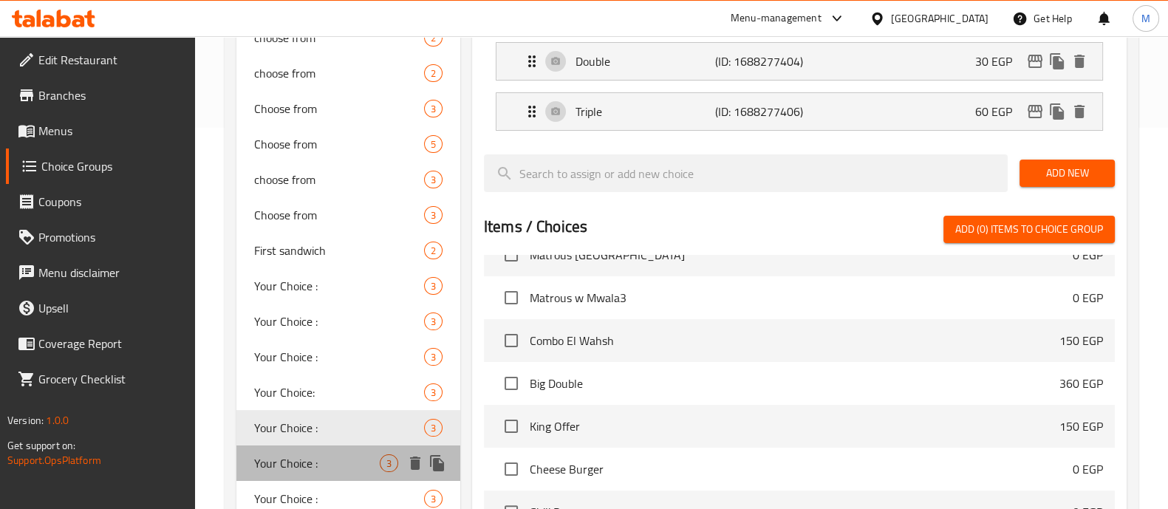
click at [304, 465] on span "Your Choice :" at bounding box center [317, 464] width 126 height 18
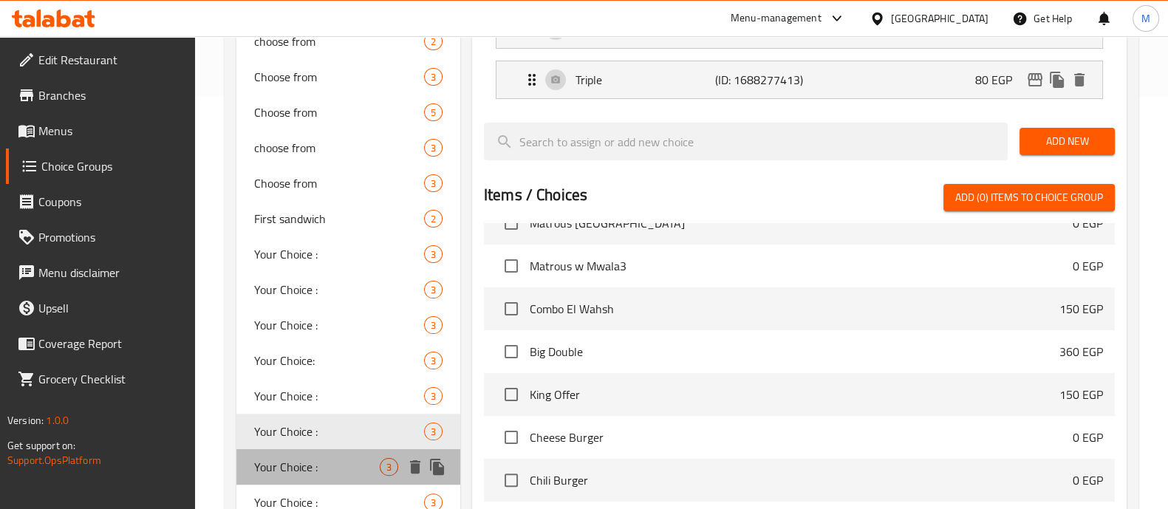
click at [304, 465] on span "Your Choice :" at bounding box center [317, 467] width 126 height 18
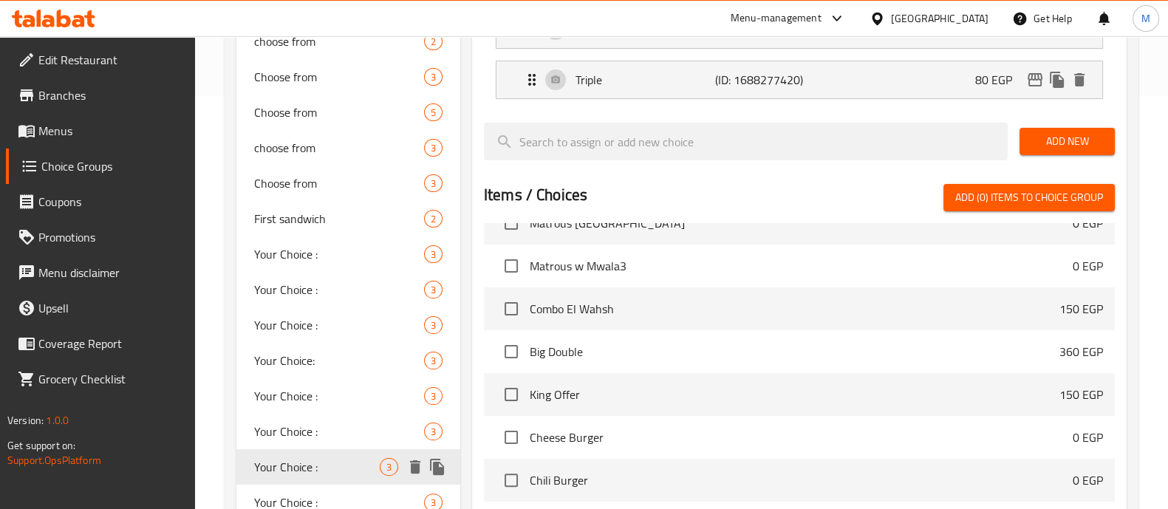
scroll to position [500, 0]
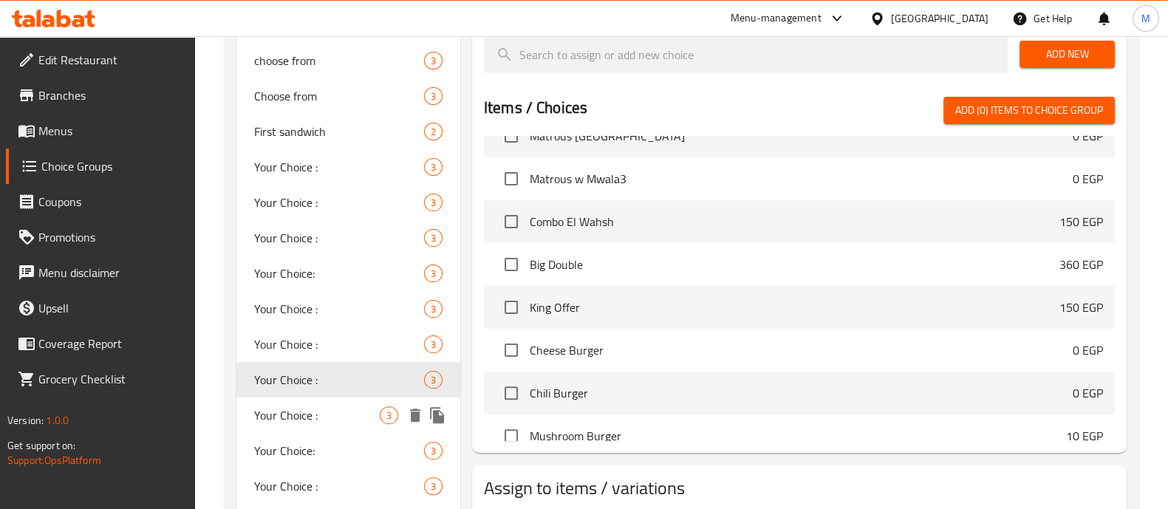
click at [296, 427] on div "Your Choice : 3" at bounding box center [348, 415] width 224 height 35
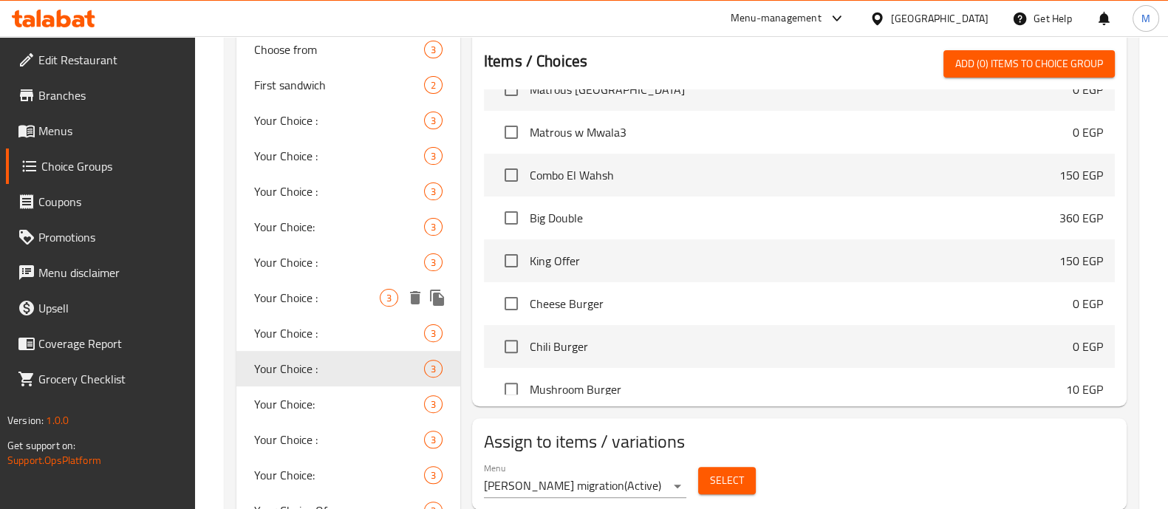
scroll to position [578, 0]
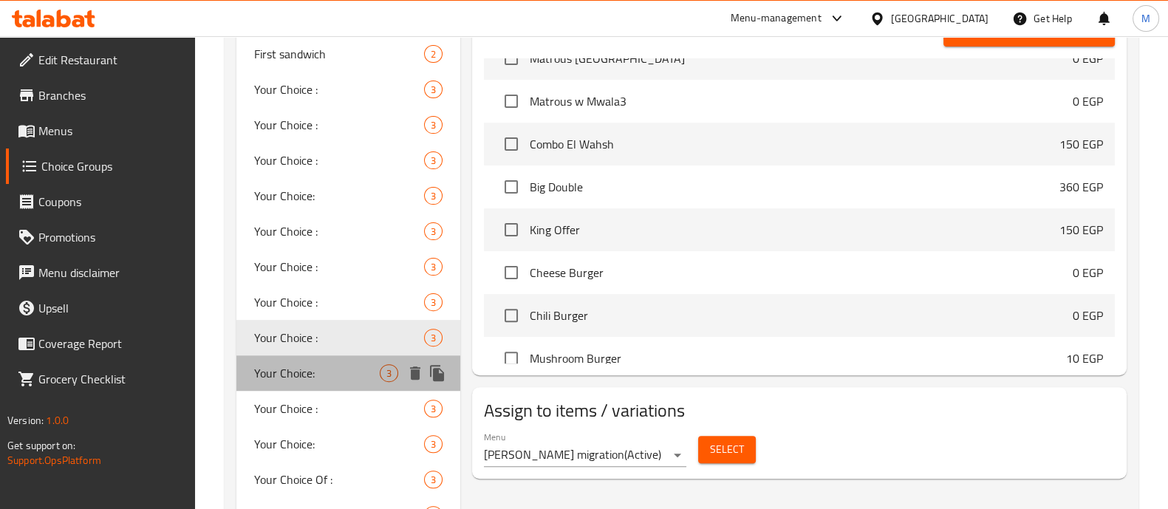
click at [297, 378] on span "Your Choice:" at bounding box center [317, 373] width 126 height 18
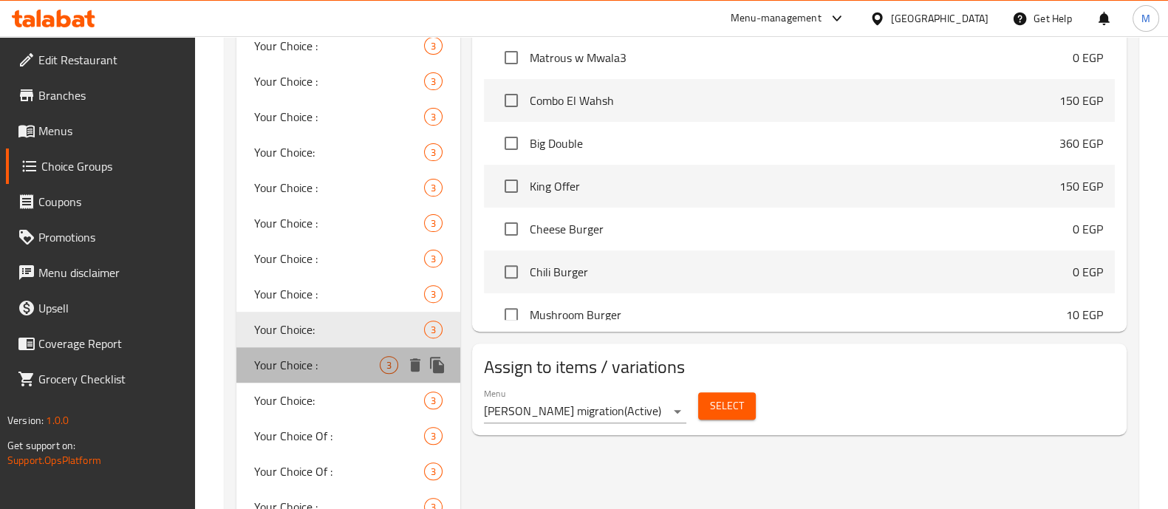
click at [297, 378] on div "Your Choice : 3" at bounding box center [348, 364] width 224 height 35
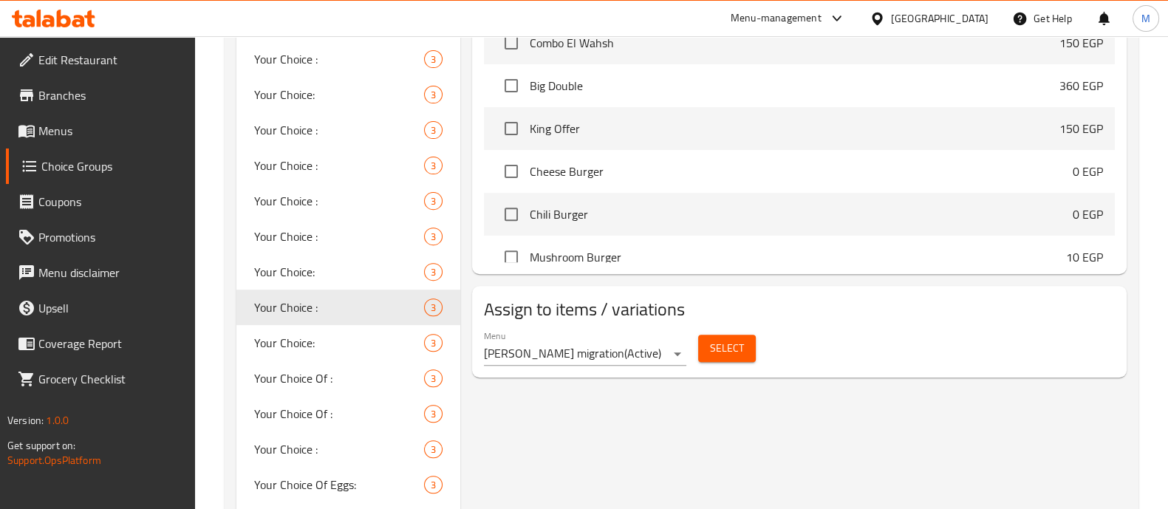
scroll to position [687, 0]
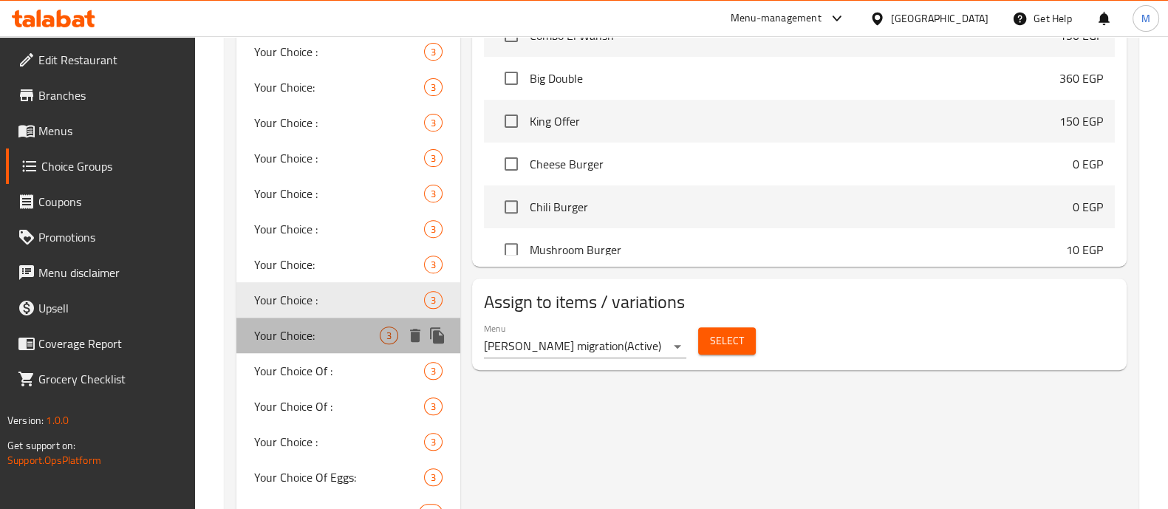
click at [299, 350] on div "Your Choice: 3" at bounding box center [348, 335] width 224 height 35
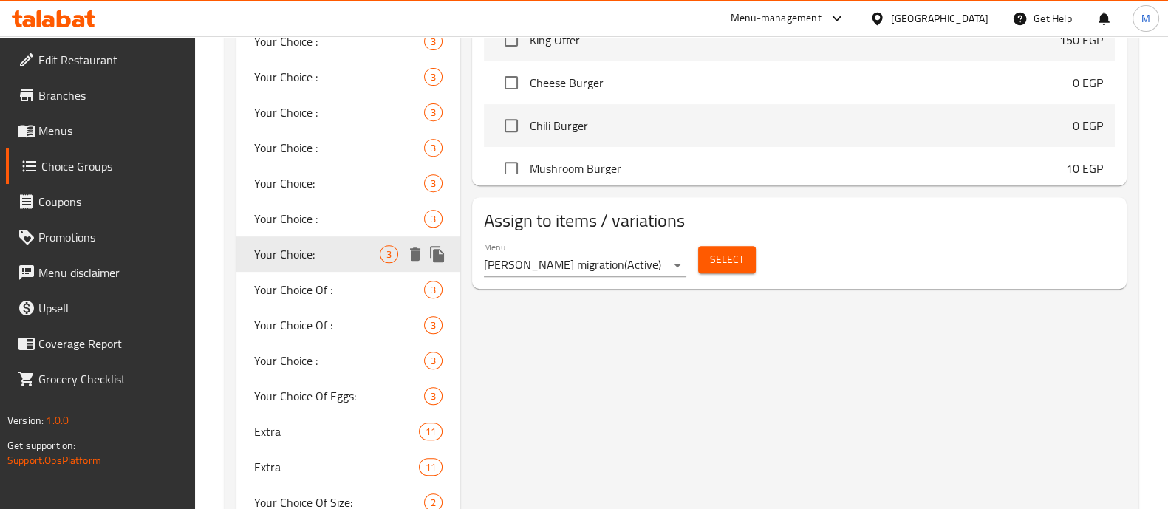
scroll to position [770, 0]
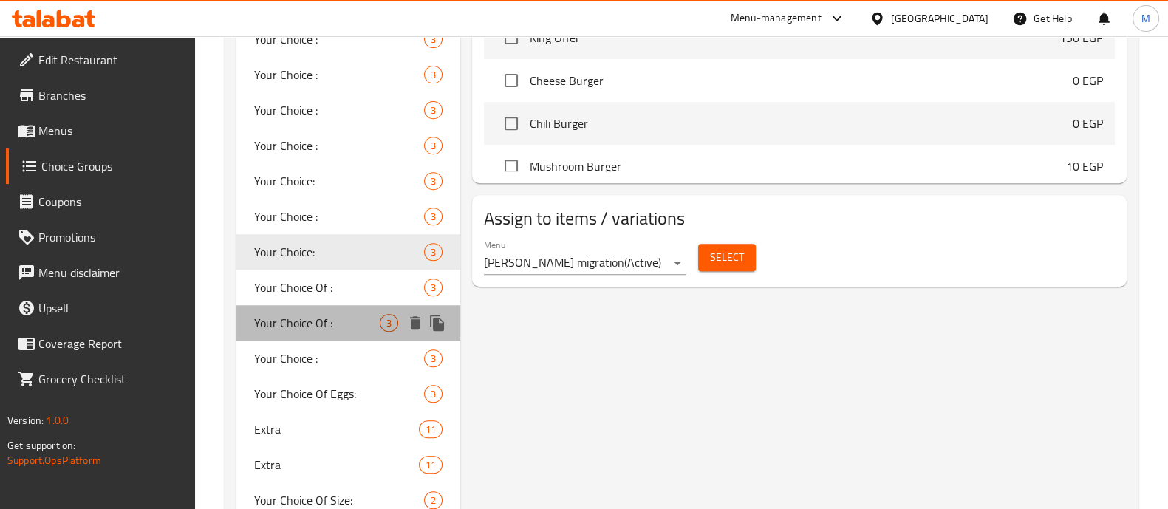
click at [296, 319] on span "Your Choice Of :" at bounding box center [317, 323] width 126 height 18
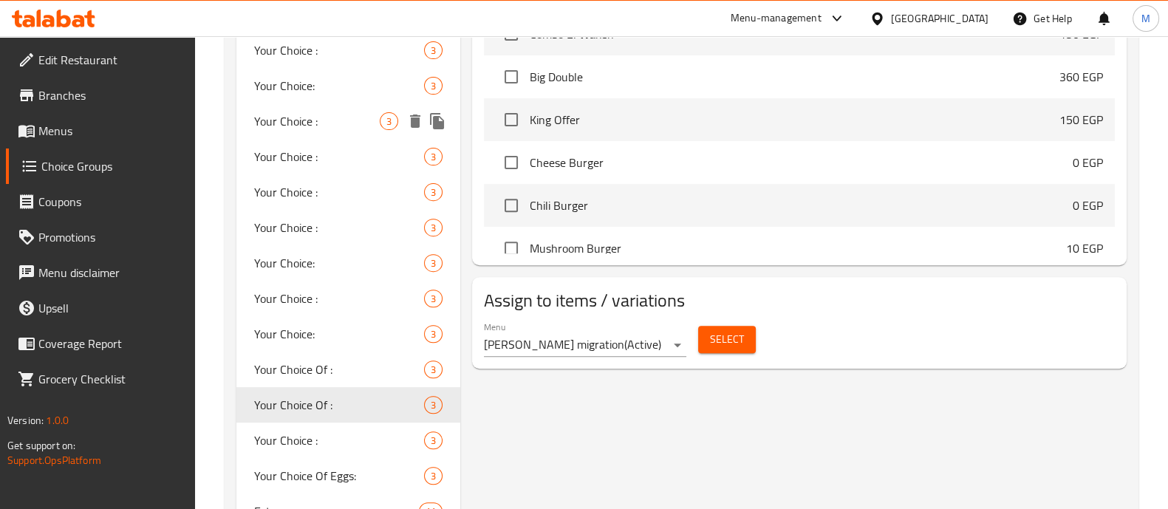
scroll to position [747, 0]
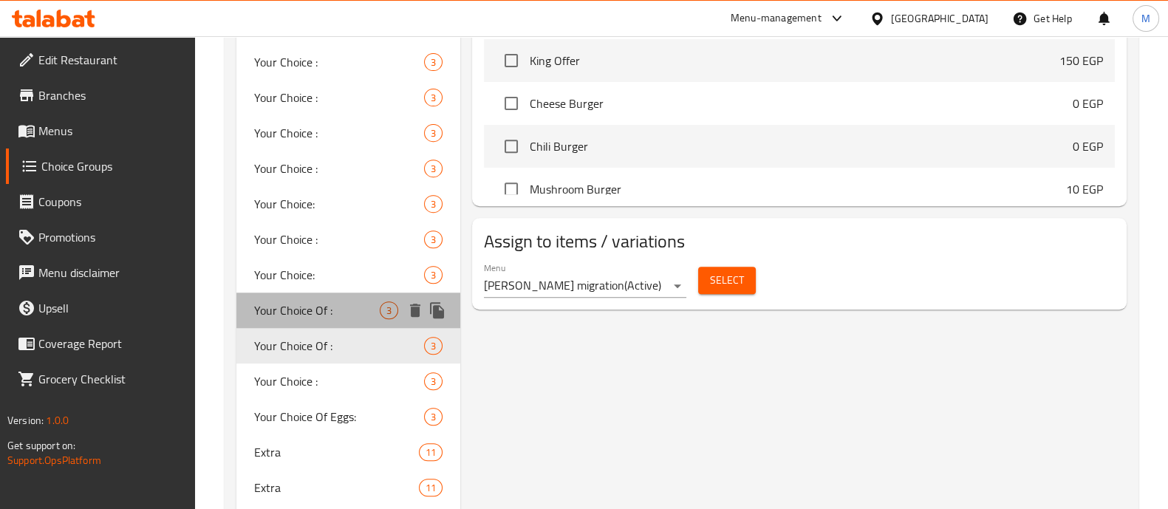
click at [304, 293] on div "Your Choice Of : 3" at bounding box center [348, 310] width 224 height 35
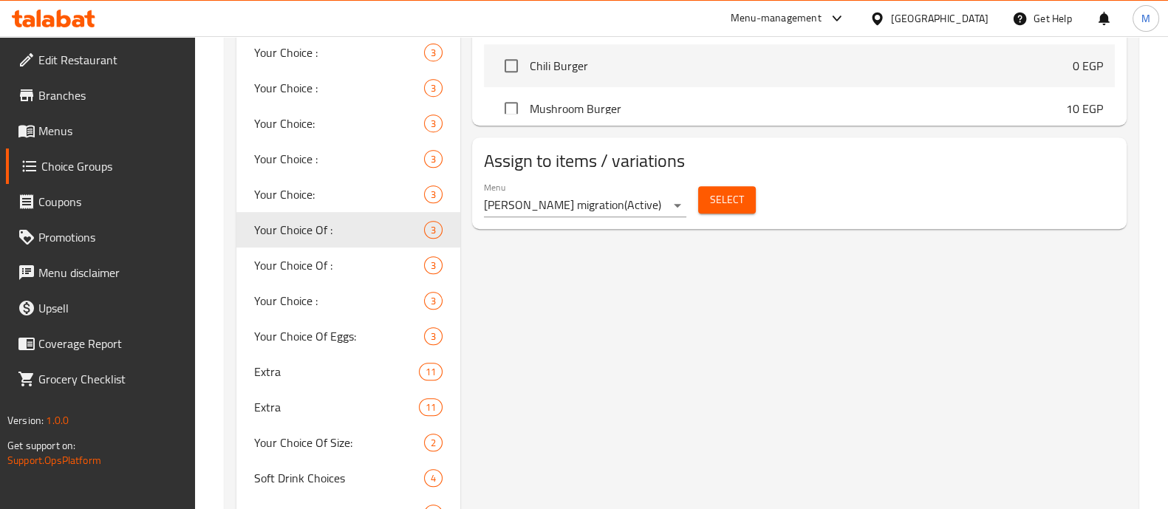
scroll to position [828, 0]
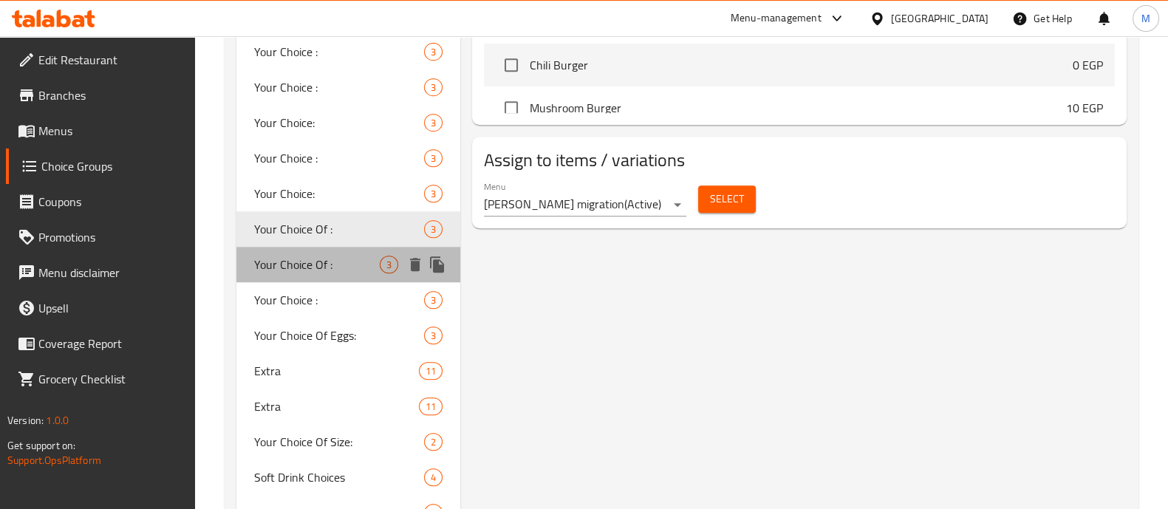
click at [302, 269] on span "Your Choice Of :" at bounding box center [317, 265] width 126 height 18
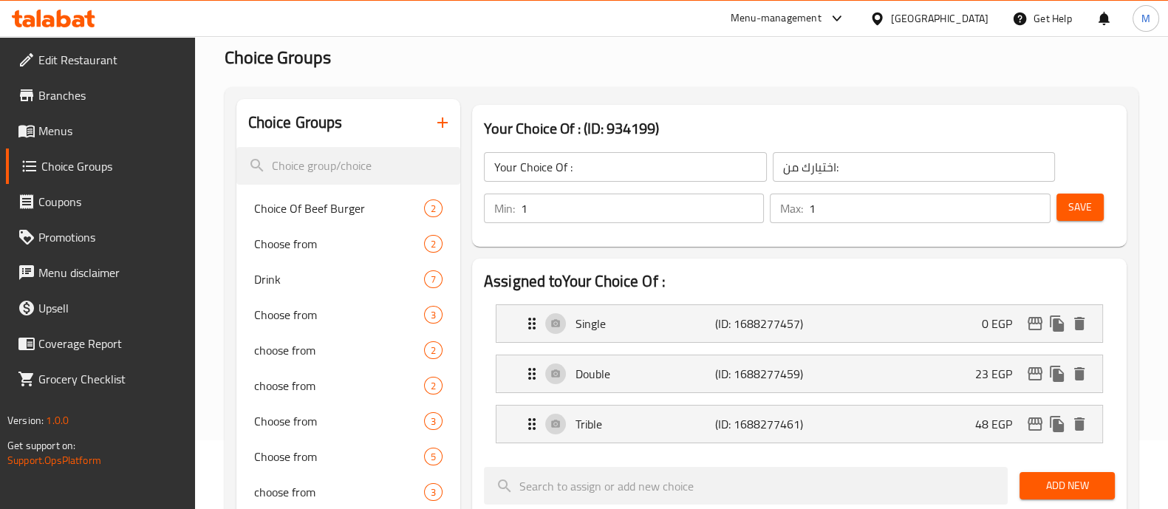
scroll to position [73, 0]
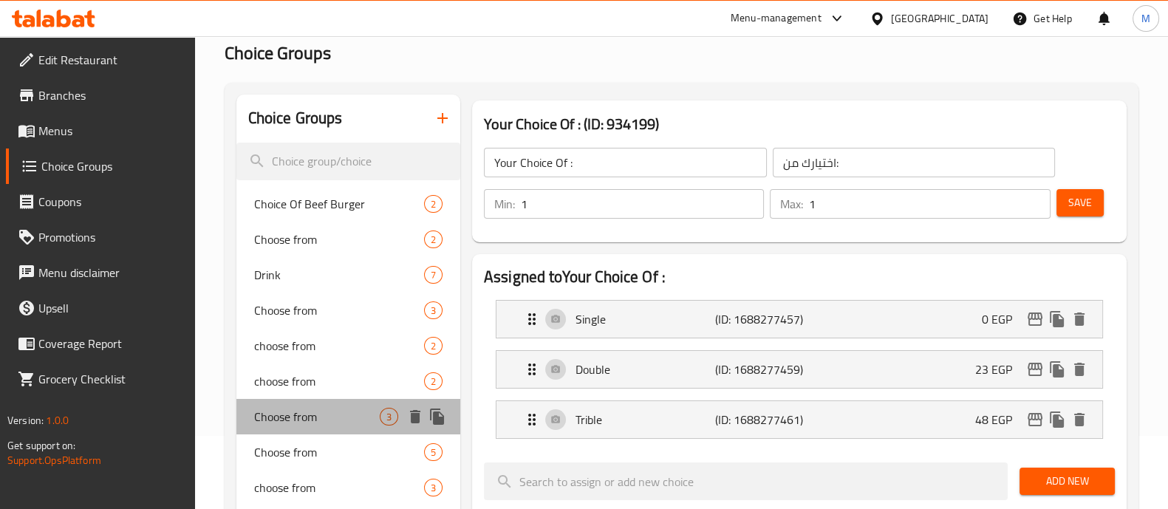
click at [321, 434] on div "Choose from 3" at bounding box center [348, 416] width 224 height 35
type input "Choose from"
type input "اختار من"
type input "2"
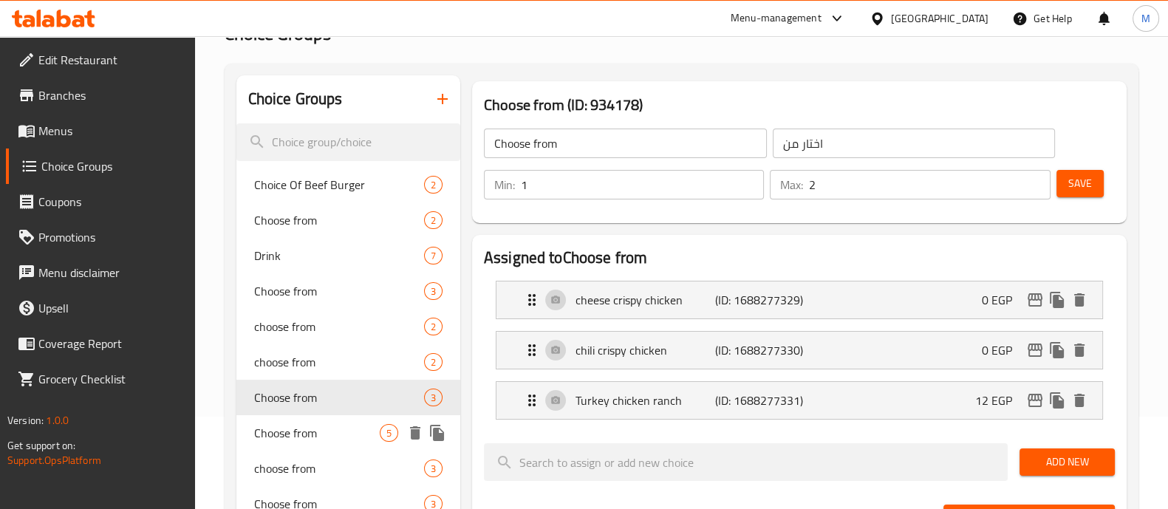
scroll to position [93, 0]
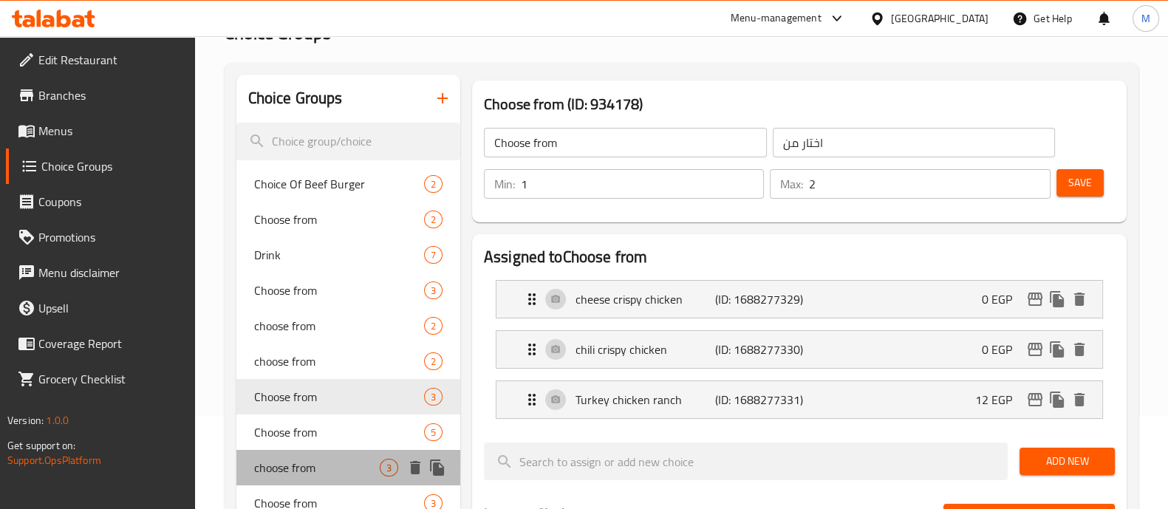
click at [370, 472] on span "choose from" at bounding box center [317, 468] width 126 height 18
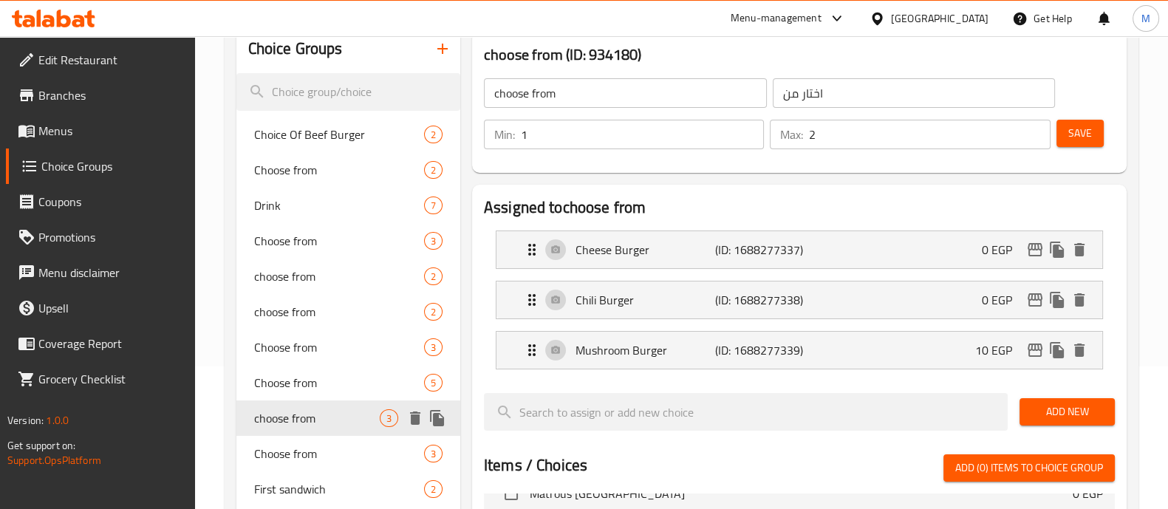
scroll to position [141, 0]
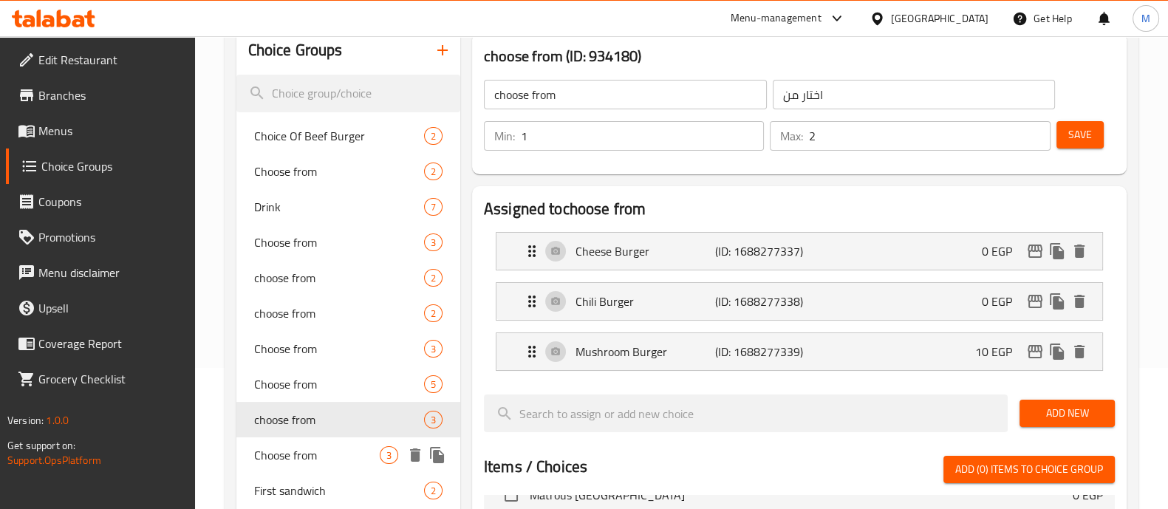
click at [352, 451] on span "Choose from" at bounding box center [317, 455] width 126 height 18
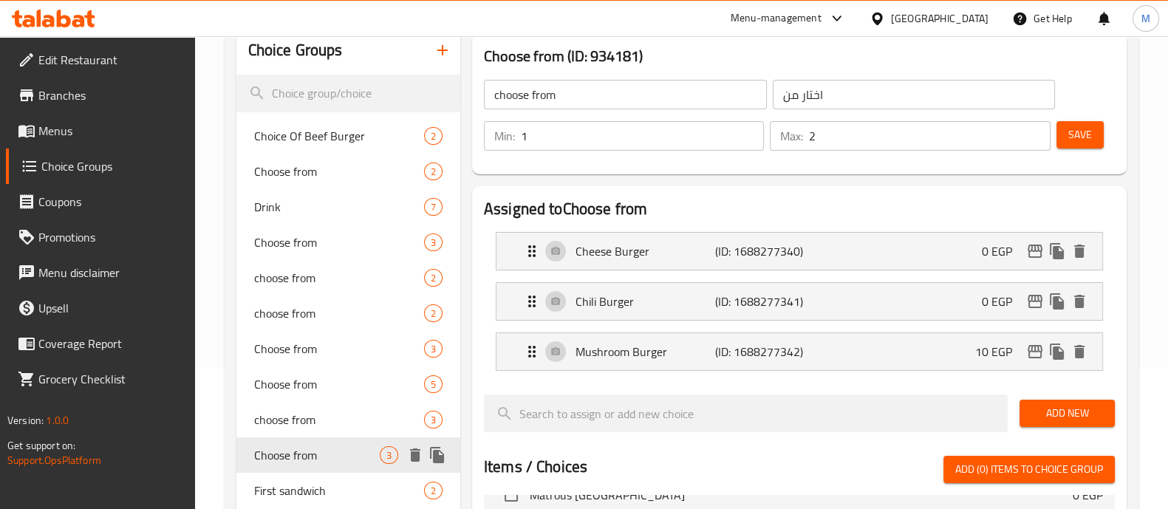
type input "Choose from"
type input "0"
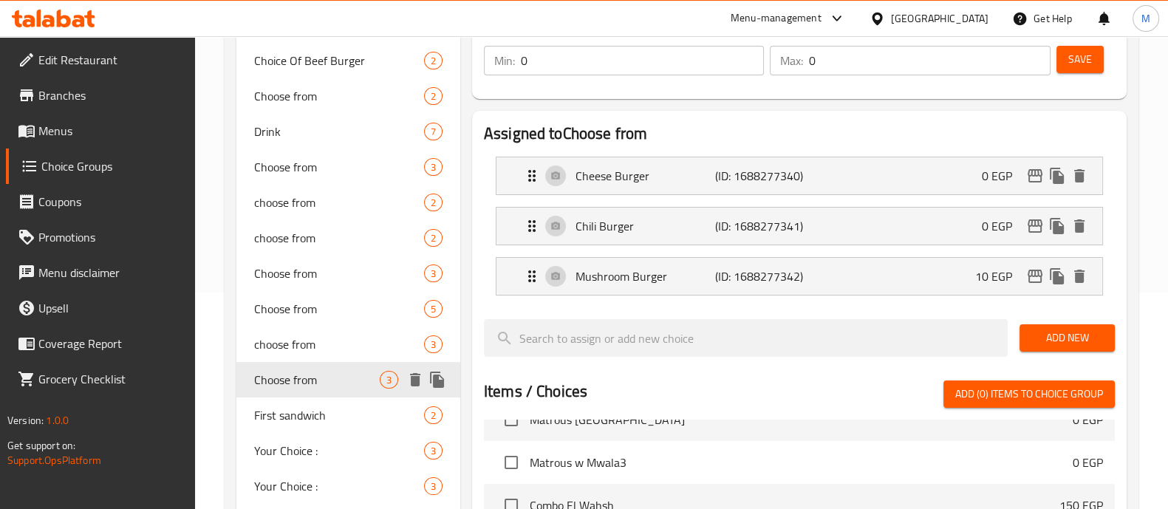
scroll to position [215, 0]
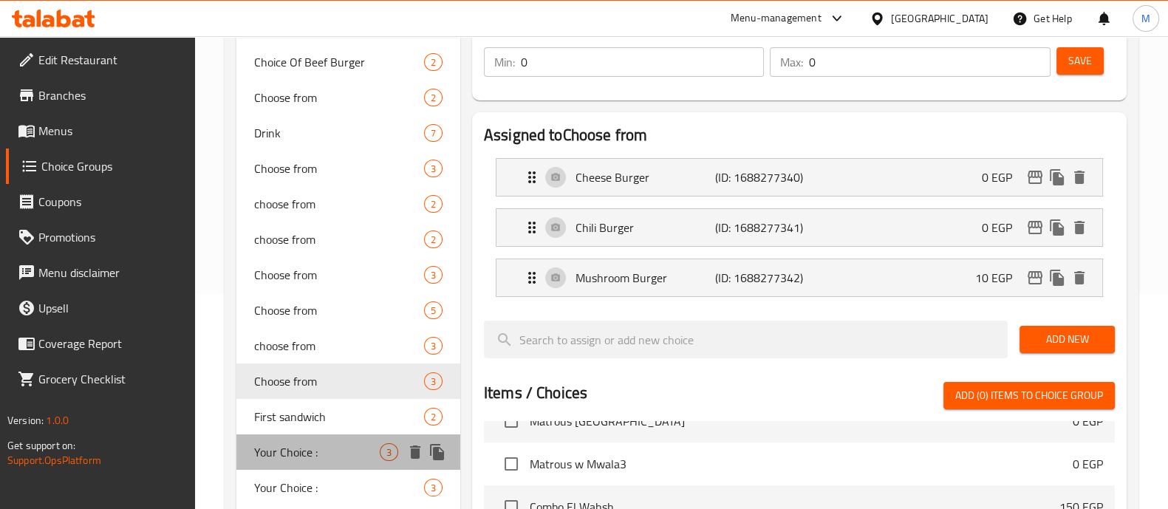
click at [346, 445] on span "Your Choice :" at bounding box center [317, 452] width 126 height 18
type input "Your Choice :"
type input "اختيارك من:"
type input "1"
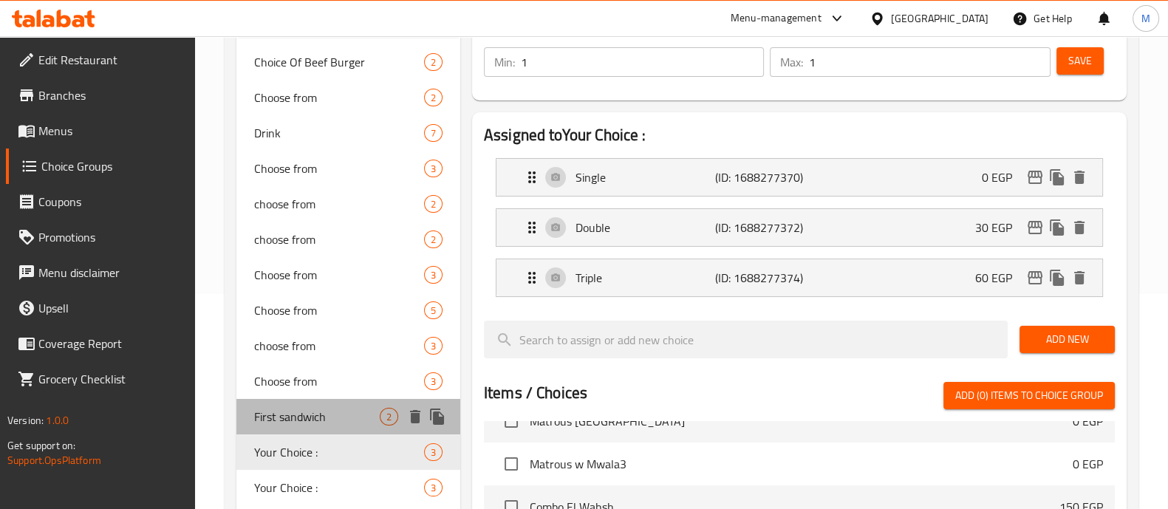
click at [333, 400] on div "First sandwich 2" at bounding box center [348, 416] width 224 height 35
type input "First sandwich"
type input "السندوتش الاول"
type input "2"
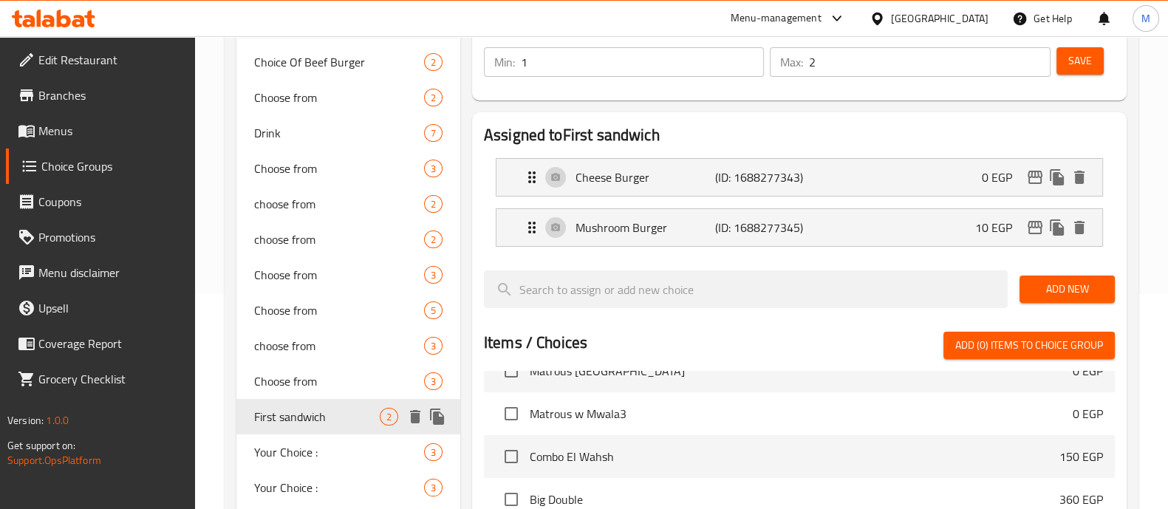
scroll to position [194, 0]
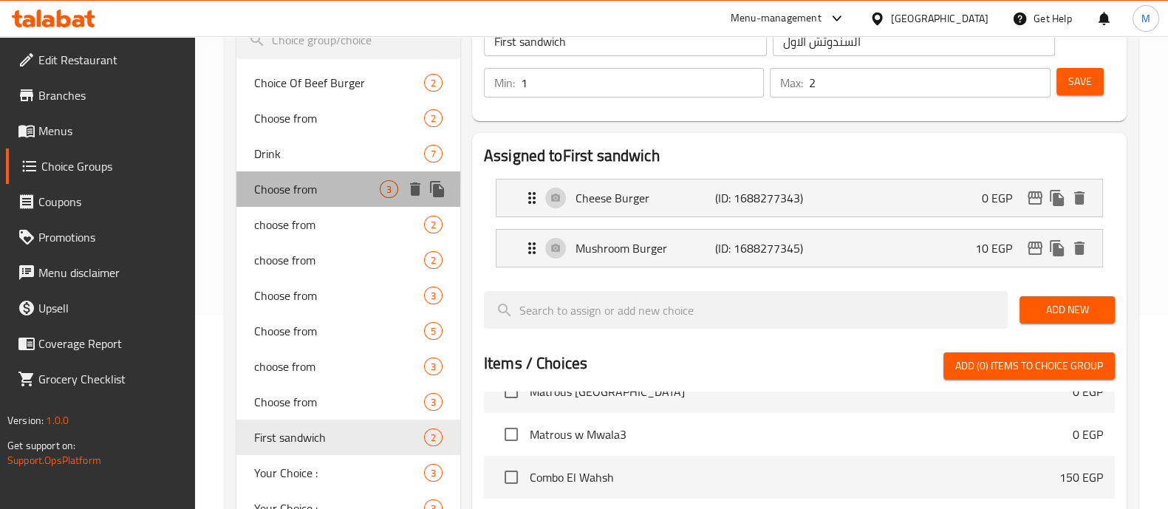
click at [312, 194] on span "Choose from" at bounding box center [317, 189] width 126 height 18
type input "Choose from"
type input "اختار من"
type input "1"
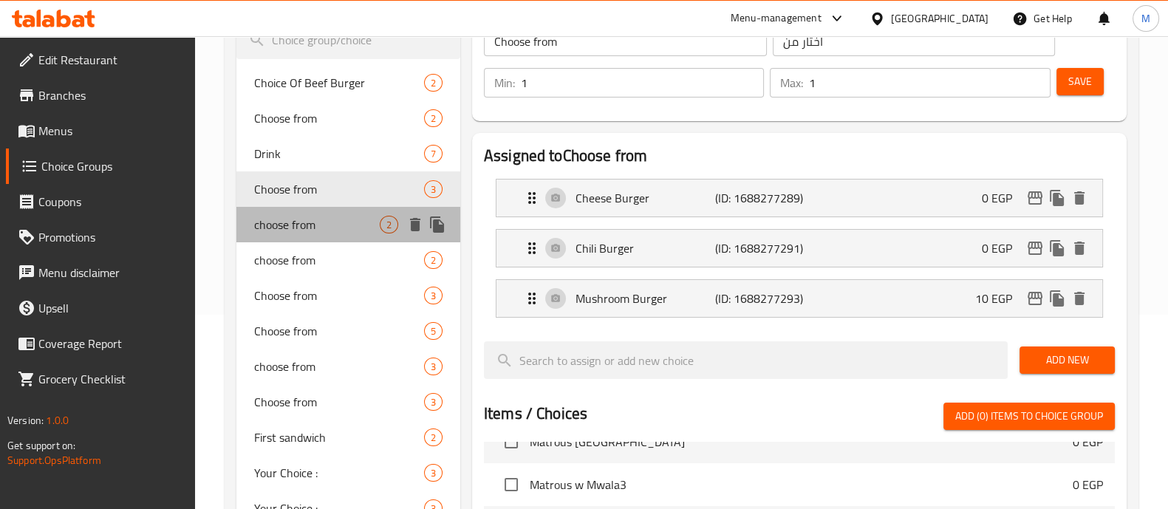
click at [310, 221] on span "choose from" at bounding box center [317, 225] width 126 height 18
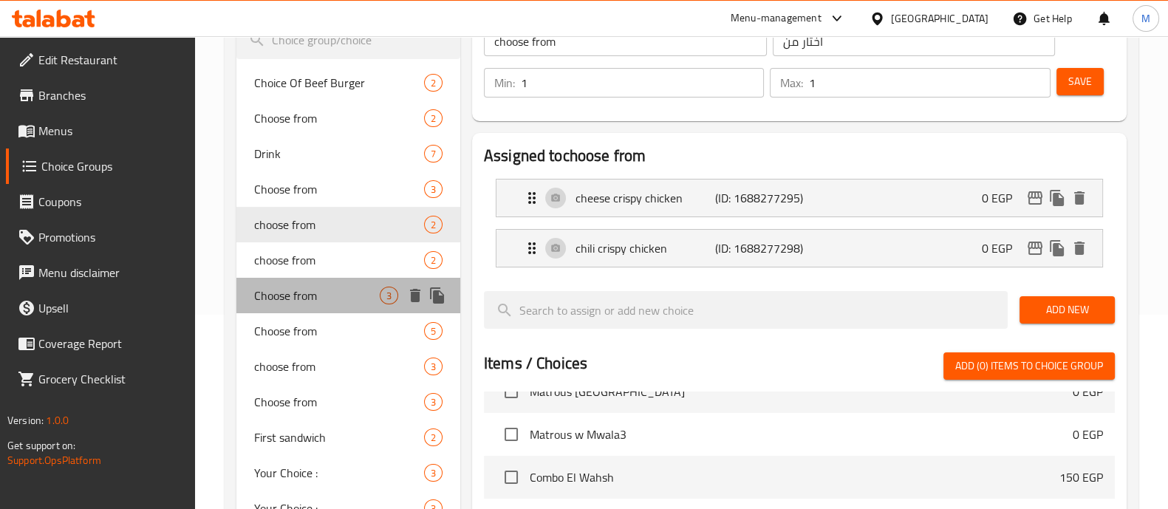
click at [304, 279] on div "Choose from 3" at bounding box center [348, 295] width 224 height 35
type input "Choose from"
type input "2"
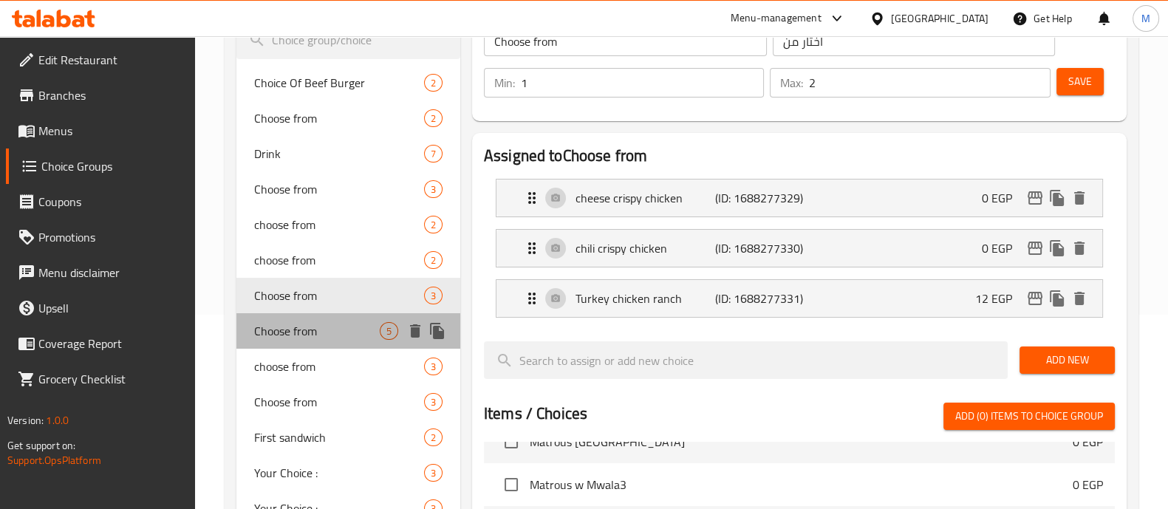
click at [296, 335] on span "Choose from" at bounding box center [317, 331] width 126 height 18
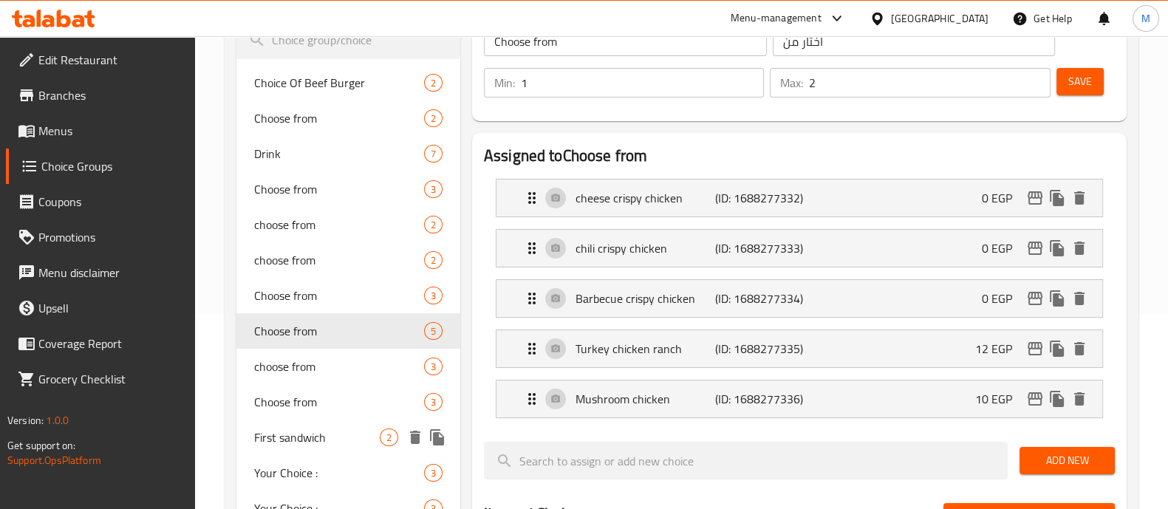
scroll to position [0, 0]
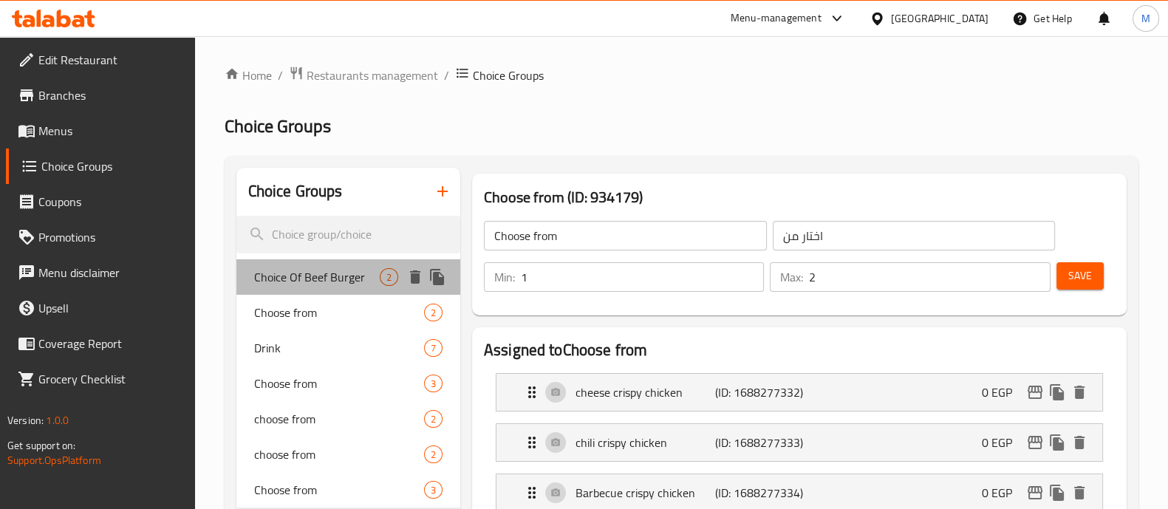
click at [343, 276] on span "Choice Of Beef Burger" at bounding box center [317, 277] width 126 height 18
type input "Choice Of Beef Burger"
type input "اختيار برجر لحم"
type input "1"
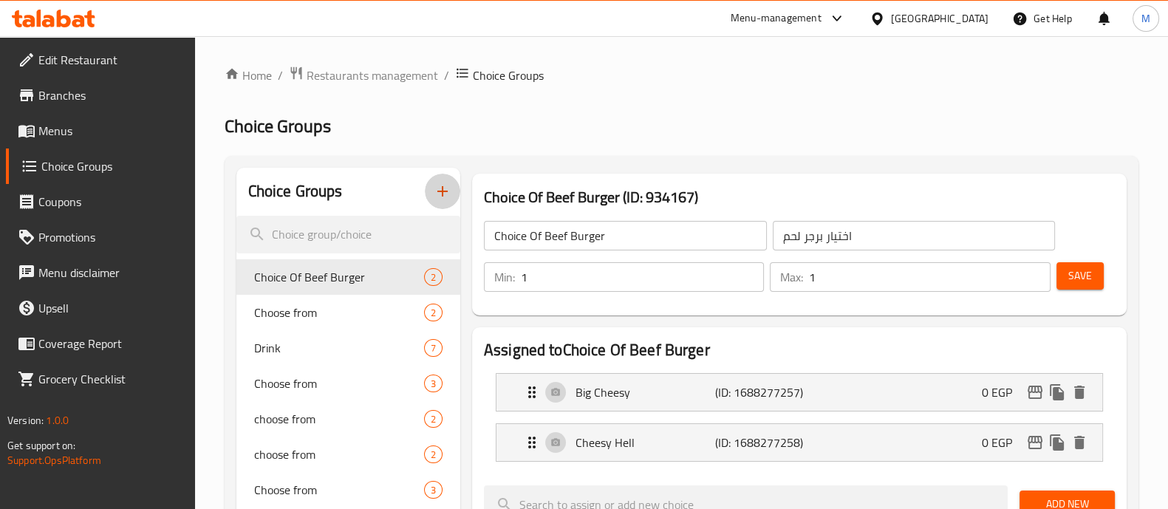
click at [438, 183] on icon "button" at bounding box center [443, 192] width 18 height 18
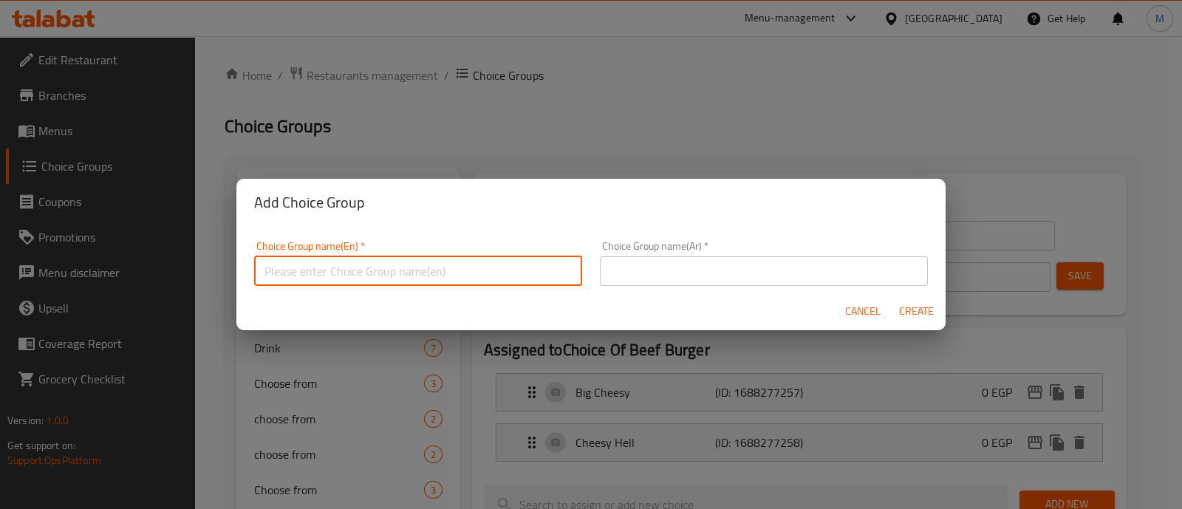
click at [359, 281] on input "text" at bounding box center [418, 271] width 328 height 30
type input "Your Choice Of:"
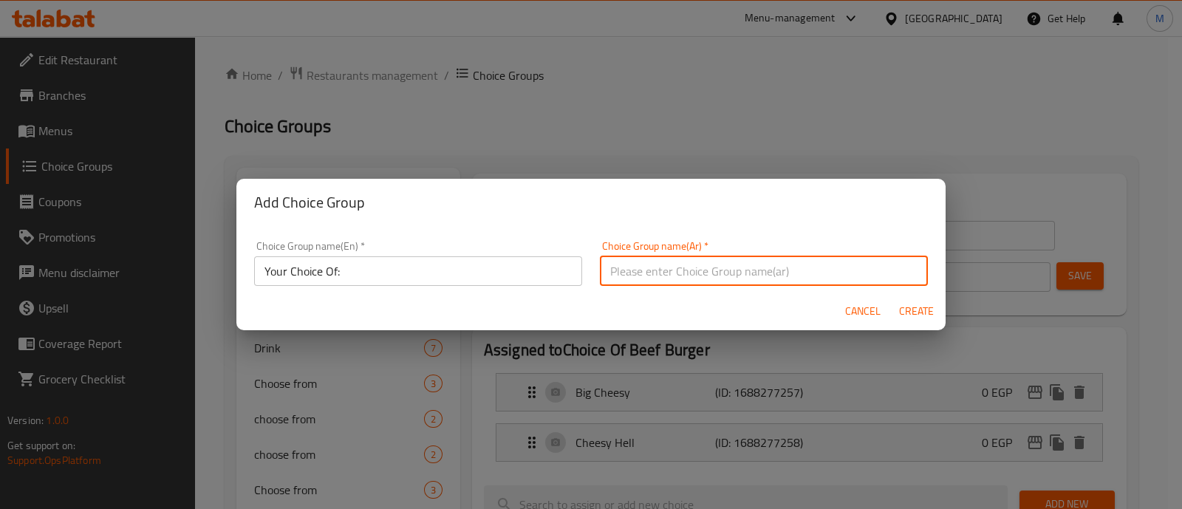
click at [680, 284] on input "text" at bounding box center [764, 271] width 328 height 30
type input "اختيارك من"
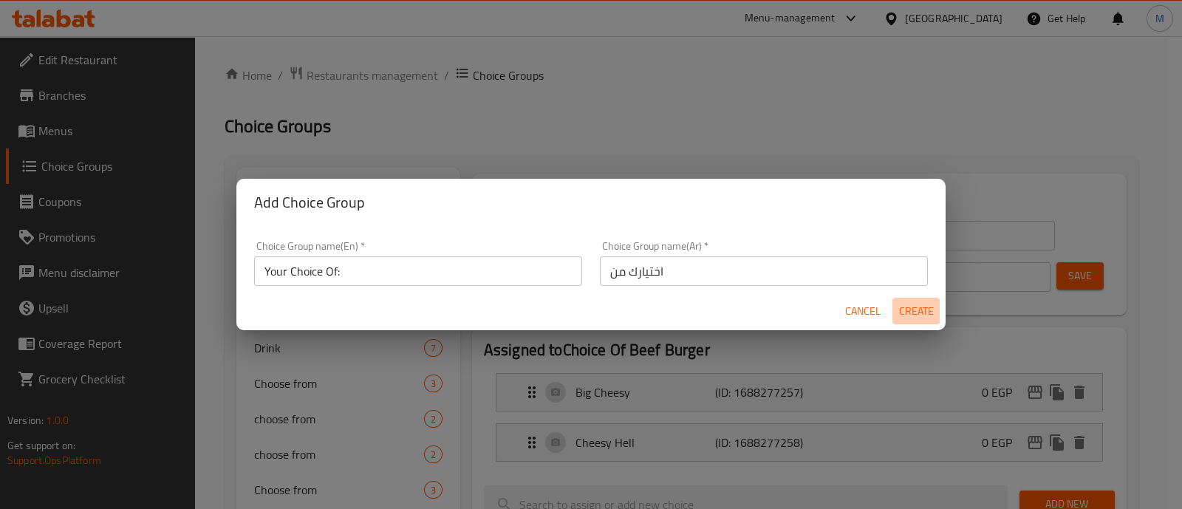
click at [927, 313] on span "Create" at bounding box center [916, 311] width 35 height 18
type input "Your Choice Of:"
type input "اختيارك من"
type input "0"
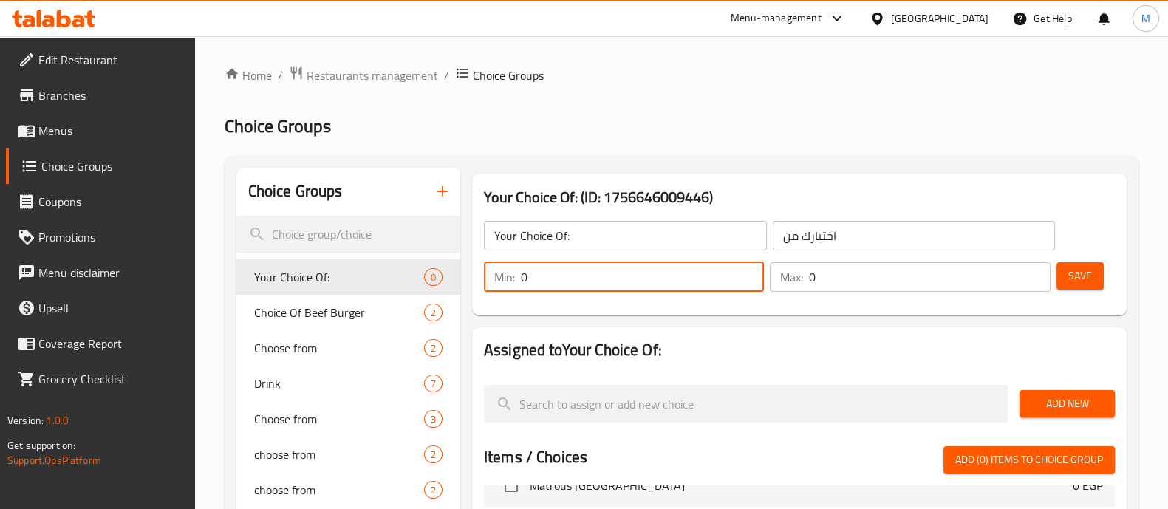
click at [678, 269] on input "0" at bounding box center [642, 277] width 243 height 30
type input "1"
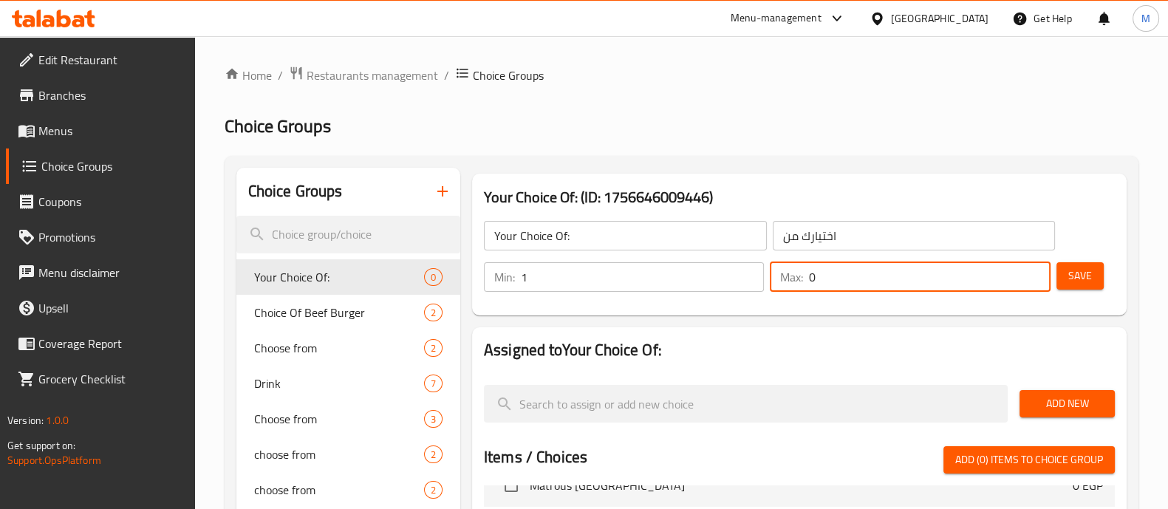
click at [890, 287] on input "0" at bounding box center [929, 277] width 241 height 30
type input "1"
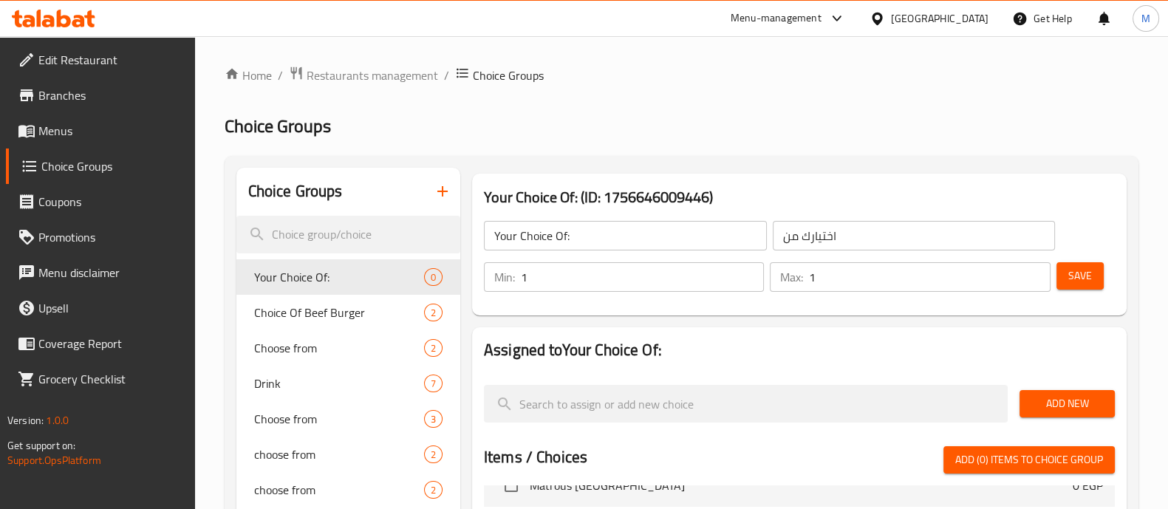
click at [854, 360] on h2 "Assigned to Your Choice Of:" at bounding box center [799, 350] width 631 height 22
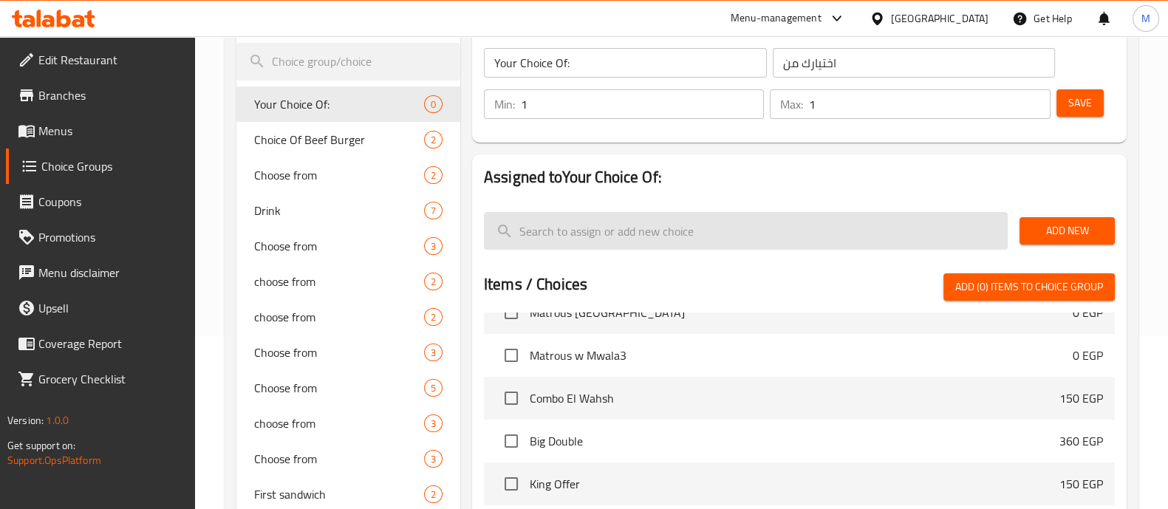
click at [862, 236] on input "search" at bounding box center [746, 231] width 524 height 38
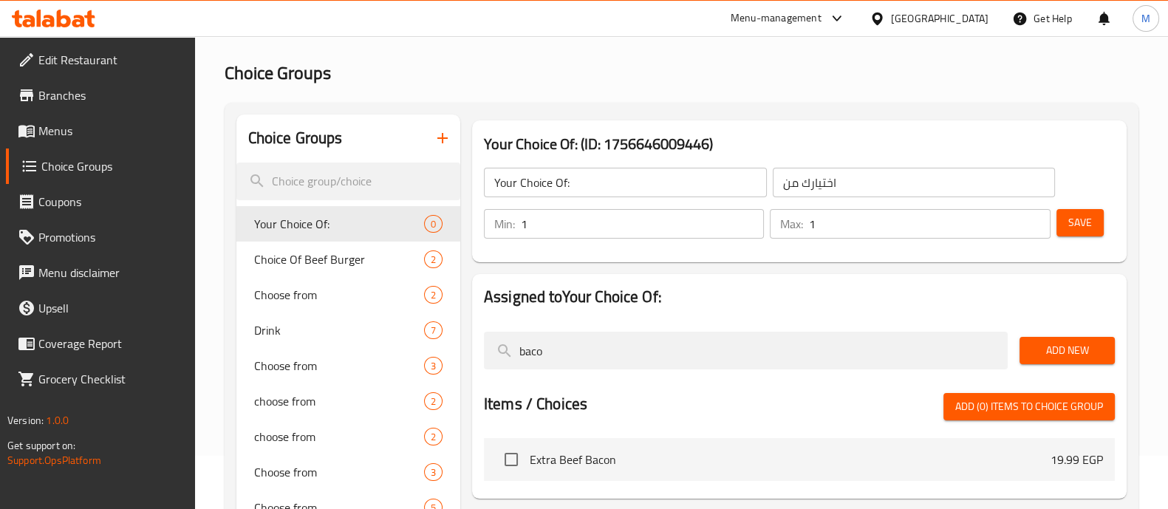
scroll to position [50, 0]
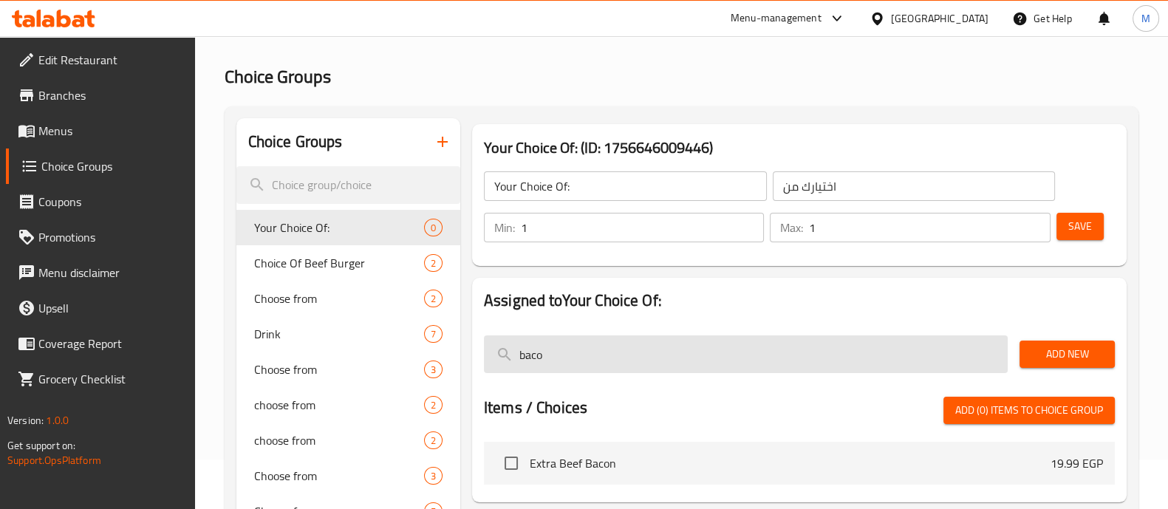
click at [630, 354] on input "baco" at bounding box center [746, 355] width 524 height 38
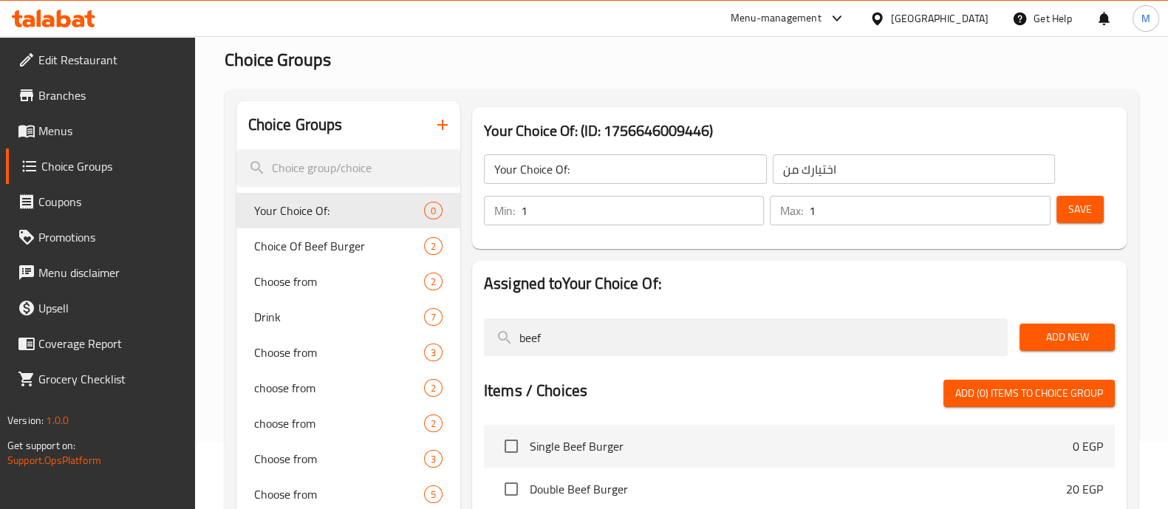
scroll to position [52, 0]
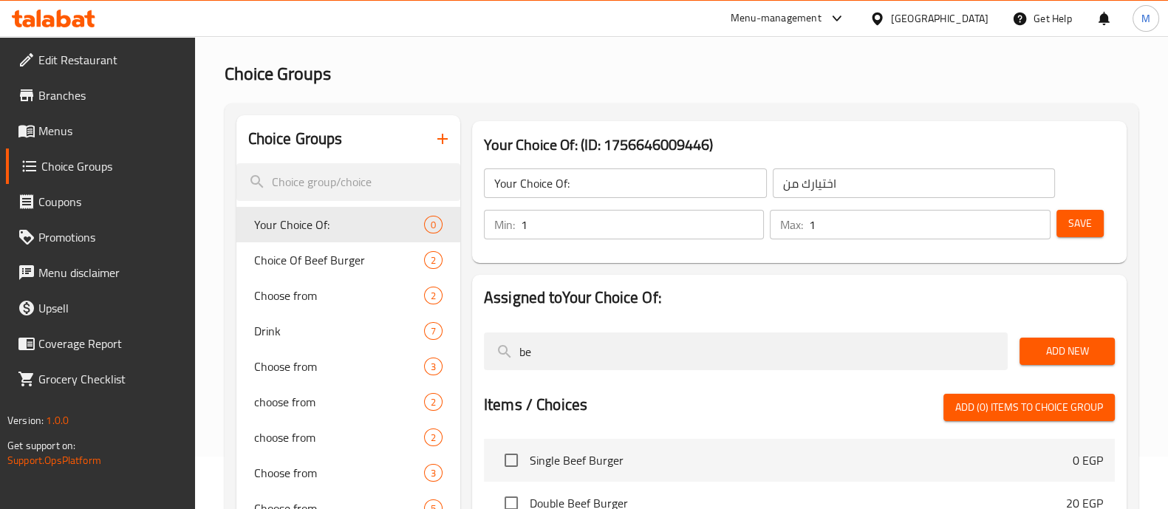
type input "b"
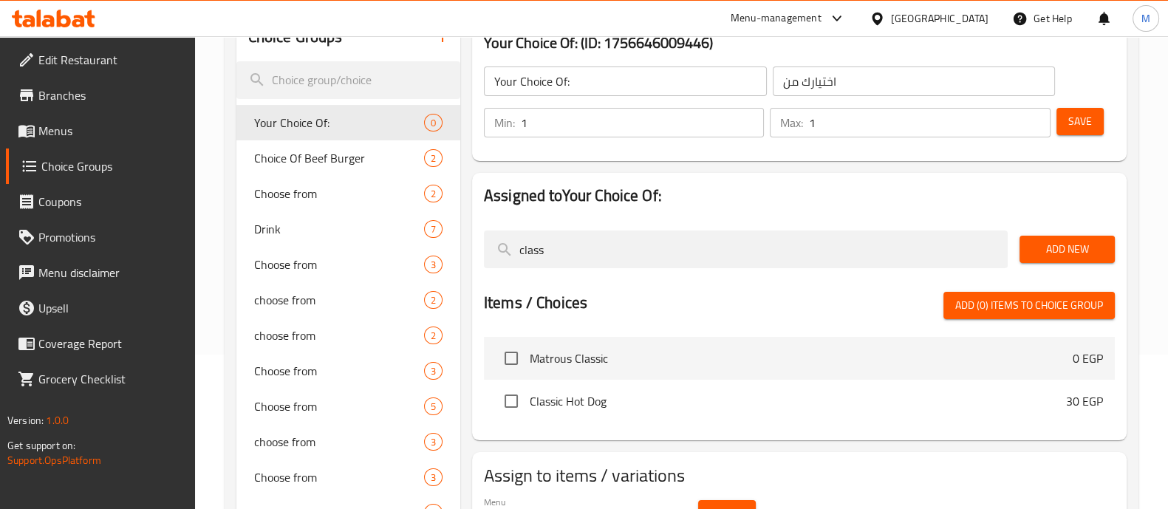
scroll to position [175, 0]
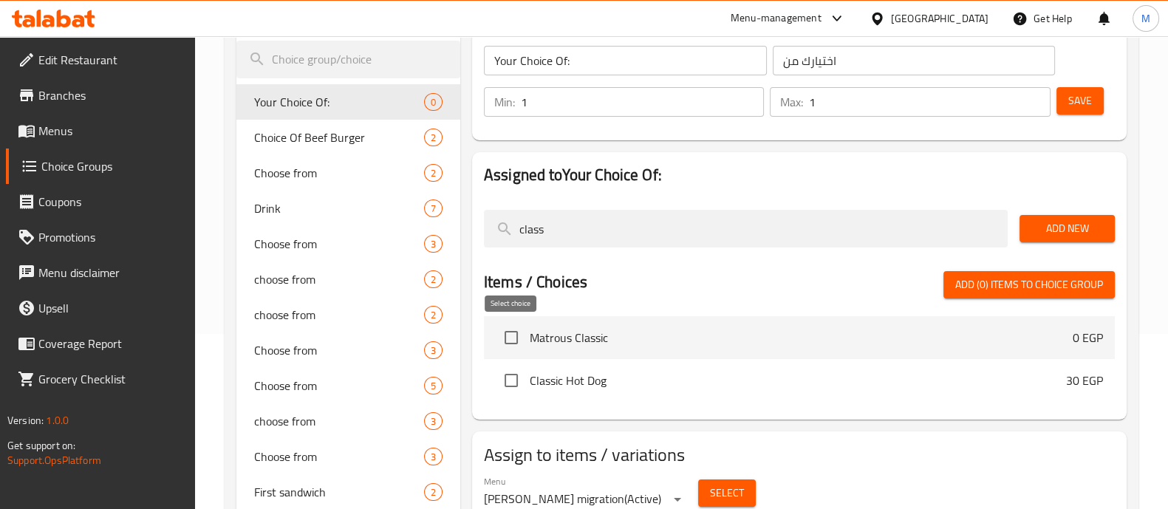
type input "class"
click at [516, 337] on input "checkbox" at bounding box center [511, 337] width 31 height 31
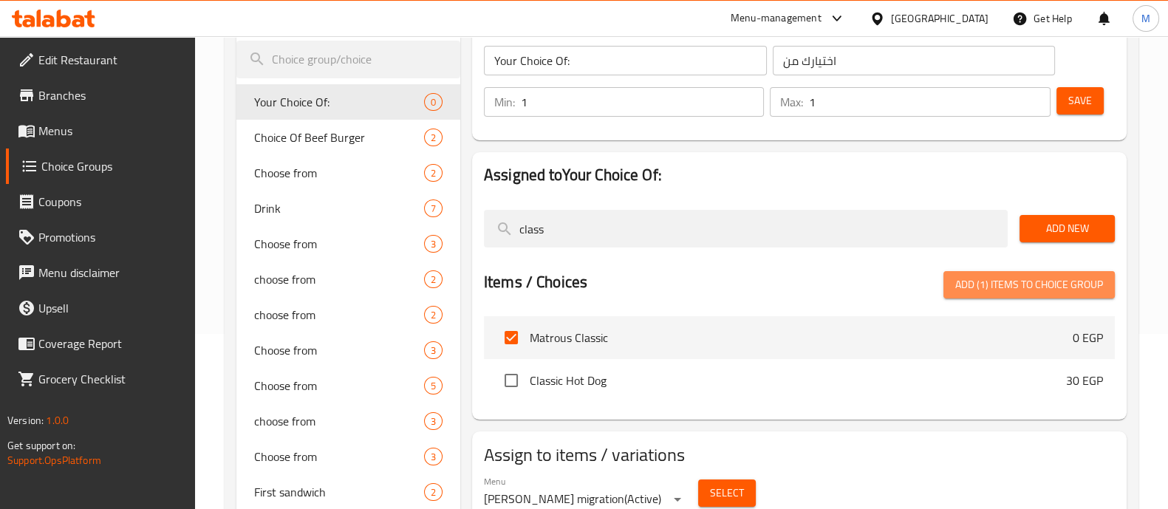
click at [1015, 296] on button "Add (1) items to choice group" at bounding box center [1029, 284] width 171 height 27
checkbox input "false"
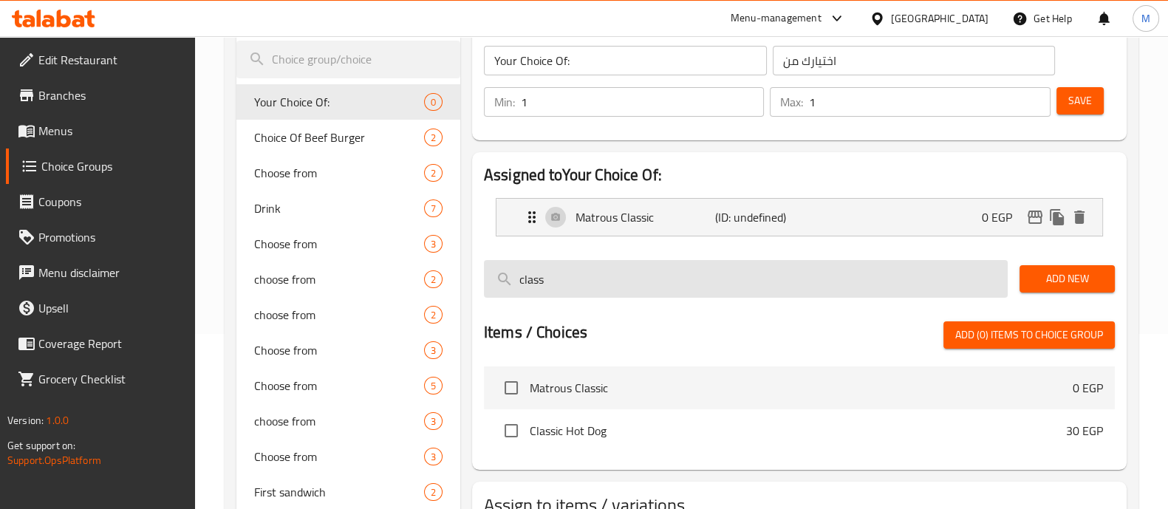
click at [678, 286] on input "class" at bounding box center [746, 279] width 524 height 38
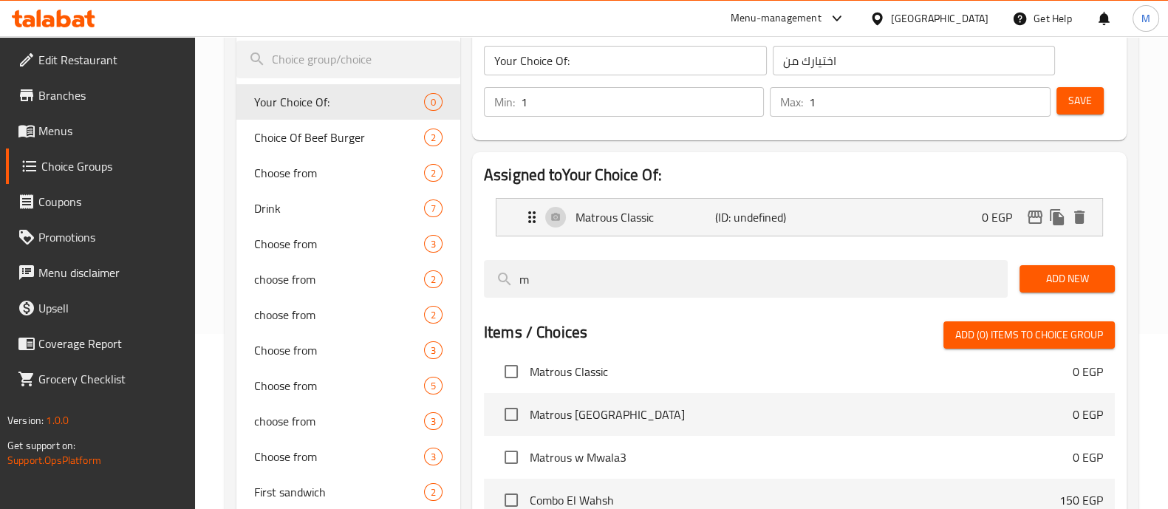
scroll to position [107, 0]
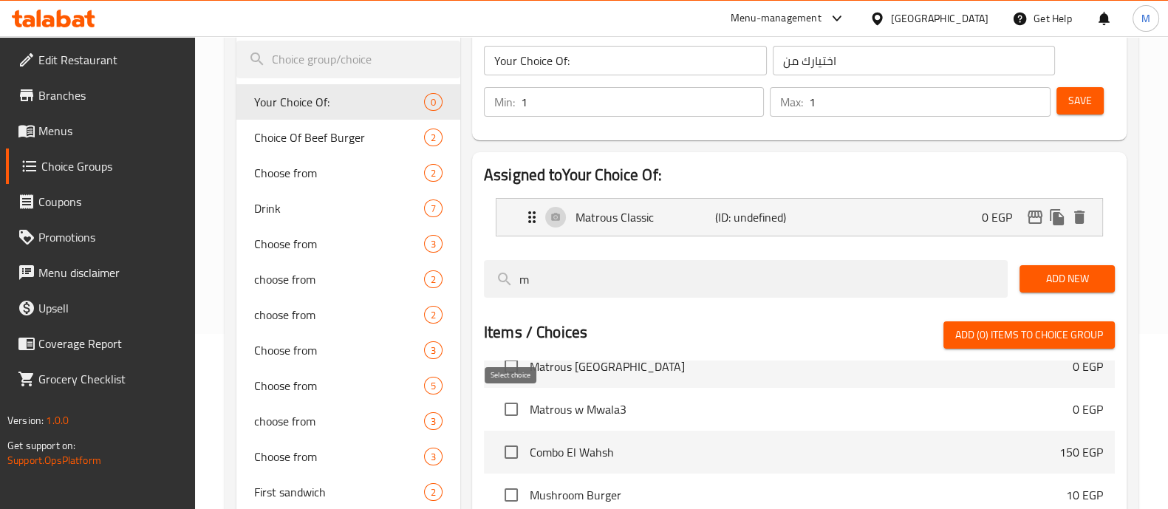
type input "m"
click at [508, 404] on input "checkbox" at bounding box center [511, 409] width 31 height 31
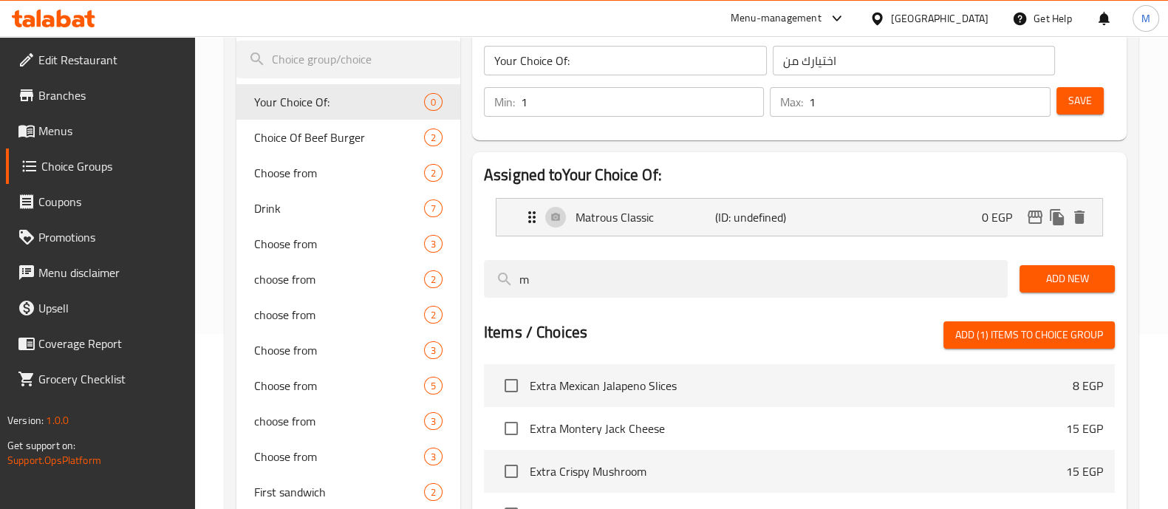
scroll to position [332, 0]
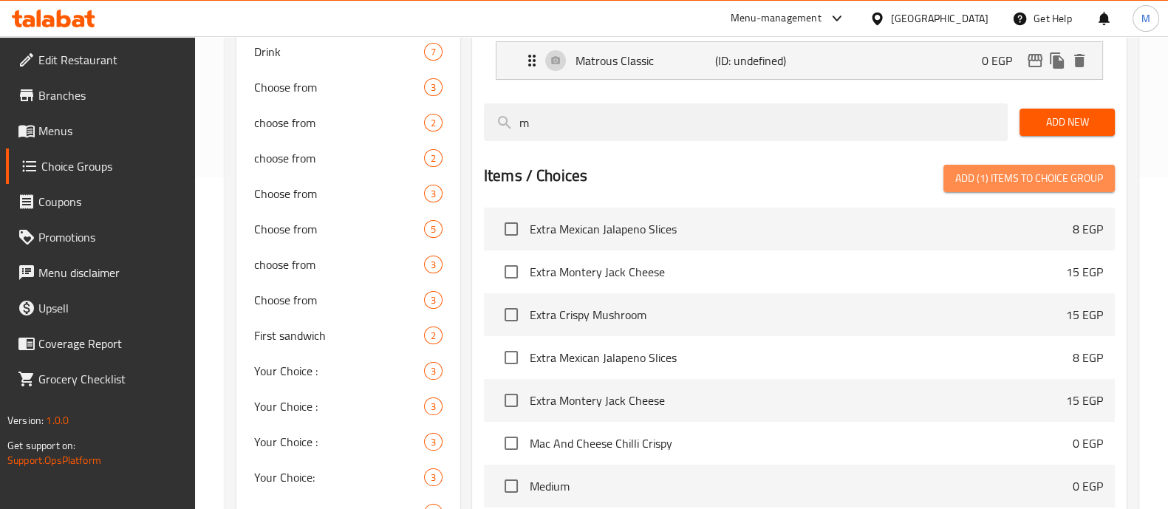
click at [987, 171] on span "Add (1) items to choice group" at bounding box center [1030, 178] width 148 height 18
checkbox input "false"
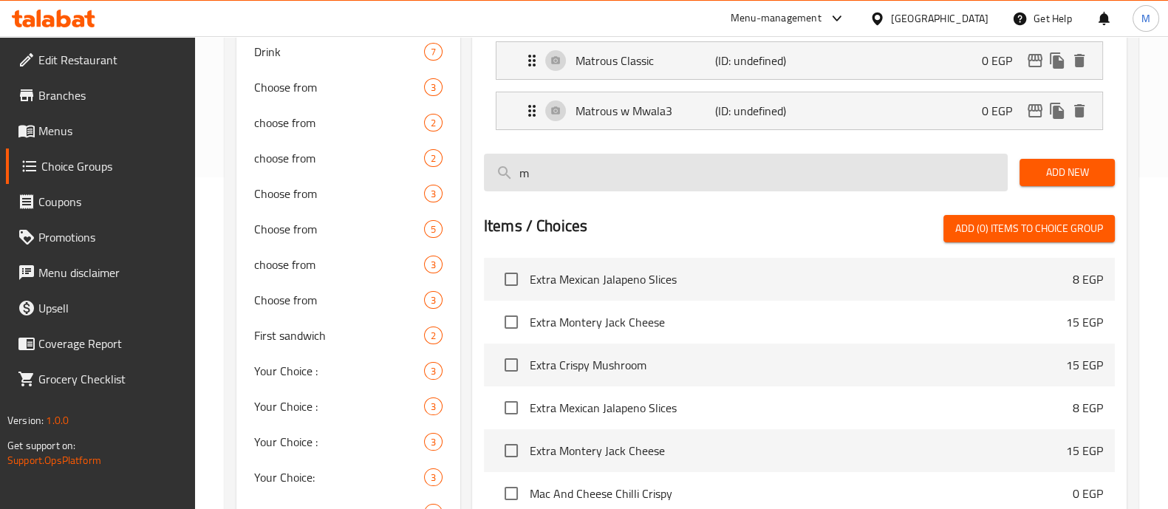
click at [623, 169] on input "m" at bounding box center [746, 173] width 524 height 38
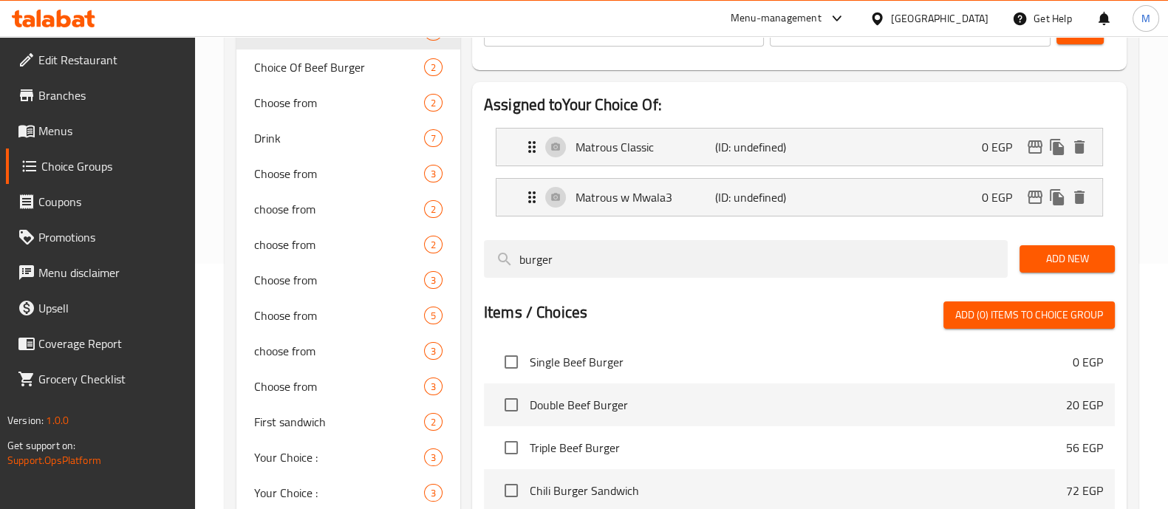
scroll to position [245, 0]
type input "burger"
click at [1053, 248] on button "Add New" at bounding box center [1067, 259] width 95 height 27
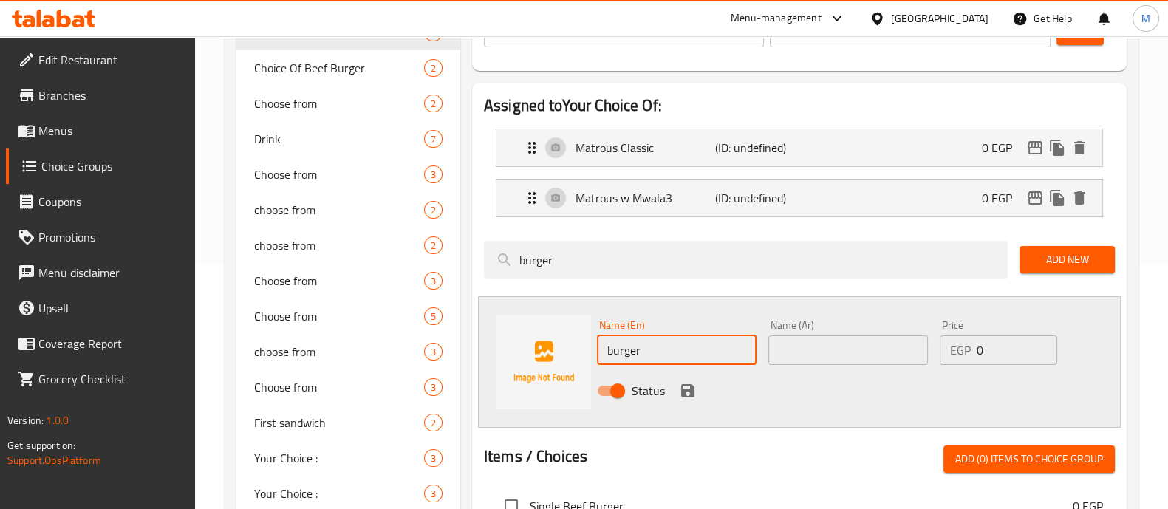
click at [651, 340] on input "burger" at bounding box center [677, 351] width 160 height 30
type input "Beef Bacon"
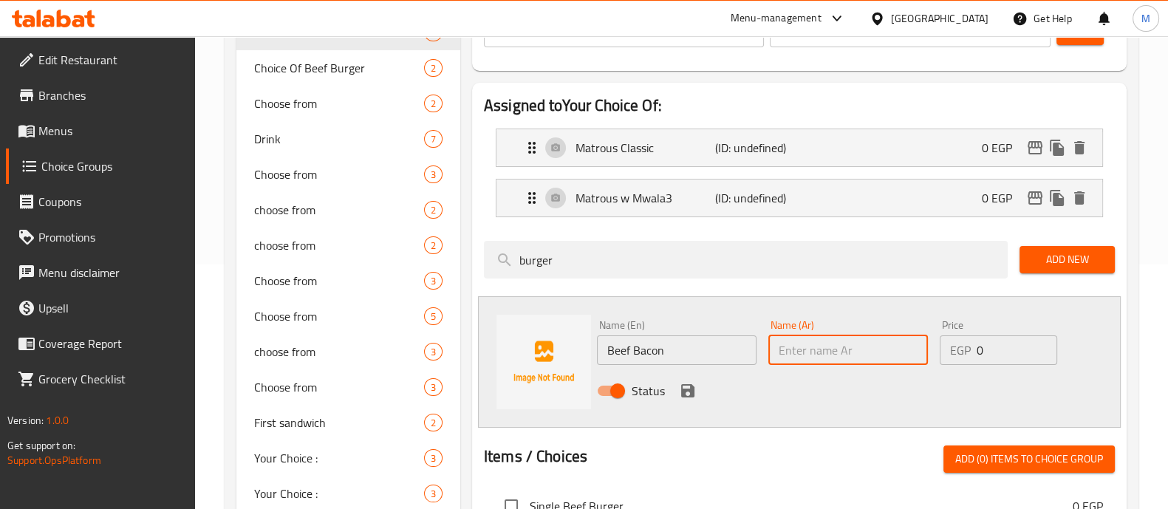
click at [852, 336] on input "text" at bounding box center [849, 351] width 160 height 30
type input "بيف بيكون"
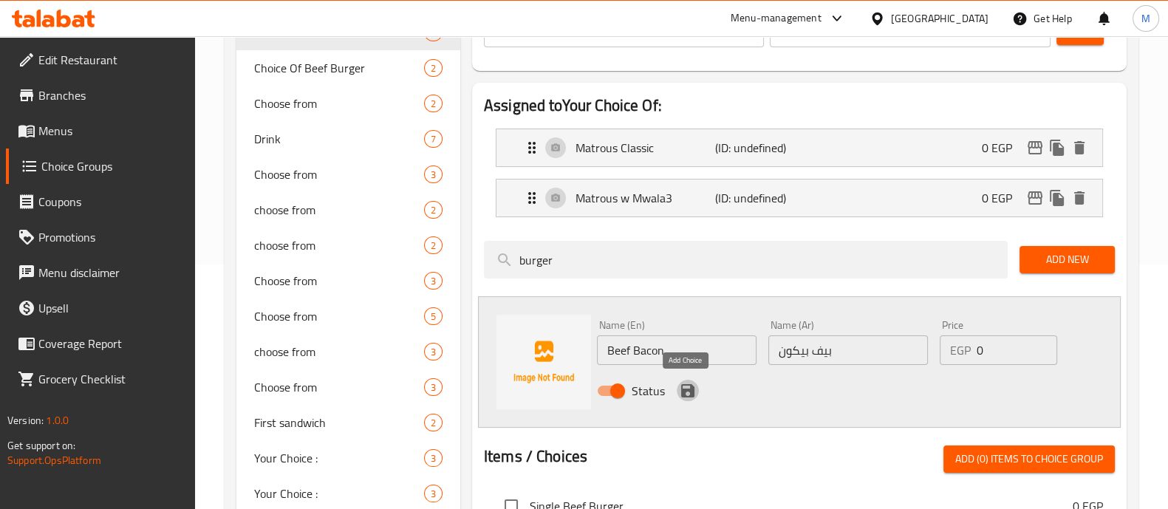
click at [692, 392] on icon "save" at bounding box center [687, 390] width 13 height 13
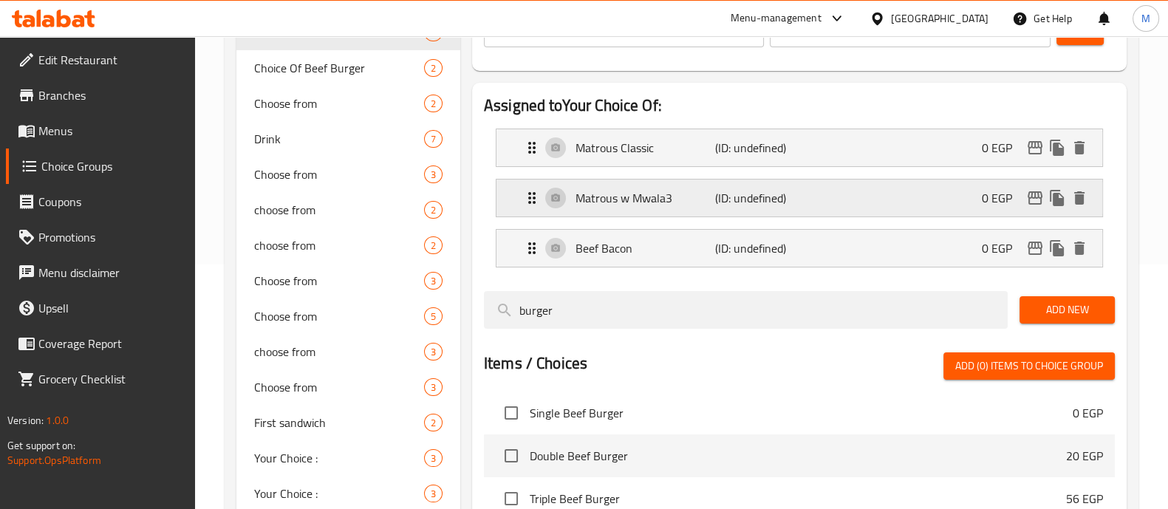
click at [687, 214] on div "Matrous w Mwala3 (ID: undefined) 0 EGP" at bounding box center [804, 198] width 562 height 37
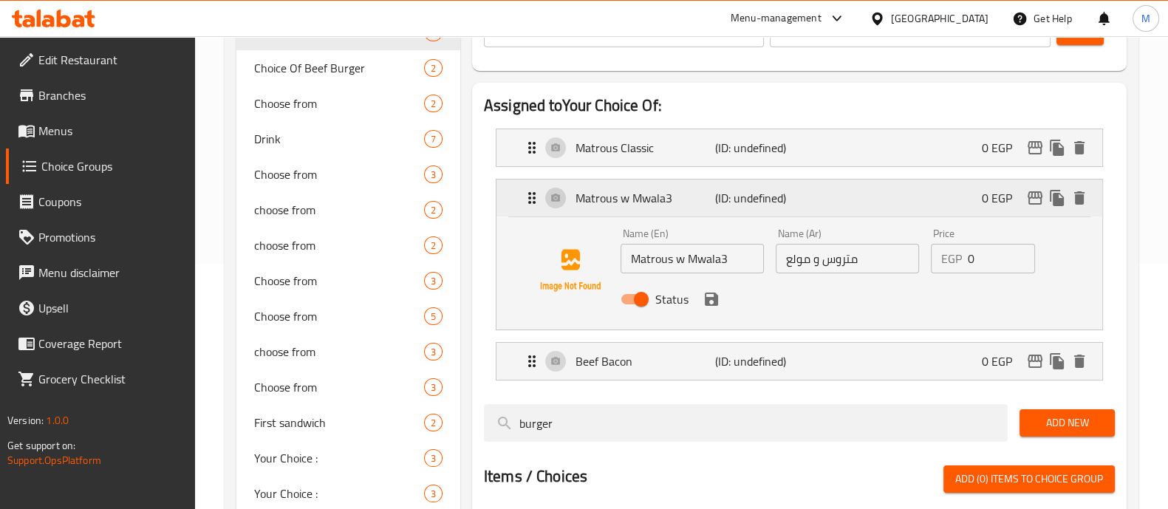
click at [687, 214] on div "Matrous w Mwala3 (ID: undefined) 0 EGP" at bounding box center [804, 198] width 562 height 37
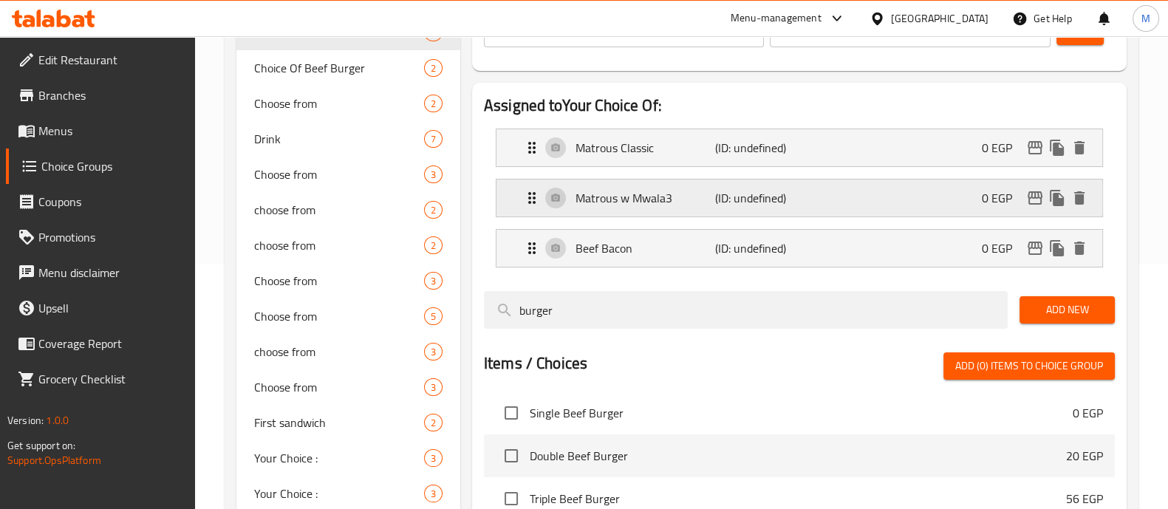
click at [673, 214] on div "Matrous w Mwala3 (ID: undefined) 0 EGP" at bounding box center [804, 198] width 562 height 37
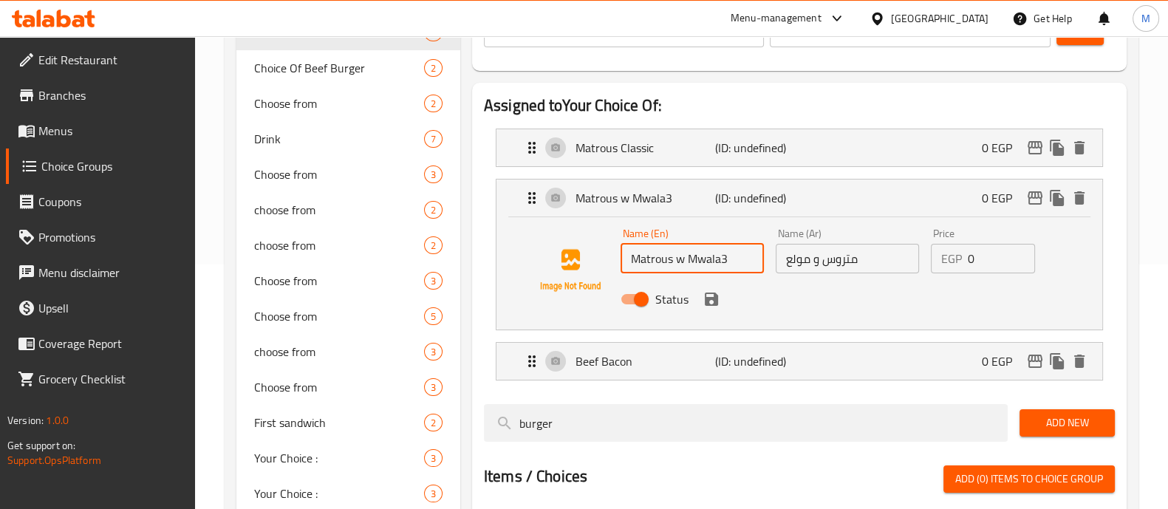
drag, startPoint x: 686, startPoint y: 255, endPoint x: 616, endPoint y: 252, distance: 70.3
click at [616, 252] on div "Name (En) Matrous w Mwala3 Name (En) Name (Ar) متروس و مولع Name (Ar) Price EGP…" at bounding box center [799, 270] width 559 height 101
type input "Mwala3"
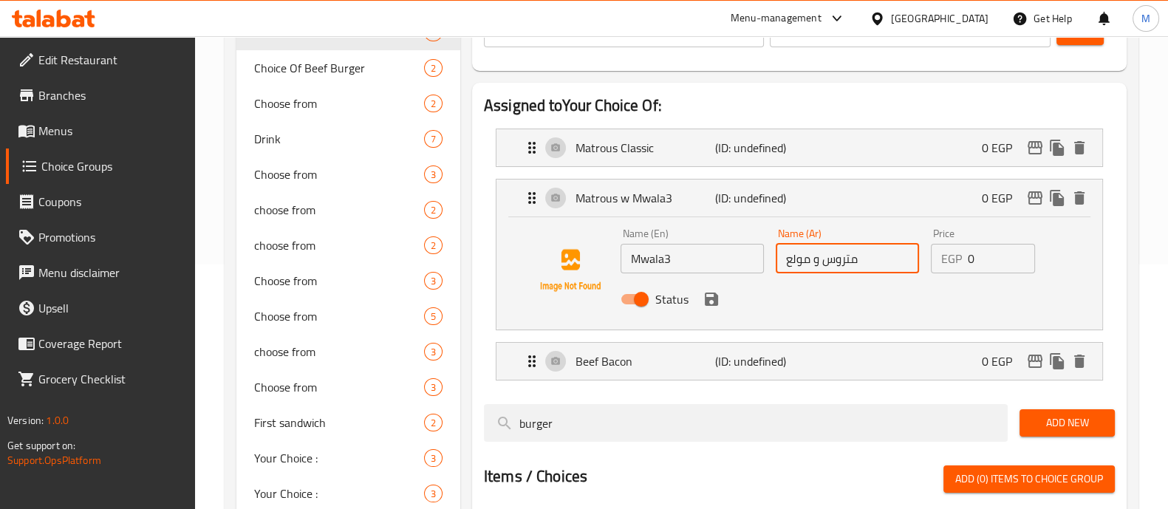
drag, startPoint x: 811, startPoint y: 259, endPoint x: 868, endPoint y: 263, distance: 57.8
click at [868, 263] on input "متروس و مولع" at bounding box center [847, 259] width 143 height 30
click at [826, 259] on input "متروس و مولع" at bounding box center [847, 259] width 143 height 30
drag, startPoint x: 815, startPoint y: 256, endPoint x: 859, endPoint y: 260, distance: 44.5
click at [859, 260] on input "متروس و مولع" at bounding box center [847, 259] width 143 height 30
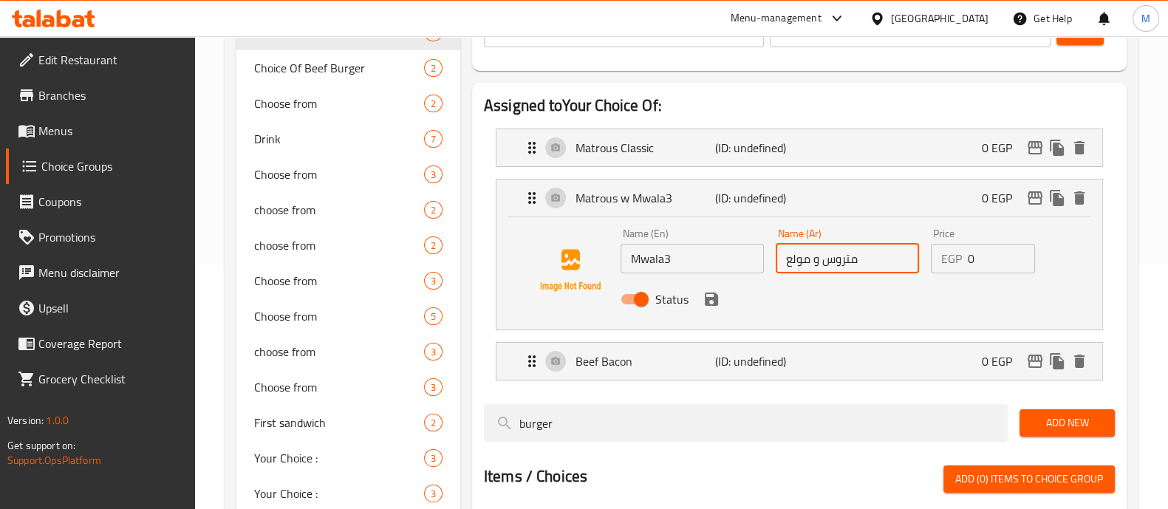
click at [859, 260] on input "متروس و مولع" at bounding box center [847, 259] width 143 height 30
drag, startPoint x: 813, startPoint y: 258, endPoint x: 857, endPoint y: 259, distance: 44.4
click at [857, 259] on input "متروس و مولع" at bounding box center [847, 259] width 143 height 30
click at [713, 297] on icon "save" at bounding box center [711, 299] width 13 height 13
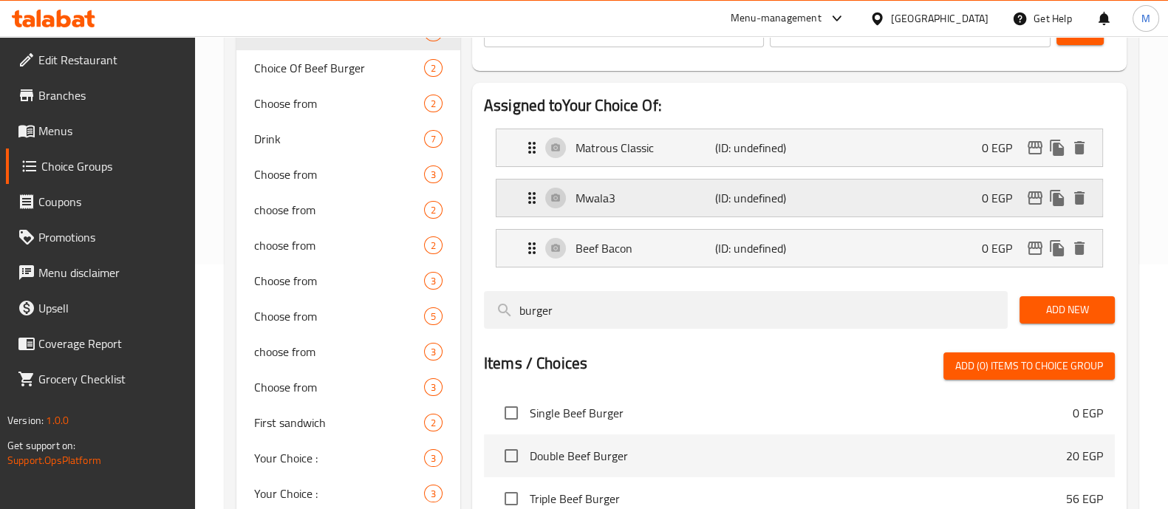
type input "مولع"
click at [704, 166] on div "Matrous Classic (ID: undefined) 0 EGP Name (En) Matrous Classic Name (En) Name …" at bounding box center [799, 148] width 607 height 38
click at [623, 139] on p "Matrous Classic" at bounding box center [646, 148] width 140 height 18
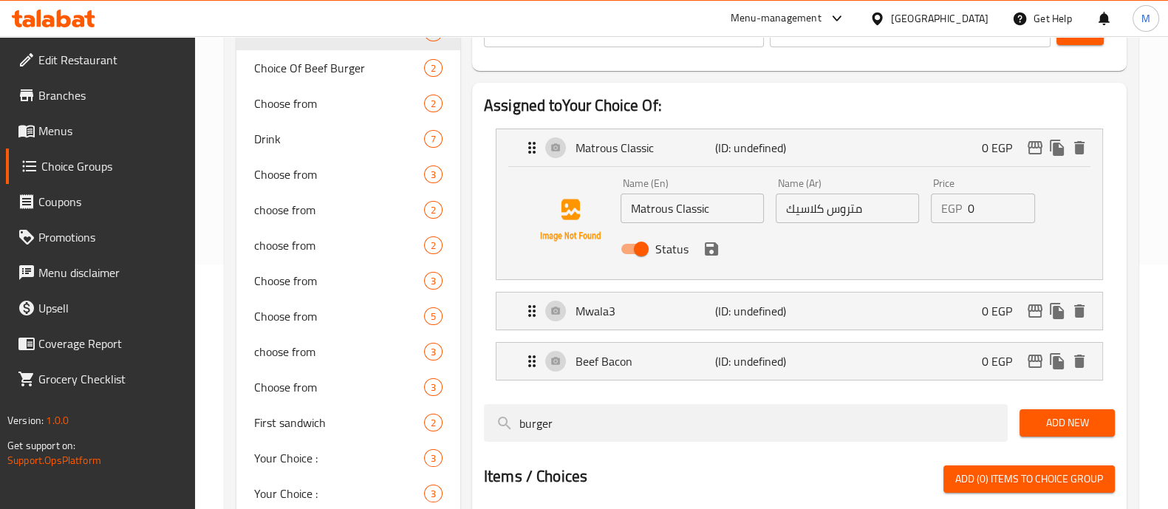
click at [658, 208] on input "Matrous Classic" at bounding box center [692, 209] width 143 height 30
type input "Classic"
drag, startPoint x: 831, startPoint y: 212, endPoint x: 865, endPoint y: 211, distance: 33.3
click at [865, 211] on input "متروس كلاسيك" at bounding box center [847, 209] width 143 height 30
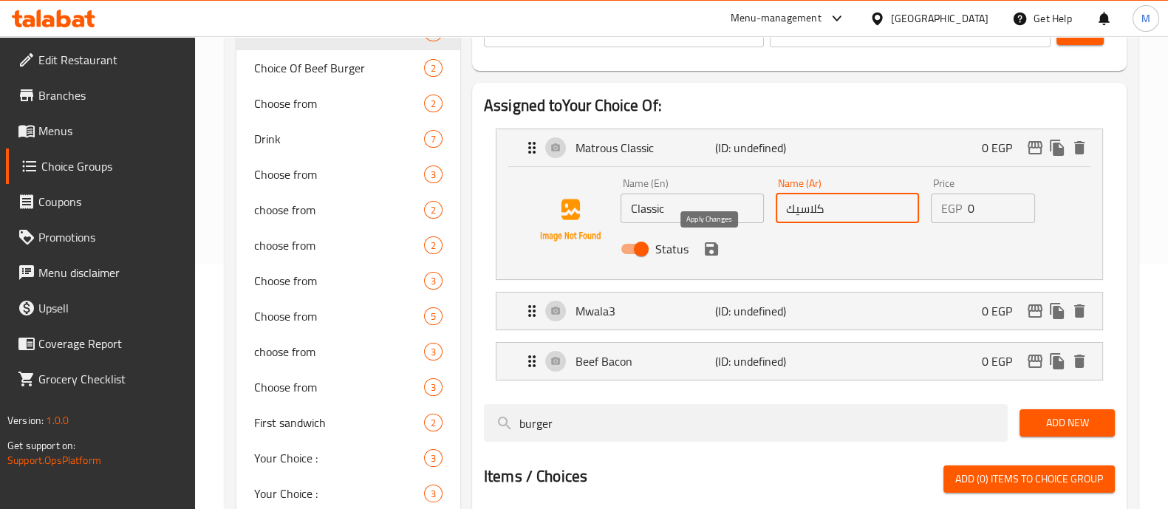
click at [712, 244] on icon "save" at bounding box center [712, 249] width 18 height 18
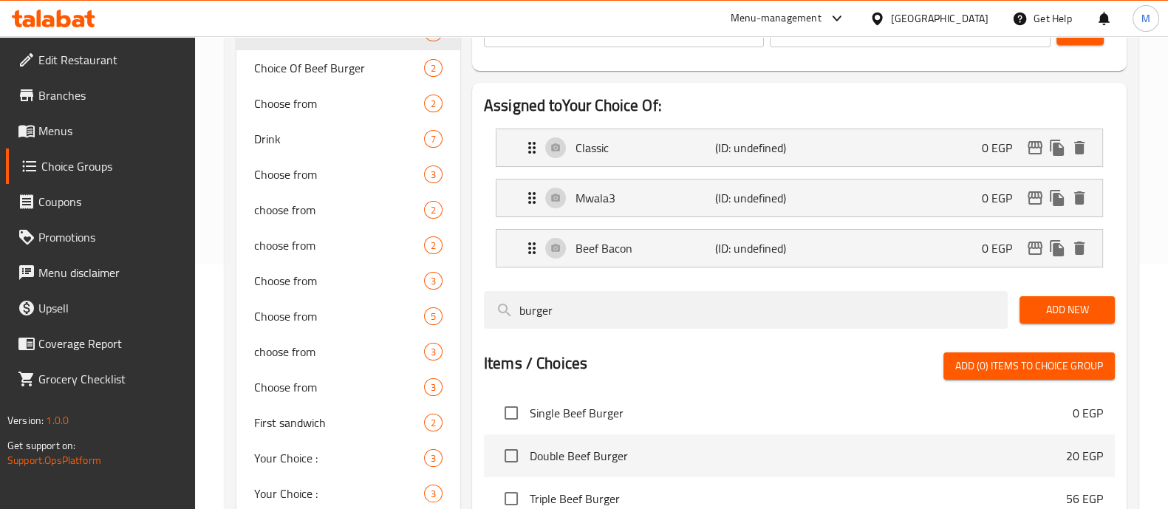
type input "كلاسيك"
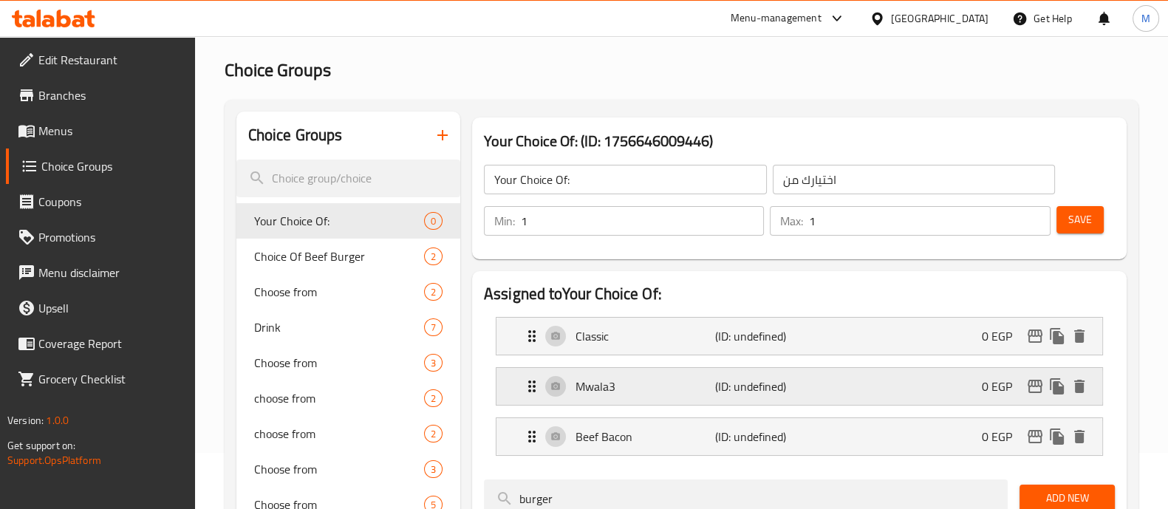
scroll to position [52, 0]
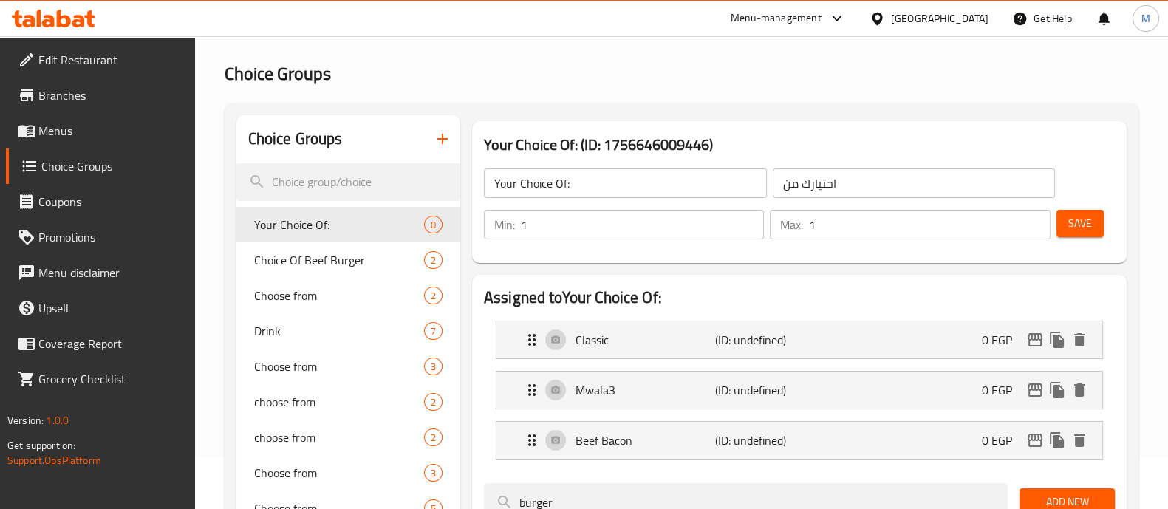
click at [1094, 210] on button "Save" at bounding box center [1080, 223] width 47 height 27
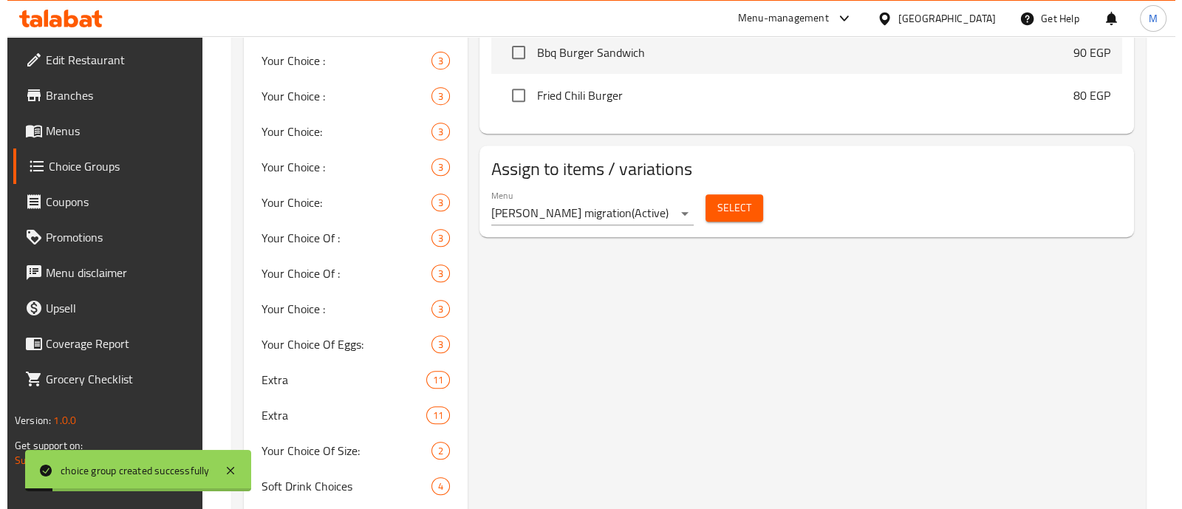
scroll to position [814, 0]
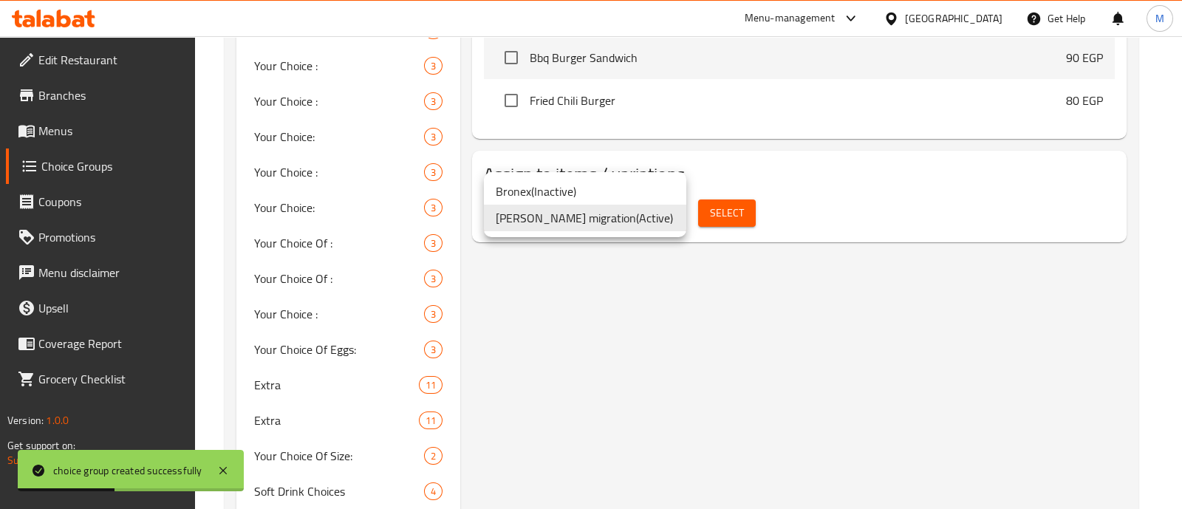
click at [712, 212] on div at bounding box center [591, 254] width 1182 height 509
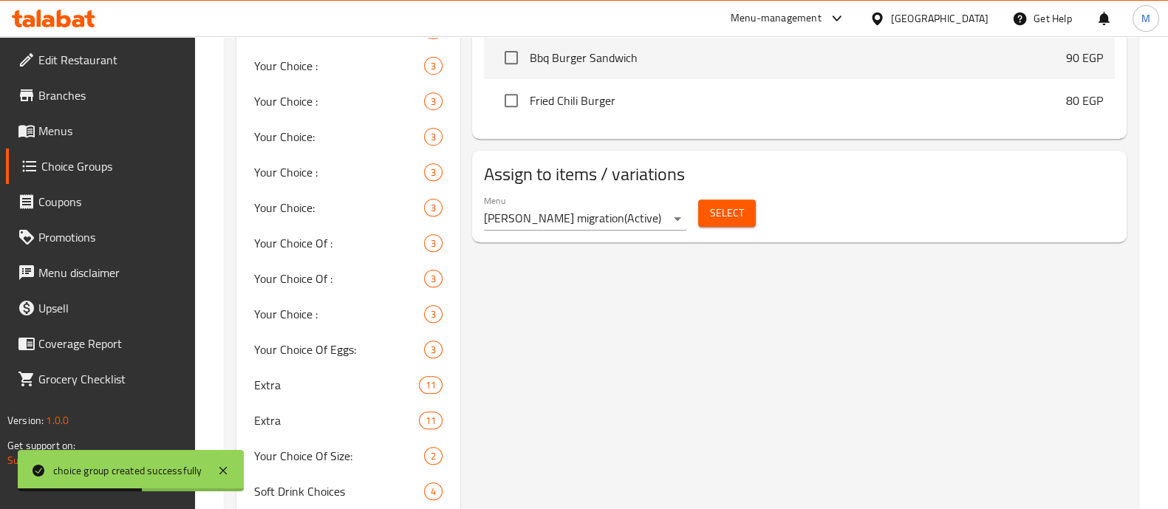
click at [712, 212] on div "Bronex ( Inactive ) Bronex-cg migration ( Active )" at bounding box center [584, 254] width 1168 height 509
click at [712, 212] on span "Select" at bounding box center [727, 213] width 34 height 18
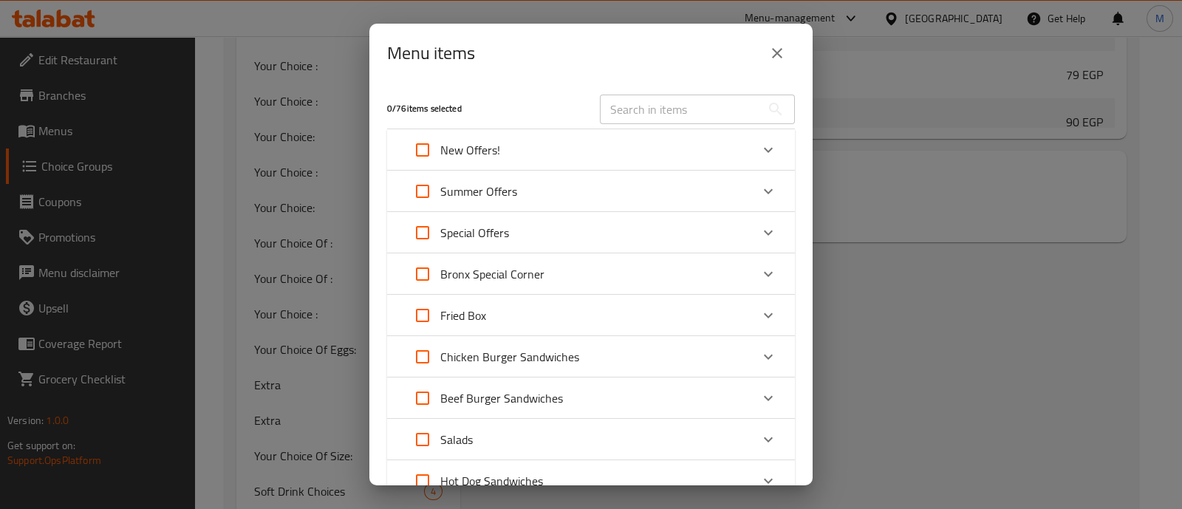
click at [549, 165] on div "New Offers!" at bounding box center [578, 149] width 346 height 35
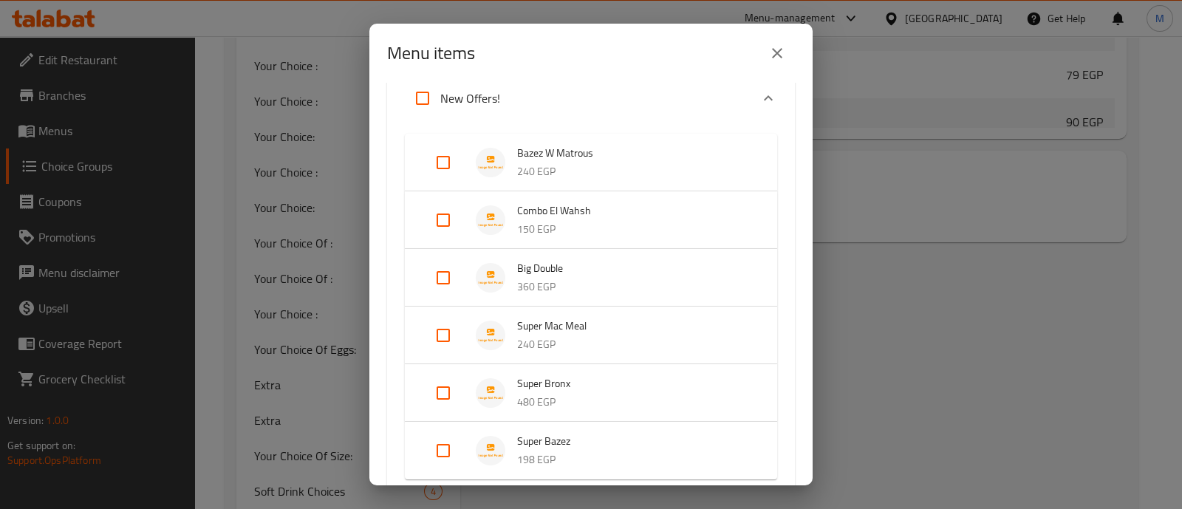
scroll to position [138, 0]
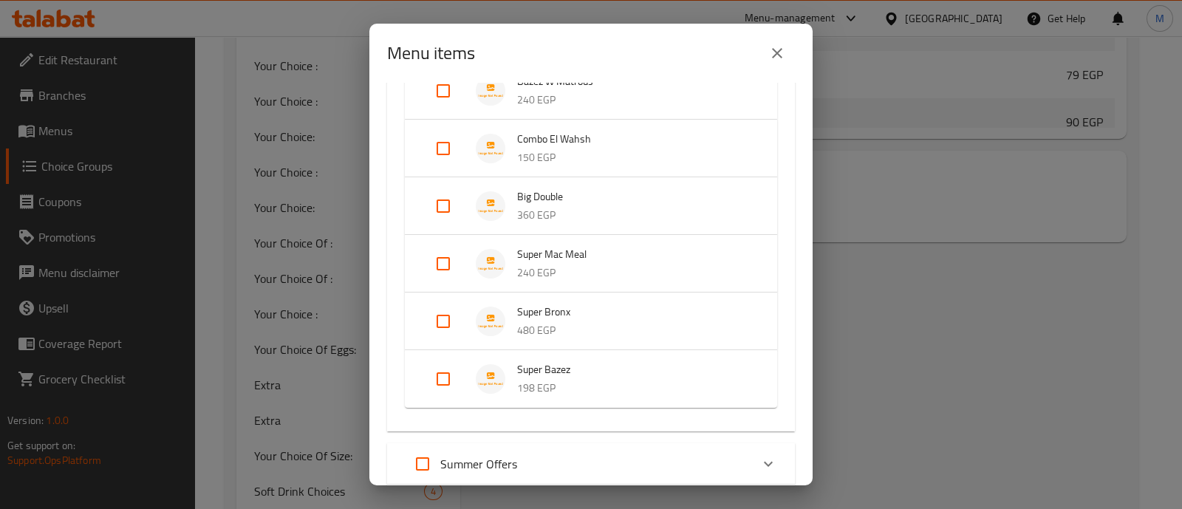
click at [454, 377] on input "Expand" at bounding box center [443, 378] width 35 height 35
checkbox input "true"
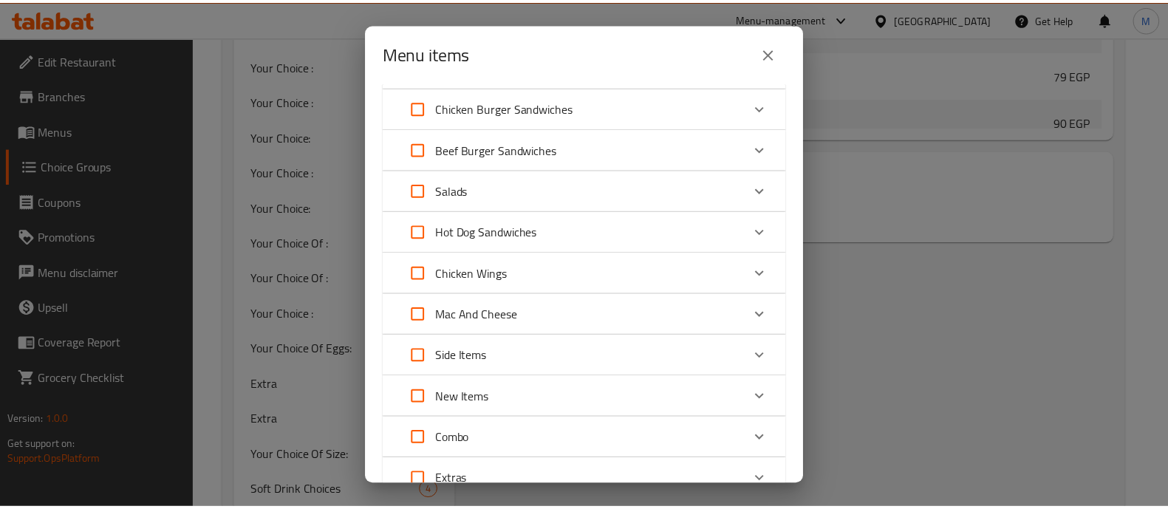
scroll to position [831, 0]
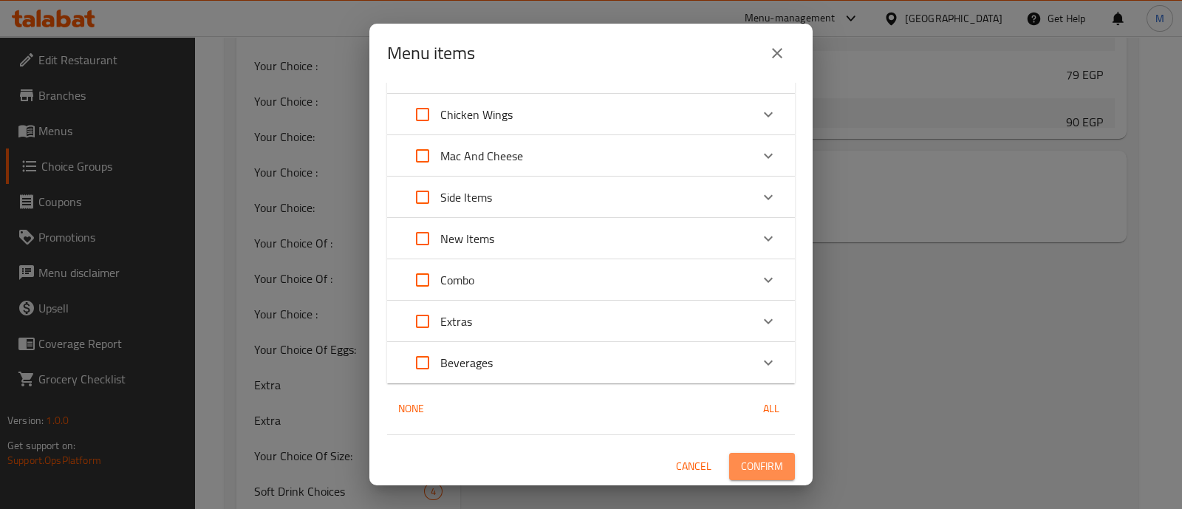
click at [746, 455] on button "Confirm" at bounding box center [762, 466] width 66 height 27
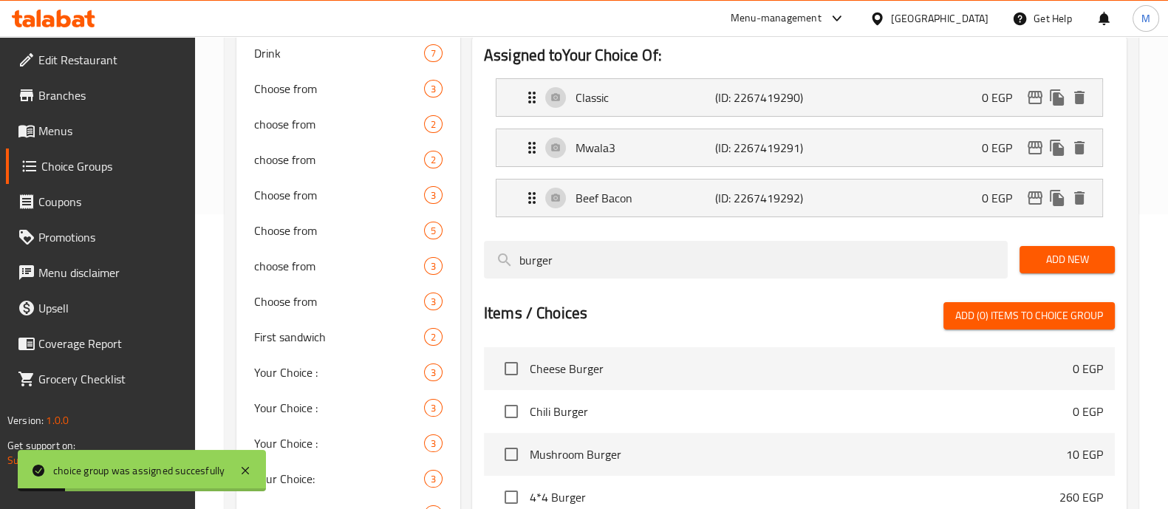
scroll to position [0, 0]
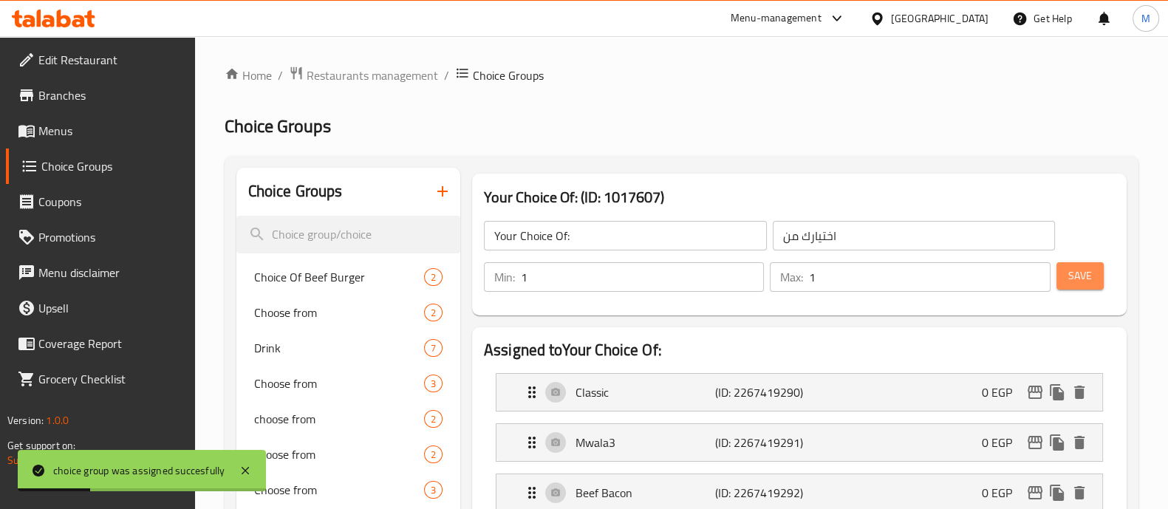
click at [1085, 282] on span "Save" at bounding box center [1081, 276] width 24 height 18
